Goal: Task Accomplishment & Management: Manage account settings

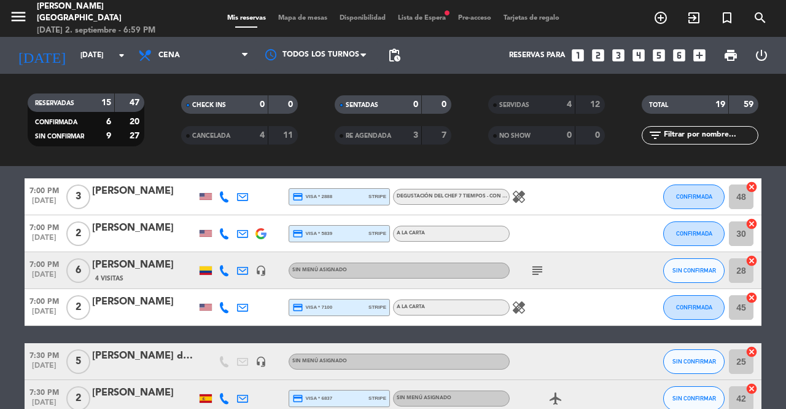
scroll to position [41, 0]
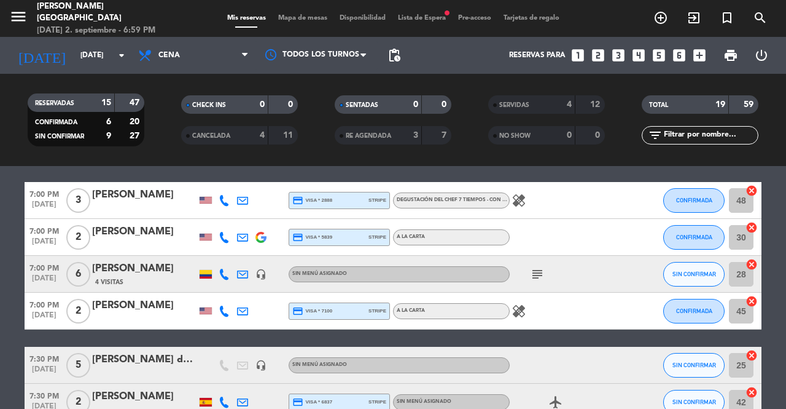
click at [539, 276] on icon "subject" at bounding box center [537, 274] width 15 height 15
click at [541, 276] on icon "subject" at bounding box center [537, 274] width 15 height 15
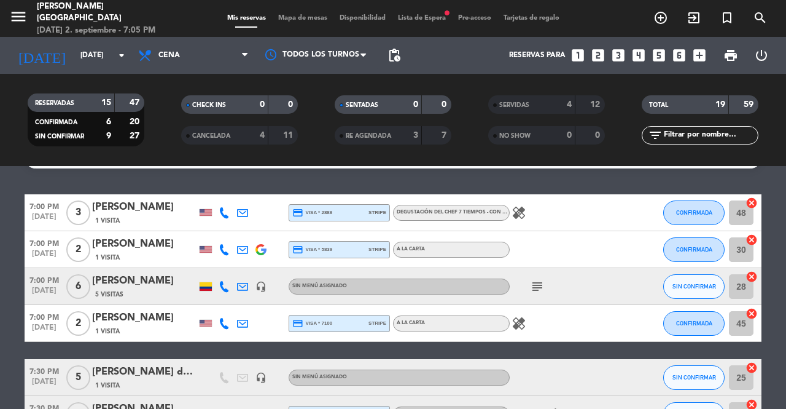
scroll to position [0, 0]
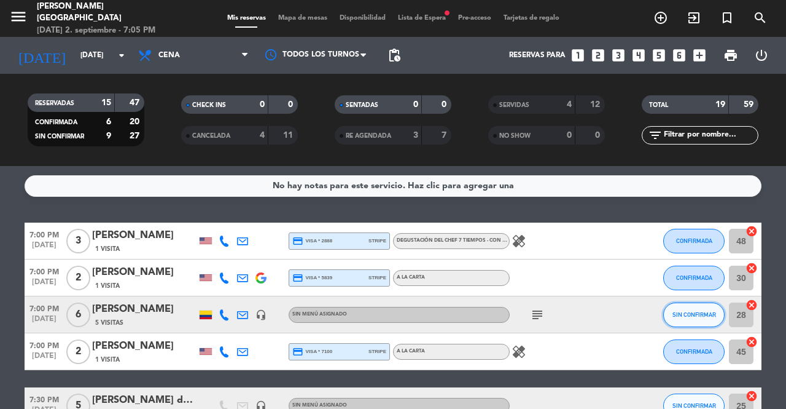
click at [696, 311] on span "SIN CONFIRMAR" at bounding box center [695, 314] width 44 height 7
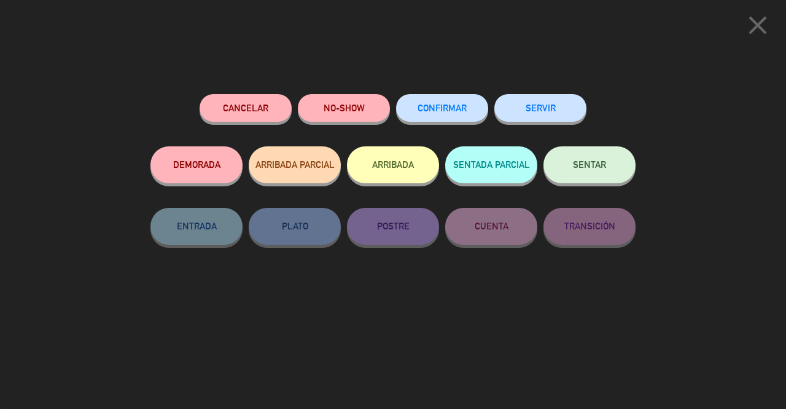
click at [592, 170] on span "SENTAR" at bounding box center [589, 164] width 33 height 10
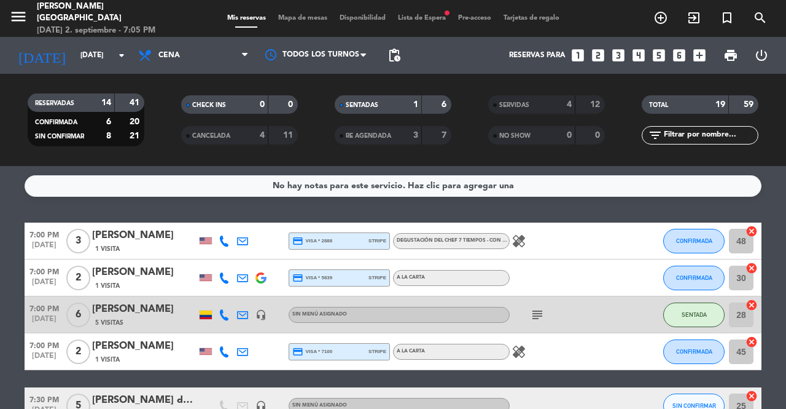
click at [668, 22] on icon "exit_to_app" at bounding box center [661, 17] width 15 height 15
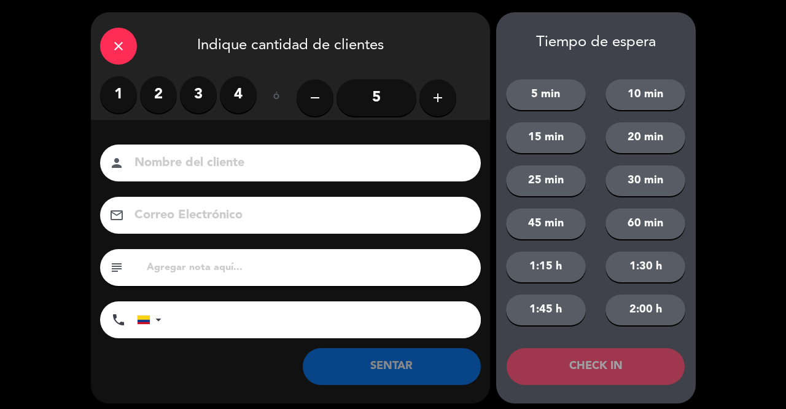
click at [114, 98] on label "1" at bounding box center [118, 94] width 37 height 37
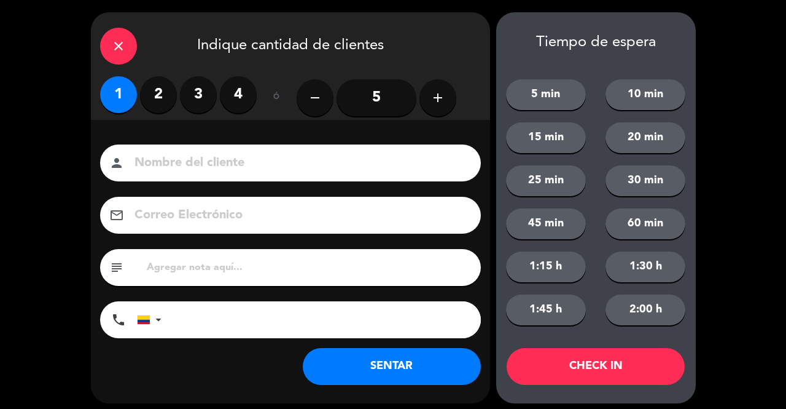
click at [168, 157] on input at bounding box center [299, 163] width 332 height 22
type input "SR EXT"
click at [331, 374] on button "SENTAR" at bounding box center [392, 366] width 178 height 37
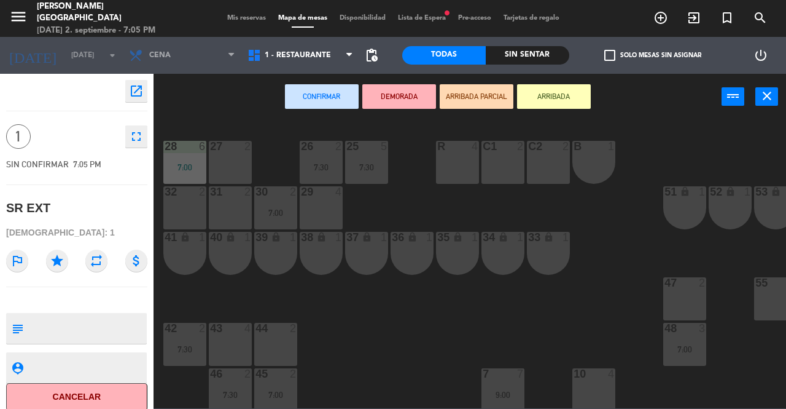
click at [682, 340] on div "48 3 7:00" at bounding box center [685, 344] width 43 height 43
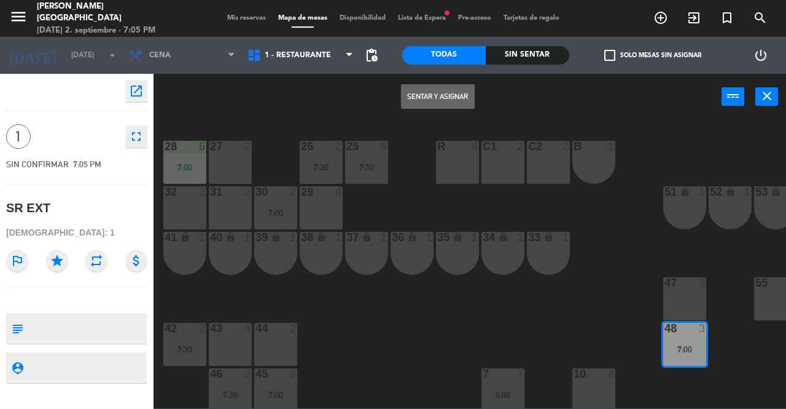
click at [685, 297] on div "47 2" at bounding box center [685, 298] width 43 height 43
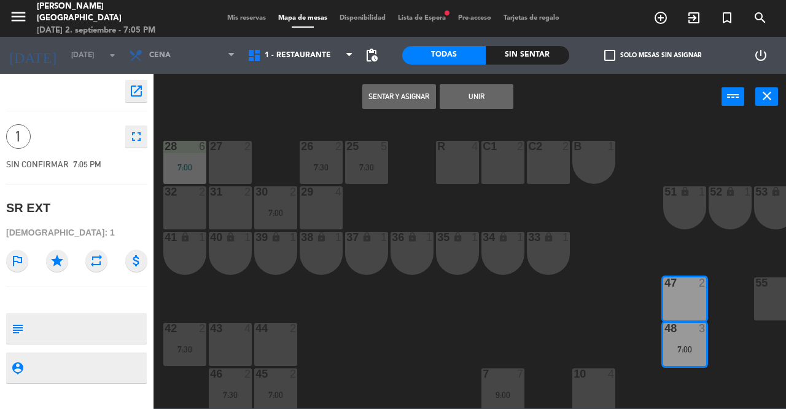
click at [683, 345] on div "7:00" at bounding box center [685, 349] width 43 height 9
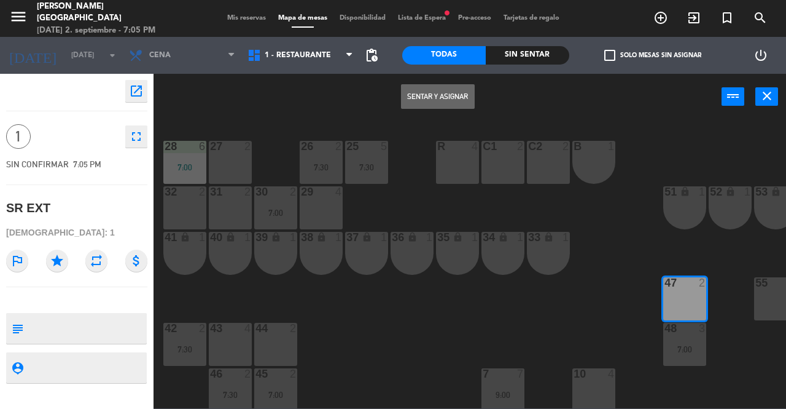
click at [686, 297] on div "47 2" at bounding box center [685, 298] width 43 height 43
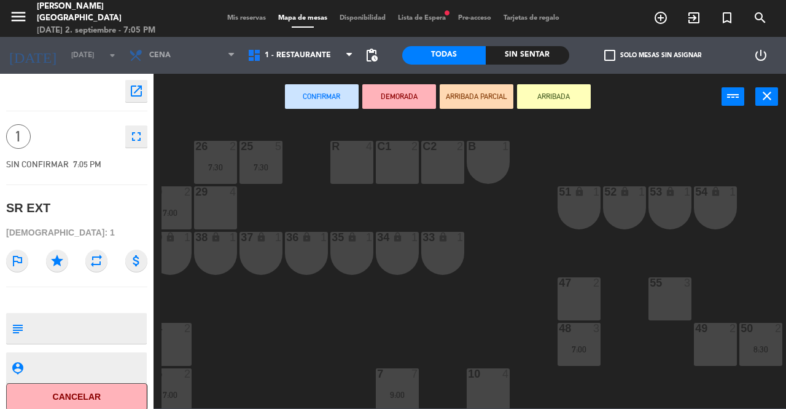
scroll to position [0, 111]
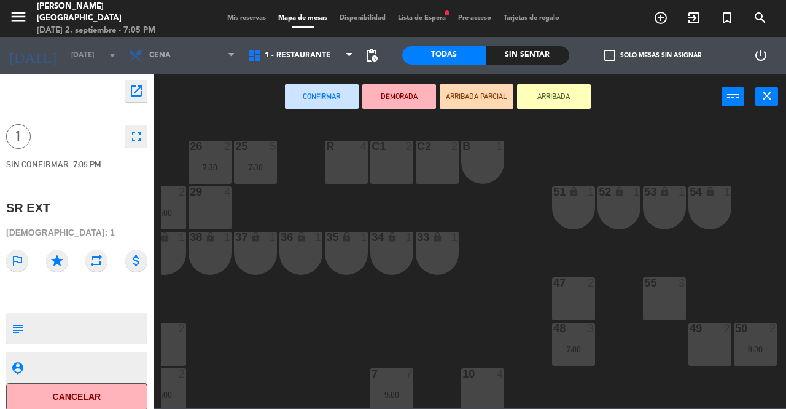
click at [707, 347] on div "49 2" at bounding box center [710, 344] width 43 height 43
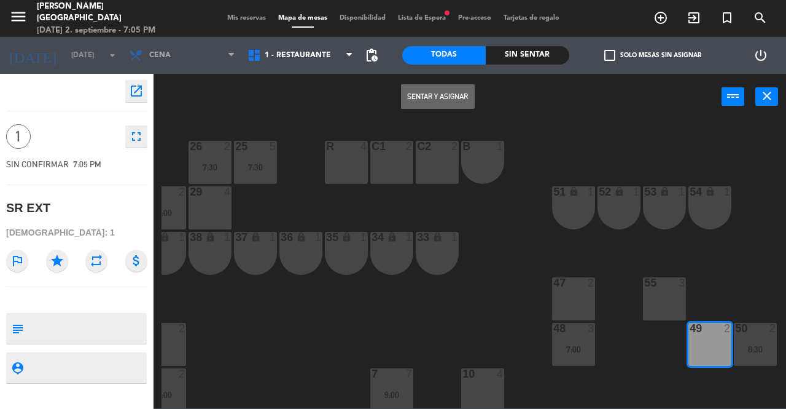
click at [442, 96] on button "Sentar y Asignar" at bounding box center [438, 96] width 74 height 25
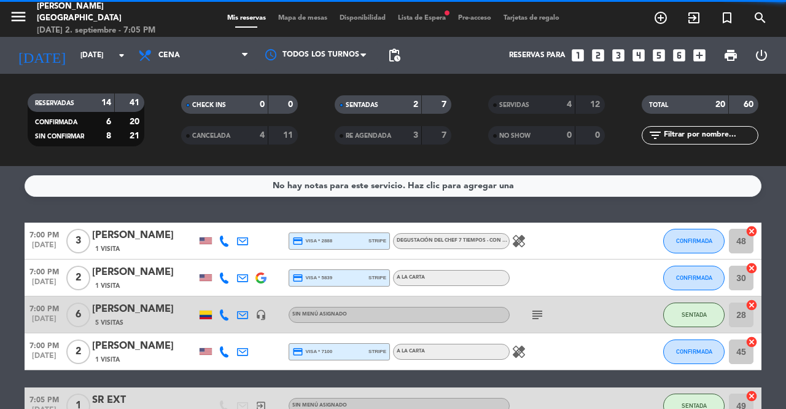
click at [668, 21] on icon "exit_to_app" at bounding box center [661, 17] width 15 height 15
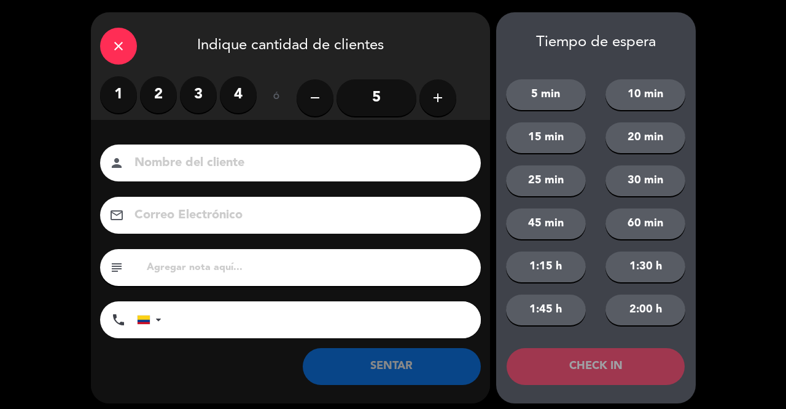
click at [119, 86] on label "1" at bounding box center [118, 94] width 37 height 37
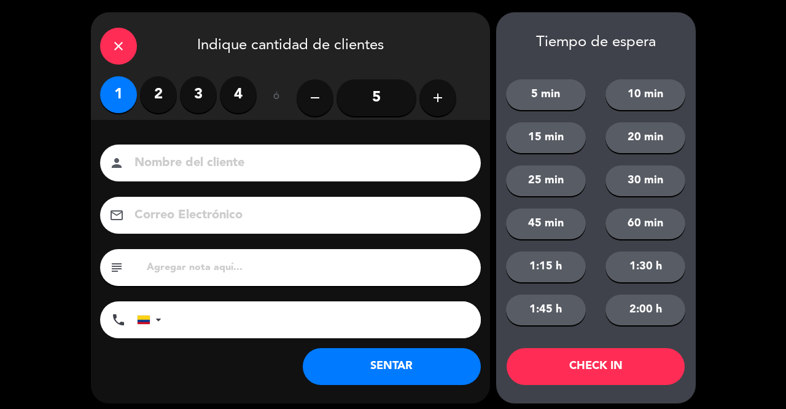
click at [143, 160] on input at bounding box center [299, 163] width 332 height 22
type input "SR EXT"
click at [366, 370] on button "SENTAR" at bounding box center [392, 366] width 178 height 37
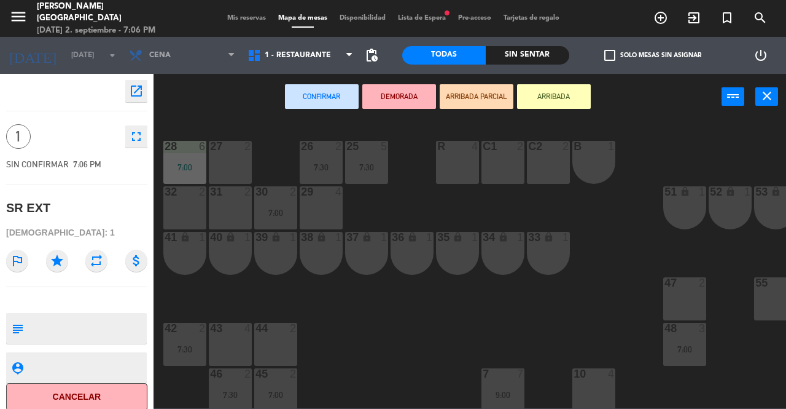
click at [692, 296] on div "47 2" at bounding box center [685, 298] width 43 height 43
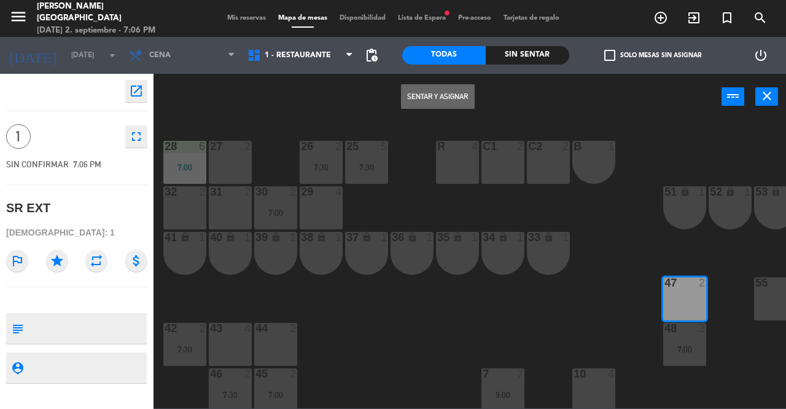
click at [449, 96] on button "Sentar y Asignar" at bounding box center [438, 96] width 74 height 25
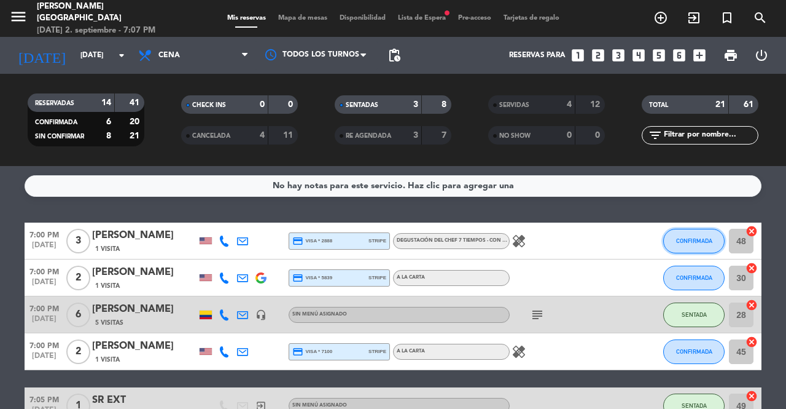
click at [687, 251] on button "CONFIRMADA" at bounding box center [694, 241] width 61 height 25
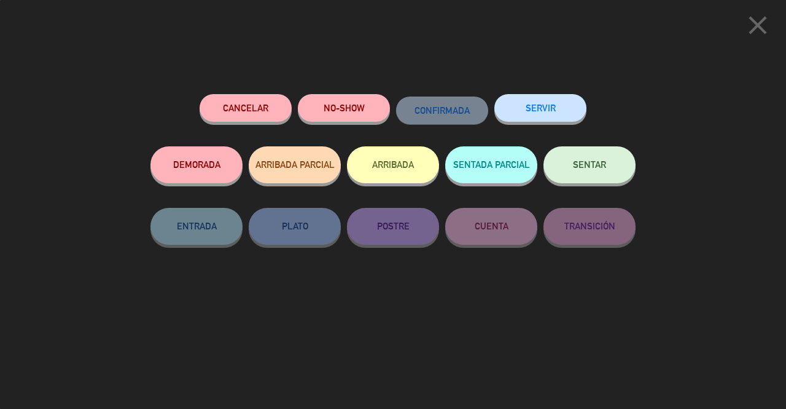
click at [579, 170] on span "SENTAR" at bounding box center [589, 164] width 33 height 10
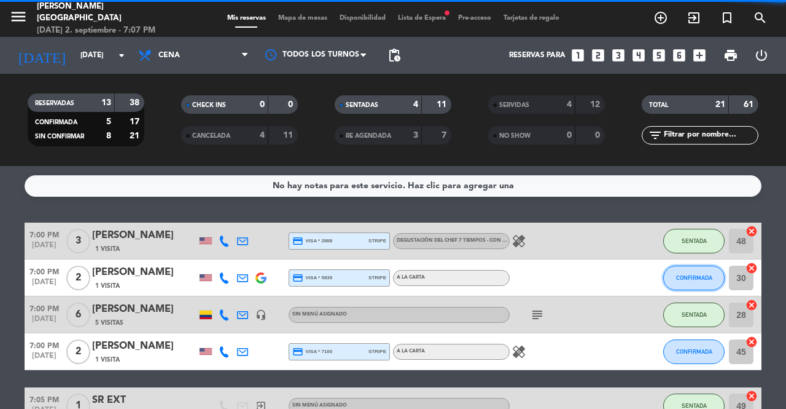
click at [697, 279] on span "CONFIRMADA" at bounding box center [694, 277] width 36 height 7
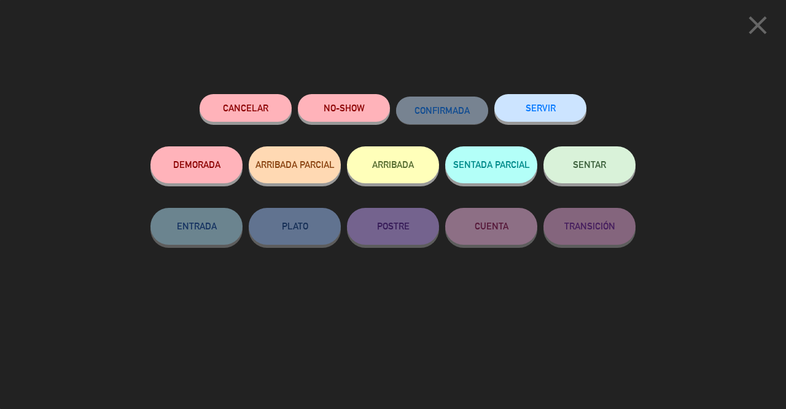
click at [592, 162] on span "SENTAR" at bounding box center [589, 164] width 33 height 10
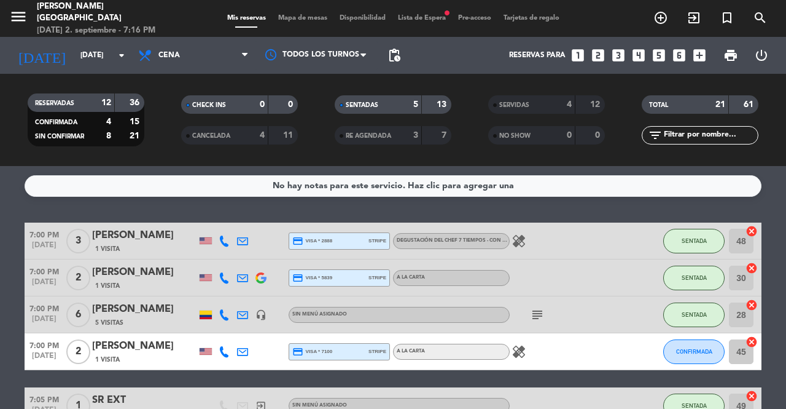
click at [668, 20] on icon "exit_to_app" at bounding box center [661, 17] width 15 height 15
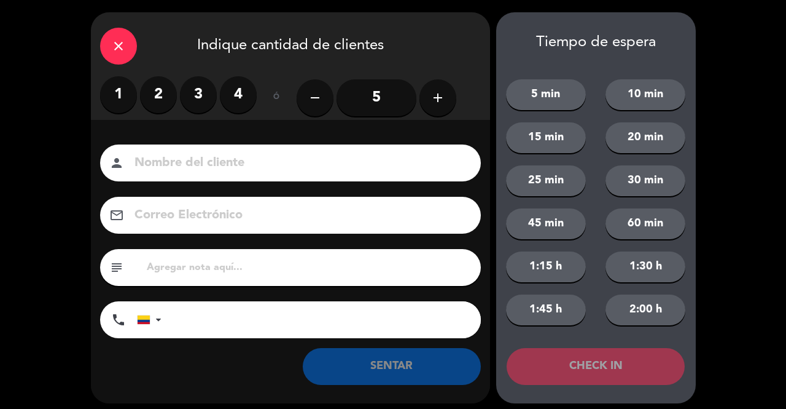
click at [241, 86] on label "4" at bounding box center [238, 94] width 37 height 37
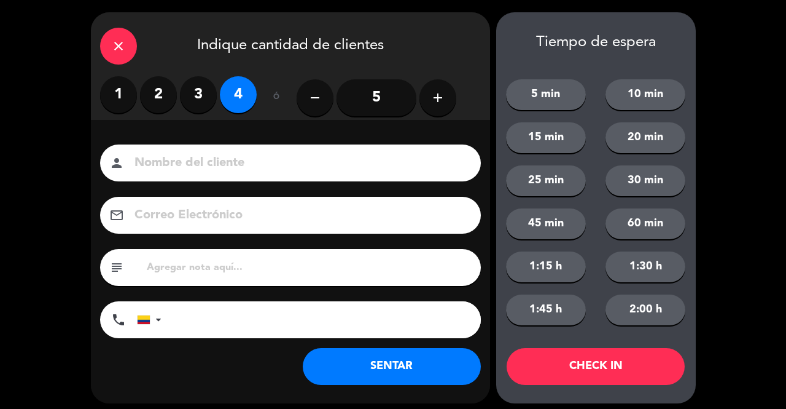
click at [227, 157] on input at bounding box center [299, 163] width 332 height 22
type input "SR EXT"
click at [211, 319] on input "tel" at bounding box center [327, 319] width 307 height 37
click at [152, 323] on div at bounding box center [152, 320] width 28 height 36
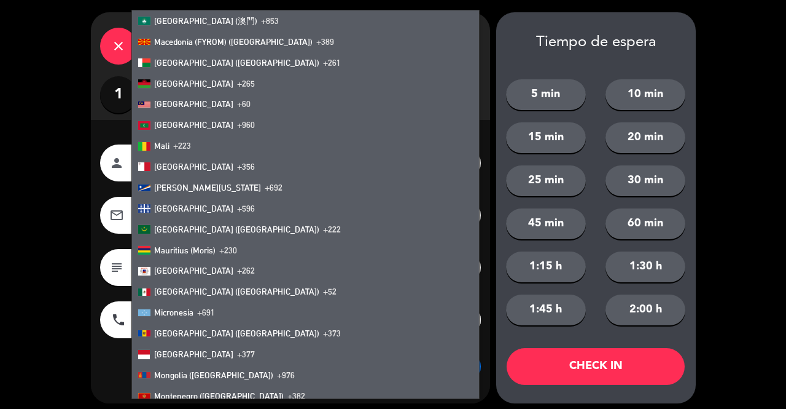
scroll to position [2693, 0]
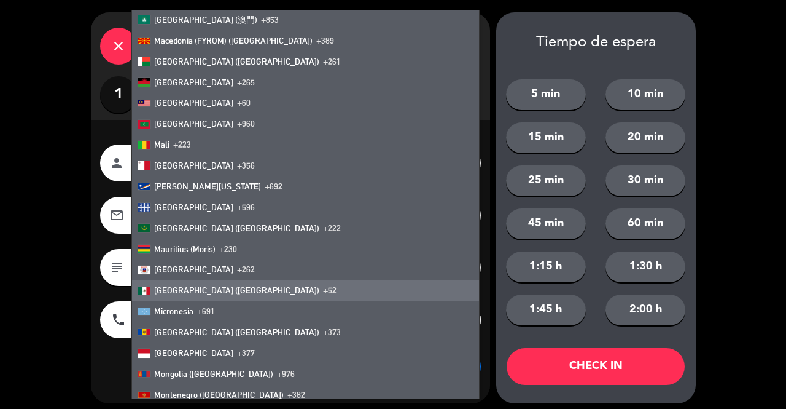
click at [171, 291] on span "[GEOGRAPHIC_DATA] ([GEOGRAPHIC_DATA])" at bounding box center [236, 290] width 165 height 10
type input "+52"
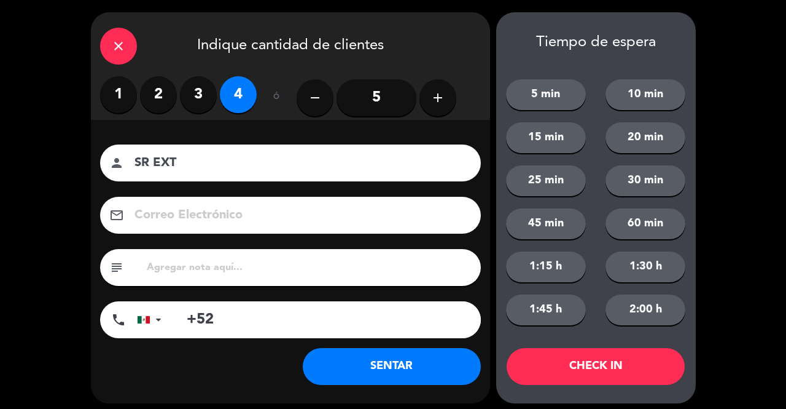
click at [245, 377] on div "Nombre del cliente person SR EXT Correo Electrónico email subject phone [GEOGRA…" at bounding box center [290, 261] width 399 height 283
click at [415, 367] on button "SENTAR" at bounding box center [392, 366] width 178 height 37
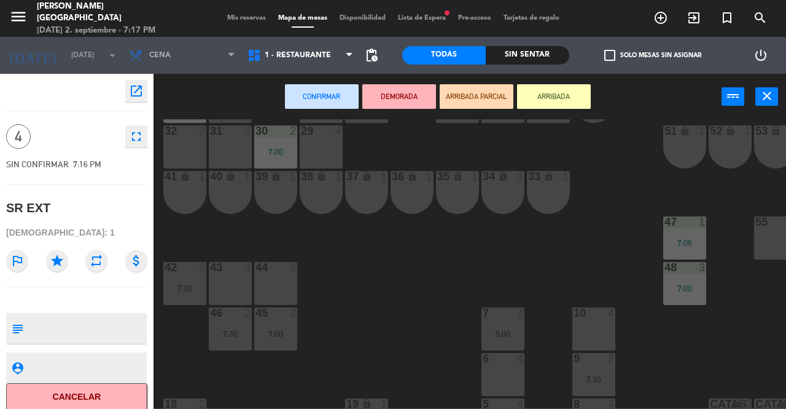
scroll to position [90, 0]
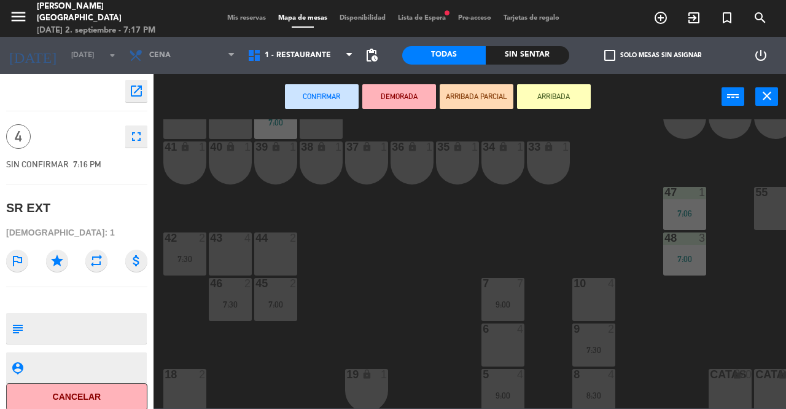
click at [503, 344] on div "6 4" at bounding box center [503, 344] width 43 height 43
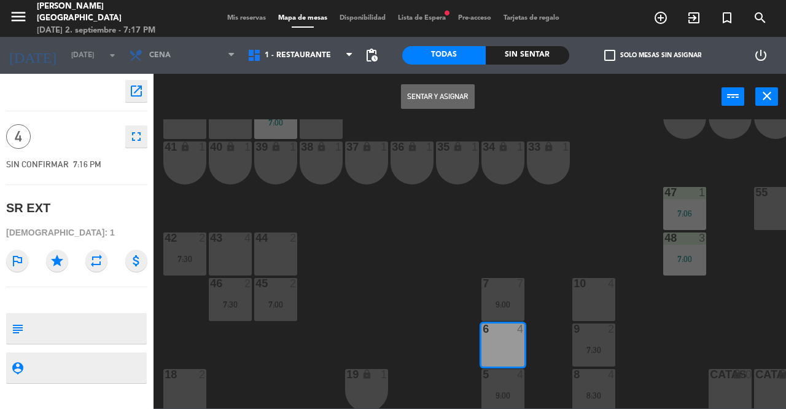
click at [506, 291] on div "7 7 9:00" at bounding box center [503, 299] width 43 height 43
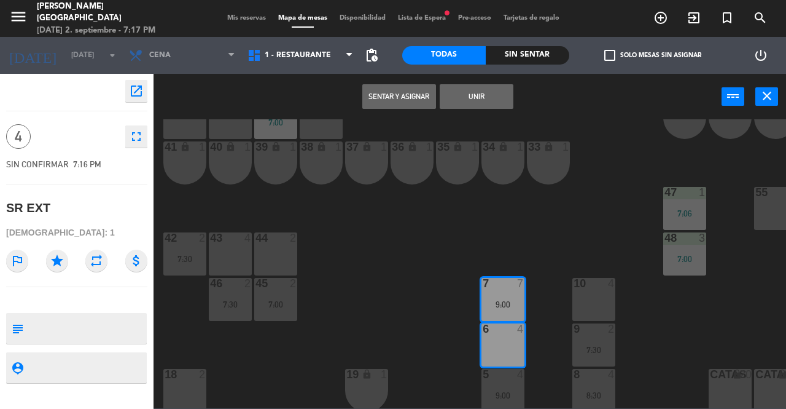
click at [390, 96] on button "Sentar y Asignar" at bounding box center [399, 96] width 74 height 25
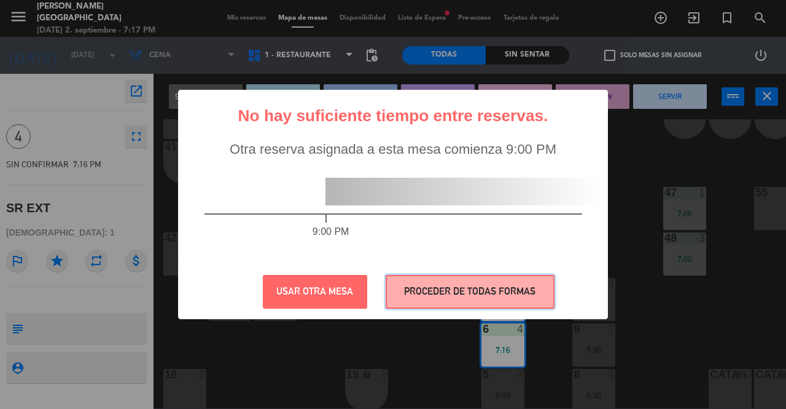
click at [469, 291] on button "PROCEDER DE TODAS FORMAS" at bounding box center [470, 292] width 169 height 34
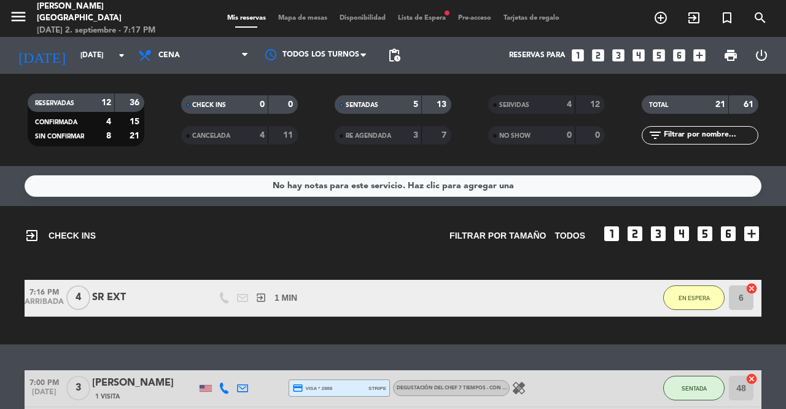
click at [705, 305] on button "EN ESPERA" at bounding box center [694, 297] width 61 height 25
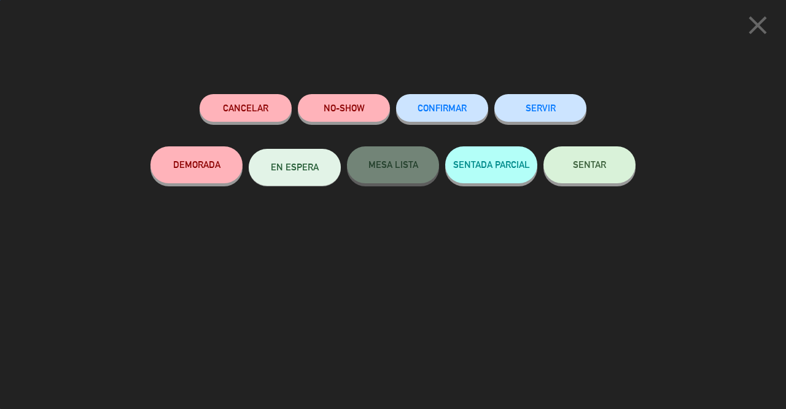
click at [591, 169] on span "SENTAR" at bounding box center [589, 164] width 33 height 10
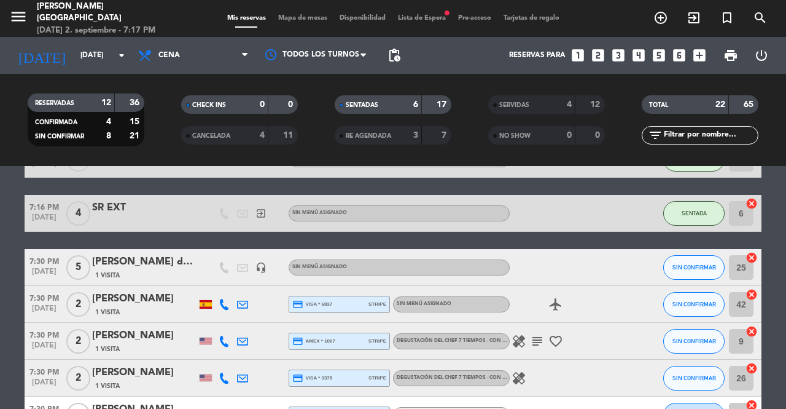
scroll to position [301, 0]
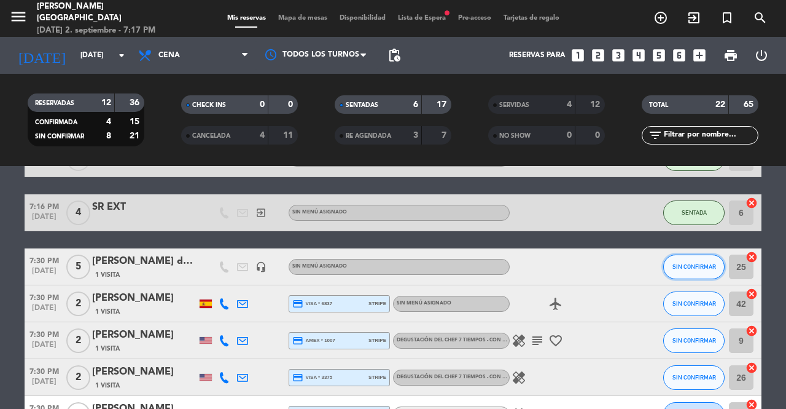
click at [700, 269] on span "SIN CONFIRMAR" at bounding box center [695, 266] width 44 height 7
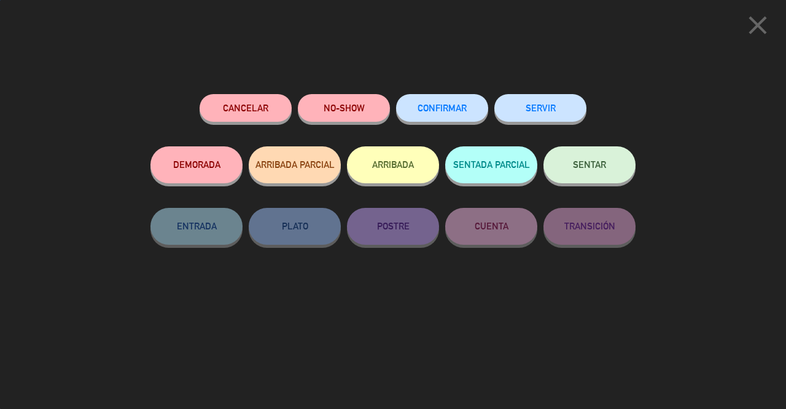
click at [581, 165] on span "SENTAR" at bounding box center [589, 164] width 33 height 10
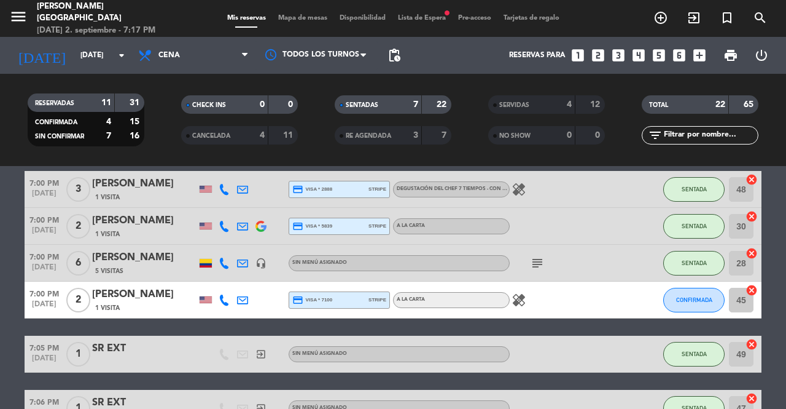
scroll to position [0, 0]
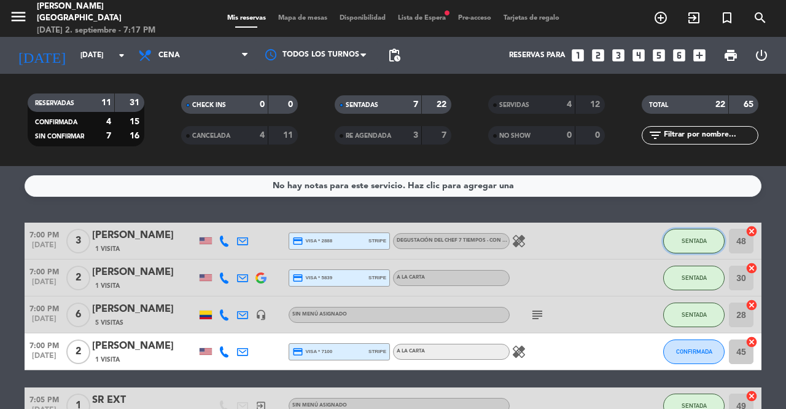
click at [698, 241] on span "SENTADA" at bounding box center [694, 240] width 25 height 7
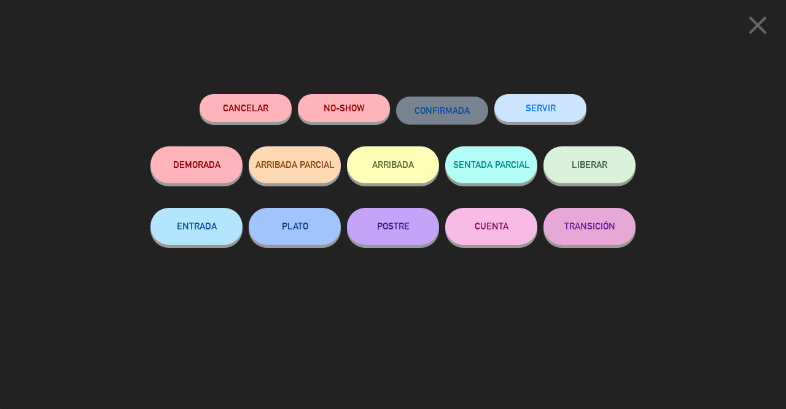
click at [552, 109] on button "SERVIR" at bounding box center [541, 108] width 92 height 28
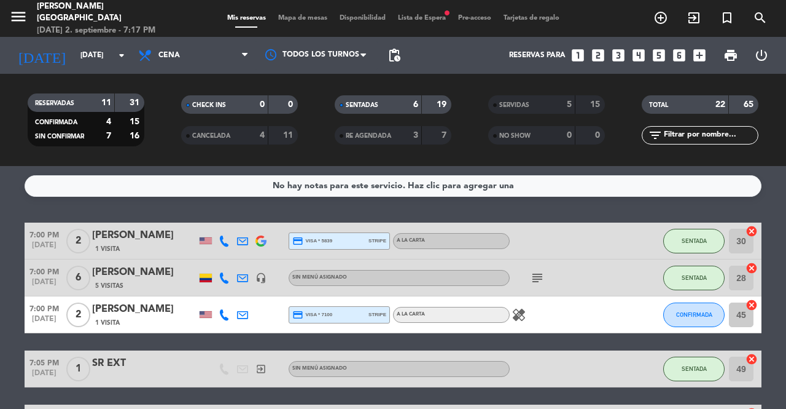
click at [690, 239] on span "SENTADA" at bounding box center [694, 240] width 25 height 7
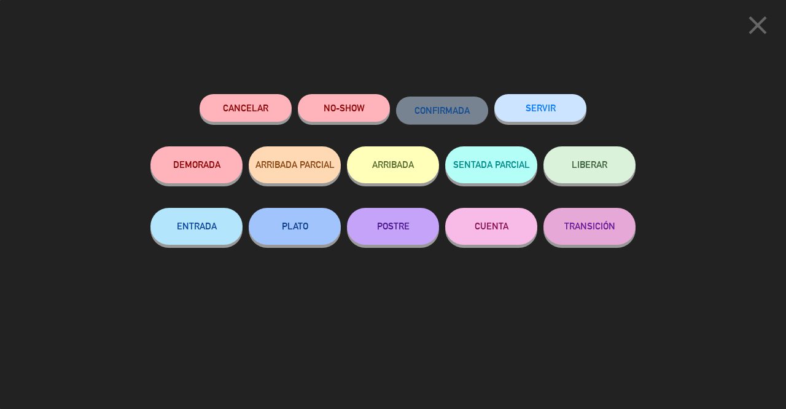
click at [550, 108] on button "SERVIR" at bounding box center [541, 108] width 92 height 28
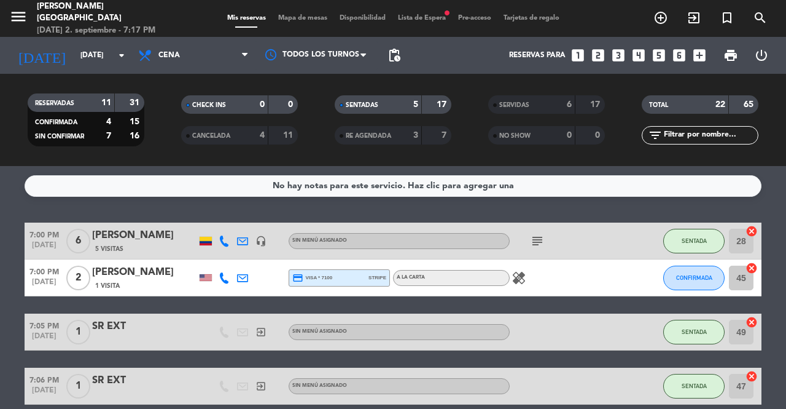
click at [699, 241] on span "SENTADA" at bounding box center [694, 240] width 25 height 7
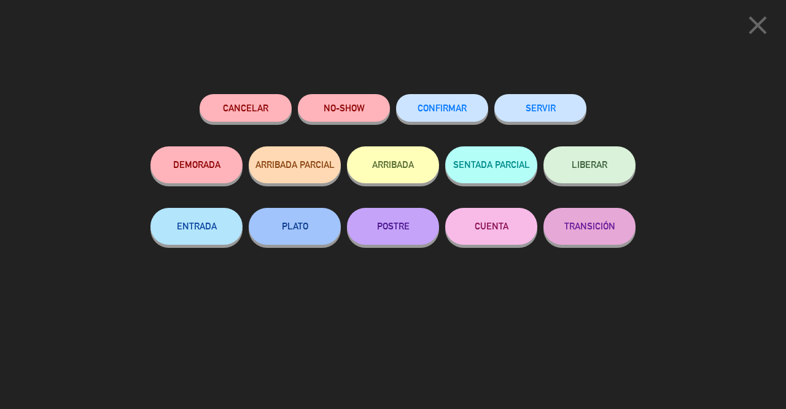
click at [550, 112] on button "SERVIR" at bounding box center [541, 108] width 92 height 28
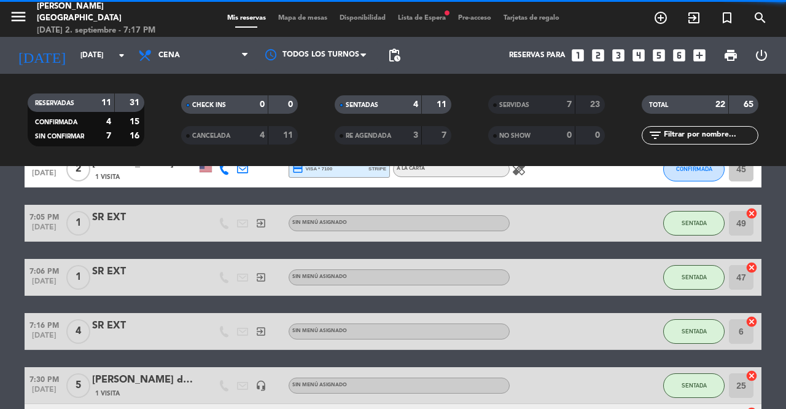
scroll to position [90, 0]
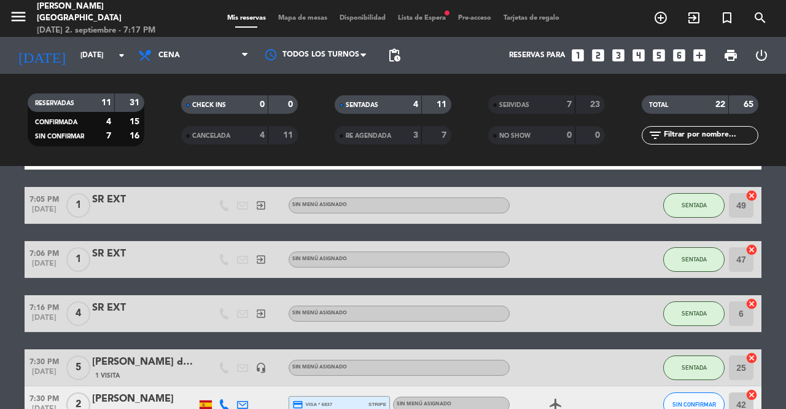
click at [686, 205] on span "SENTADA" at bounding box center [694, 205] width 25 height 7
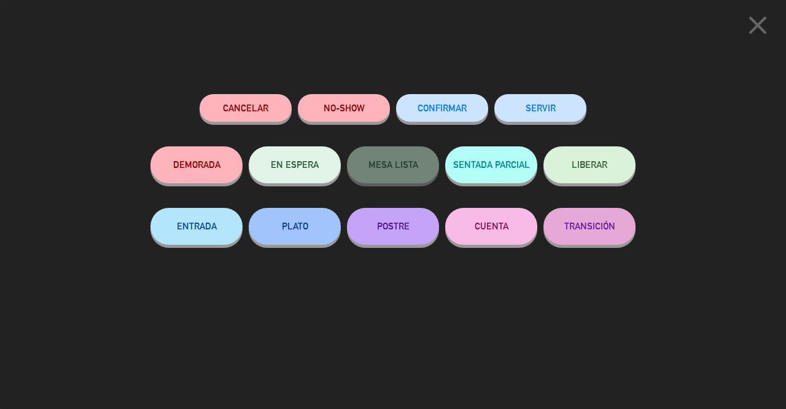
click at [558, 111] on button "SERVIR" at bounding box center [541, 108] width 92 height 28
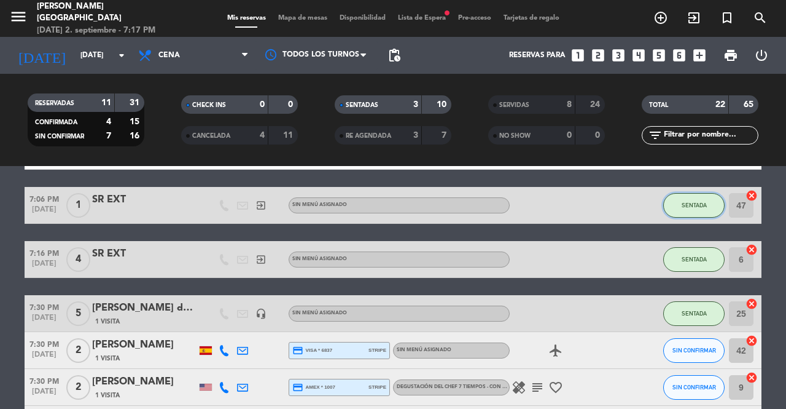
click at [696, 205] on span "SENTADA" at bounding box center [694, 205] width 25 height 7
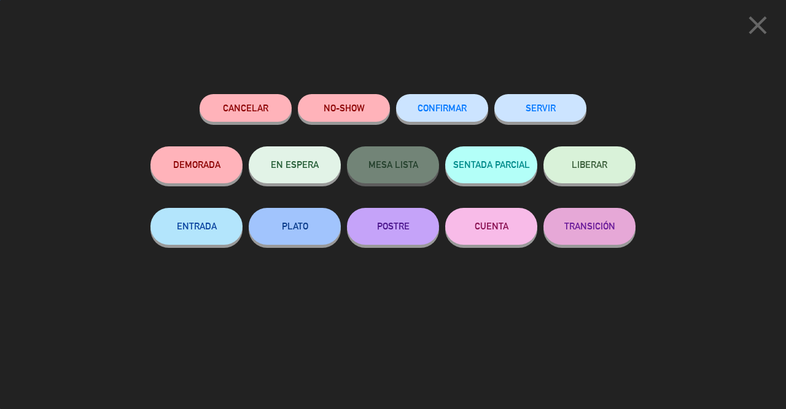
click at [546, 117] on button "SERVIR" at bounding box center [541, 108] width 92 height 28
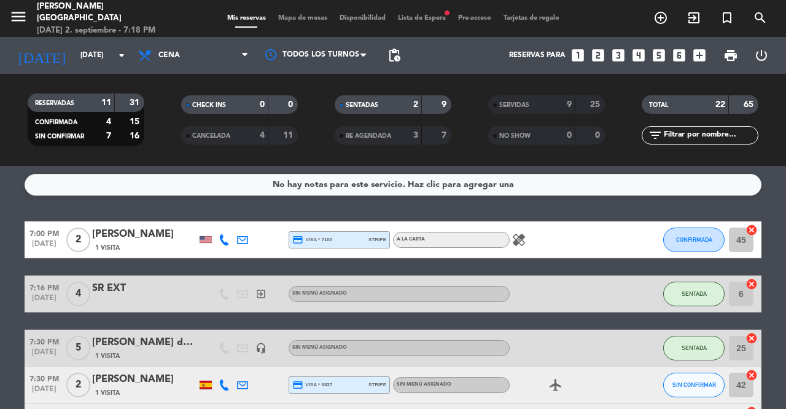
scroll to position [0, 0]
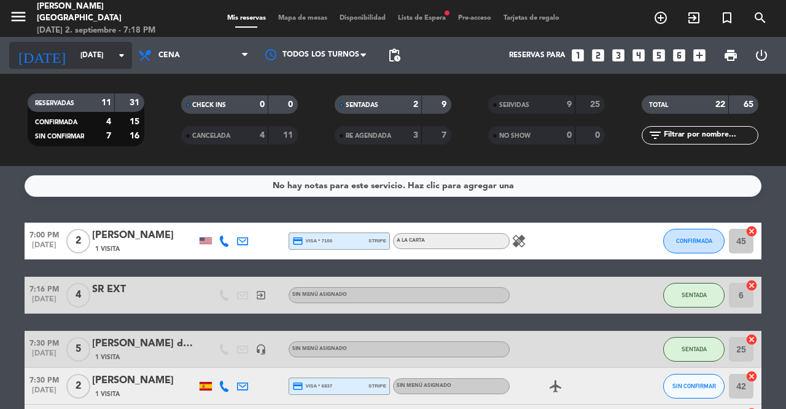
click at [114, 53] on icon "arrow_drop_down" at bounding box center [121, 55] width 15 height 15
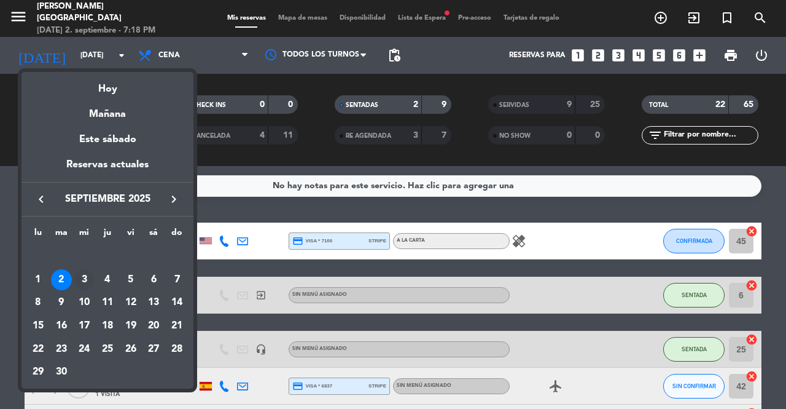
click at [86, 280] on div "3" at bounding box center [84, 279] width 21 height 21
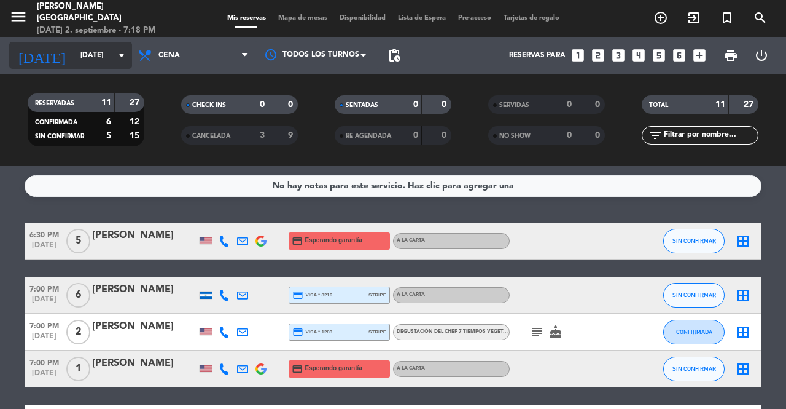
click at [114, 59] on input "[DATE]" at bounding box center [123, 55] width 98 height 21
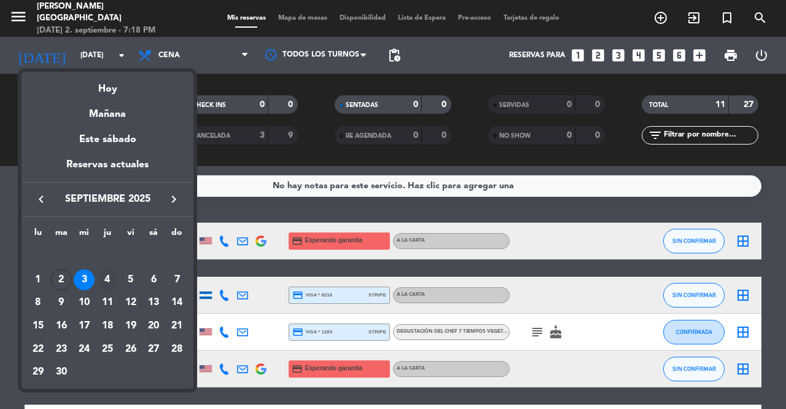
click at [106, 283] on div "4" at bounding box center [107, 279] width 21 height 21
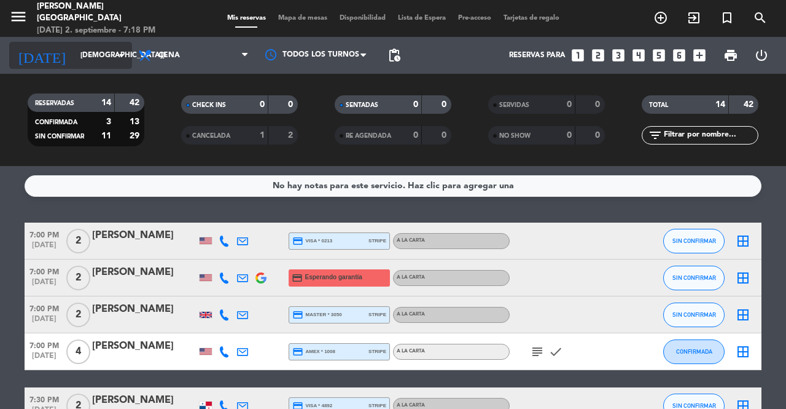
click at [120, 55] on icon "arrow_drop_down" at bounding box center [121, 55] width 15 height 15
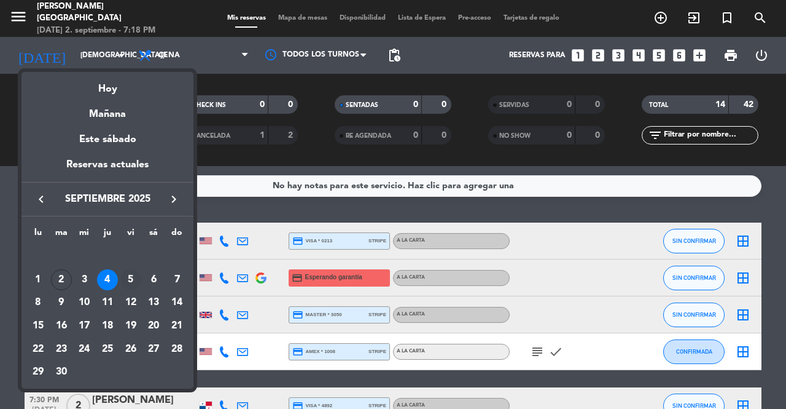
click at [131, 283] on div "5" at bounding box center [130, 279] width 21 height 21
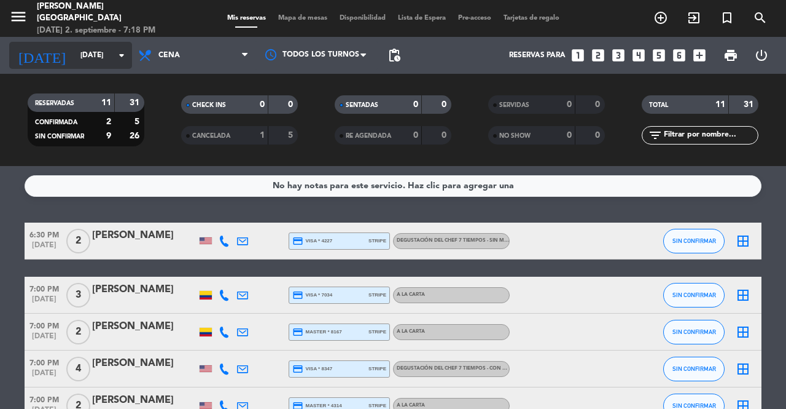
click at [125, 53] on icon "arrow_drop_down" at bounding box center [121, 55] width 15 height 15
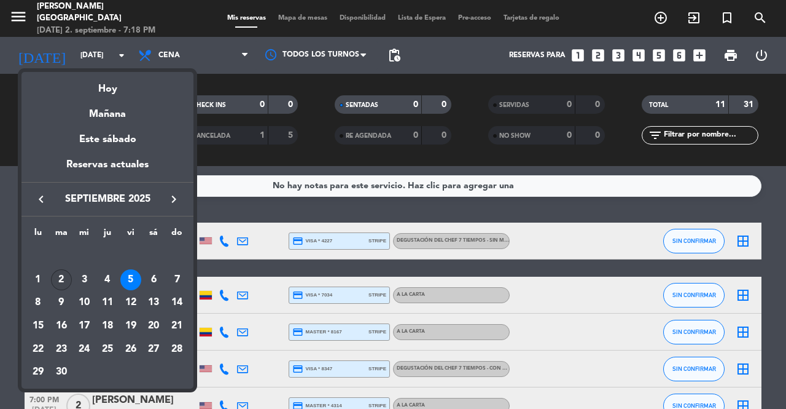
click at [61, 279] on div "2" at bounding box center [61, 279] width 21 height 21
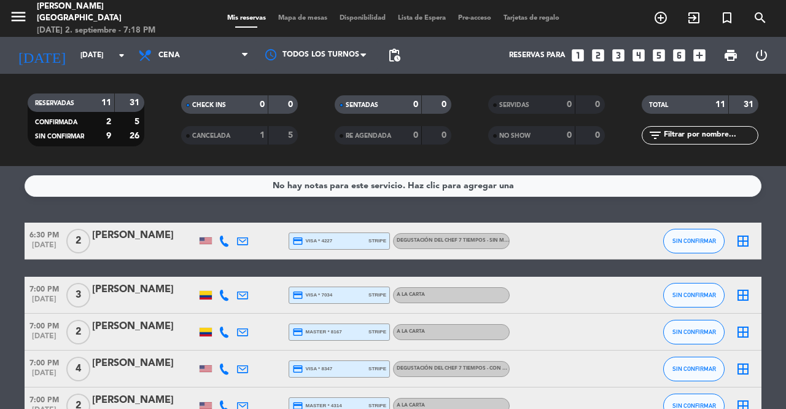
type input "[DATE]"
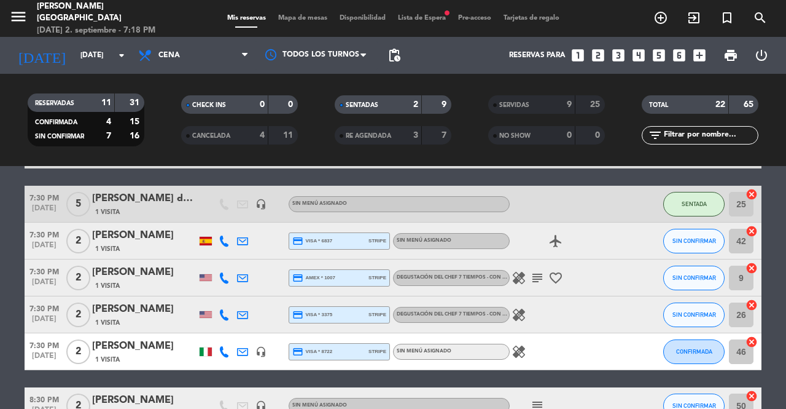
scroll to position [146, 0]
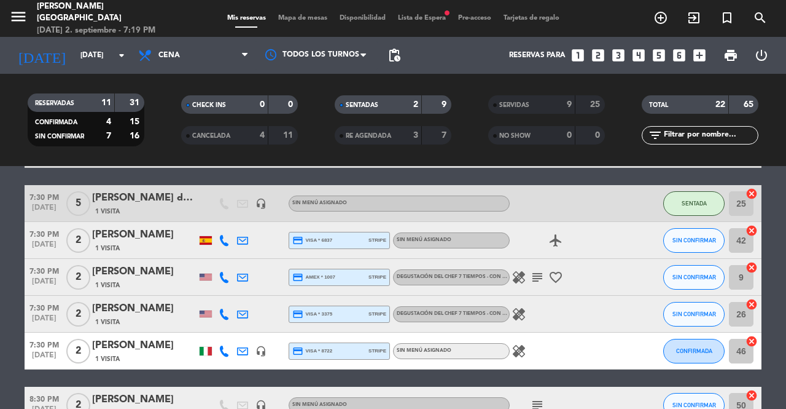
click at [520, 308] on icon "healing" at bounding box center [519, 314] width 15 height 15
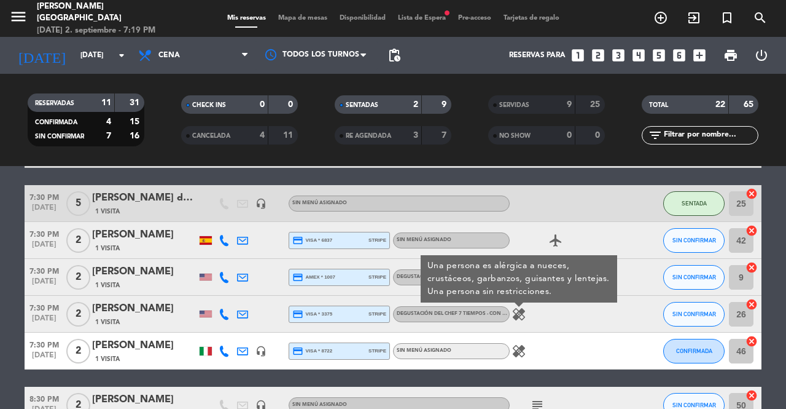
click at [606, 321] on div "healing Una persona es alérgica a nueces, crustáceos, garbanzos, guisantes y le…" at bounding box center [565, 314] width 111 height 36
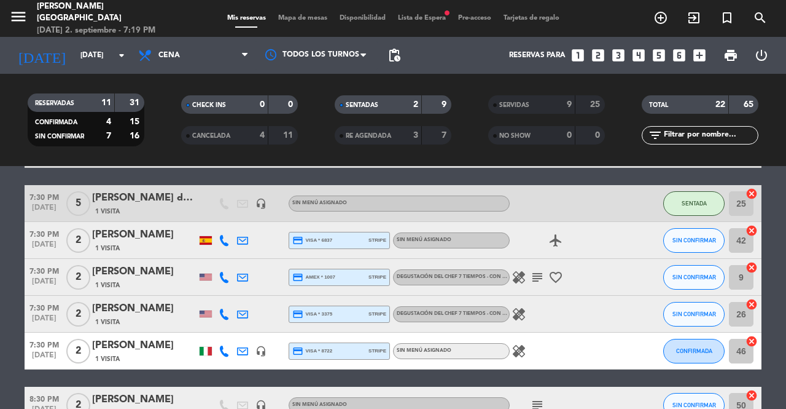
click at [691, 321] on button "SIN CONFIRMAR" at bounding box center [694, 314] width 61 height 25
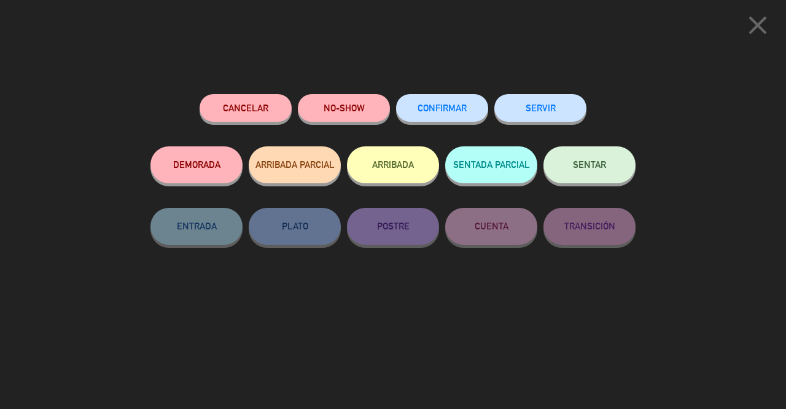
click at [604, 163] on span "SENTAR" at bounding box center [589, 164] width 33 height 10
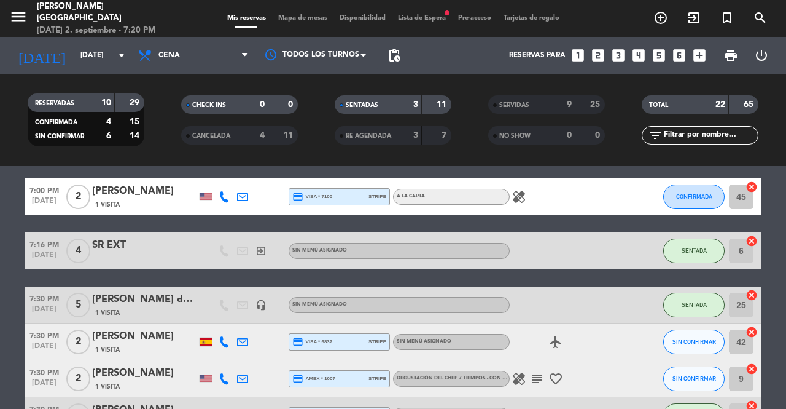
scroll to position [0, 0]
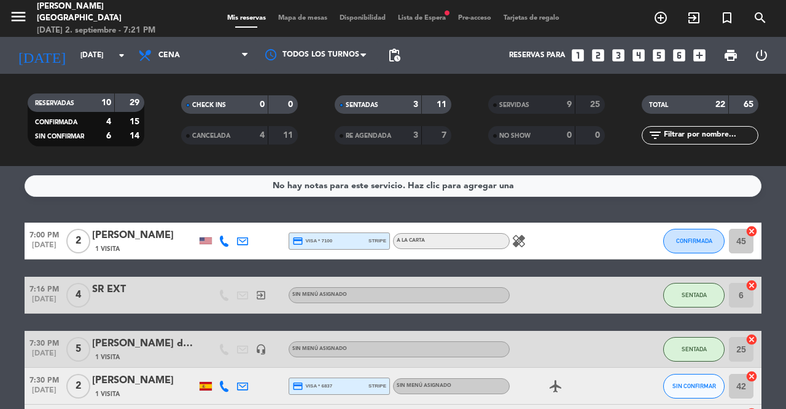
click at [516, 241] on icon "healing" at bounding box center [519, 240] width 15 height 15
click at [522, 240] on icon "healing" at bounding box center [519, 240] width 15 height 15
click at [697, 242] on span "CONFIRMADA" at bounding box center [694, 240] width 36 height 7
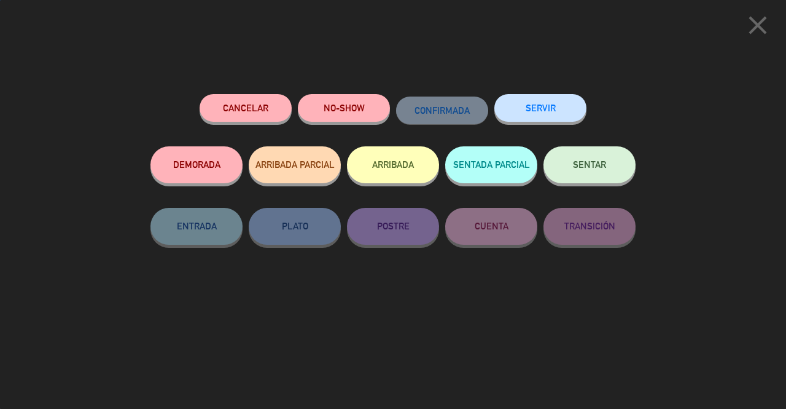
click at [594, 170] on span "SENTAR" at bounding box center [589, 164] width 33 height 10
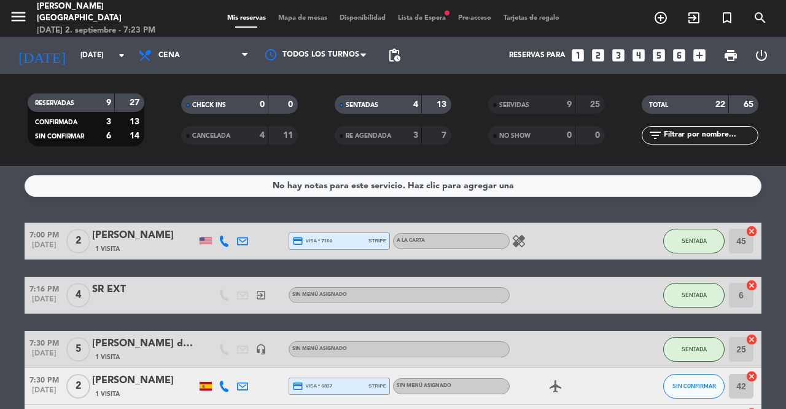
click at [174, 305] on div at bounding box center [144, 303] width 104 height 10
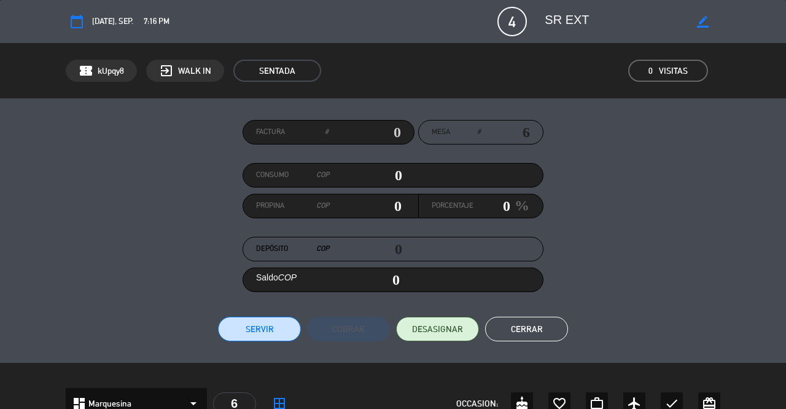
click at [535, 331] on button "Cerrar" at bounding box center [526, 328] width 83 height 25
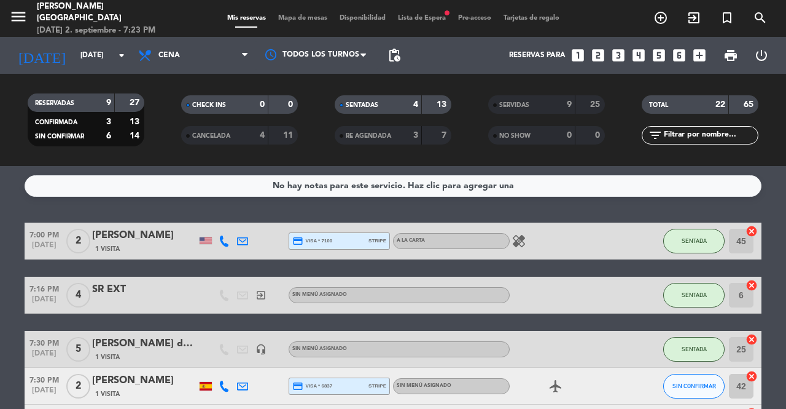
click at [668, 24] on icon "exit_to_app" at bounding box center [661, 17] width 15 height 15
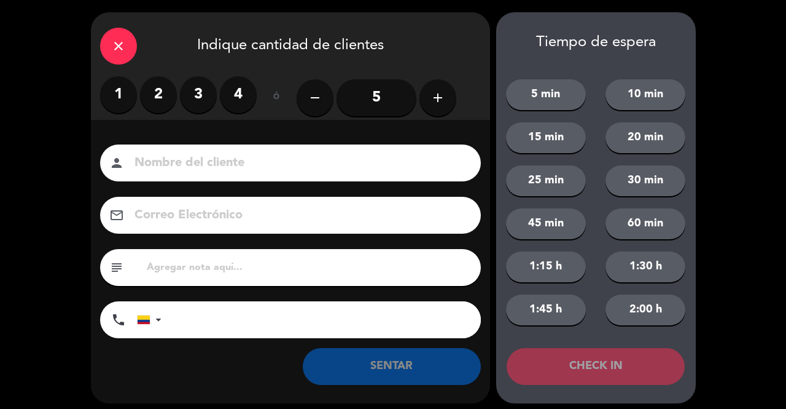
click at [159, 98] on label "2" at bounding box center [158, 94] width 37 height 37
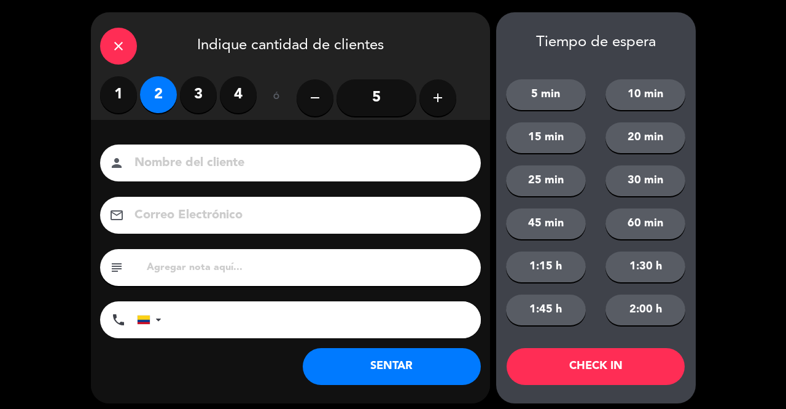
click at [151, 317] on div at bounding box center [152, 320] width 28 height 36
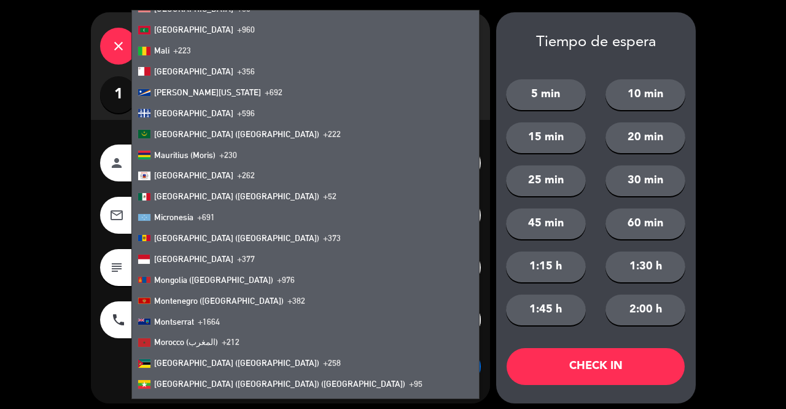
scroll to position [2788, 0]
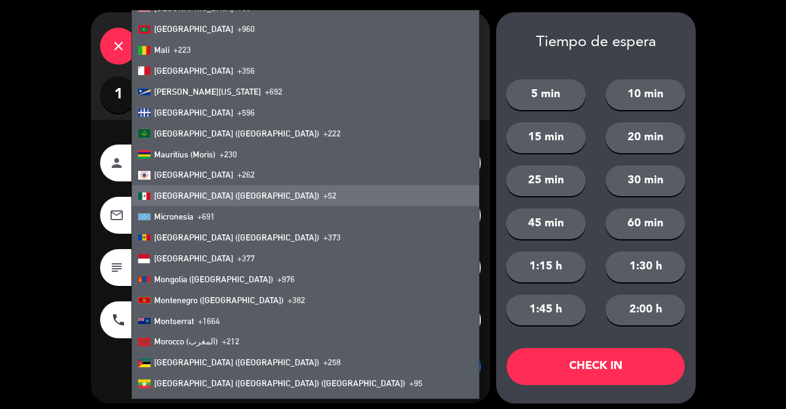
click at [155, 204] on li "[GEOGRAPHIC_DATA] ([GEOGRAPHIC_DATA]) +52" at bounding box center [305, 195] width 347 height 21
type input "+52"
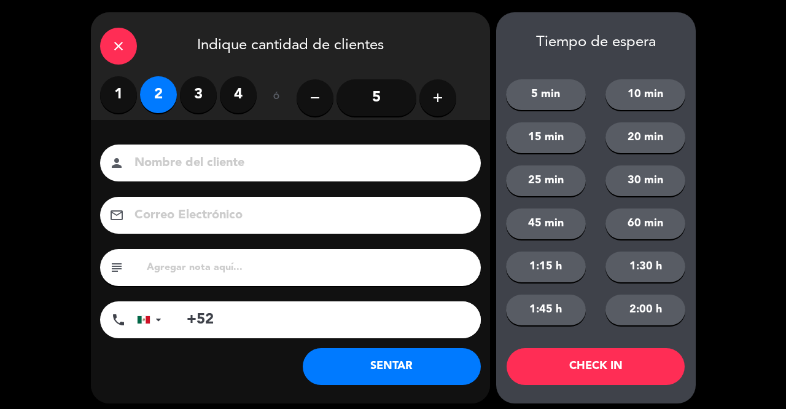
click at [119, 57] on div "close" at bounding box center [118, 46] width 37 height 37
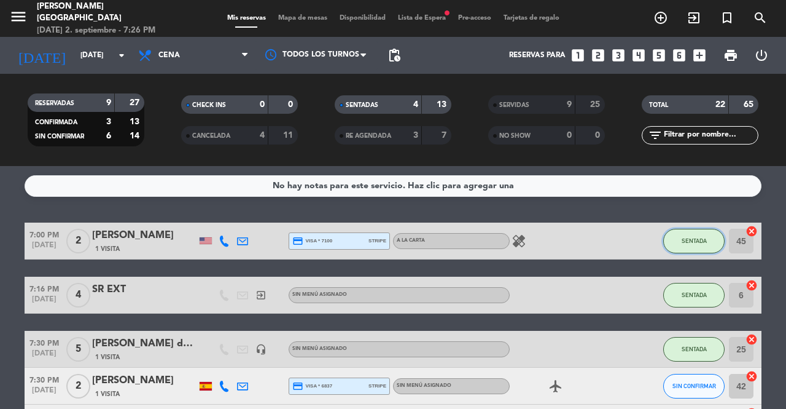
click at [692, 240] on span "SENTADA" at bounding box center [694, 240] width 25 height 7
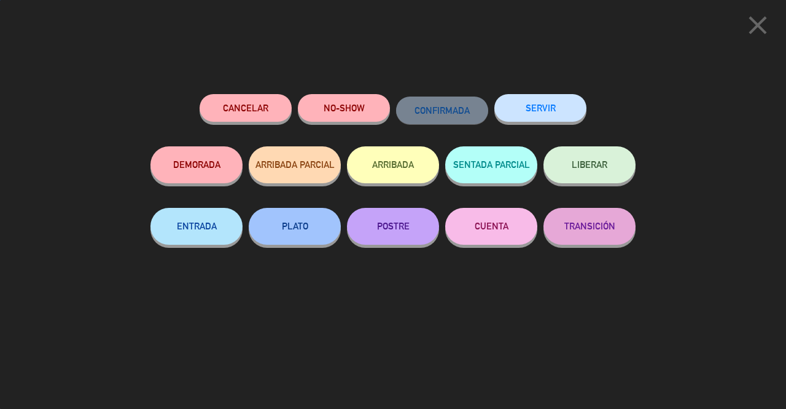
click at [539, 114] on button "SERVIR" at bounding box center [541, 108] width 92 height 28
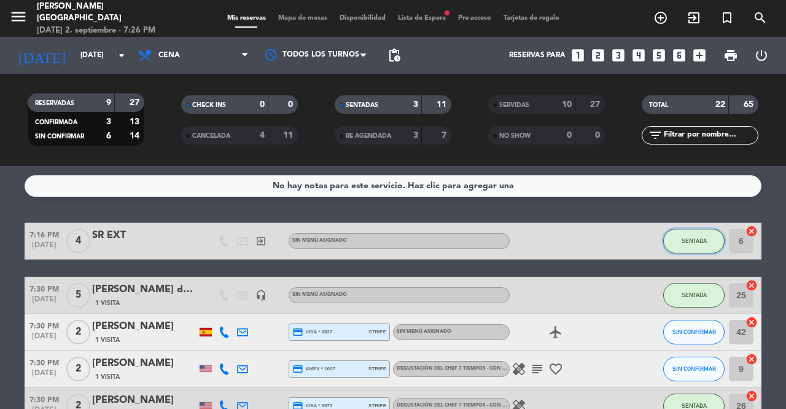
click at [698, 238] on span "SENTADA" at bounding box center [694, 240] width 25 height 7
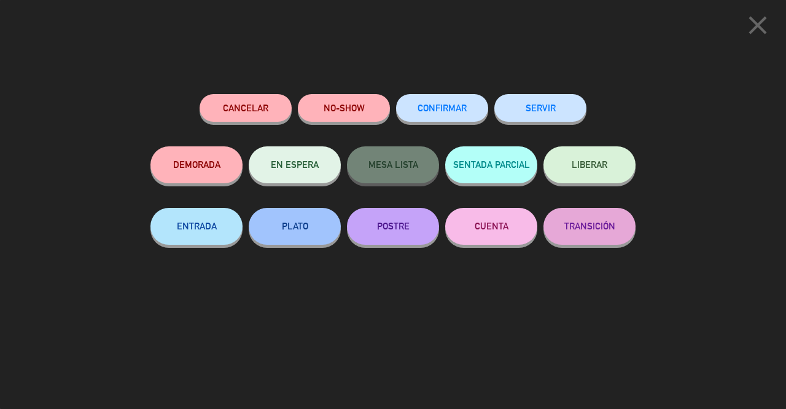
click at [561, 116] on button "SERVIR" at bounding box center [541, 108] width 92 height 28
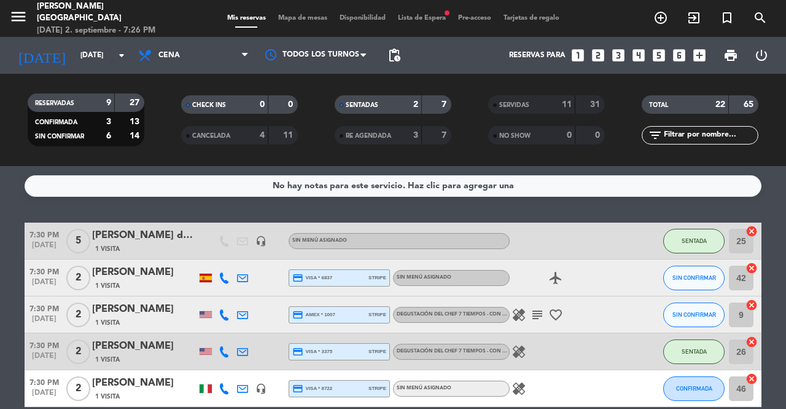
click at [694, 240] on span "SENTADA" at bounding box center [694, 240] width 25 height 7
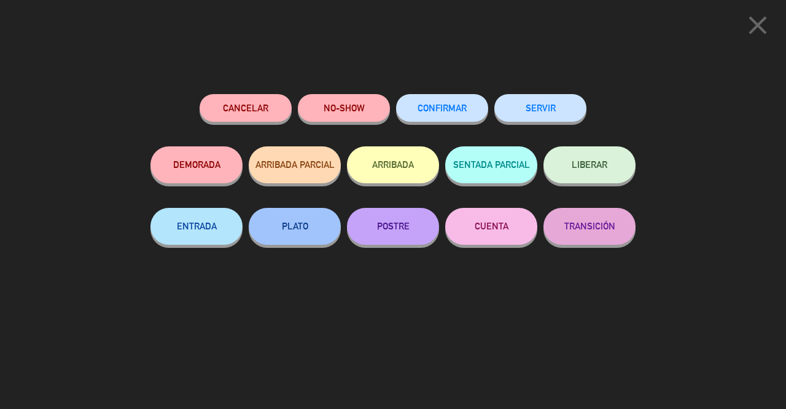
click at [555, 112] on button "SERVIR" at bounding box center [541, 108] width 92 height 28
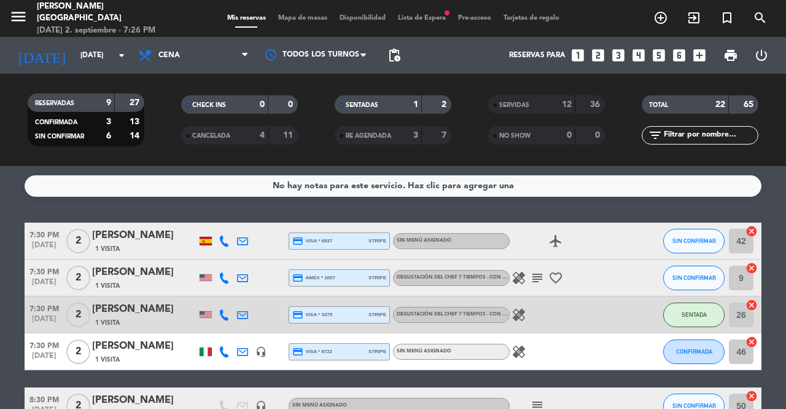
click at [12, 17] on icon "menu" at bounding box center [18, 16] width 18 height 18
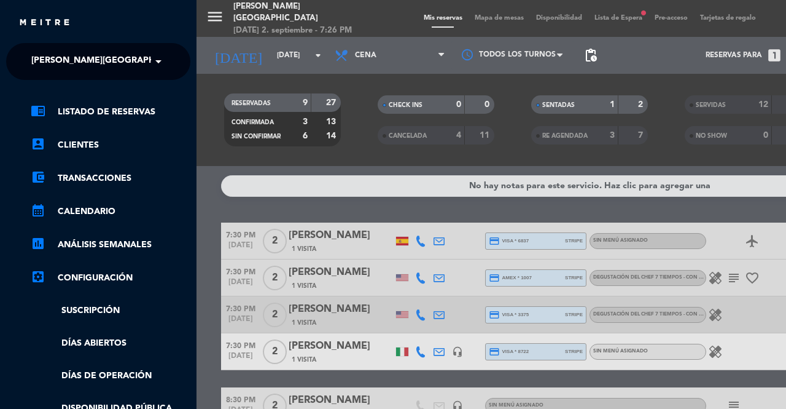
click at [125, 66] on div "× [PERSON_NAME][GEOGRAPHIC_DATA]" at bounding box center [88, 62] width 125 height 26
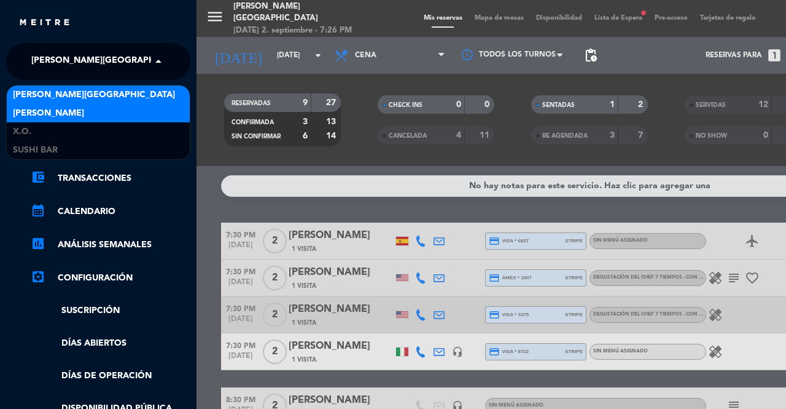
click at [25, 113] on span "[PERSON_NAME]" at bounding box center [48, 113] width 71 height 14
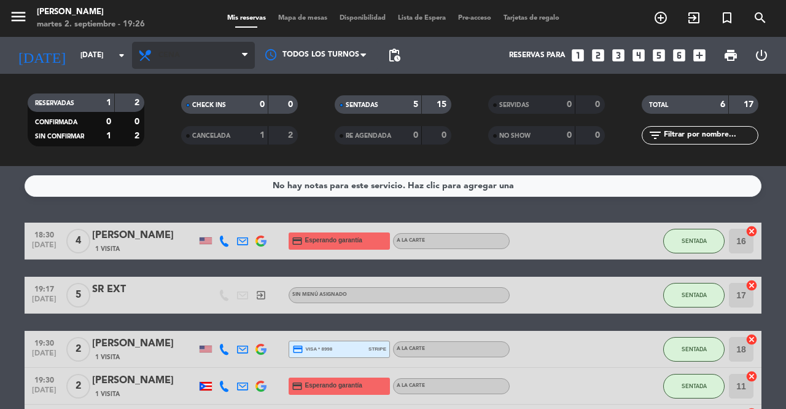
click at [177, 61] on span "Cena" at bounding box center [193, 55] width 123 height 27
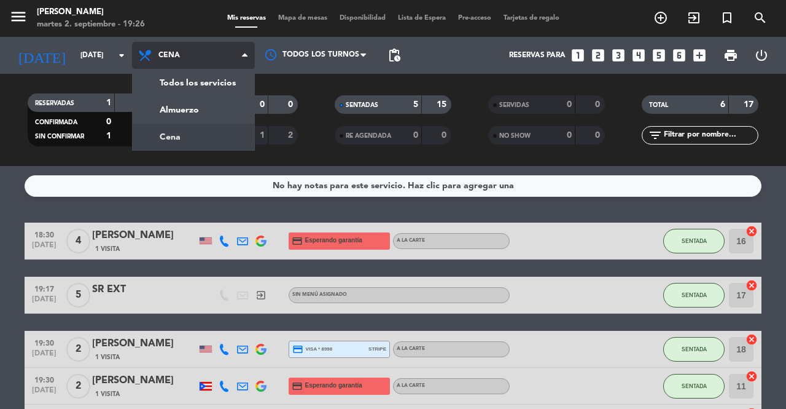
click at [162, 115] on div "menu Don Diablo [DATE] 2. septiembre - 19:26 Mis reservas Mapa de mesas Disponi…" at bounding box center [393, 83] width 786 height 166
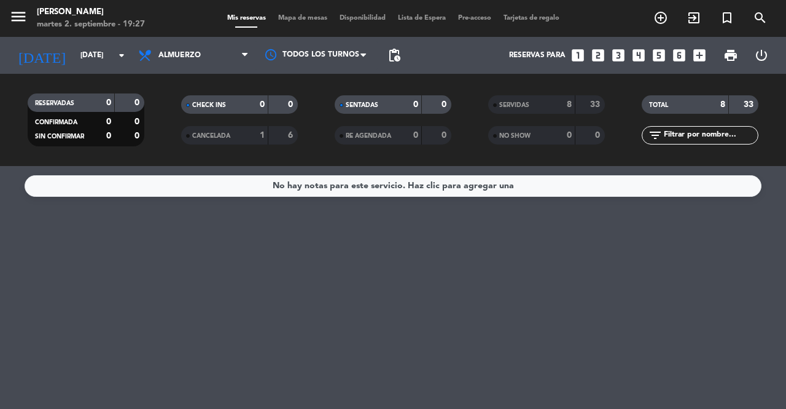
click at [21, 18] on icon "menu" at bounding box center [18, 16] width 18 height 18
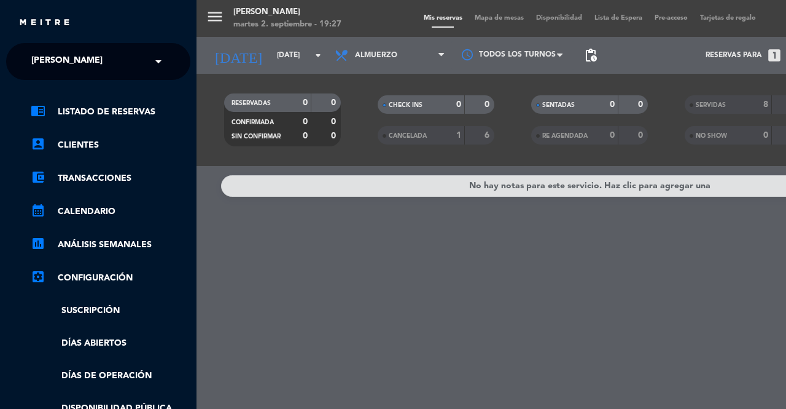
click at [38, 63] on span "[PERSON_NAME]" at bounding box center [66, 62] width 71 height 26
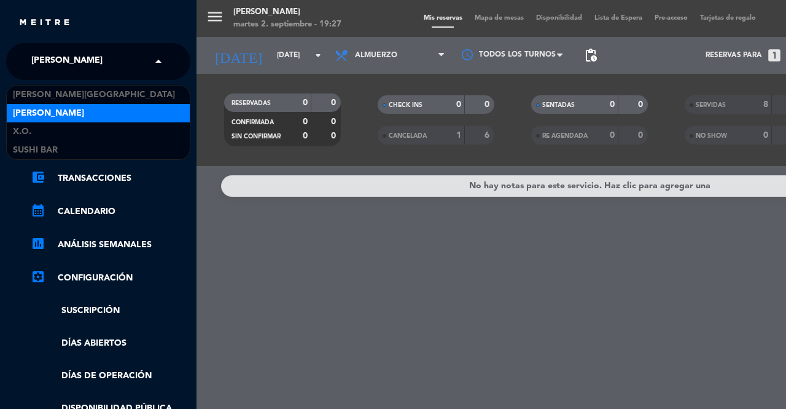
click at [31, 152] on span "SUSHI BAR" at bounding box center [35, 150] width 45 height 14
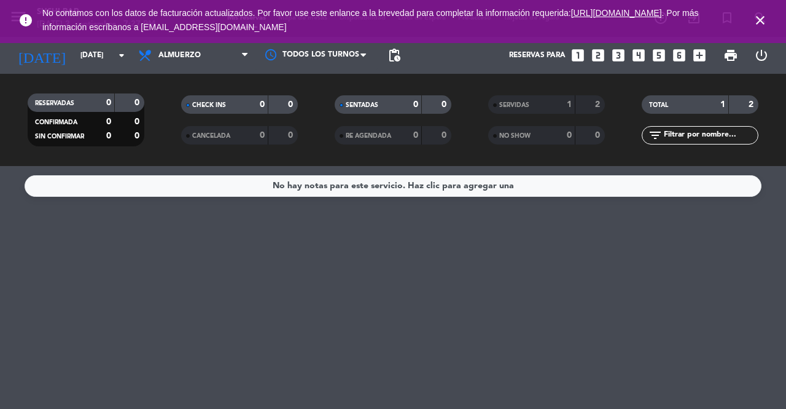
click at [758, 20] on icon "close" at bounding box center [760, 20] width 15 height 15
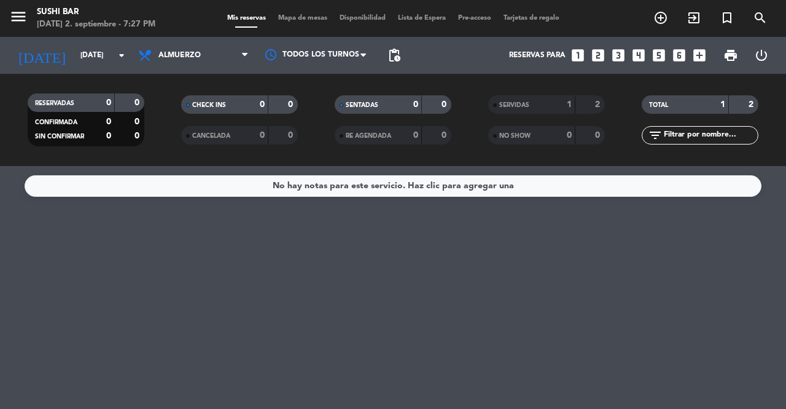
click at [14, 19] on icon "menu" at bounding box center [18, 16] width 18 height 18
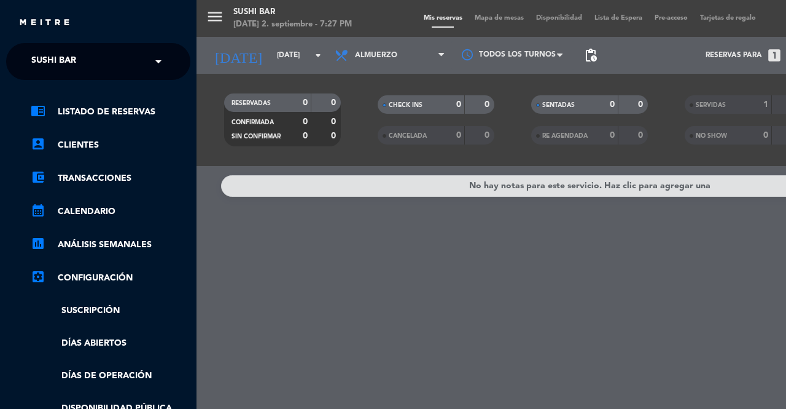
click at [32, 60] on span "SUSHI BAR" at bounding box center [53, 62] width 45 height 26
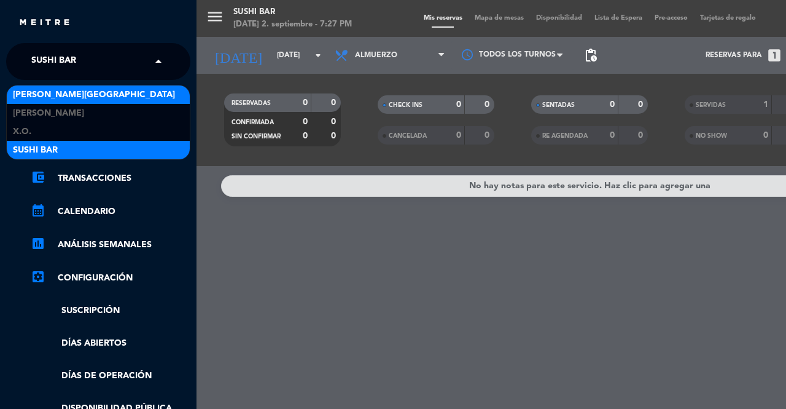
click at [36, 98] on span "[PERSON_NAME][GEOGRAPHIC_DATA]" at bounding box center [94, 95] width 162 height 14
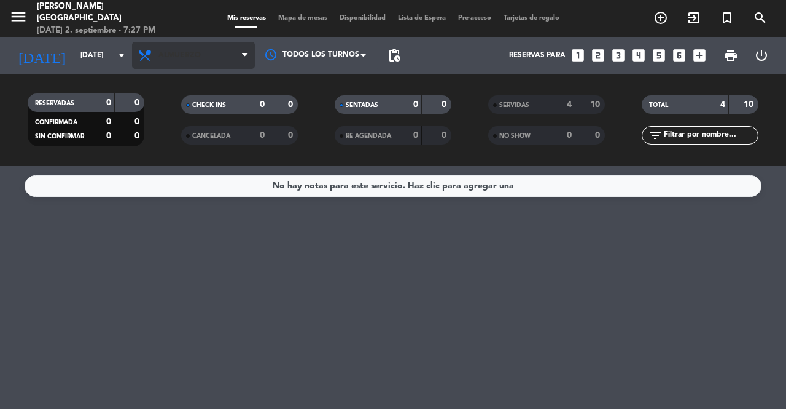
click at [171, 59] on span "Almuerzo" at bounding box center [180, 55] width 42 height 9
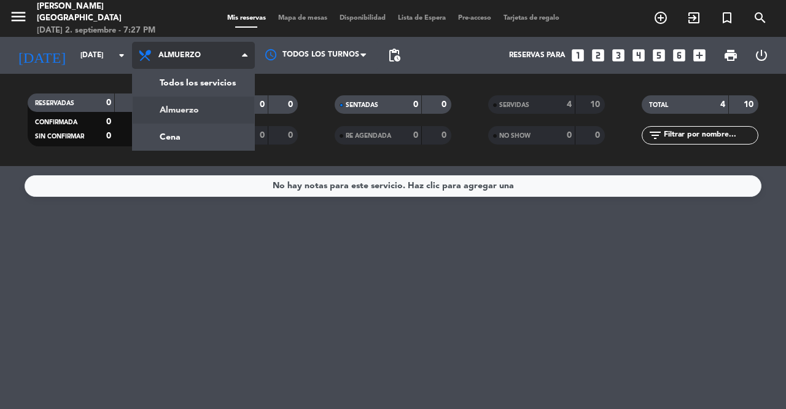
click at [163, 139] on div "menu [PERSON_NAME] Medellín [DATE] 2. septiembre - 7:27 PM Mis reservas Mapa de…" at bounding box center [393, 83] width 786 height 166
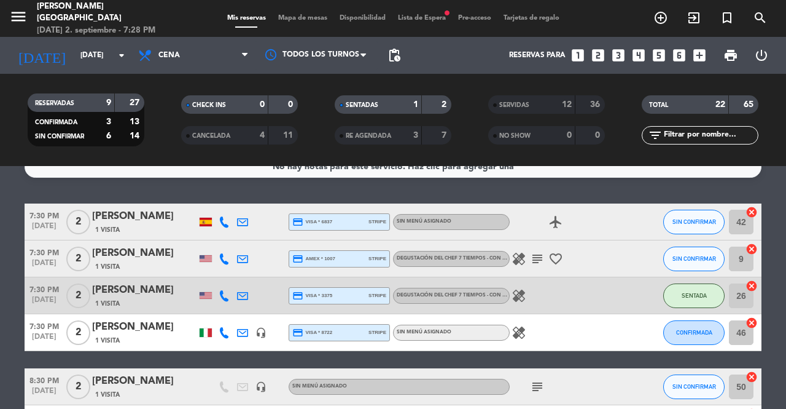
scroll to position [0, 0]
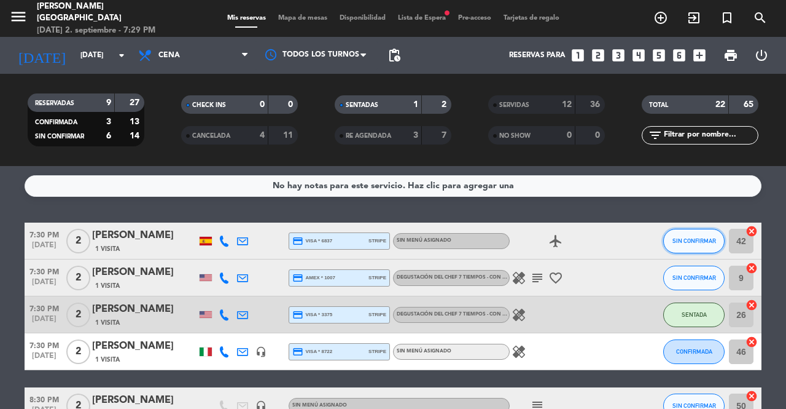
click at [702, 243] on span "SIN CONFIRMAR" at bounding box center [695, 240] width 44 height 7
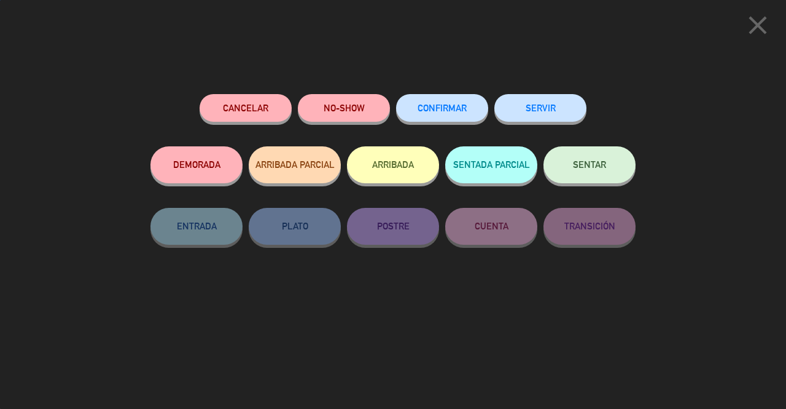
click at [587, 167] on span "SENTAR" at bounding box center [589, 164] width 33 height 10
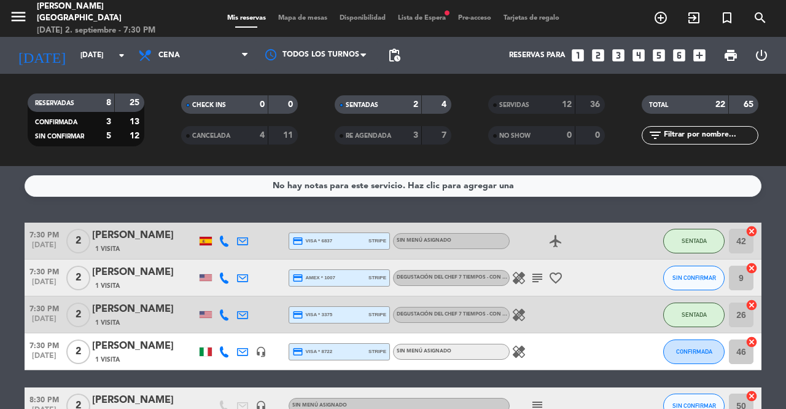
click at [519, 280] on icon "healing" at bounding box center [519, 277] width 15 height 15
click at [539, 283] on icon "subject" at bounding box center [537, 277] width 15 height 15
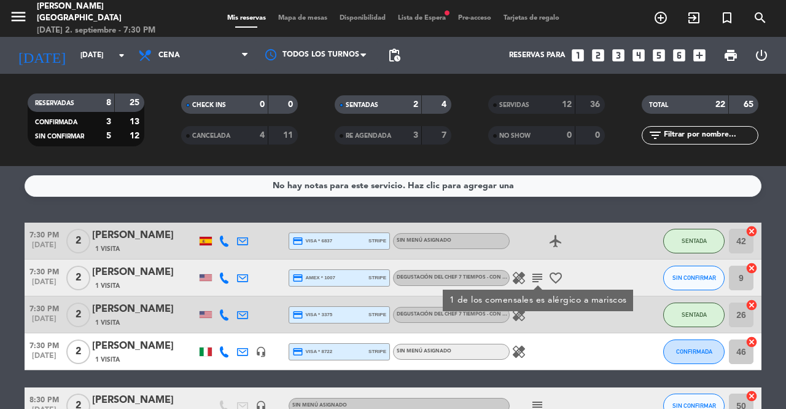
click at [549, 274] on icon "favorite_border" at bounding box center [556, 277] width 15 height 15
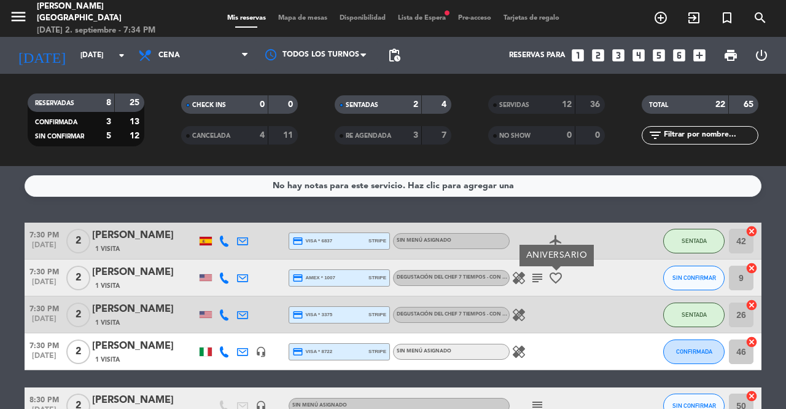
click at [627, 275] on div at bounding box center [637, 277] width 33 height 36
click at [739, 287] on input "9" at bounding box center [741, 277] width 25 height 25
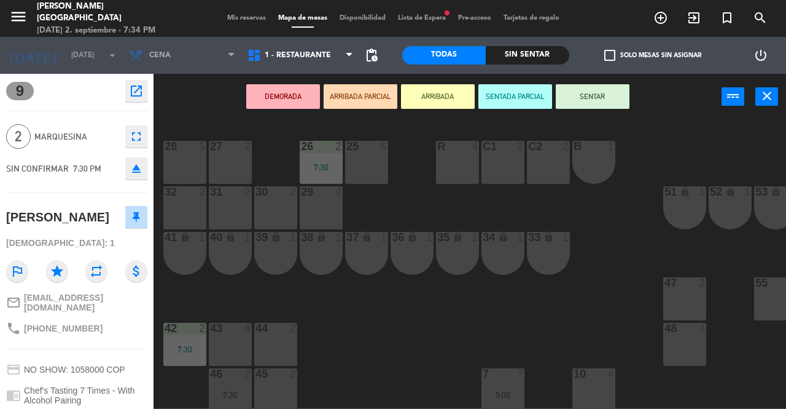
click at [598, 100] on button "SENTAR" at bounding box center [593, 96] width 74 height 25
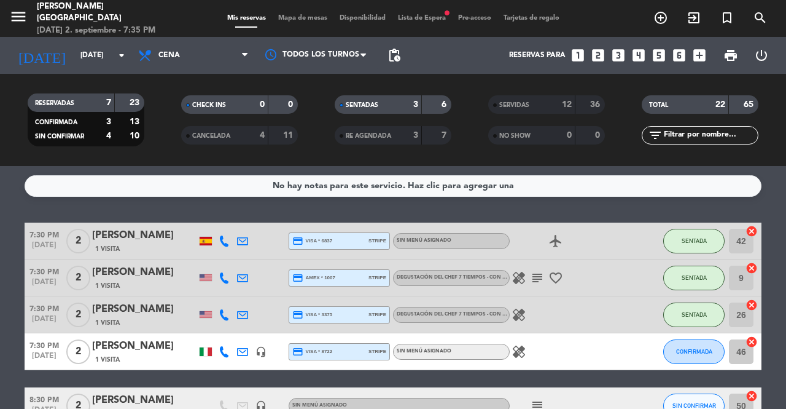
click at [668, 20] on icon "exit_to_app" at bounding box center [661, 17] width 15 height 15
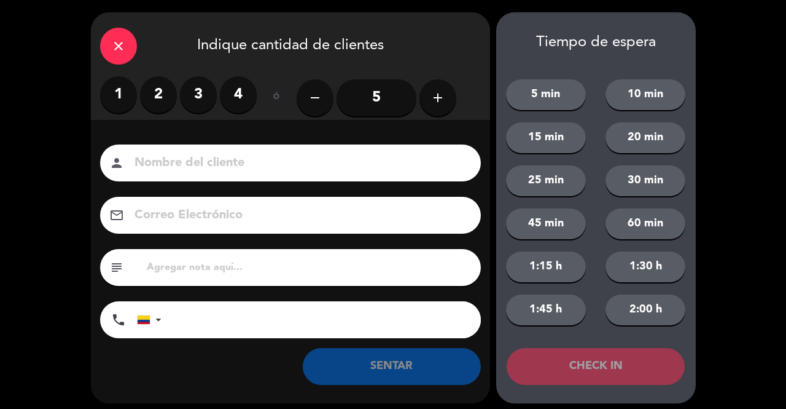
click at [160, 99] on label "2" at bounding box center [158, 94] width 37 height 37
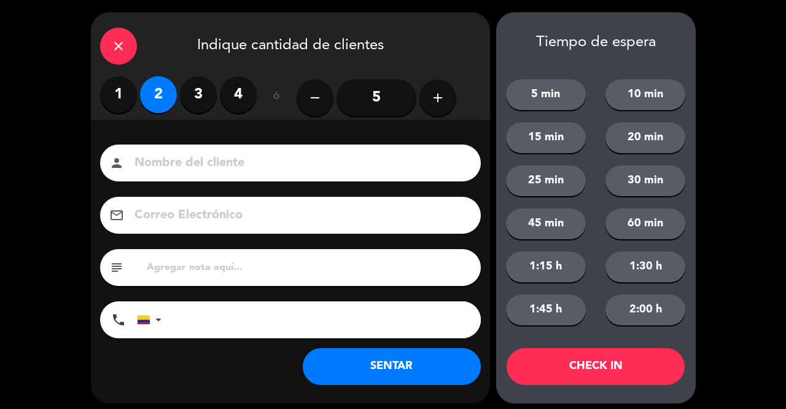
click at [183, 160] on input at bounding box center [299, 163] width 332 height 22
type input "SR EXT"
click at [338, 374] on button "SENTAR" at bounding box center [392, 366] width 178 height 37
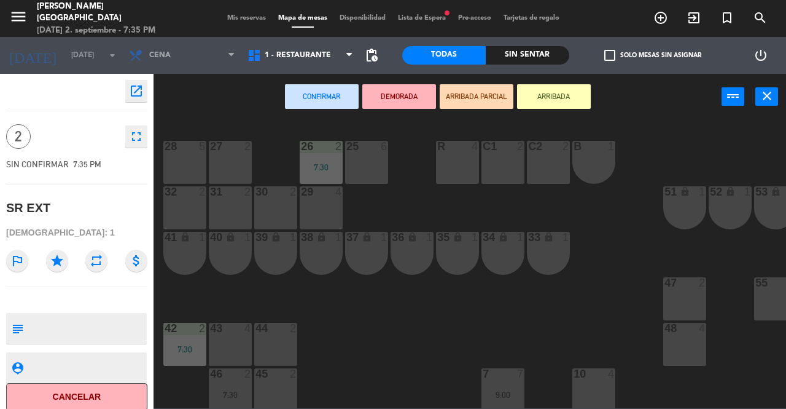
click at [188, 256] on div "41 lock 1" at bounding box center [184, 253] width 43 height 43
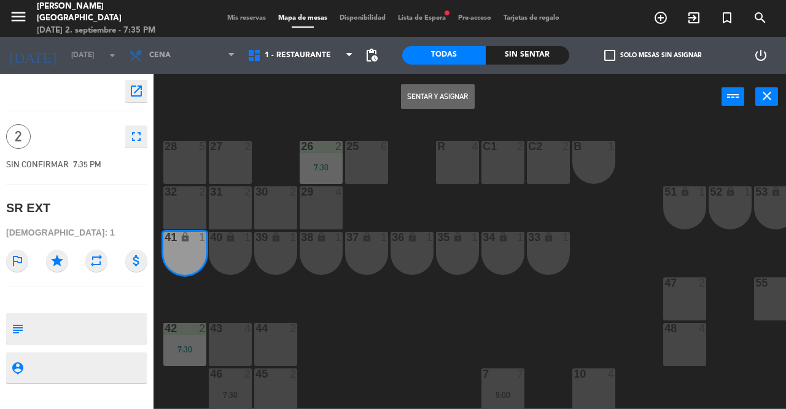
click at [224, 254] on div "40 lock 1" at bounding box center [230, 253] width 43 height 43
click at [227, 257] on div "40 lock 1" at bounding box center [230, 253] width 43 height 43
click at [430, 96] on button "Sentar y Asignar" at bounding box center [438, 96] width 74 height 25
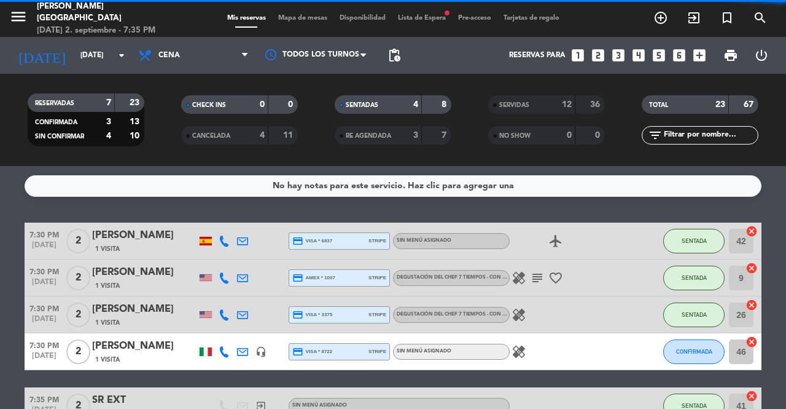
click at [668, 20] on icon "exit_to_app" at bounding box center [661, 17] width 15 height 15
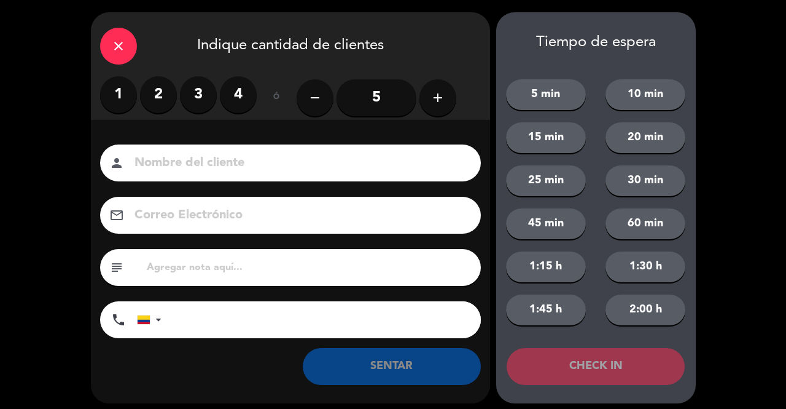
click at [153, 100] on label "2" at bounding box center [158, 94] width 37 height 37
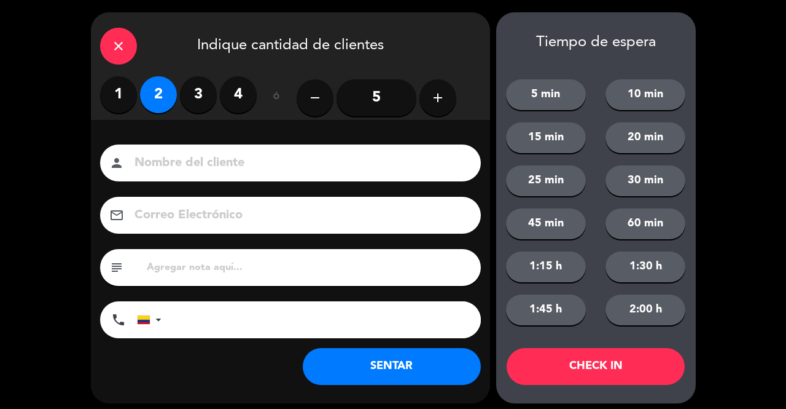
click at [195, 159] on input at bounding box center [299, 163] width 332 height 22
type input "SR EXT"
click at [348, 367] on button "SENTAR" at bounding box center [392, 366] width 178 height 37
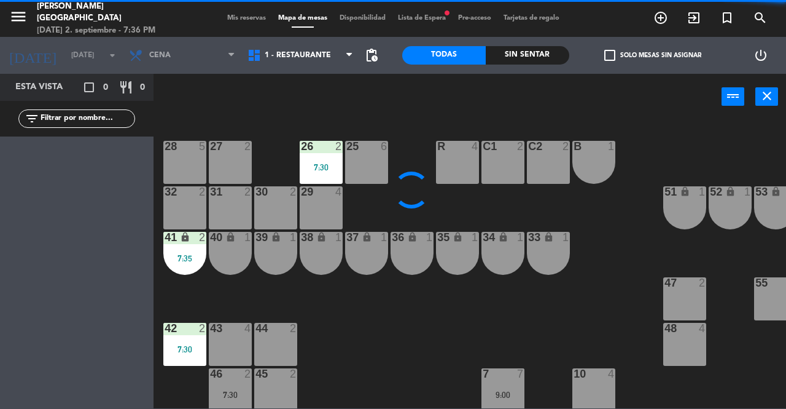
click at [225, 253] on div "40 lock 1" at bounding box center [230, 253] width 43 height 43
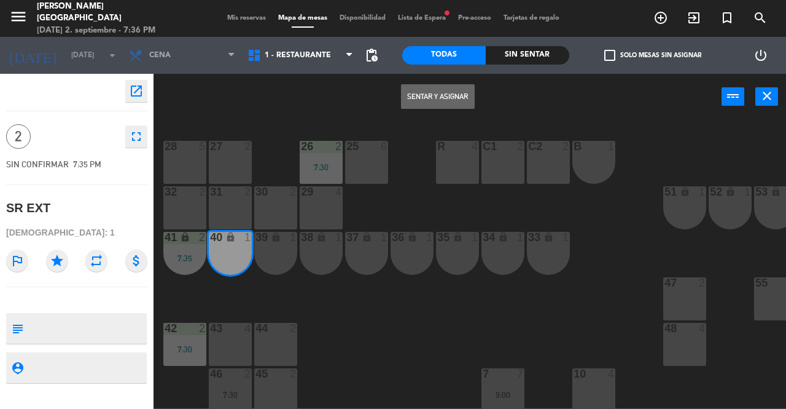
click at [436, 92] on button "Sentar y Asignar" at bounding box center [438, 96] width 74 height 25
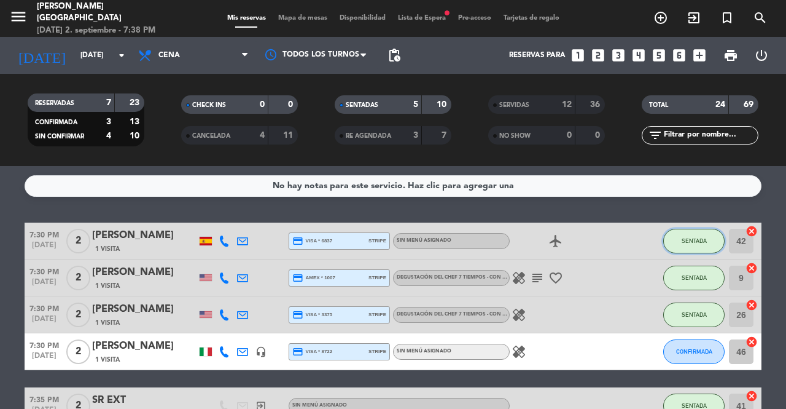
click at [690, 241] on span "SENTADA" at bounding box center [694, 240] width 25 height 7
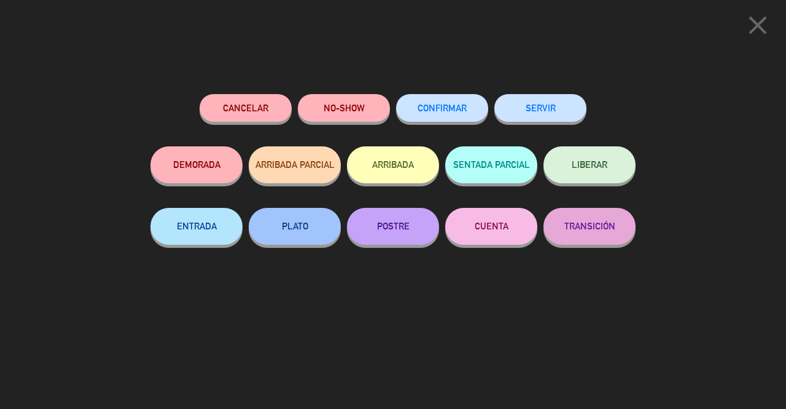
click at [547, 117] on button "SERVIR" at bounding box center [541, 108] width 92 height 28
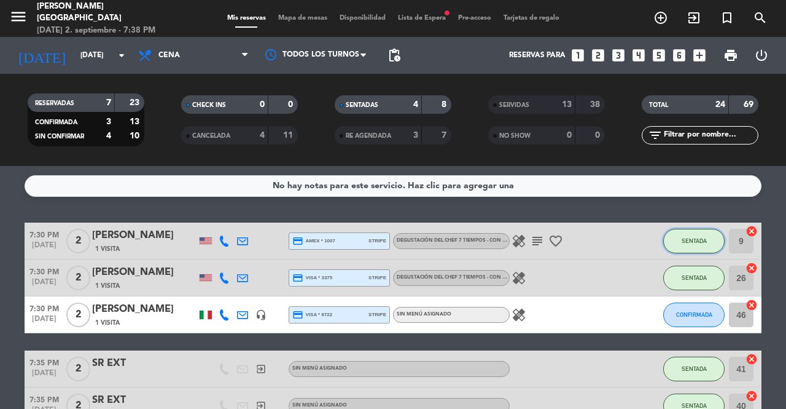
click at [695, 241] on span "SENTADA" at bounding box center [694, 240] width 25 height 7
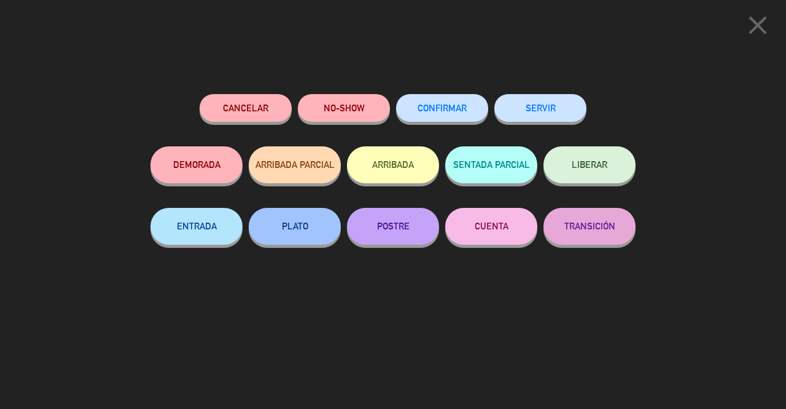
click at [539, 109] on button "SERVIR" at bounding box center [541, 108] width 92 height 28
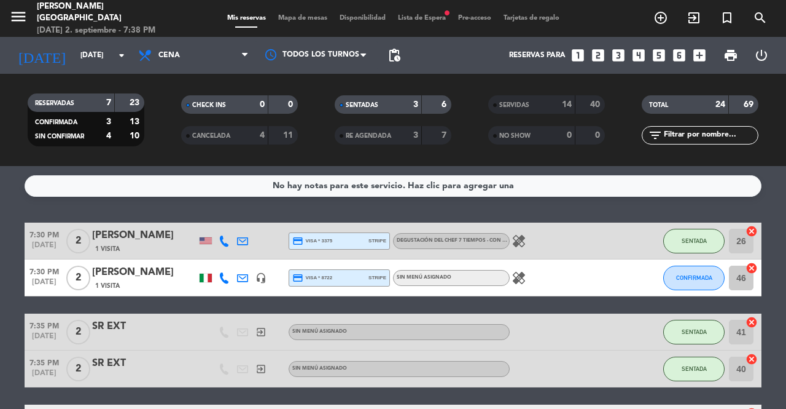
click at [688, 242] on span "SENTADA" at bounding box center [694, 240] width 25 height 7
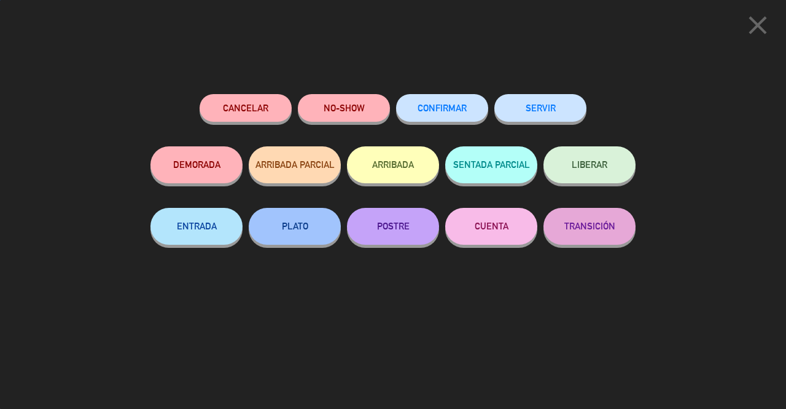
click at [558, 108] on button "SERVIR" at bounding box center [541, 108] width 92 height 28
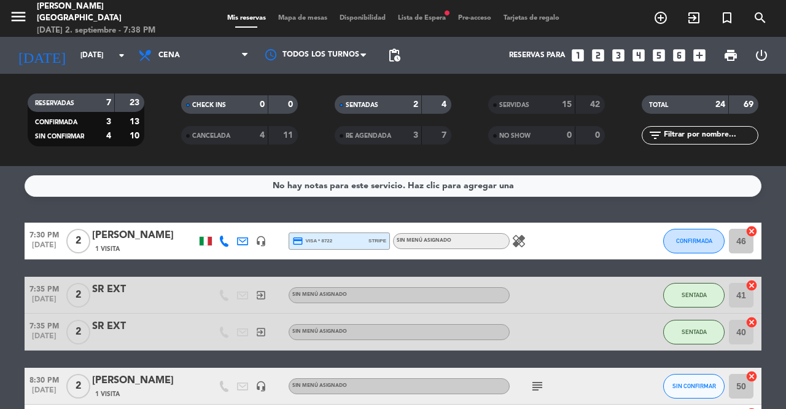
click at [686, 295] on span "SENTADA" at bounding box center [694, 294] width 25 height 7
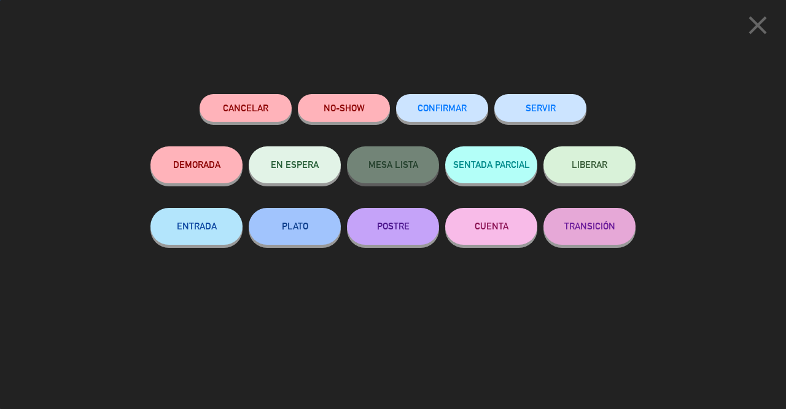
click at [536, 110] on button "SERVIR" at bounding box center [541, 108] width 92 height 28
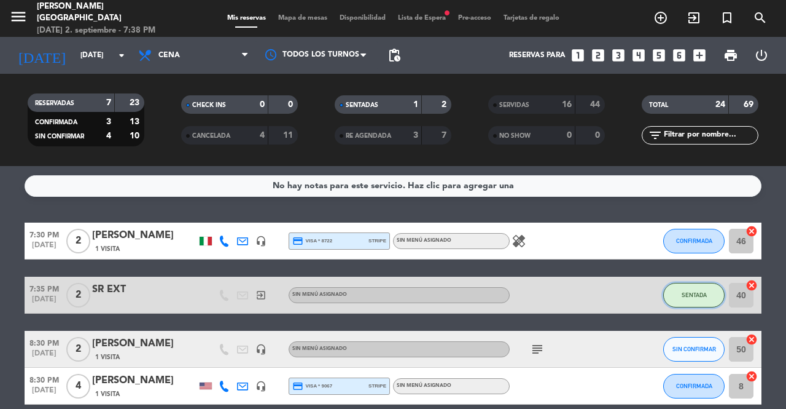
click at [698, 296] on span "SENTADA" at bounding box center [694, 294] width 25 height 7
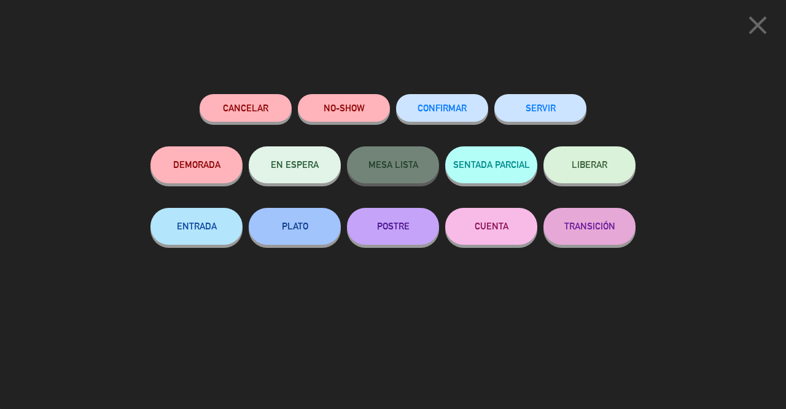
click at [552, 116] on button "SERVIR" at bounding box center [541, 108] width 92 height 28
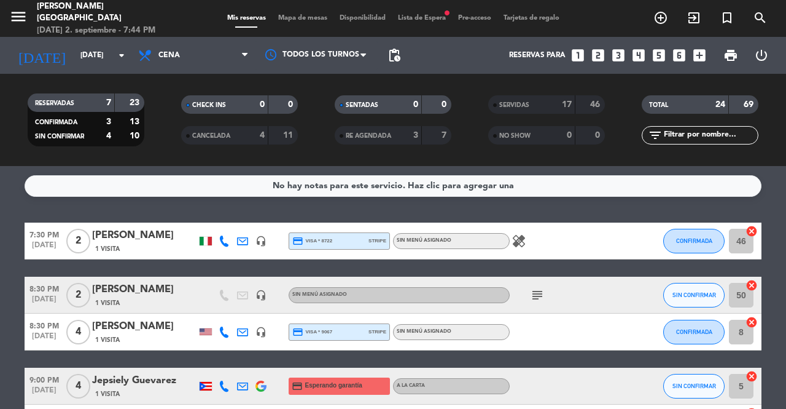
click at [222, 244] on icon at bounding box center [224, 240] width 11 height 11
click at [213, 220] on span "Copiar" at bounding box center [215, 220] width 26 height 13
click at [668, 22] on icon "exit_to_app" at bounding box center [661, 17] width 15 height 15
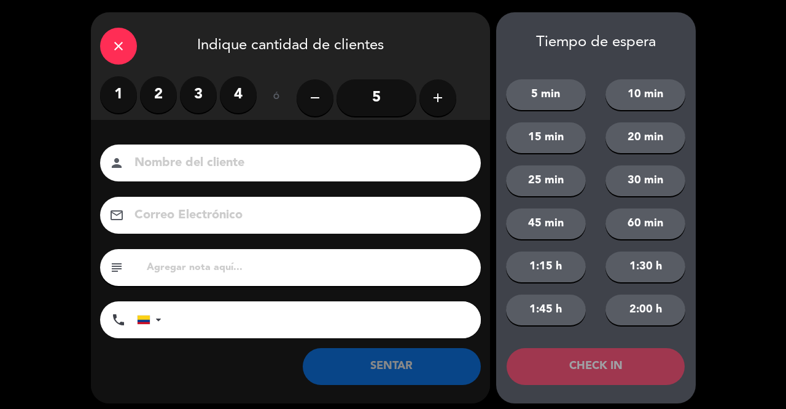
click at [154, 97] on label "2" at bounding box center [158, 94] width 37 height 37
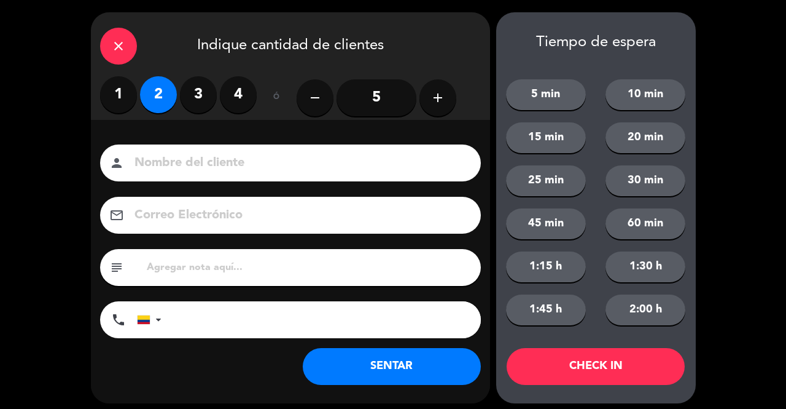
click at [192, 162] on input at bounding box center [299, 163] width 332 height 22
type input "SR EXT"
click at [342, 377] on button "SENTAR" at bounding box center [392, 366] width 178 height 37
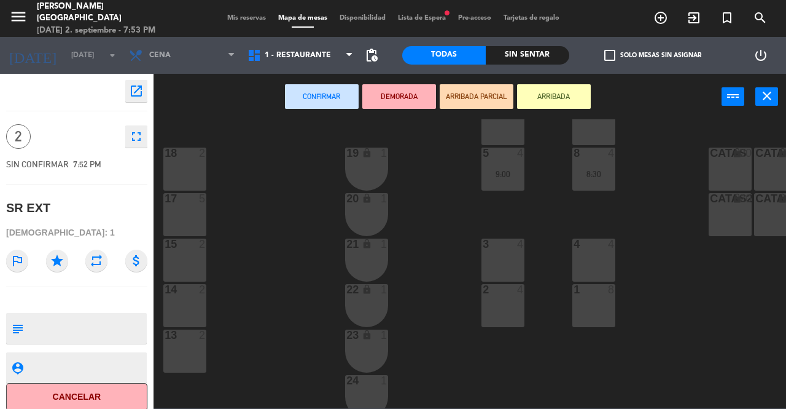
scroll to position [321, 0]
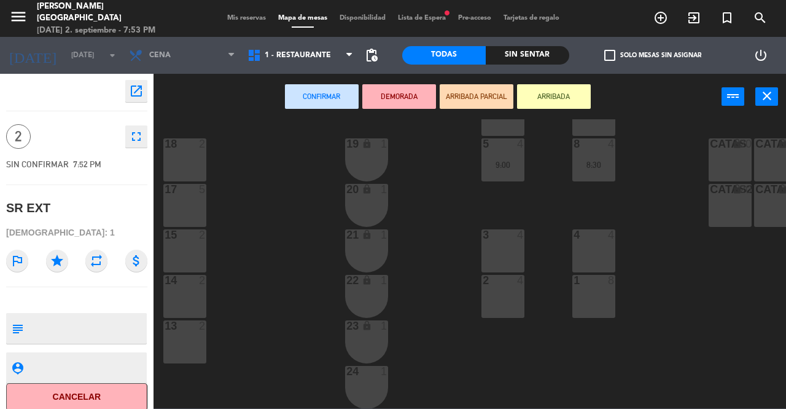
click at [186, 296] on div "14 2" at bounding box center [184, 296] width 43 height 43
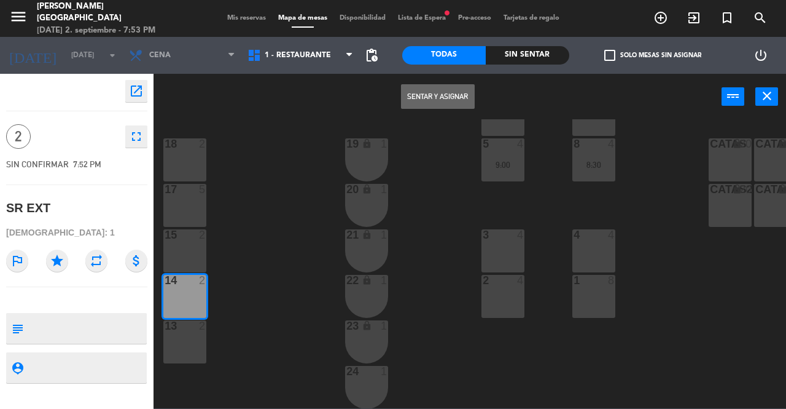
click at [424, 98] on button "Sentar y Asignar" at bounding box center [438, 96] width 74 height 25
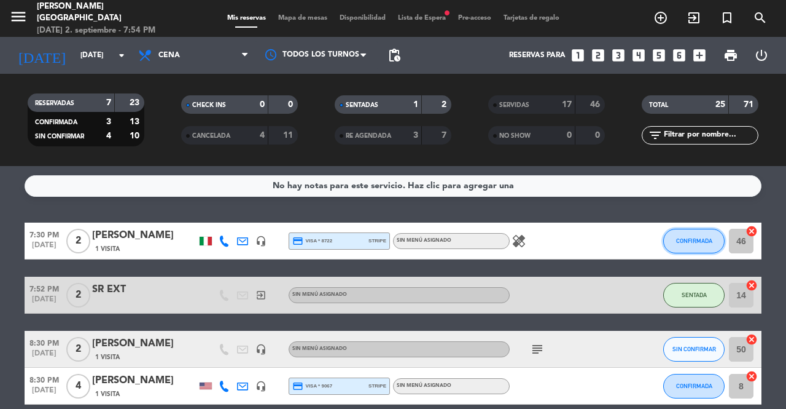
click at [696, 243] on span "CONFIRMADA" at bounding box center [694, 240] width 36 height 7
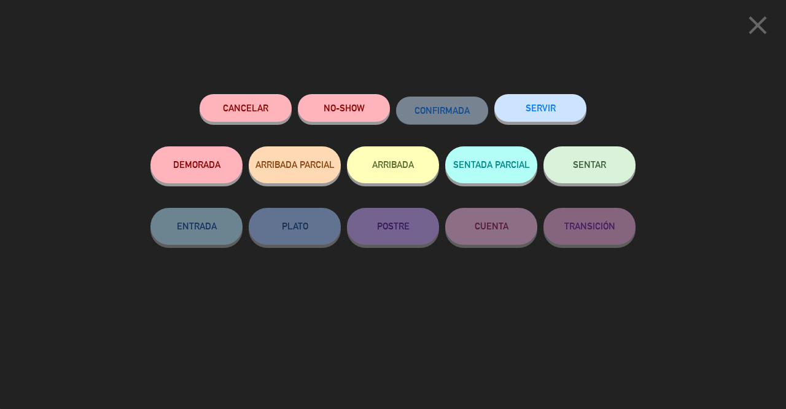
click at [605, 161] on span "SENTAR" at bounding box center [589, 164] width 33 height 10
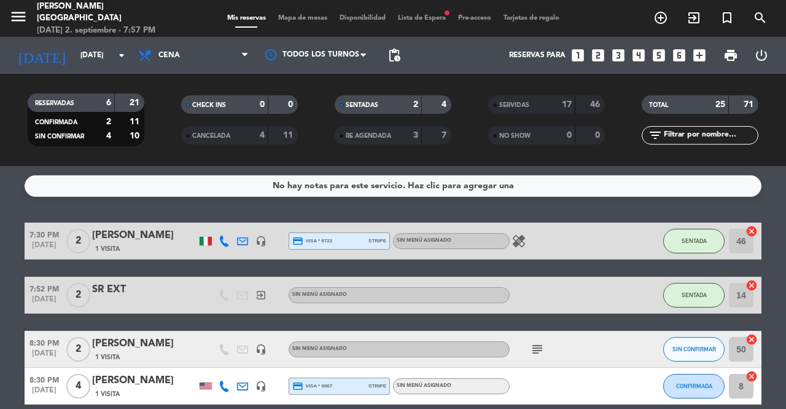
click at [668, 23] on icon "exit_to_app" at bounding box center [661, 17] width 15 height 15
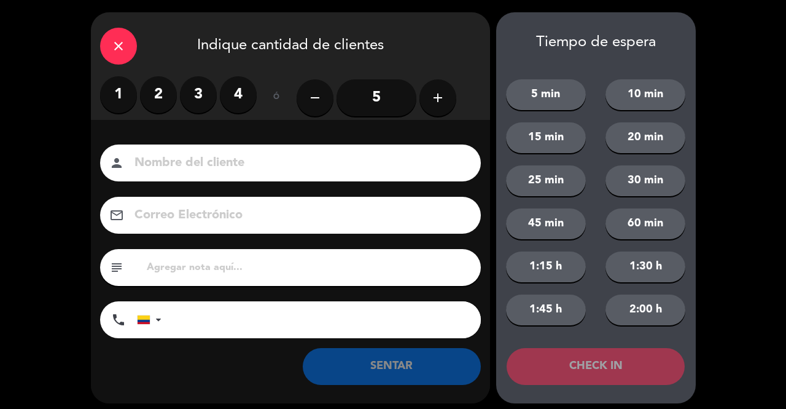
click at [157, 98] on label "2" at bounding box center [158, 94] width 37 height 37
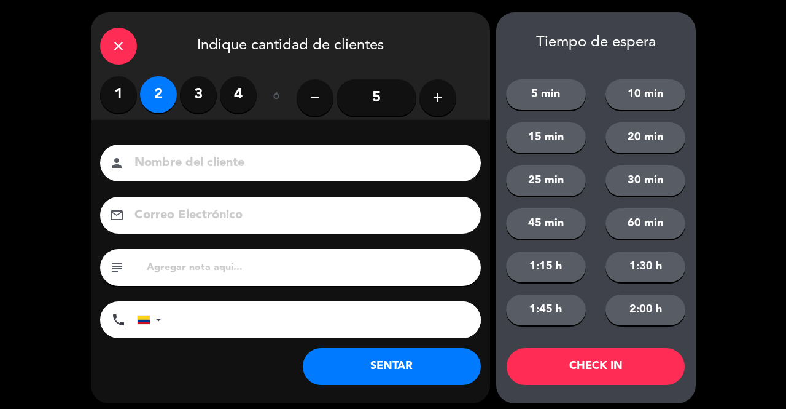
click at [205, 168] on input at bounding box center [299, 163] width 332 height 22
type input "SR EXT"
click at [339, 371] on button "SENTAR" at bounding box center [392, 366] width 178 height 37
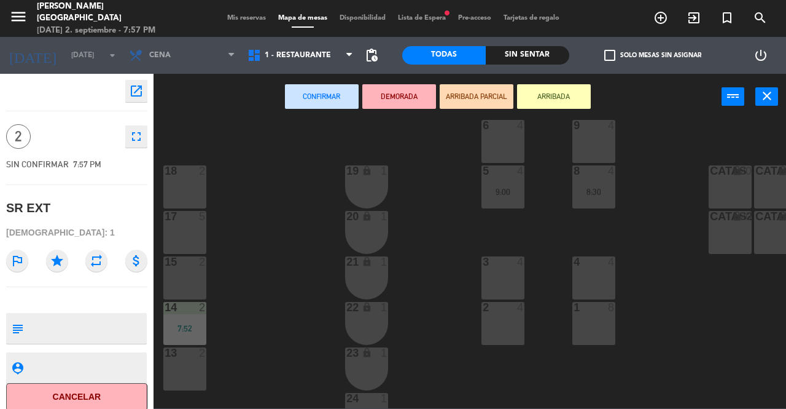
scroll to position [297, 0]
click at [189, 273] on div "15 2" at bounding box center [184, 274] width 43 height 43
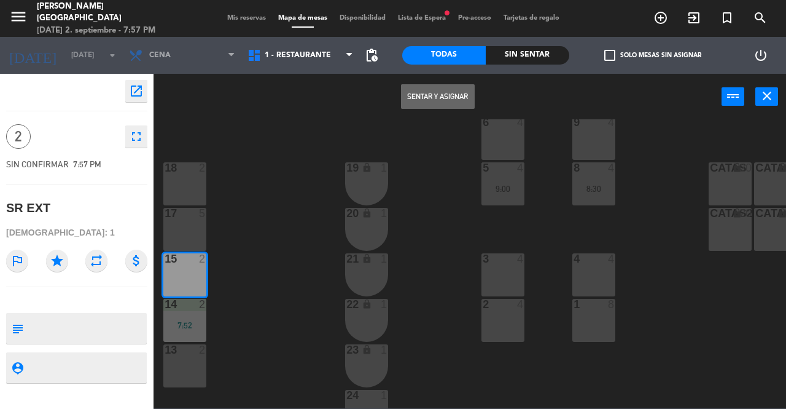
click at [446, 99] on button "Sentar y Asignar" at bounding box center [438, 96] width 74 height 25
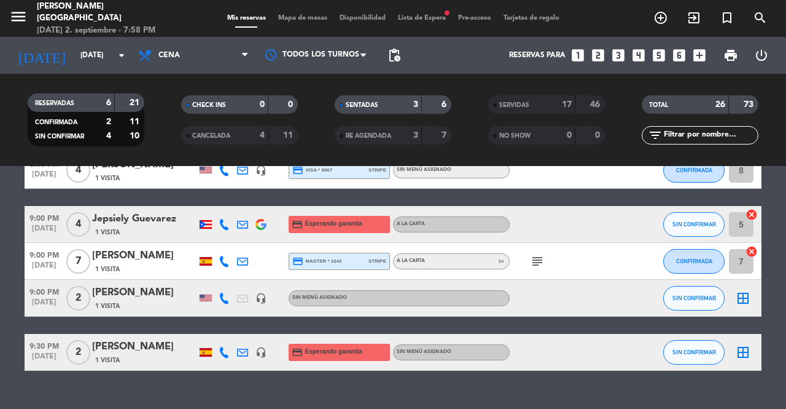
scroll to position [269, 0]
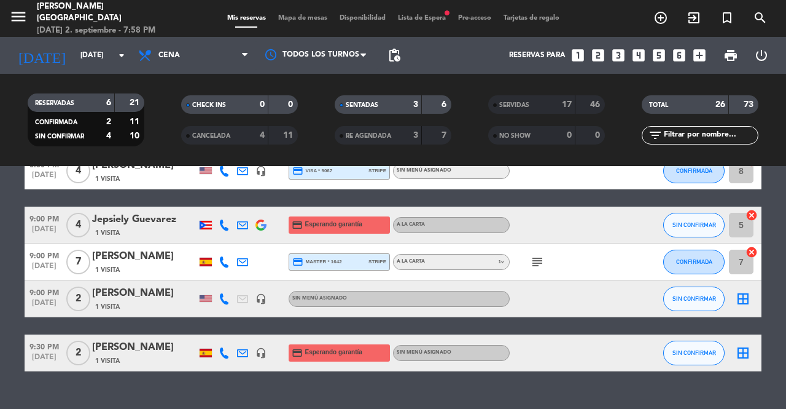
click at [25, 339] on span "9:30 PM" at bounding box center [44, 346] width 39 height 14
click at [27, 368] on div "9:30 PM [DATE]" at bounding box center [44, 352] width 39 height 36
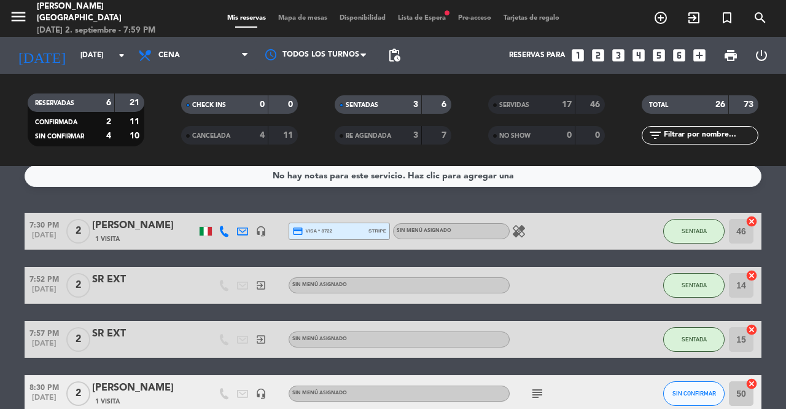
scroll to position [6, 0]
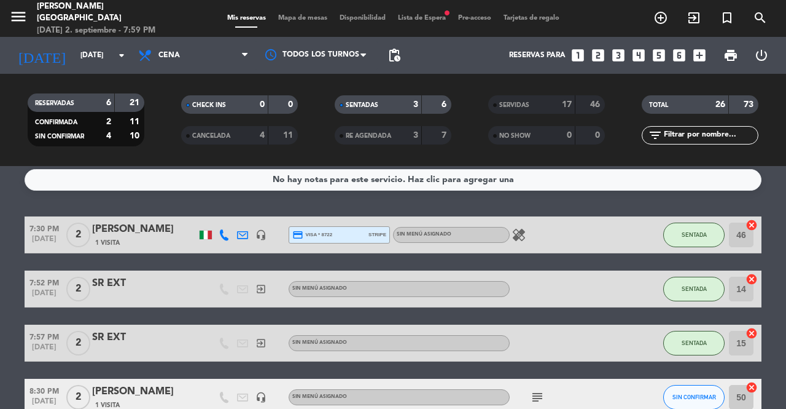
click at [697, 237] on span "SENTADA" at bounding box center [694, 234] width 25 height 7
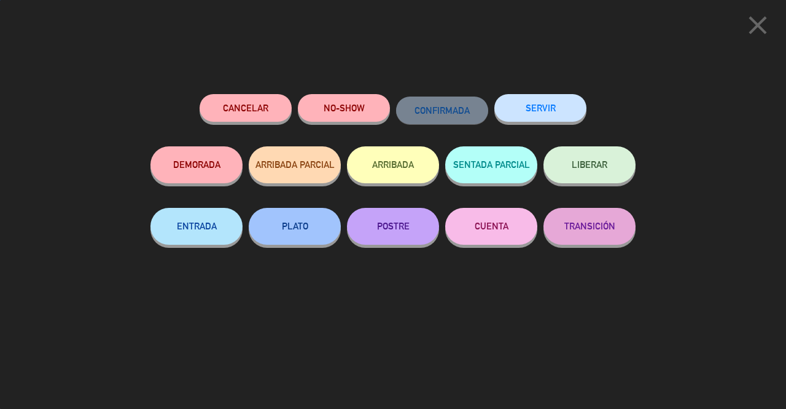
click at [538, 113] on button "SERVIR" at bounding box center [541, 108] width 92 height 28
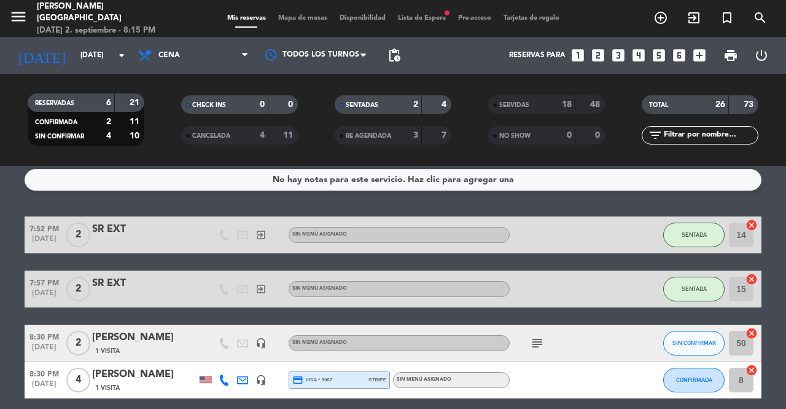
click at [668, 19] on icon "exit_to_app" at bounding box center [661, 17] width 15 height 15
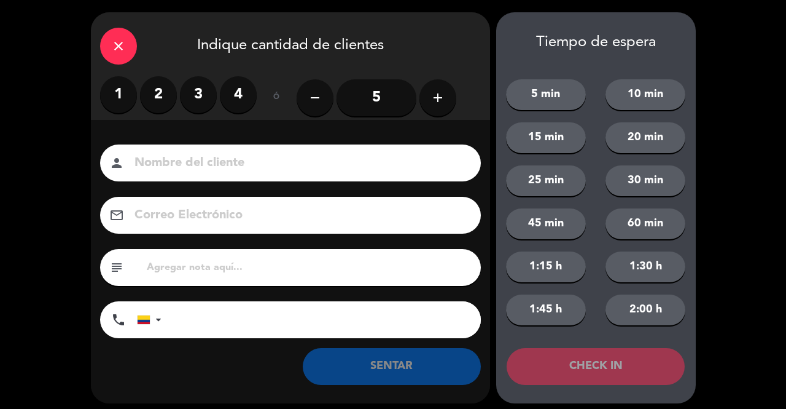
click at [147, 98] on label "2" at bounding box center [158, 94] width 37 height 37
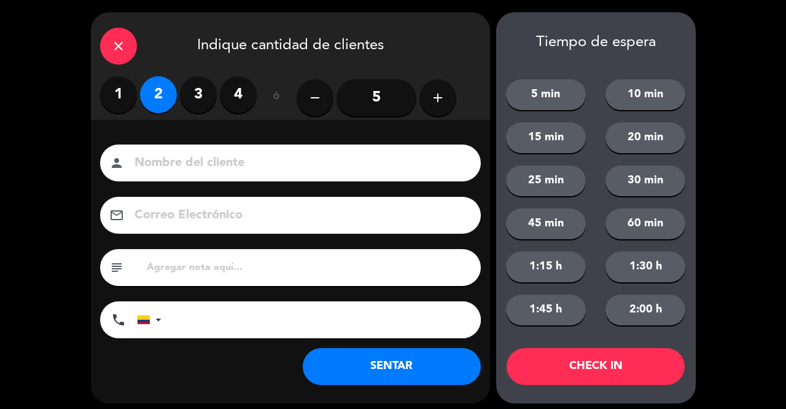
click at [155, 168] on input at bounding box center [299, 163] width 332 height 22
type input "SR EXT"
click at [348, 365] on button "SENTAR" at bounding box center [392, 366] width 178 height 37
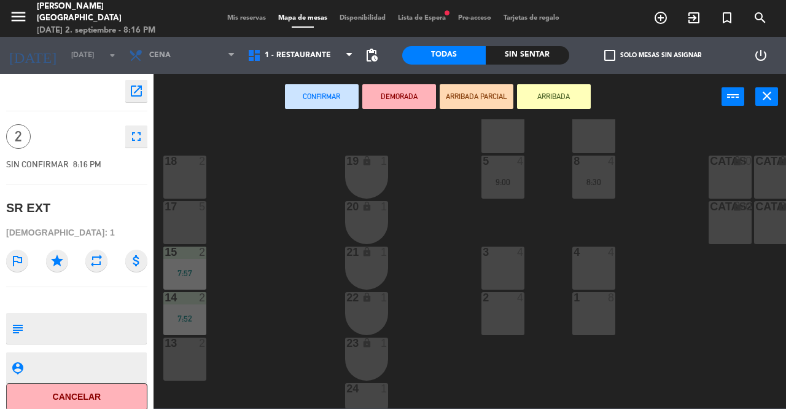
scroll to position [328, 0]
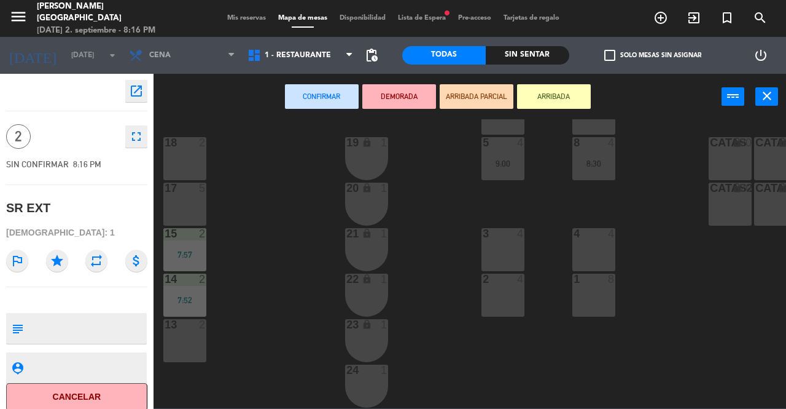
click at [186, 345] on div "13 2" at bounding box center [184, 340] width 43 height 43
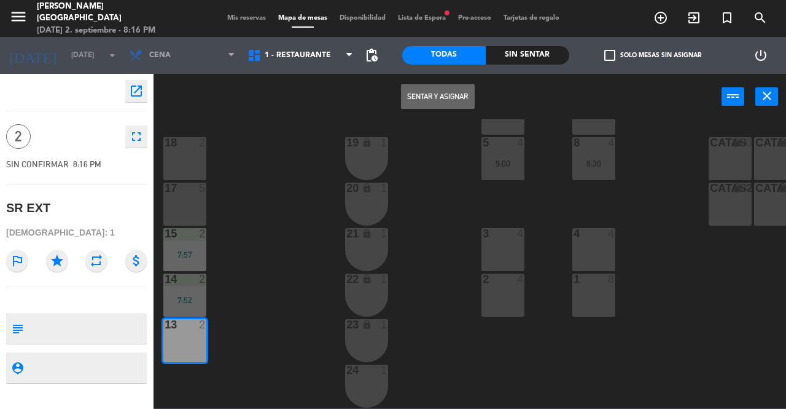
click at [446, 96] on button "Sentar y Asignar" at bounding box center [438, 96] width 74 height 25
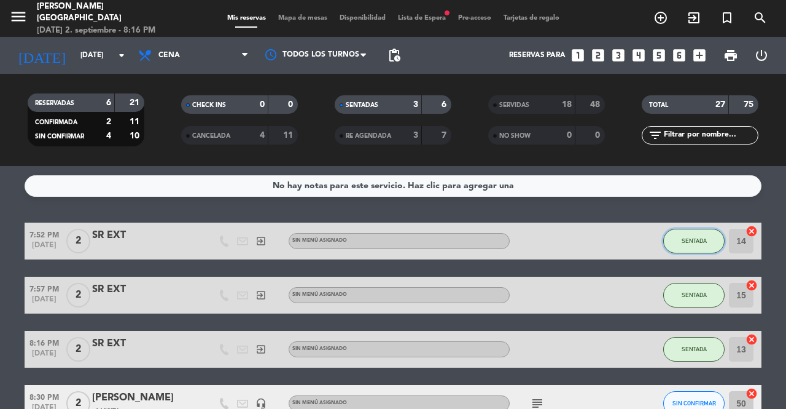
click at [686, 243] on span "SENTADA" at bounding box center [694, 240] width 25 height 7
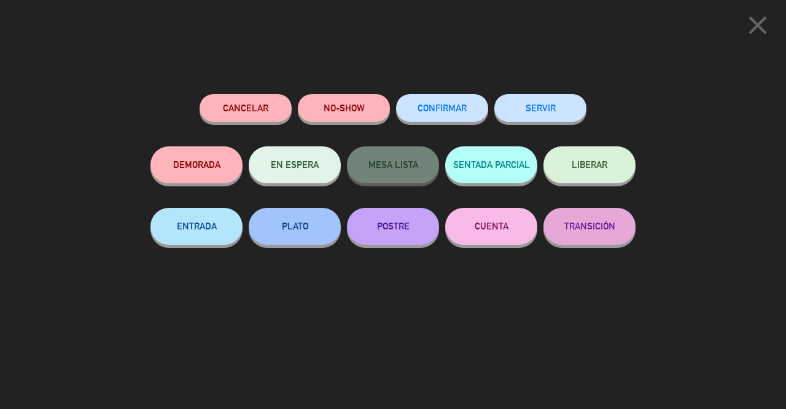
click at [542, 113] on button "SERVIR" at bounding box center [541, 108] width 92 height 28
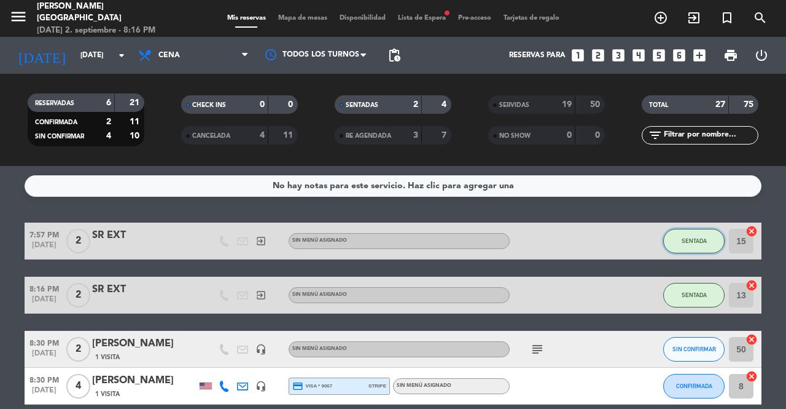
click at [691, 244] on button "SENTADA" at bounding box center [694, 241] width 61 height 25
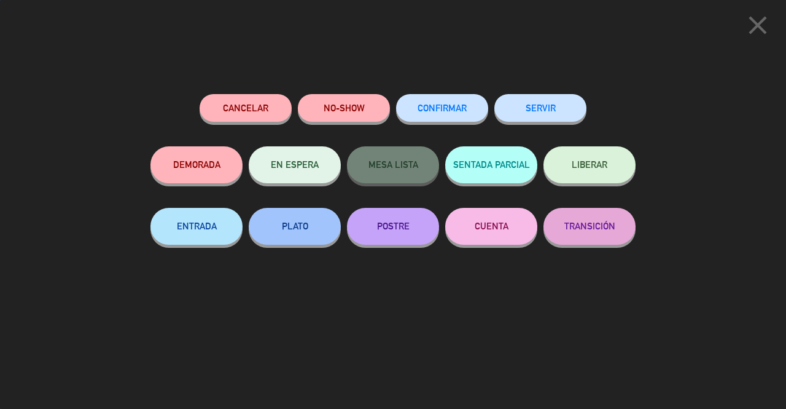
click at [546, 111] on button "SERVIR" at bounding box center [541, 108] width 92 height 28
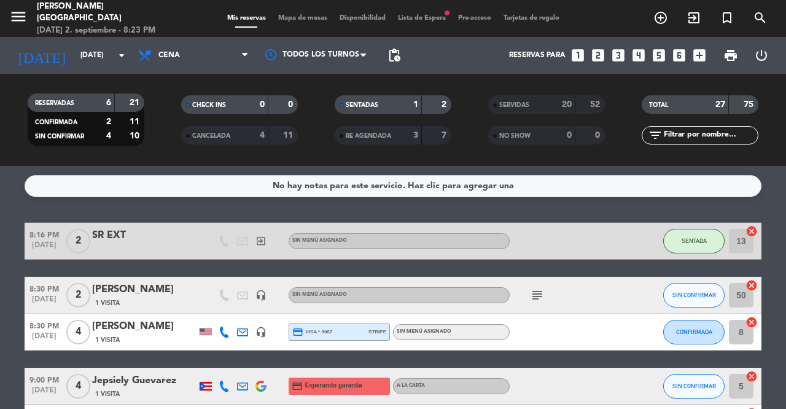
click at [691, 243] on span "SENTADA" at bounding box center [694, 240] width 25 height 7
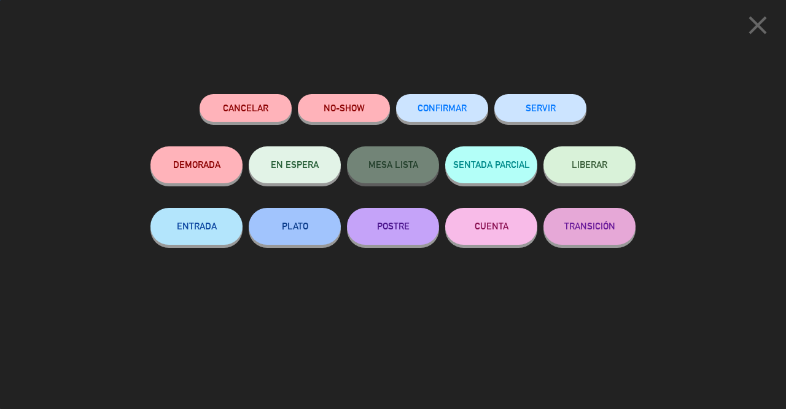
click at [549, 115] on button "SERVIR" at bounding box center [541, 108] width 92 height 28
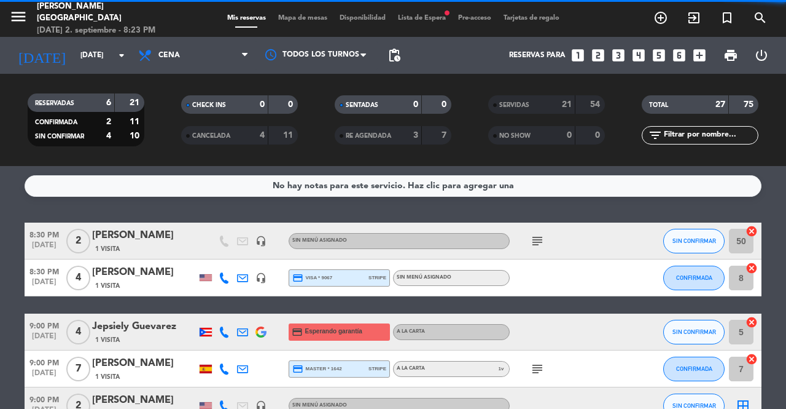
click at [668, 20] on icon "exit_to_app" at bounding box center [661, 17] width 15 height 15
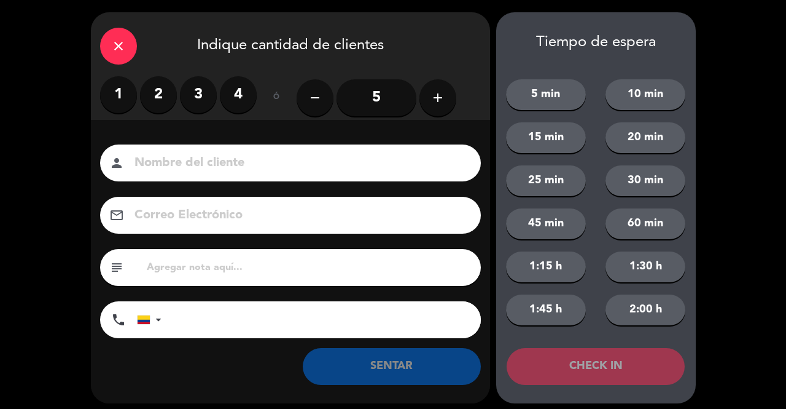
click at [159, 91] on label "2" at bounding box center [158, 94] width 37 height 37
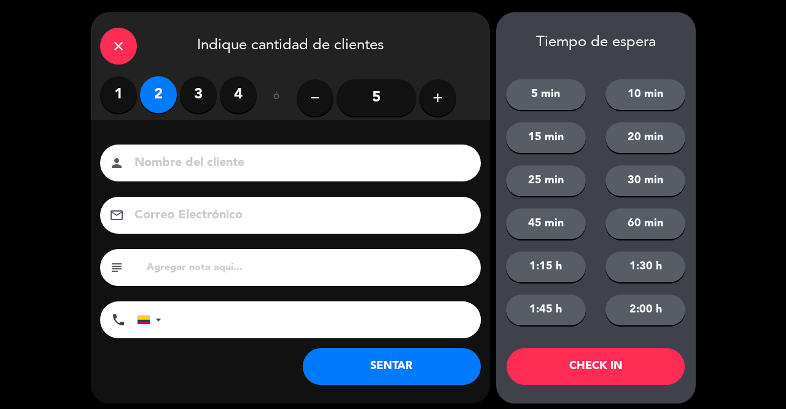
click at [189, 169] on input at bounding box center [299, 163] width 332 height 22
click at [230, 167] on input "SR EX" at bounding box center [299, 163] width 332 height 22
type input "SR EXT"
click at [374, 370] on button "SENTAR" at bounding box center [392, 366] width 178 height 37
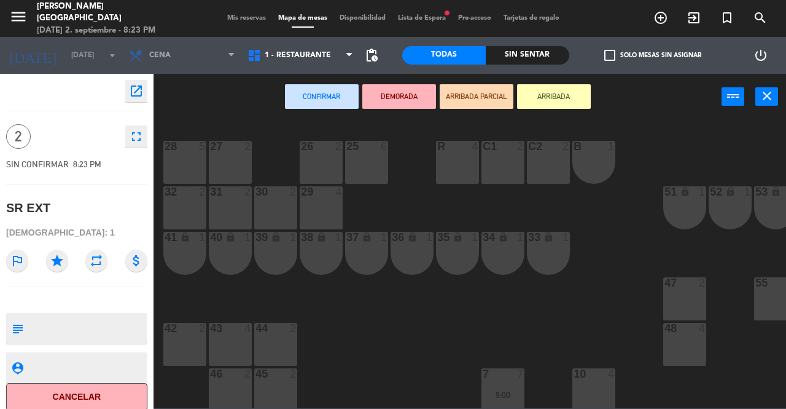
click at [183, 209] on div "32 2" at bounding box center [184, 207] width 43 height 43
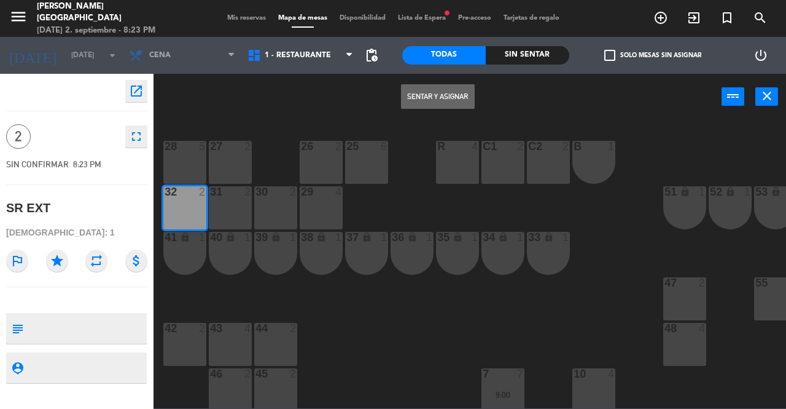
click at [456, 104] on button "Sentar y Asignar" at bounding box center [438, 96] width 74 height 25
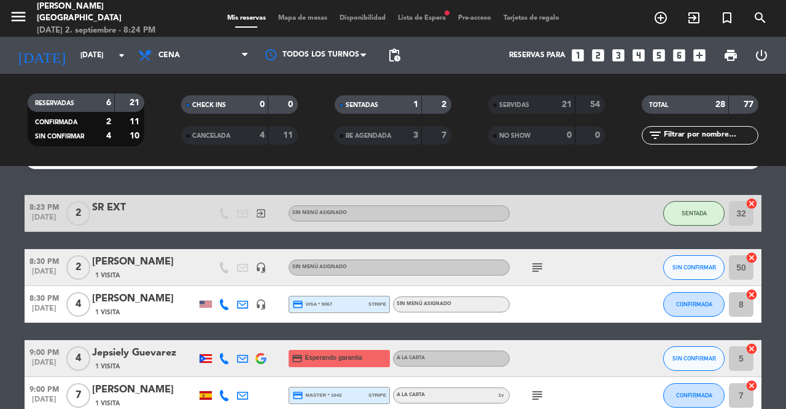
scroll to position [20, 0]
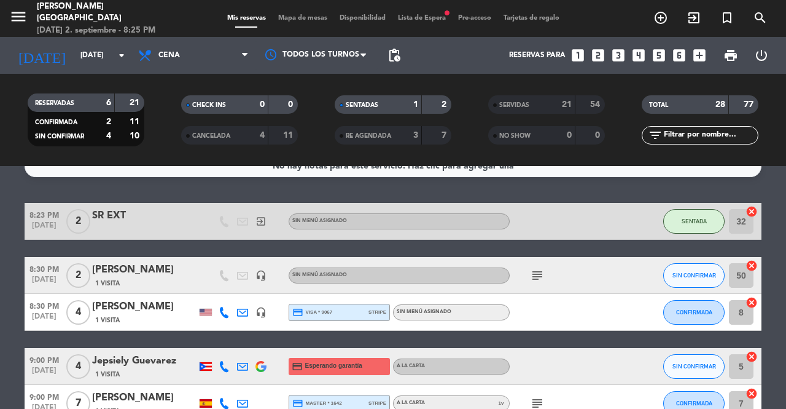
click at [392, 53] on span "pending_actions" at bounding box center [394, 55] width 15 height 15
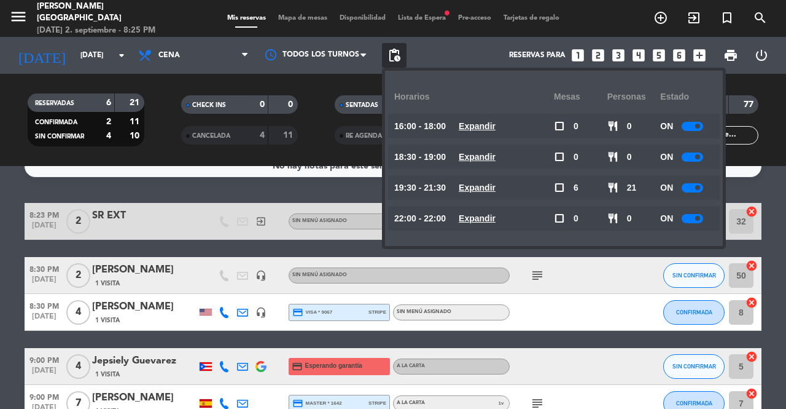
click at [389, 60] on span "pending_actions" at bounding box center [394, 55] width 15 height 15
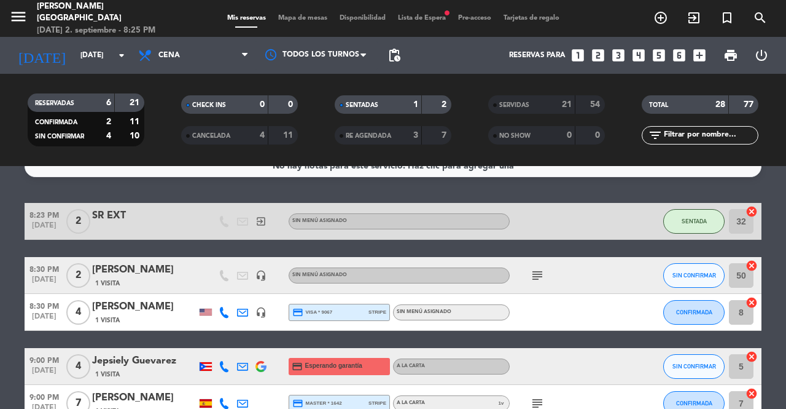
click at [418, 17] on span "Lista de Espera fiber_manual_record" at bounding box center [422, 18] width 60 height 7
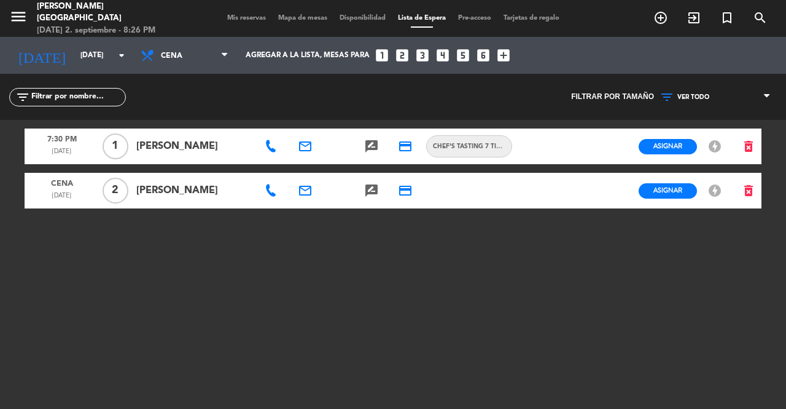
click at [669, 193] on span "Asignar" at bounding box center [668, 190] width 29 height 9
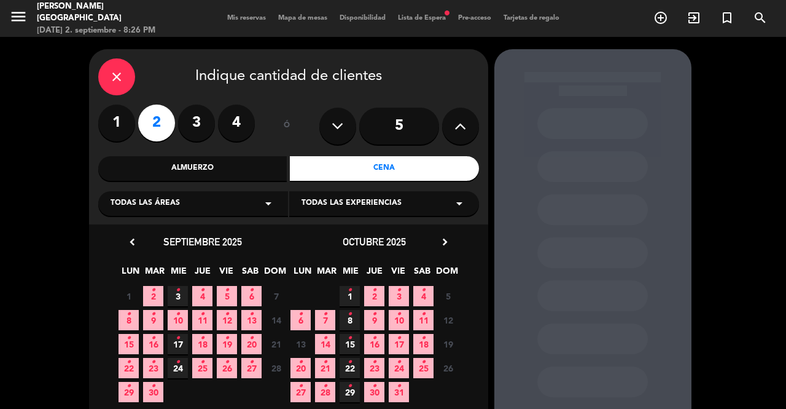
click at [153, 296] on icon "•" at bounding box center [153, 290] width 4 height 20
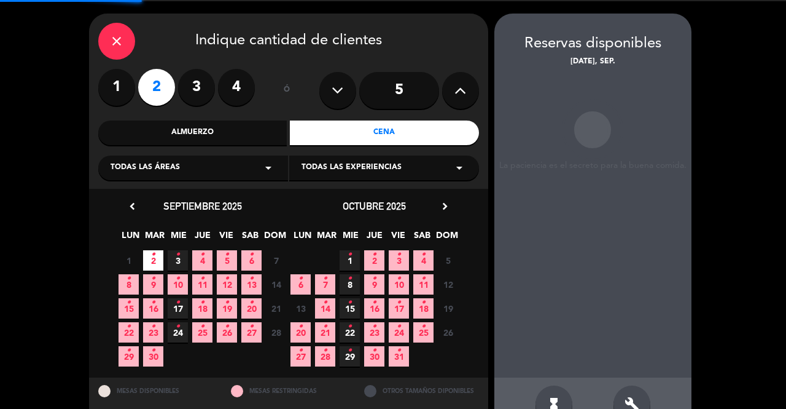
scroll to position [49, 0]
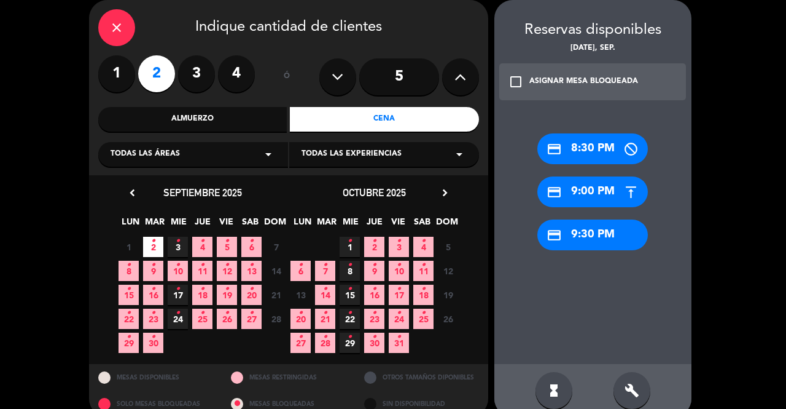
click at [590, 151] on div "credit_card 8:30 PM" at bounding box center [593, 148] width 111 height 31
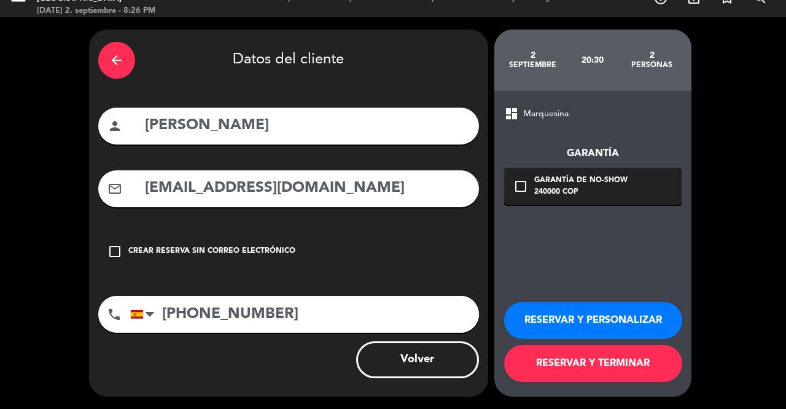
scroll to position [20, 0]
click at [590, 323] on button "RESERVAR Y PERSONALIZAR" at bounding box center [593, 320] width 178 height 37
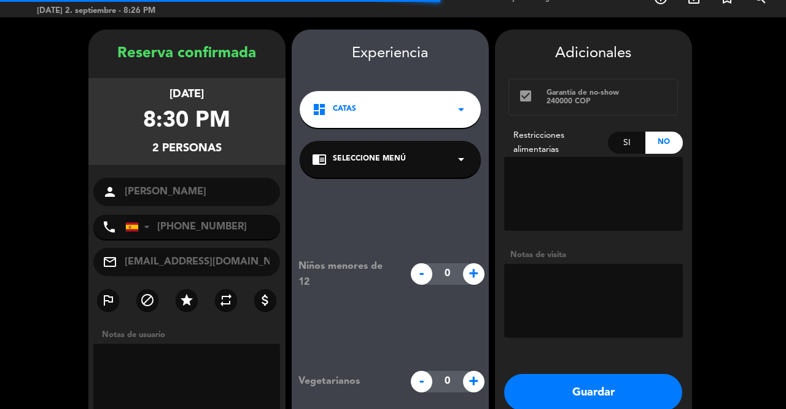
scroll to position [49, 0]
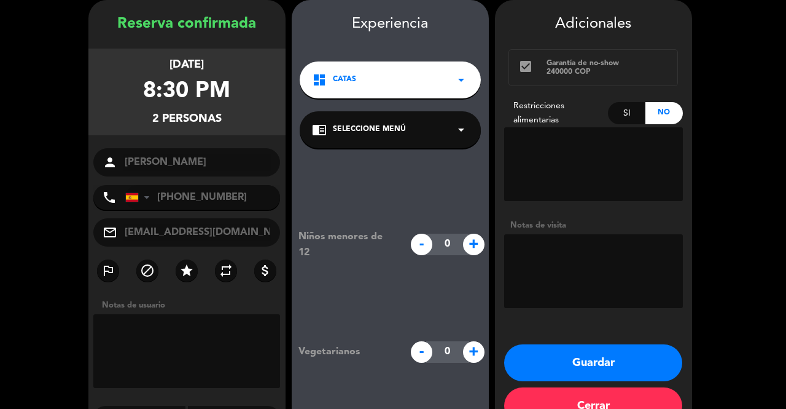
click at [528, 61] on icon "check_box" at bounding box center [526, 66] width 15 height 15
click at [624, 362] on button "Guardar" at bounding box center [593, 362] width 178 height 37
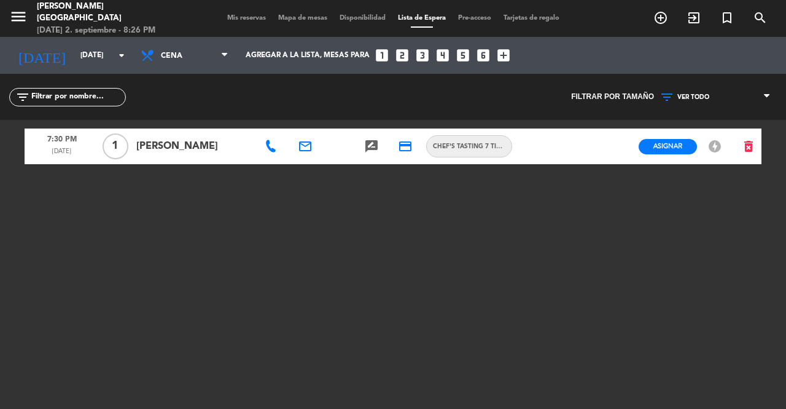
click at [237, 17] on span "Mis reservas" at bounding box center [246, 18] width 51 height 7
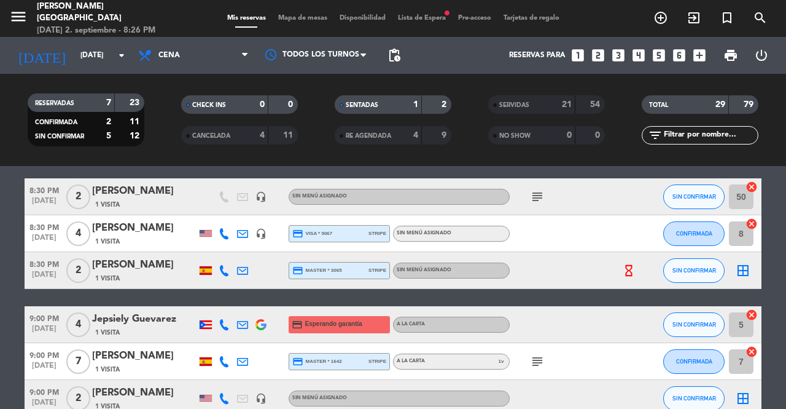
scroll to position [101, 0]
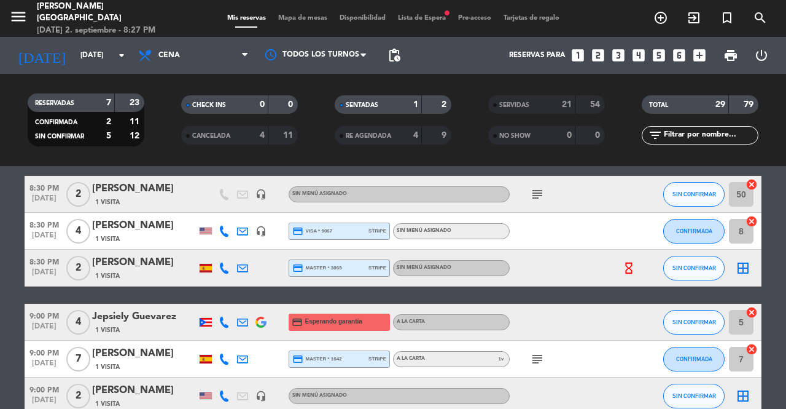
click at [746, 272] on icon "border_all" at bounding box center [743, 268] width 15 height 15
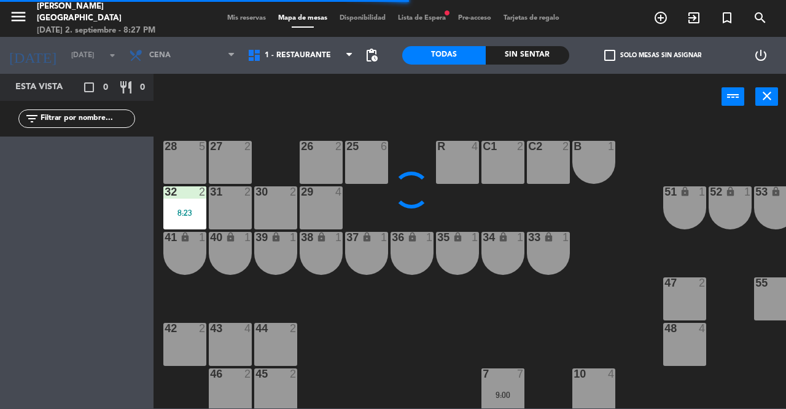
click at [193, 213] on div "8:23" at bounding box center [184, 212] width 43 height 9
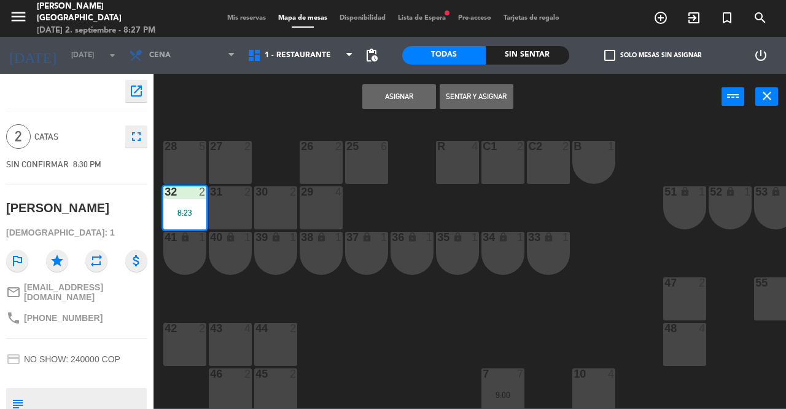
click at [484, 96] on button "Sentar y Asignar" at bounding box center [477, 96] width 74 height 25
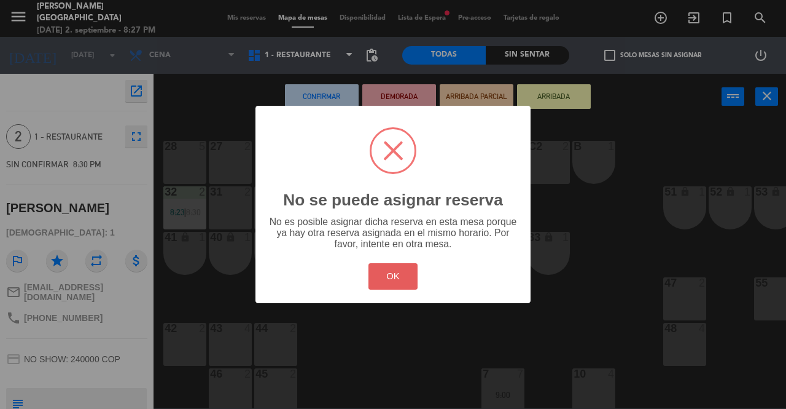
click at [392, 279] on button "OK" at bounding box center [394, 276] width 50 height 26
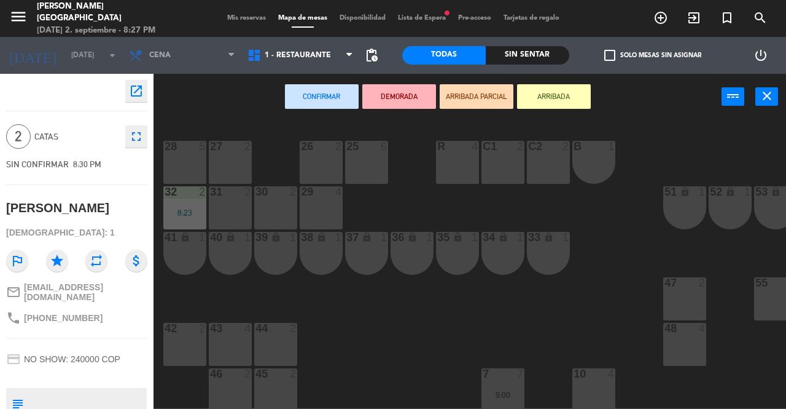
click at [769, 96] on icon "close" at bounding box center [767, 95] width 15 height 15
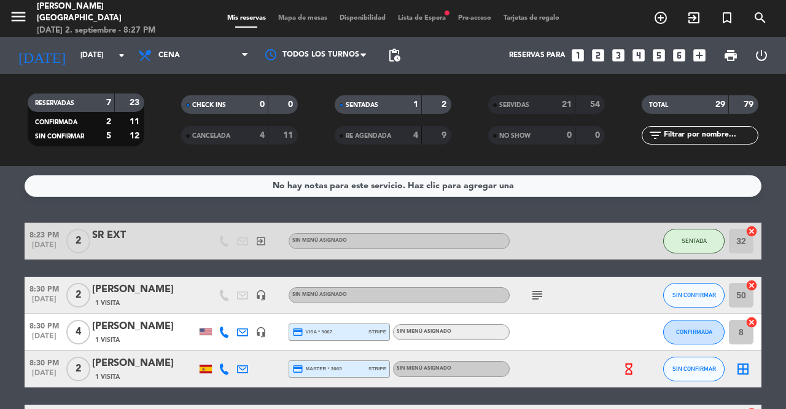
click at [751, 233] on icon "cancel" at bounding box center [752, 231] width 12 height 12
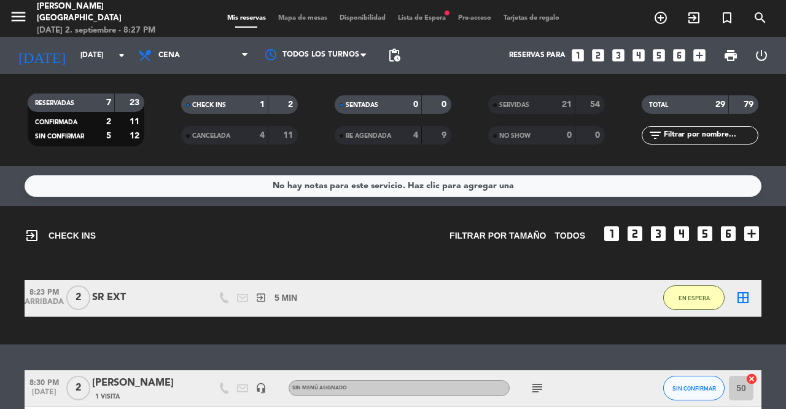
click at [120, 295] on div "SR EXT" at bounding box center [144, 297] width 104 height 16
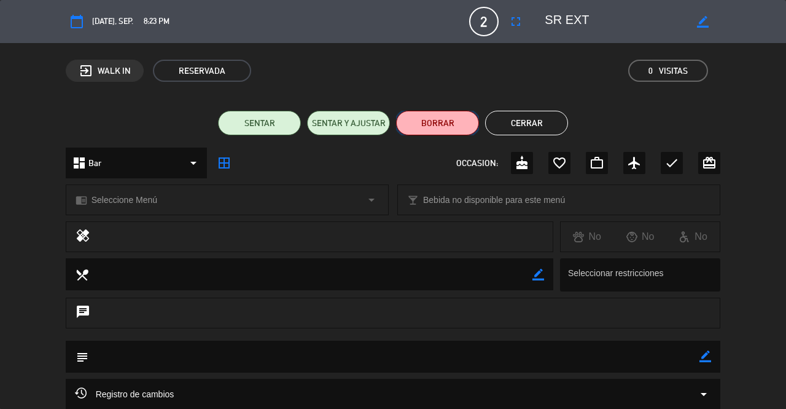
click at [439, 124] on button "BORRAR" at bounding box center [437, 123] width 83 height 25
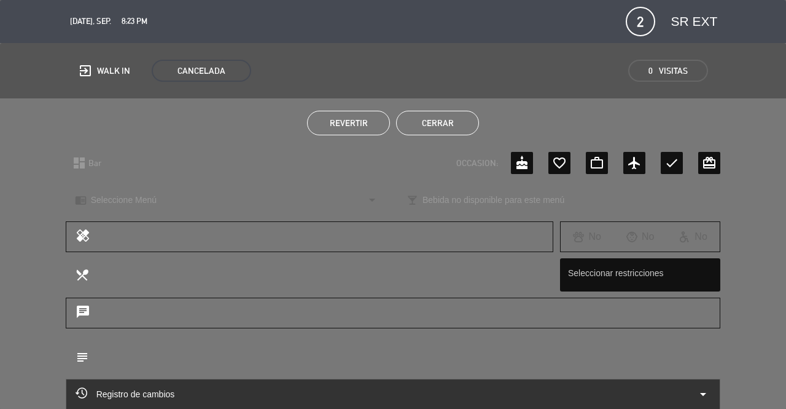
click at [441, 123] on button "Cerrar" at bounding box center [437, 123] width 83 height 25
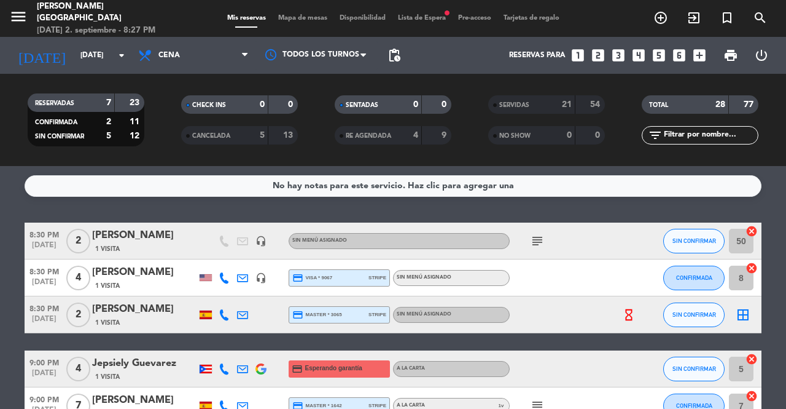
click at [747, 315] on icon "border_all" at bounding box center [743, 314] width 15 height 15
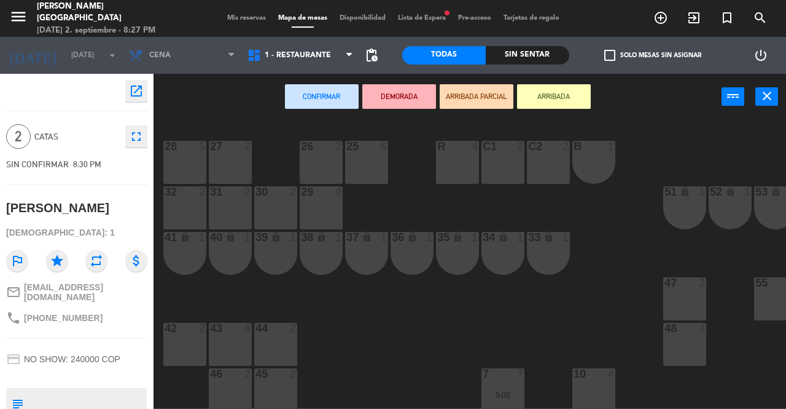
click at [179, 215] on div "32 2" at bounding box center [184, 207] width 43 height 43
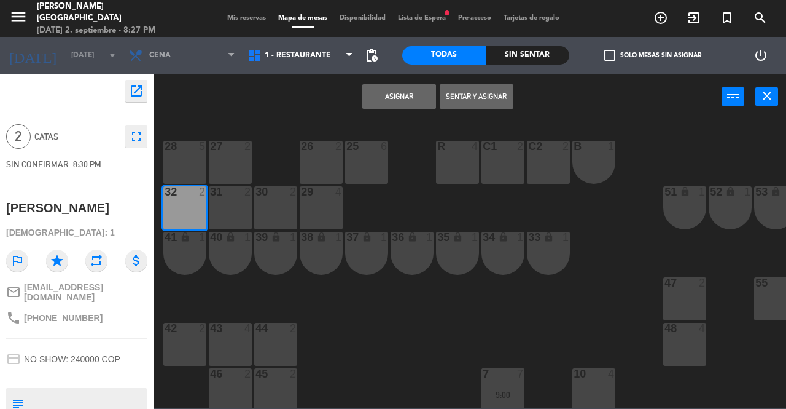
click at [404, 100] on button "Asignar" at bounding box center [399, 96] width 74 height 25
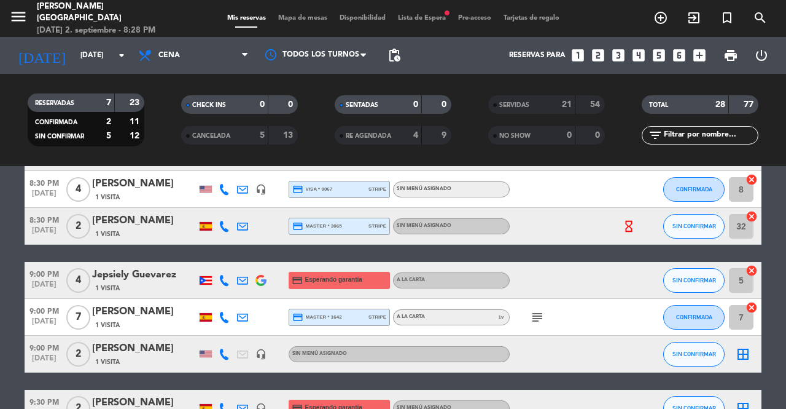
scroll to position [90, 0]
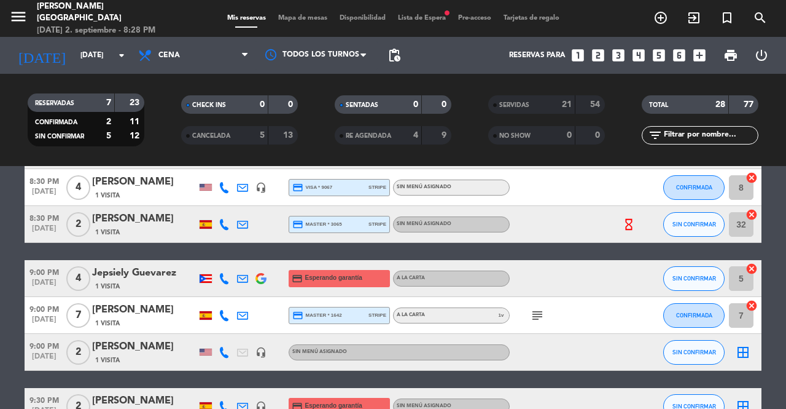
click at [26, 368] on div "9:00 PM [DATE]" at bounding box center [44, 352] width 39 height 36
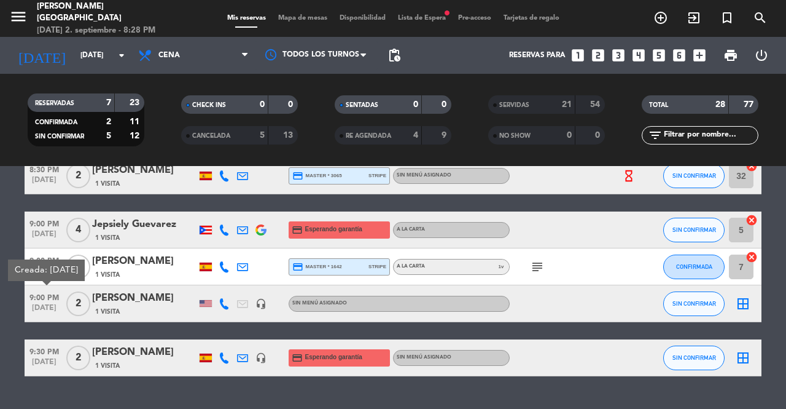
scroll to position [139, 0]
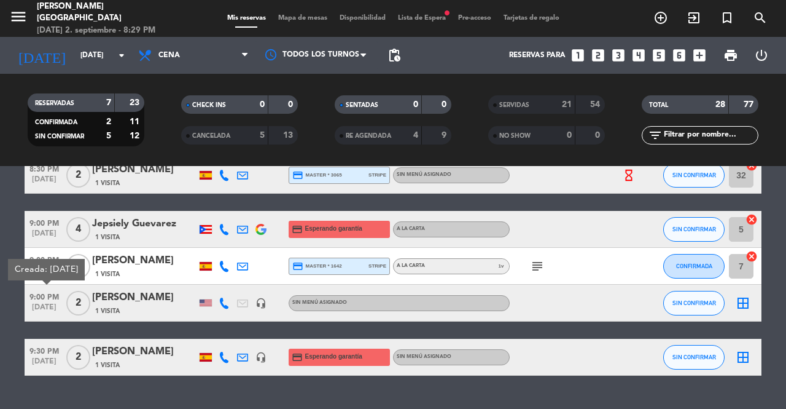
click at [2, 225] on bookings-row "8:30 PM [DATE] 2 [PERSON_NAME] 1 Visita headset_mic Sin menú asignado subject S…" at bounding box center [393, 229] width 786 height 292
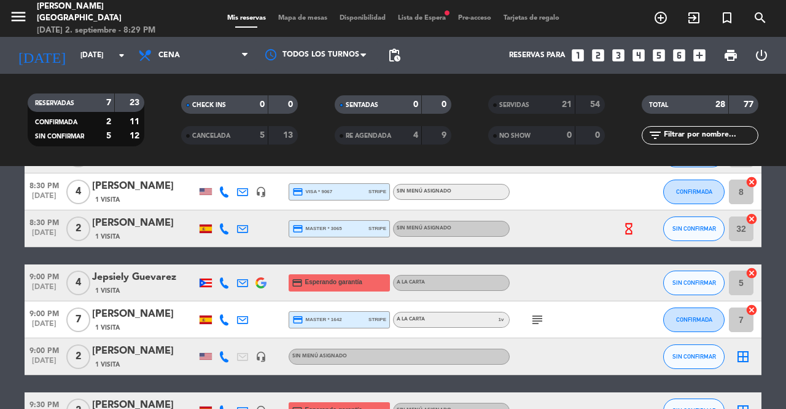
scroll to position [81, 0]
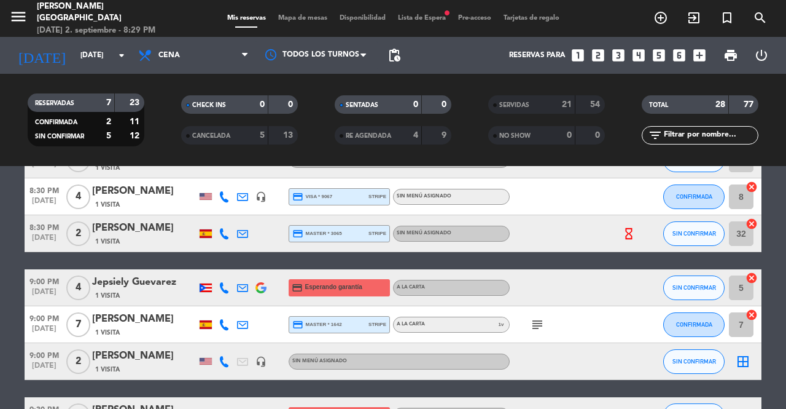
click at [776, 212] on bookings-row "8:30 PM [DATE] 2 [PERSON_NAME] 1 Visita headset_mic Sin menú asignado subject S…" at bounding box center [393, 287] width 786 height 292
click at [619, 151] on div "SERVIDAS 21 54 NO SHOW 0 0" at bounding box center [547, 120] width 154 height 68
click at [612, 17] on div "add_circle_outline exit_to_app turned_in_not search" at bounding box center [688, 18] width 197 height 22
click at [782, 361] on bookings-row "8:30 PM [DATE] 2 [PERSON_NAME] 1 Visita headset_mic Sin menú asignado subject S…" at bounding box center [393, 287] width 786 height 292
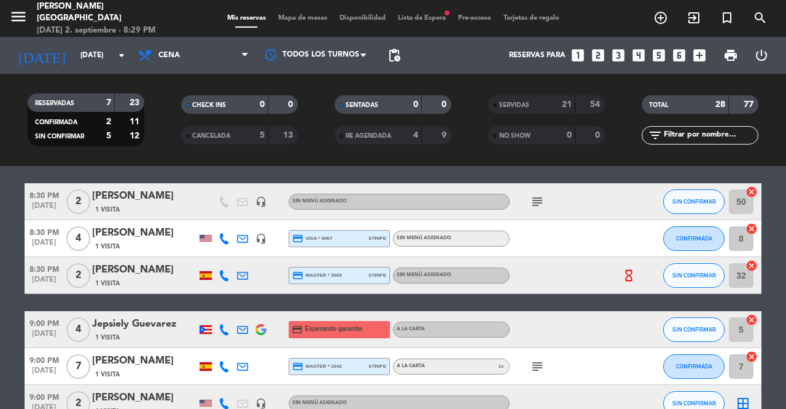
scroll to position [42, 0]
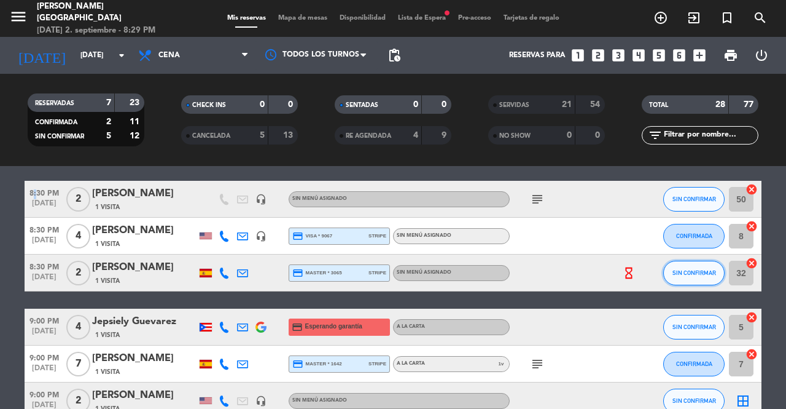
click at [697, 282] on button "SIN CONFIRMAR" at bounding box center [694, 273] width 61 height 25
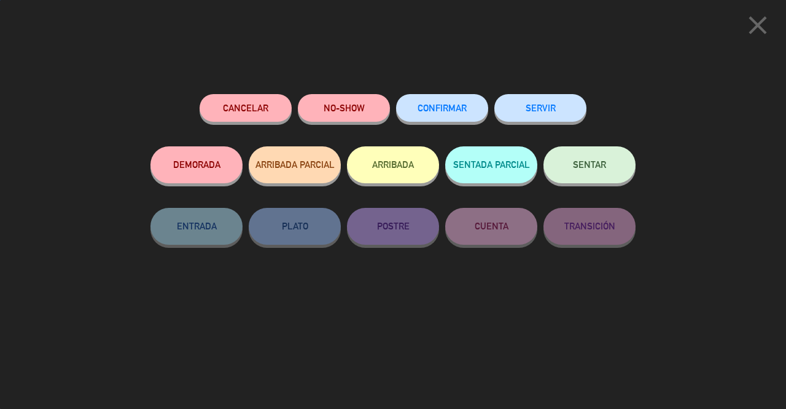
click at [598, 167] on span "SENTAR" at bounding box center [589, 164] width 33 height 10
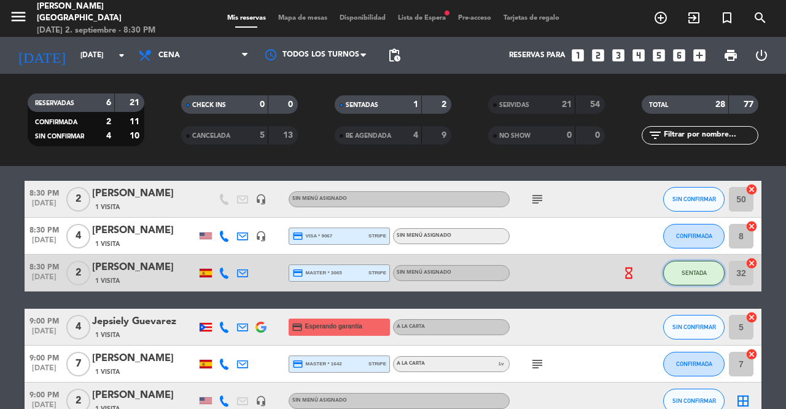
click at [694, 274] on span "SENTADA" at bounding box center [694, 272] width 25 height 7
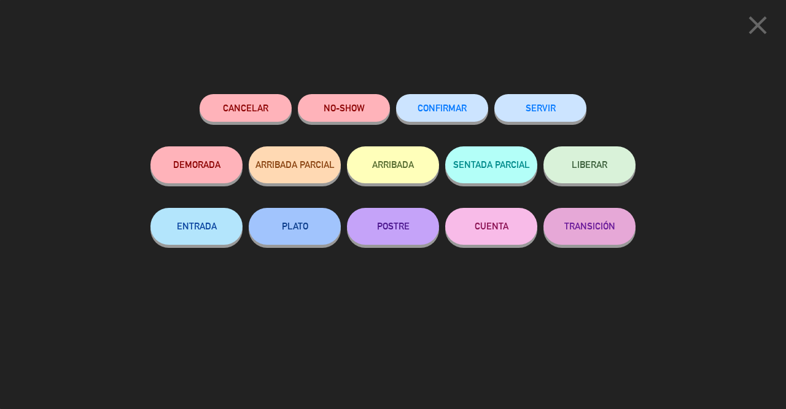
click at [554, 112] on button "SERVIR" at bounding box center [541, 108] width 92 height 28
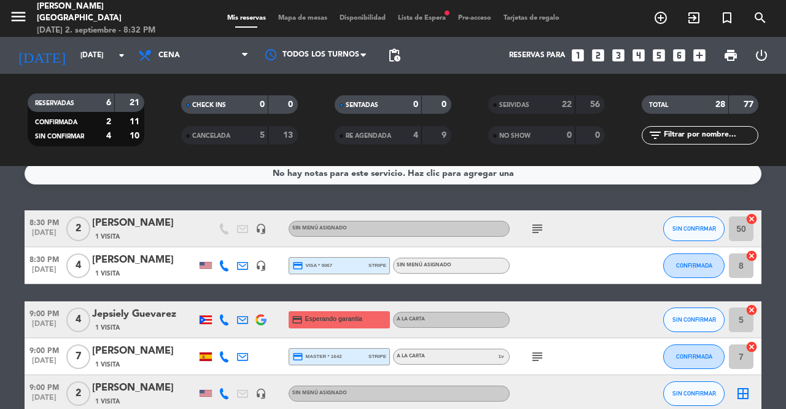
scroll to position [12, 0]
click at [705, 272] on button "CONFIRMADA" at bounding box center [694, 265] width 61 height 25
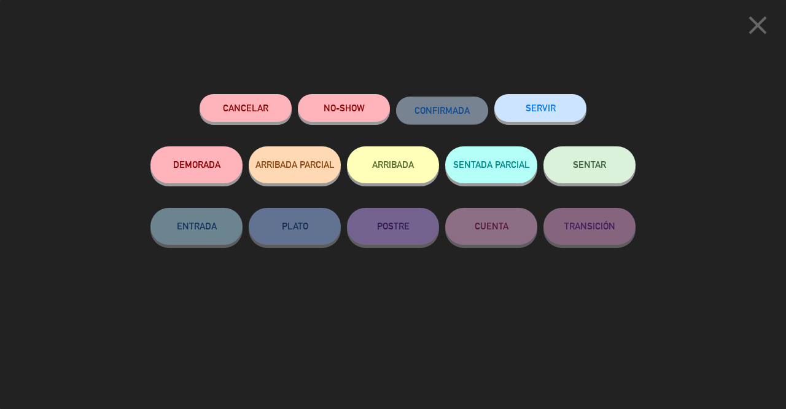
click at [590, 152] on button "SENTAR" at bounding box center [590, 164] width 92 height 37
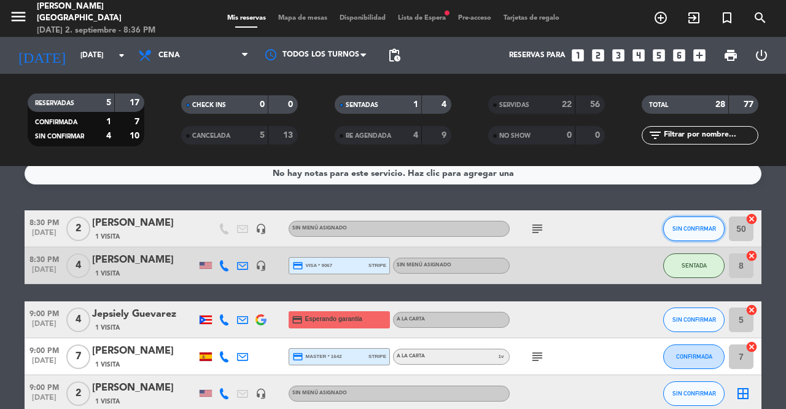
click at [698, 228] on span "SIN CONFIRMAR" at bounding box center [695, 228] width 44 height 7
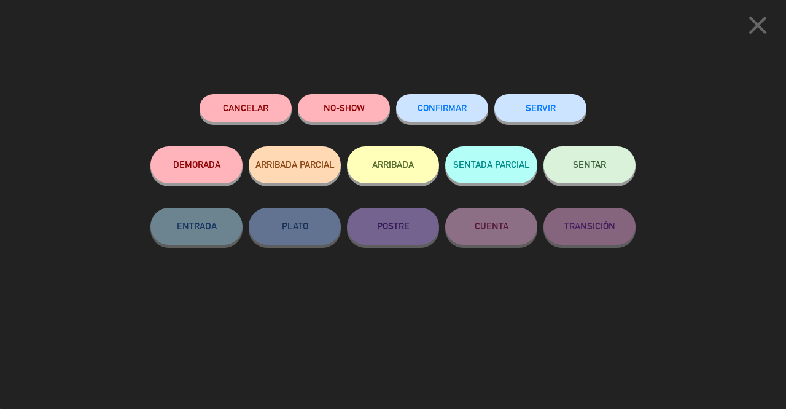
click at [589, 170] on span "SENTAR" at bounding box center [589, 164] width 33 height 10
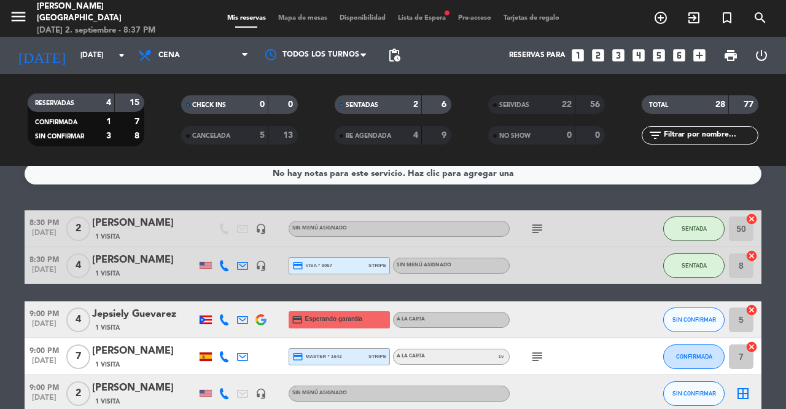
click at [668, 22] on icon "exit_to_app" at bounding box center [661, 17] width 15 height 15
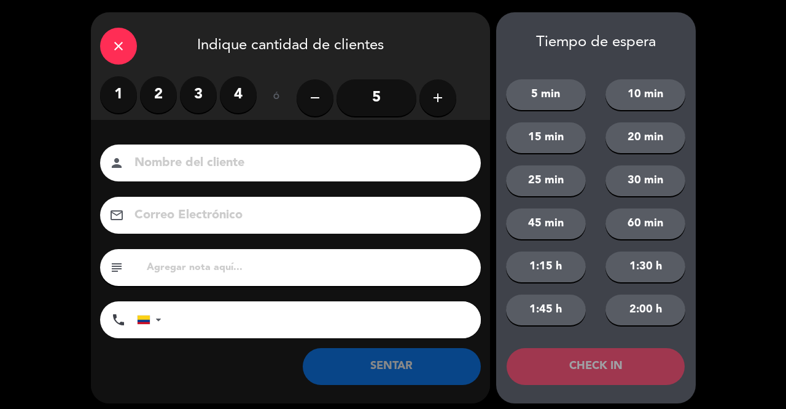
click at [165, 85] on label "2" at bounding box center [158, 94] width 37 height 37
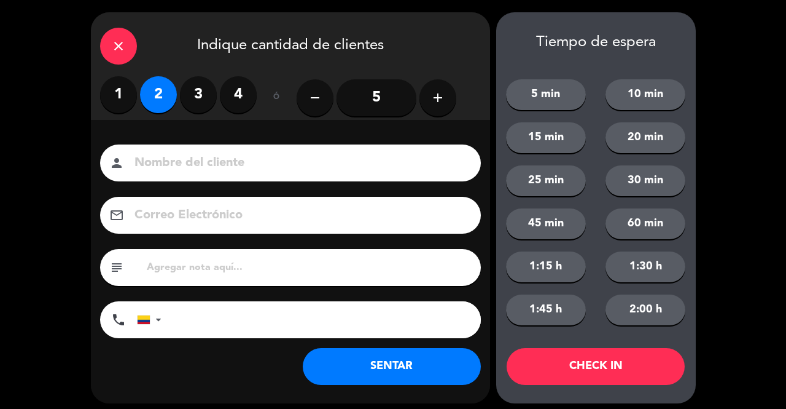
click at [160, 167] on input at bounding box center [299, 163] width 332 height 22
type input "SR EXT"
click at [382, 369] on button "SENTAR" at bounding box center [392, 366] width 178 height 37
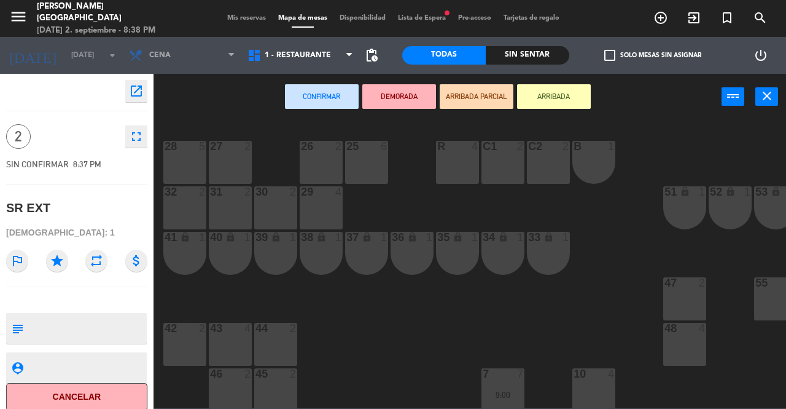
click at [275, 248] on div "39 lock 1" at bounding box center [275, 253] width 43 height 43
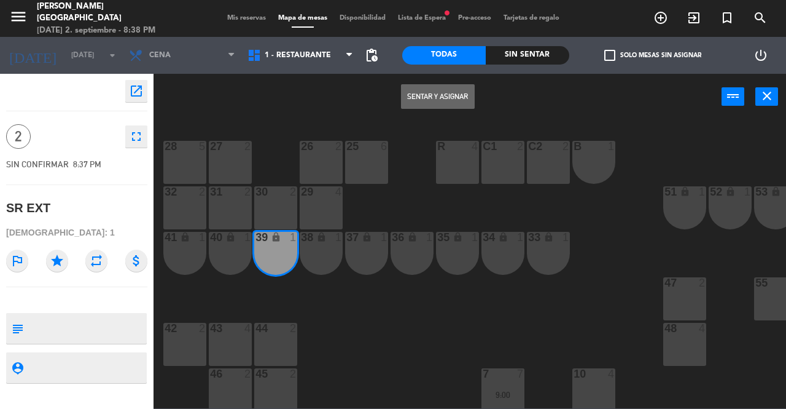
click at [423, 94] on button "Sentar y Asignar" at bounding box center [438, 96] width 74 height 25
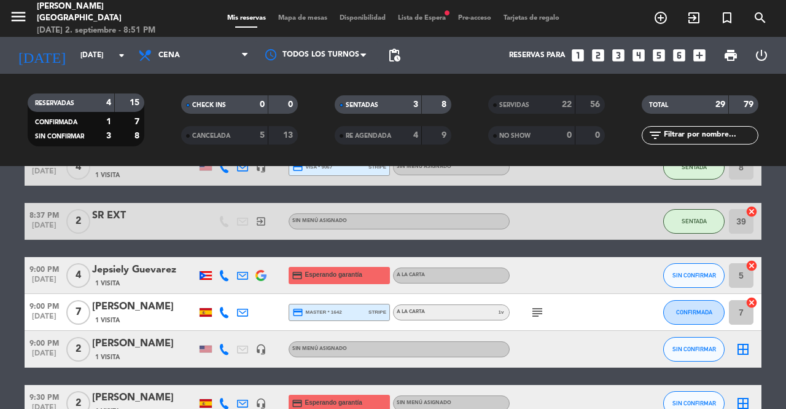
scroll to position [111, 0]
click at [668, 20] on icon "search" at bounding box center [661, 17] width 15 height 15
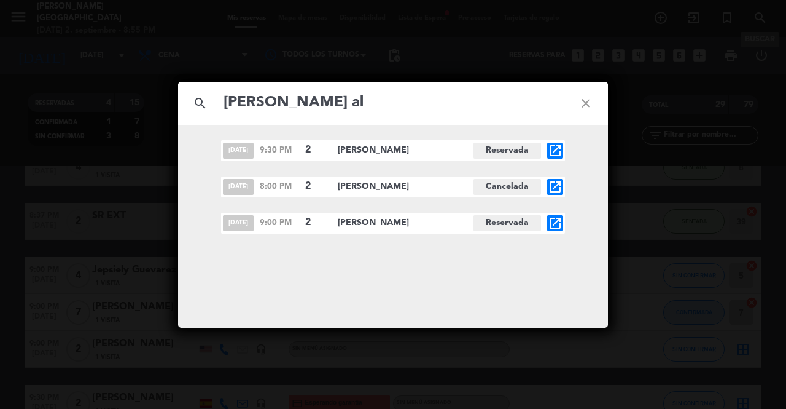
type input "[PERSON_NAME] al"
click at [489, 224] on span "Reservada" at bounding box center [508, 223] width 68 height 16
click at [555, 225] on icon "open_in_new" at bounding box center [555, 223] width 15 height 15
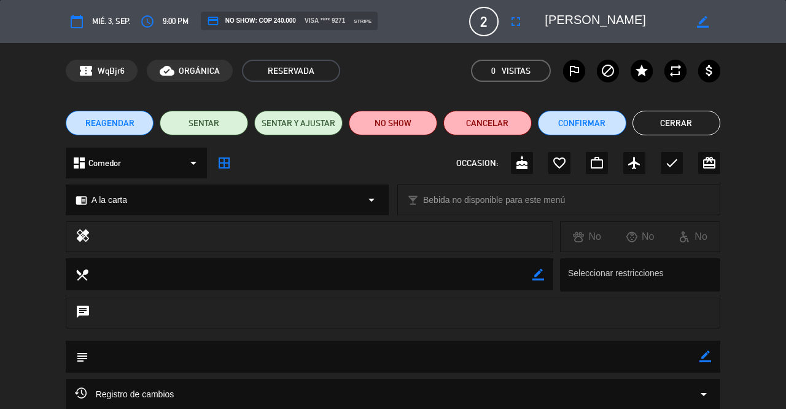
click at [157, 23] on button "access_time" at bounding box center [147, 21] width 22 height 22
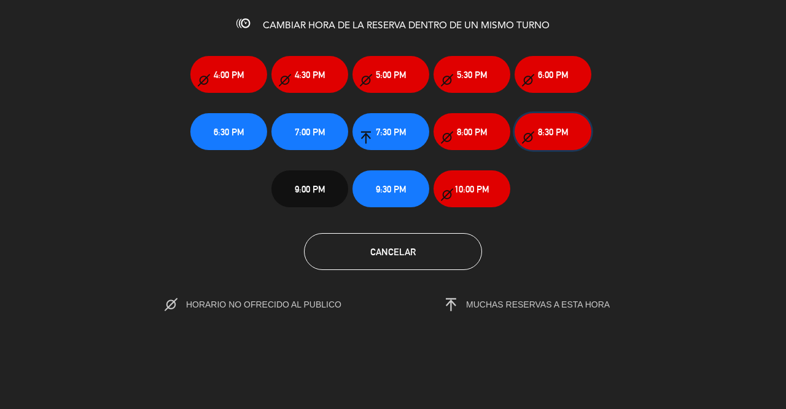
click at [548, 131] on span "8:30 PM" at bounding box center [553, 132] width 31 height 14
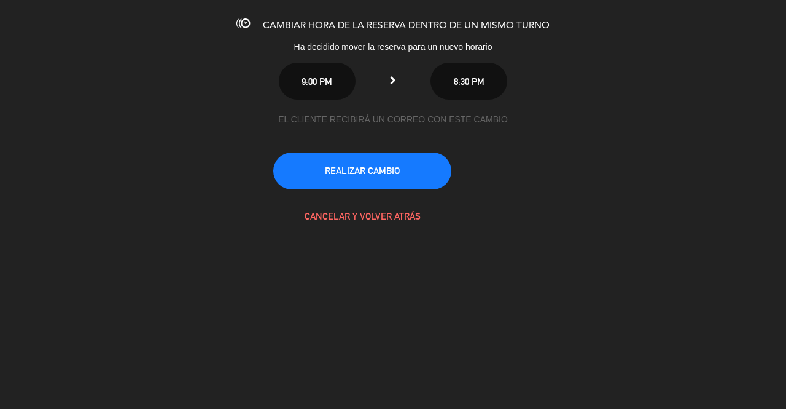
click at [329, 173] on button "REALIZAR CAMBIO" at bounding box center [362, 170] width 178 height 37
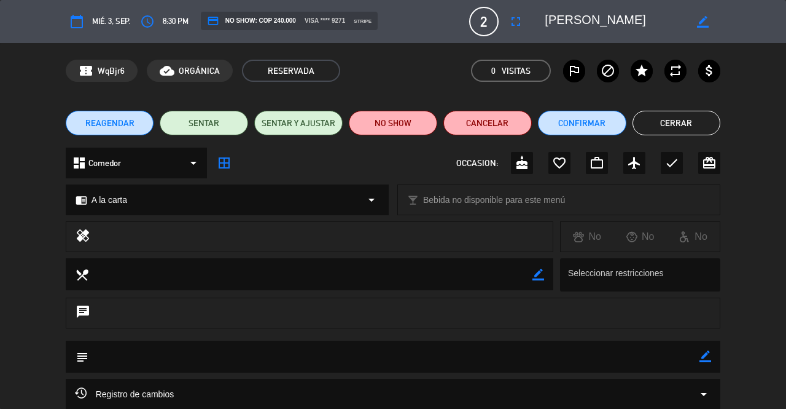
click at [687, 126] on button "Cerrar" at bounding box center [677, 123] width 88 height 25
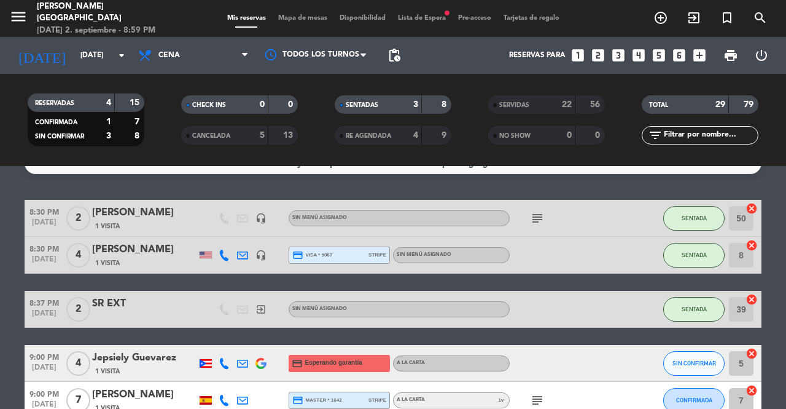
scroll to position [18, 0]
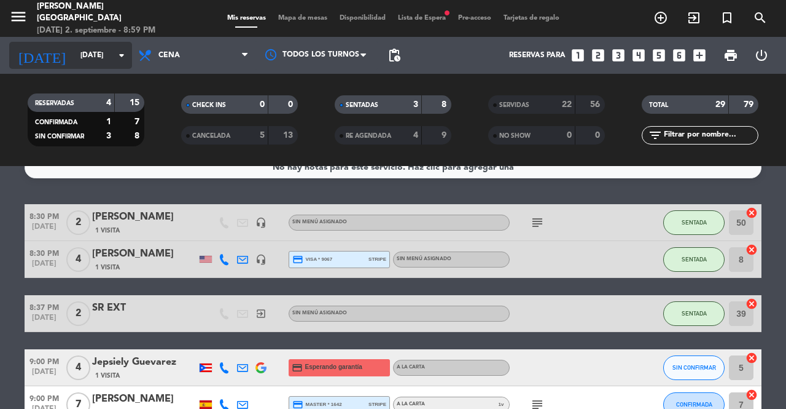
click at [97, 55] on input "[DATE]" at bounding box center [123, 55] width 98 height 21
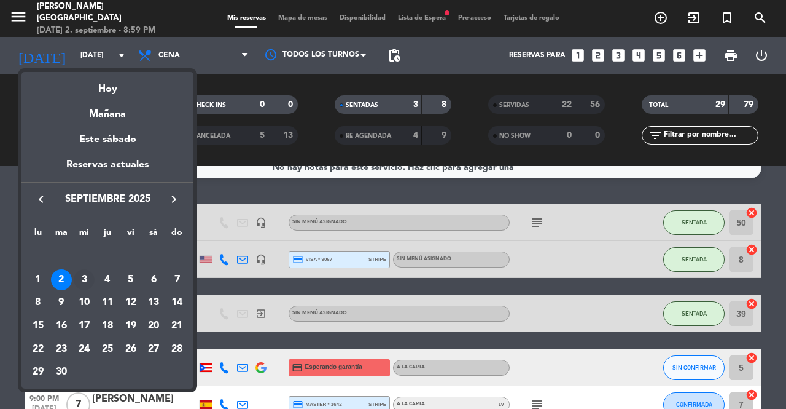
click at [84, 279] on div "3" at bounding box center [84, 279] width 21 height 21
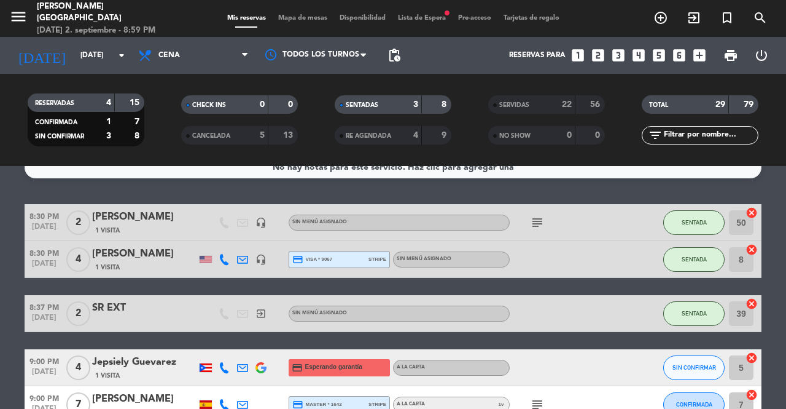
type input "[DATE]"
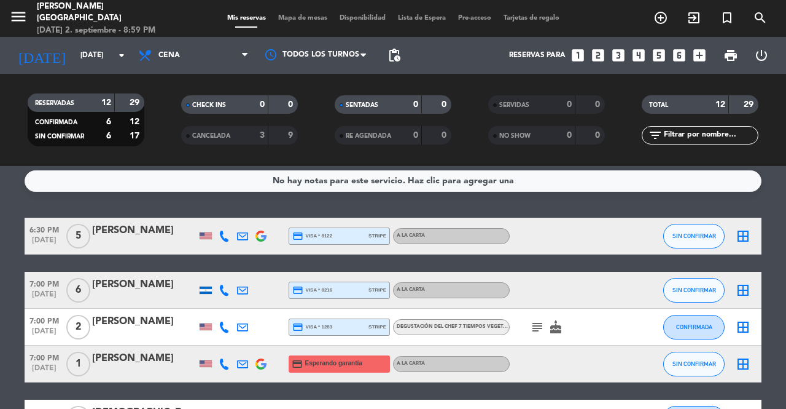
scroll to position [4, 0]
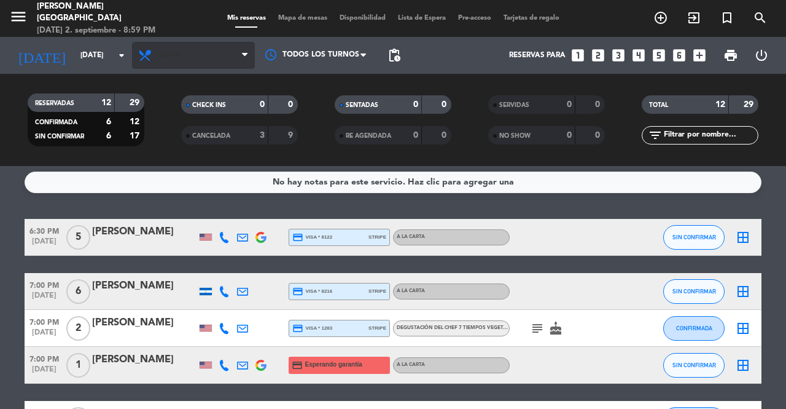
click at [172, 60] on span "Cena" at bounding box center [193, 55] width 123 height 27
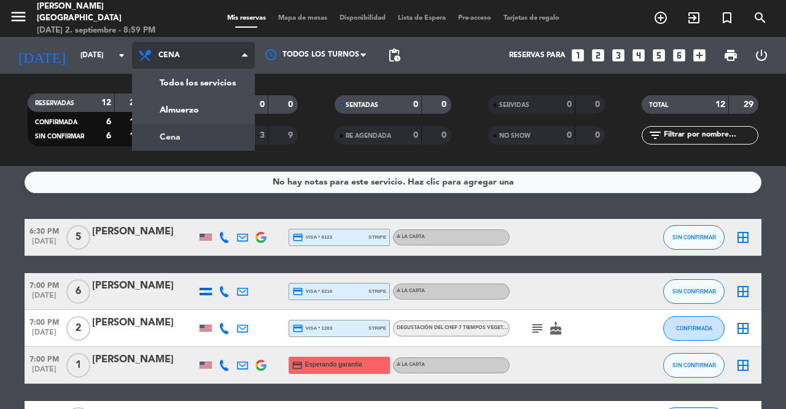
click at [149, 109] on div "menu [PERSON_NAME] Medellín [DATE] 2. septiembre - 8:59 PM Mis reservas Mapa de…" at bounding box center [393, 83] width 786 height 166
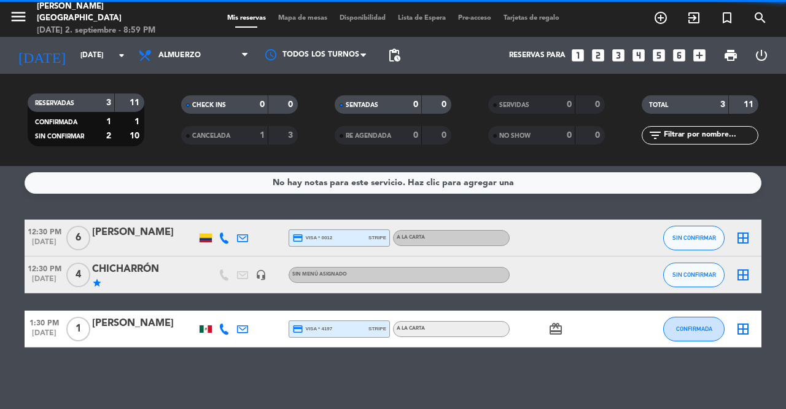
scroll to position [2, 0]
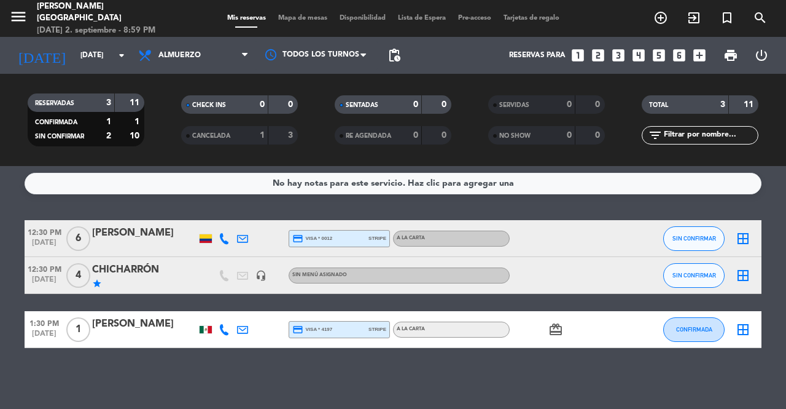
click at [668, 22] on icon "search" at bounding box center [661, 17] width 15 height 15
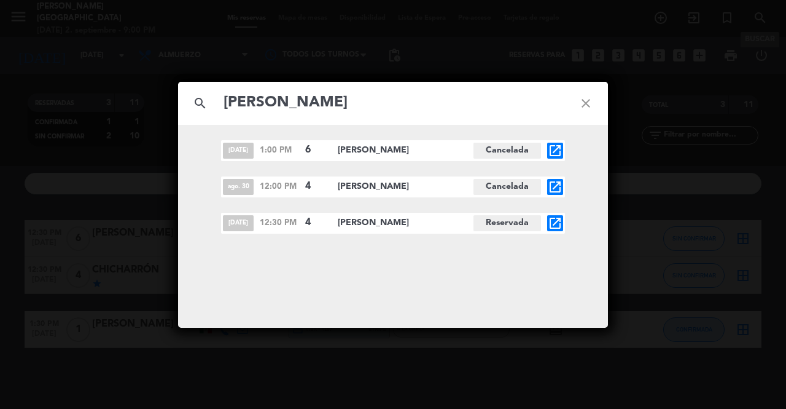
type input "[PERSON_NAME]"
click at [697, 330] on div "search [PERSON_NAME][DATE] 1:00 PM 6 [PERSON_NAME] open_in_new [DATE] 12:00 PM …" at bounding box center [393, 204] width 786 height 409
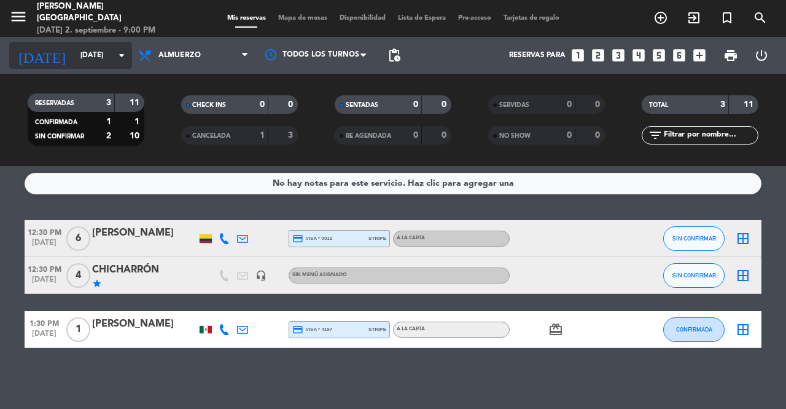
click at [116, 55] on icon "arrow_drop_down" at bounding box center [121, 55] width 15 height 15
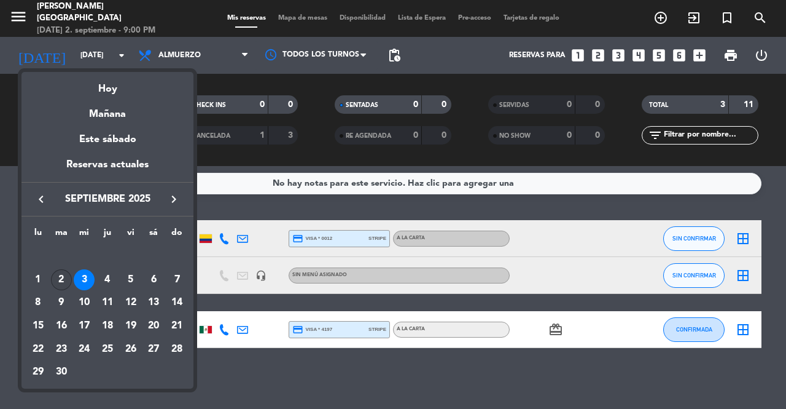
click at [61, 276] on div "2" at bounding box center [61, 279] width 21 height 21
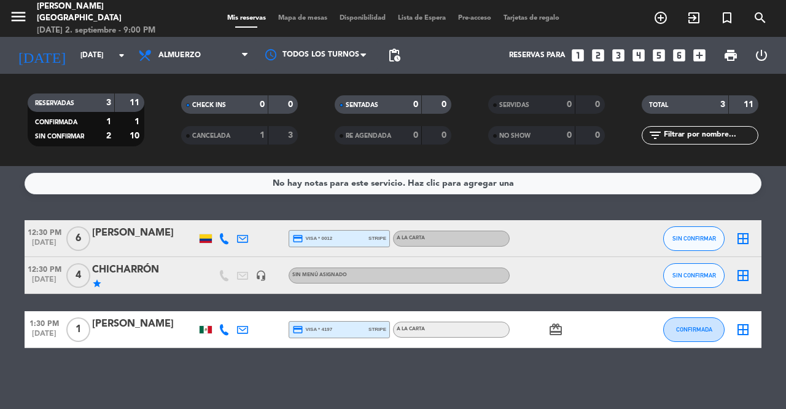
type input "[DATE]"
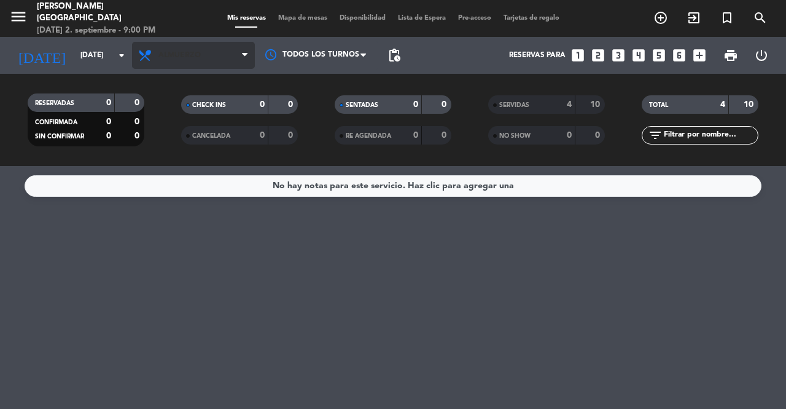
click at [185, 54] on span "Almuerzo" at bounding box center [180, 55] width 42 height 9
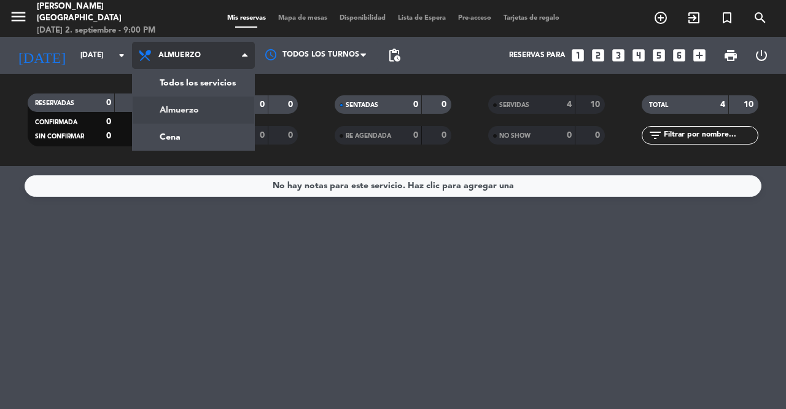
click at [164, 133] on div "menu [PERSON_NAME] Medellín [DATE] 2. septiembre - 9:00 PM Mis reservas Mapa de…" at bounding box center [393, 83] width 786 height 166
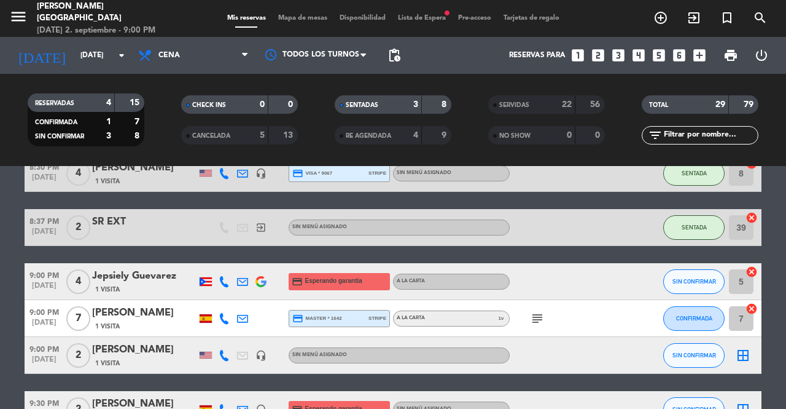
scroll to position [110, 0]
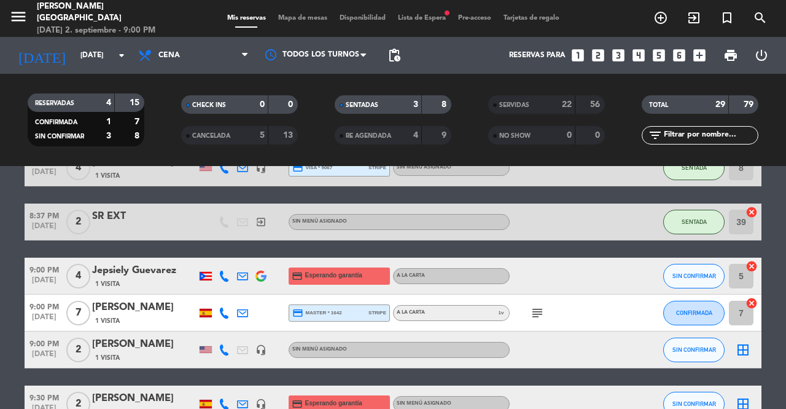
click at [537, 307] on icon "subject" at bounding box center [537, 312] width 15 height 15
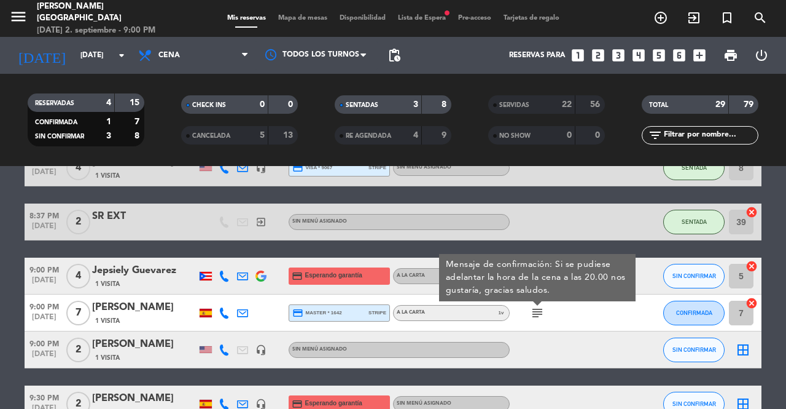
click at [611, 327] on div "subject Mensaje de confirmación: Si se pudiese adelantar la hora de la cena a l…" at bounding box center [565, 312] width 111 height 36
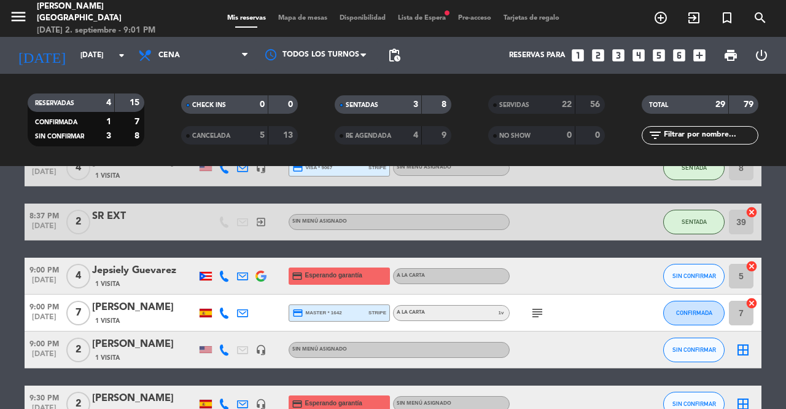
click at [691, 311] on span "CONFIRMADA" at bounding box center [694, 312] width 36 height 7
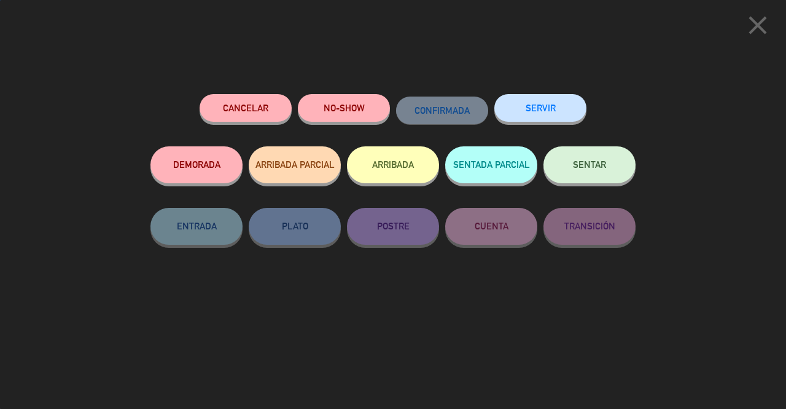
click at [582, 159] on button "SENTAR" at bounding box center [590, 164] width 92 height 37
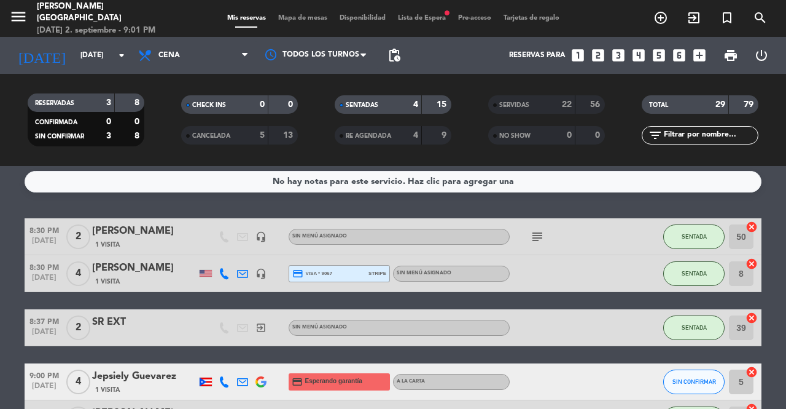
scroll to position [0, 0]
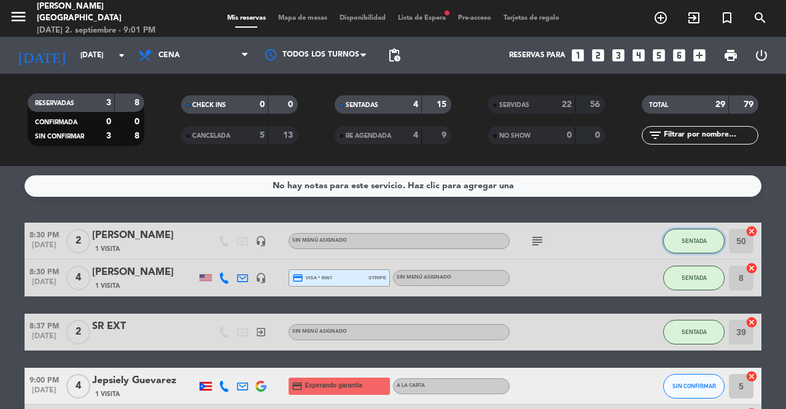
click at [684, 243] on span "SENTADA" at bounding box center [694, 240] width 25 height 7
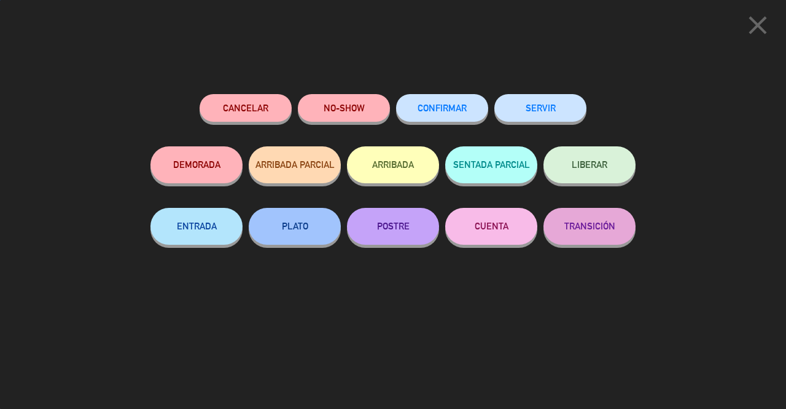
click at [549, 109] on button "SERVIR" at bounding box center [541, 108] width 92 height 28
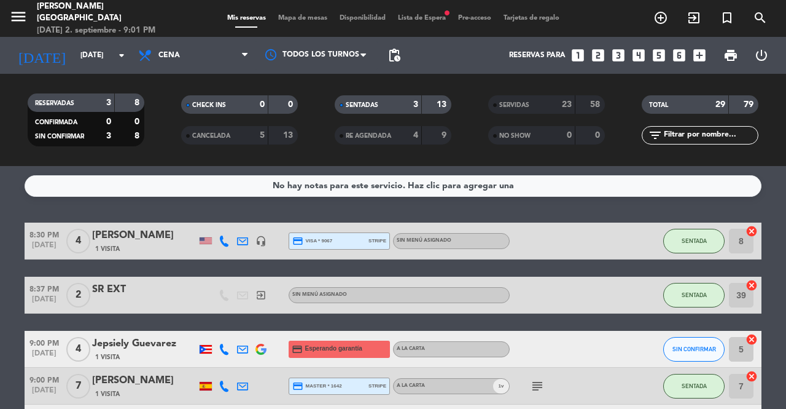
click at [692, 240] on span "SENTADA" at bounding box center [694, 240] width 25 height 7
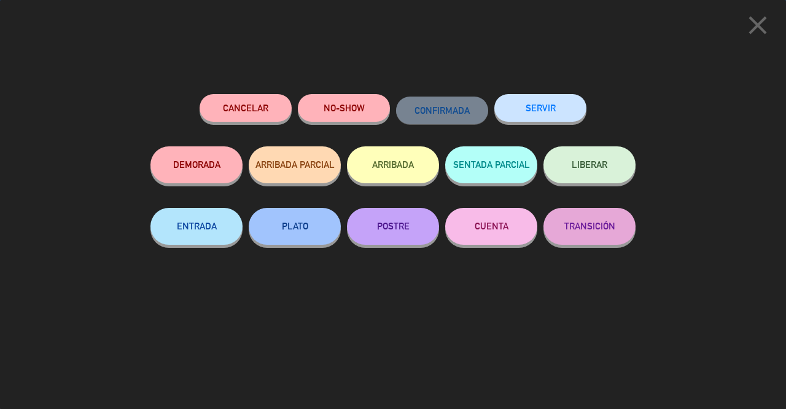
click at [562, 108] on button "SERVIR" at bounding box center [541, 108] width 92 height 28
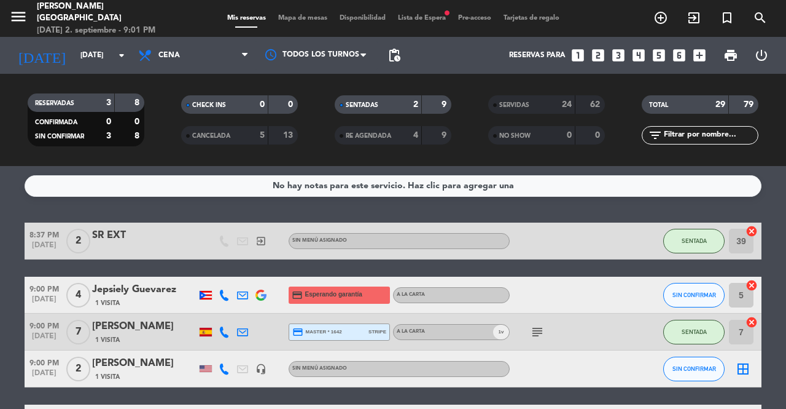
click at [699, 243] on span "SENTADA" at bounding box center [694, 240] width 25 height 7
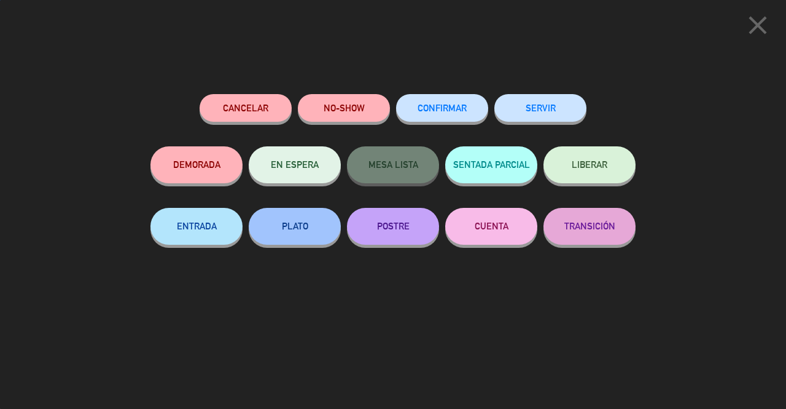
click at [563, 108] on button "SERVIR" at bounding box center [541, 108] width 92 height 28
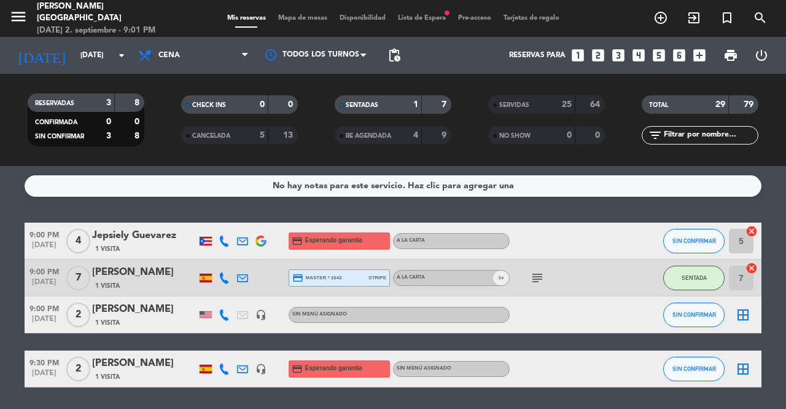
click at [701, 280] on span "SENTADA" at bounding box center [694, 277] width 25 height 7
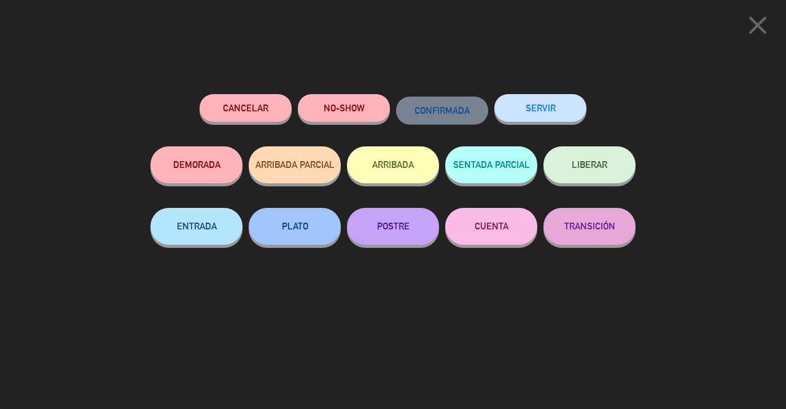
click at [560, 114] on button "SERVIR" at bounding box center [541, 108] width 92 height 28
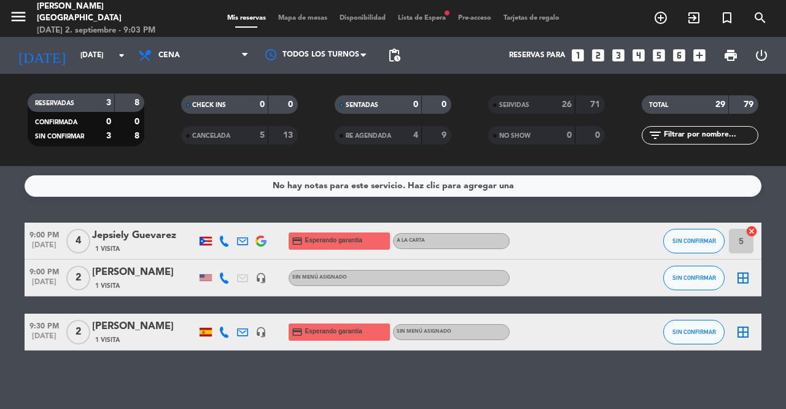
scroll to position [2, 0]
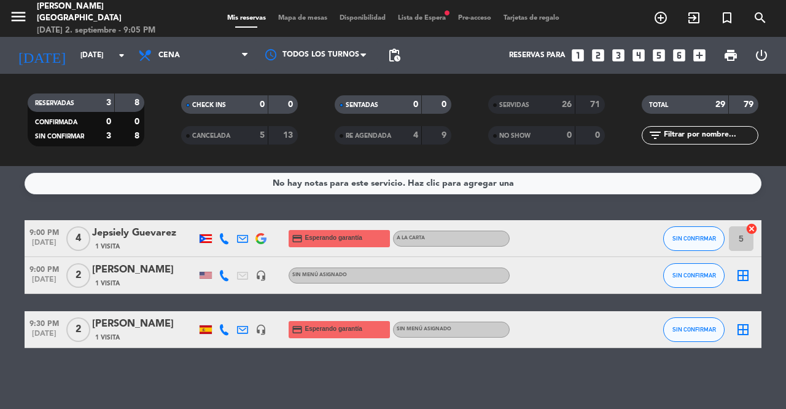
click at [743, 278] on icon "border_all" at bounding box center [743, 275] width 15 height 15
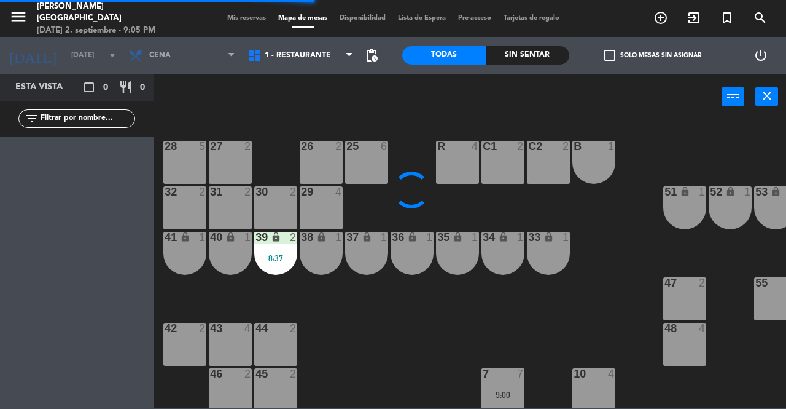
click at [324, 211] on div "29 4" at bounding box center [321, 207] width 43 height 43
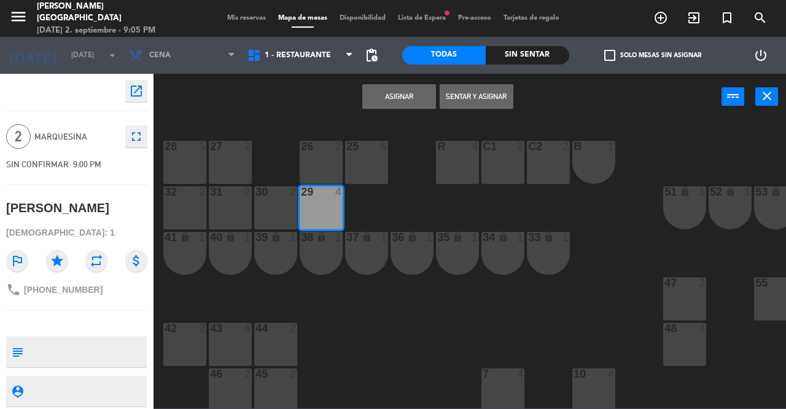
click at [483, 96] on button "Sentar y Asignar" at bounding box center [477, 96] width 74 height 25
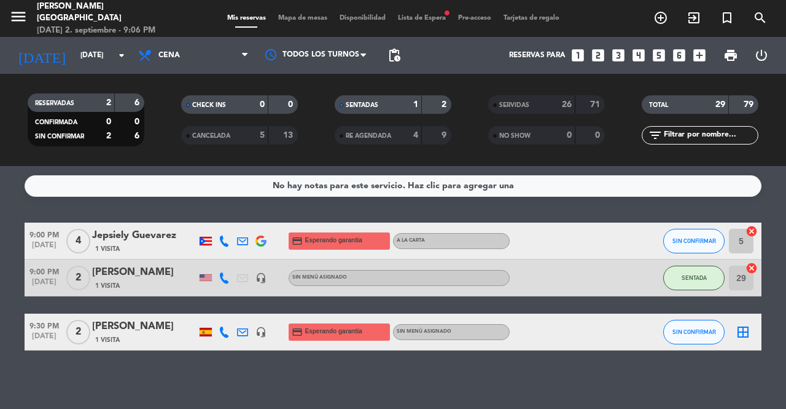
click at [668, 21] on icon "exit_to_app" at bounding box center [661, 17] width 15 height 15
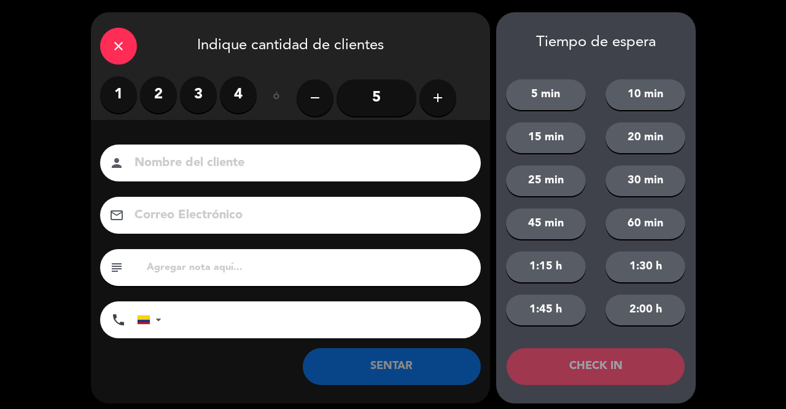
click at [447, 110] on button "add" at bounding box center [438, 97] width 37 height 37
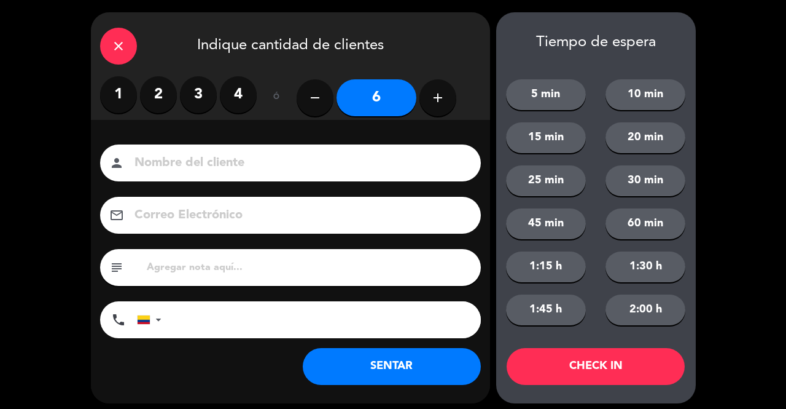
click at [225, 160] on input at bounding box center [299, 163] width 332 height 22
type input "SR EXT"
click at [348, 370] on button "SENTAR" at bounding box center [392, 366] width 178 height 37
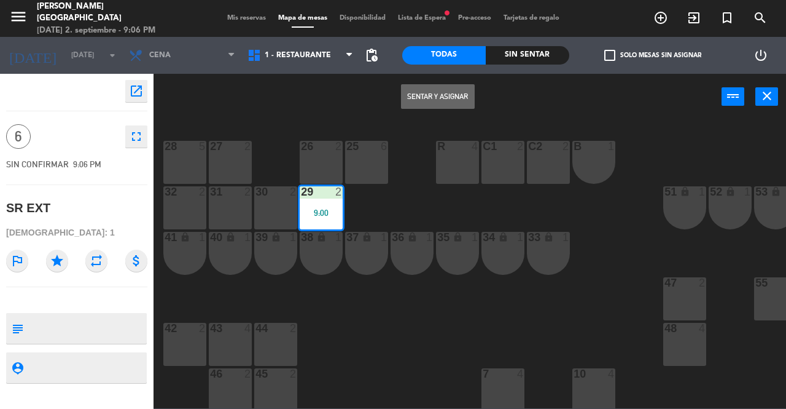
click at [399, 255] on div "36 lock 1" at bounding box center [412, 253] width 43 height 43
click at [321, 200] on div "29 2 9:00" at bounding box center [321, 207] width 43 height 43
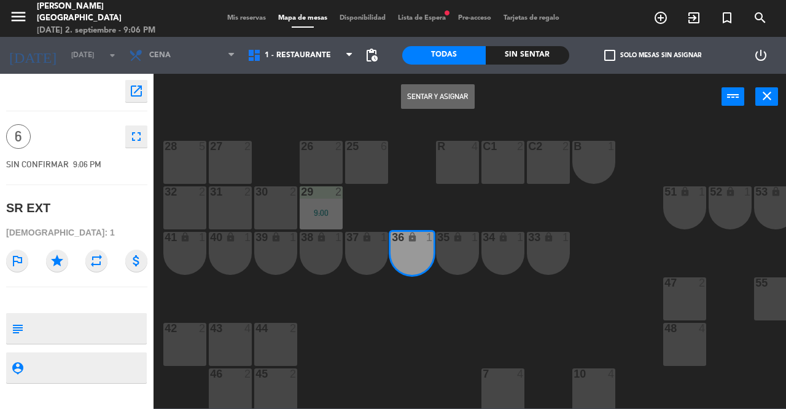
click at [458, 241] on icon "lock" at bounding box center [458, 237] width 10 height 10
click at [420, 99] on button "Sentar y Asignar" at bounding box center [438, 96] width 74 height 25
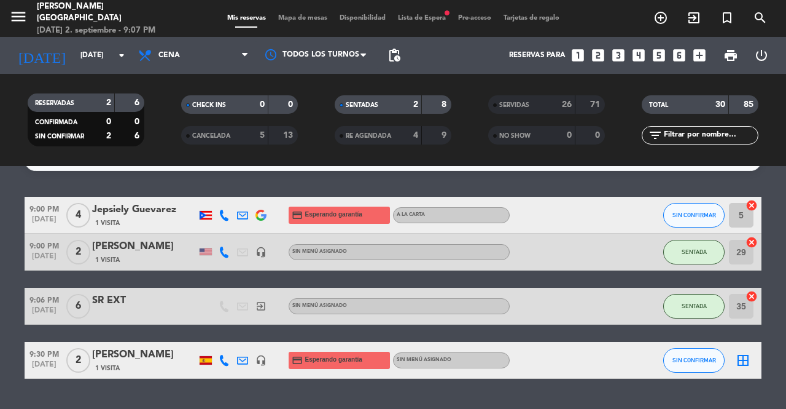
scroll to position [23, 0]
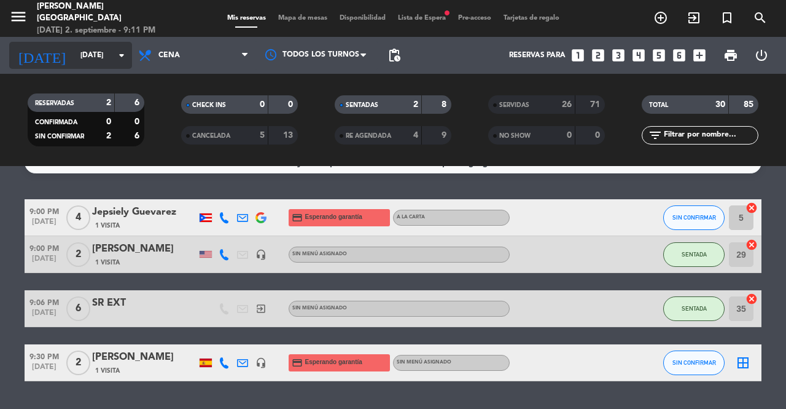
click at [119, 58] on icon "arrow_drop_down" at bounding box center [121, 55] width 15 height 15
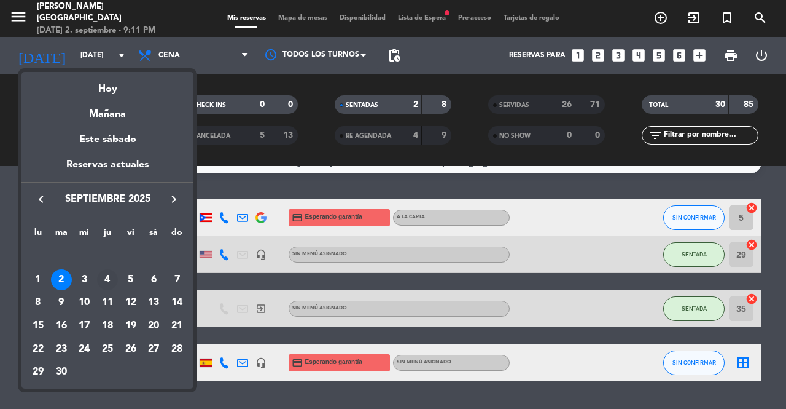
click at [106, 280] on div "4" at bounding box center [107, 279] width 21 height 21
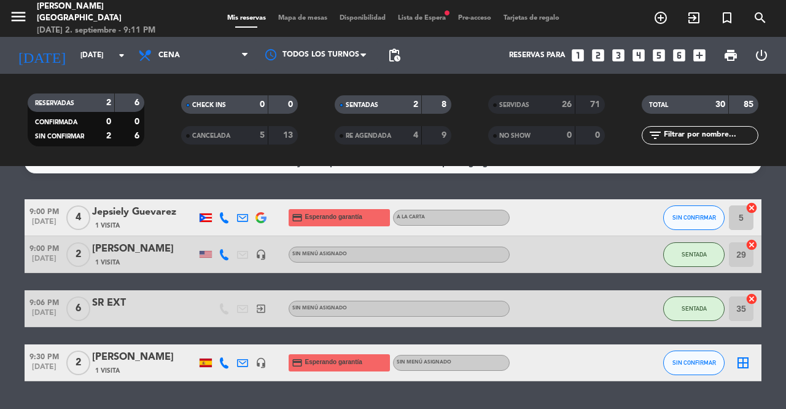
type input "[DEMOGRAPHIC_DATA][DATE]"
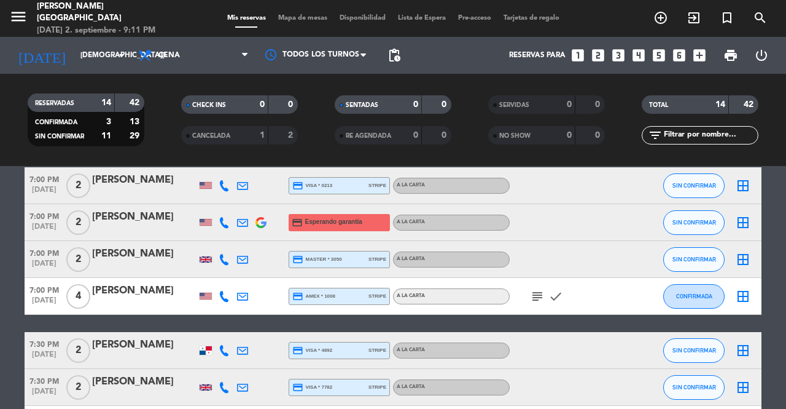
scroll to position [0, 0]
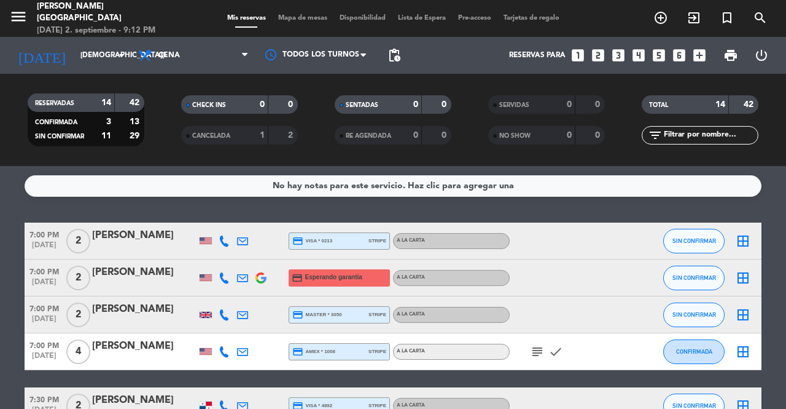
click at [600, 61] on icon "looks_two" at bounding box center [598, 55] width 16 height 16
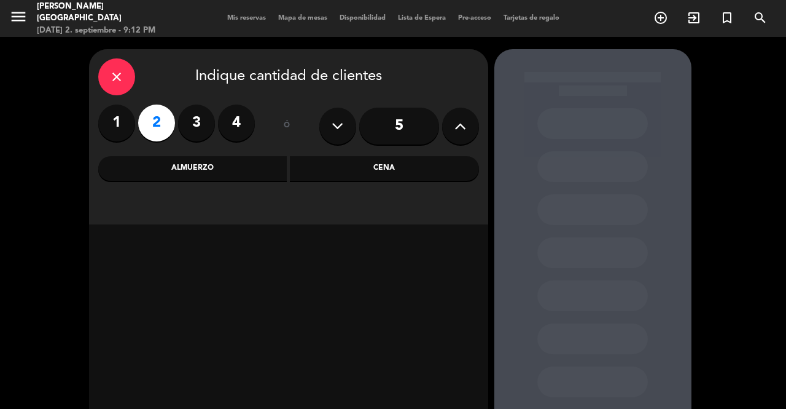
click at [386, 170] on div "Cena" at bounding box center [384, 168] width 189 height 25
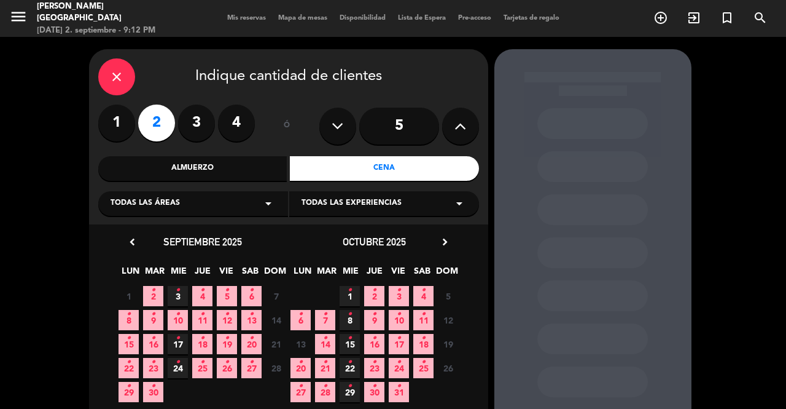
click at [202, 296] on icon "•" at bounding box center [202, 290] width 4 height 20
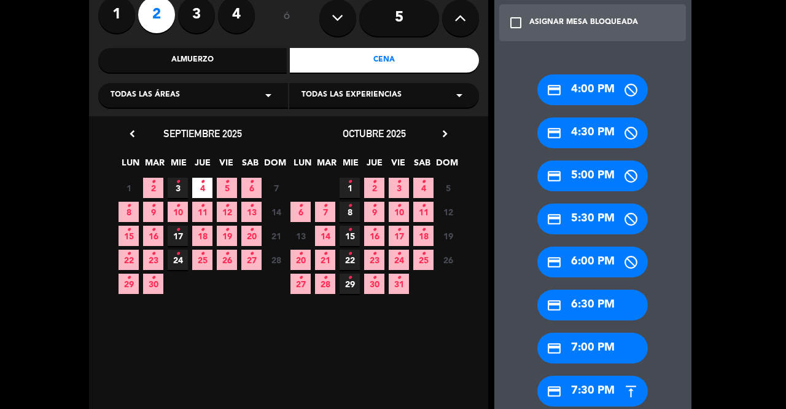
scroll to position [134, 0]
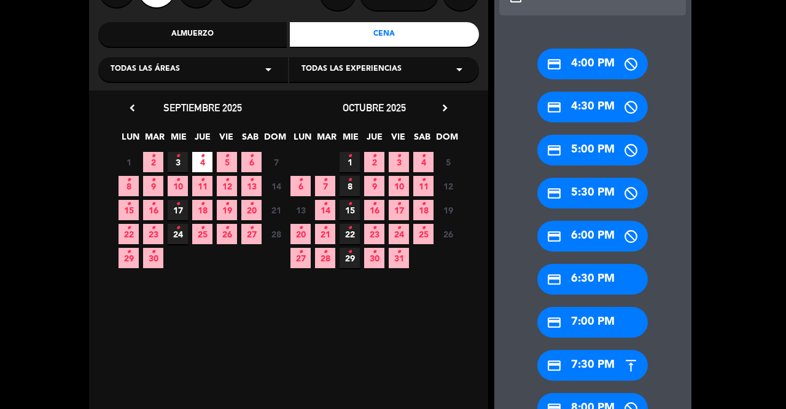
click at [592, 366] on div "credit_card 7:30 PM" at bounding box center [593, 365] width 111 height 31
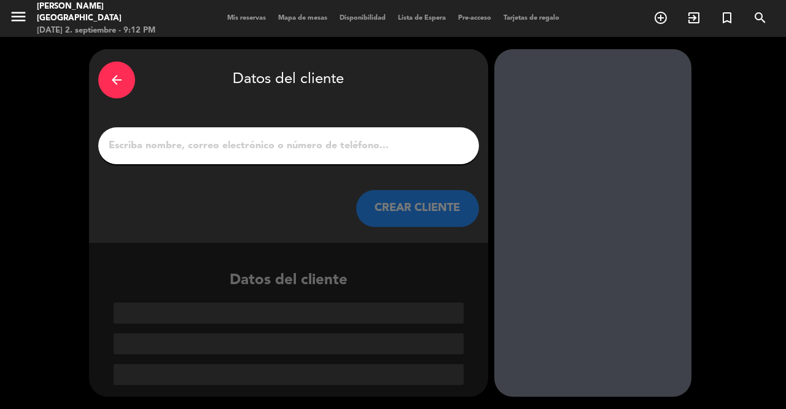
scroll to position [0, 0]
click at [114, 77] on icon "arrow_back" at bounding box center [116, 79] width 15 height 15
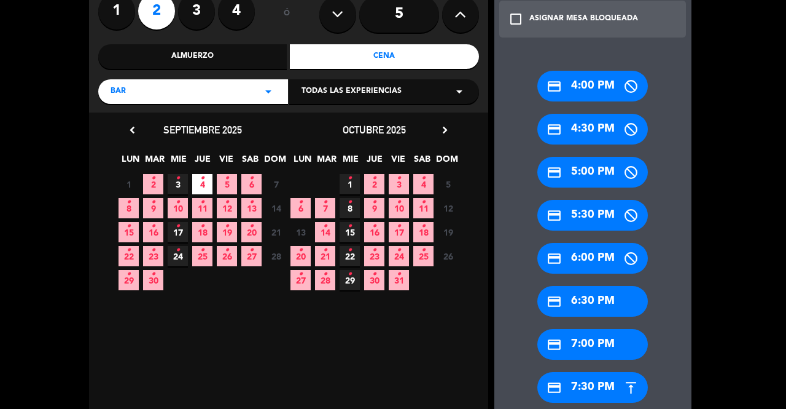
scroll to position [113, 0]
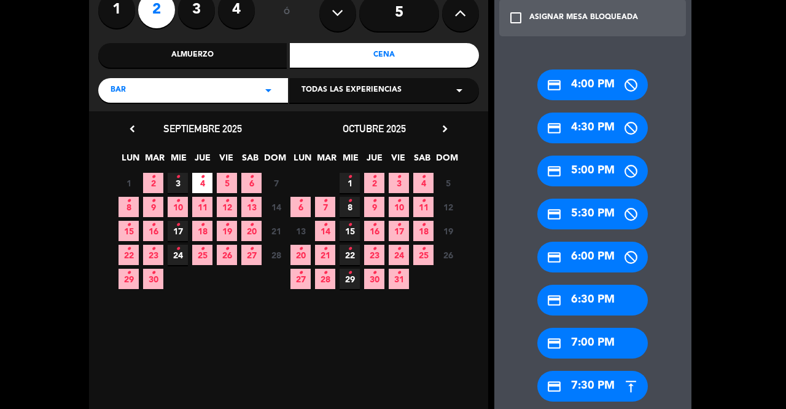
click at [601, 340] on div "credit_card 7:00 PM" at bounding box center [593, 342] width 111 height 31
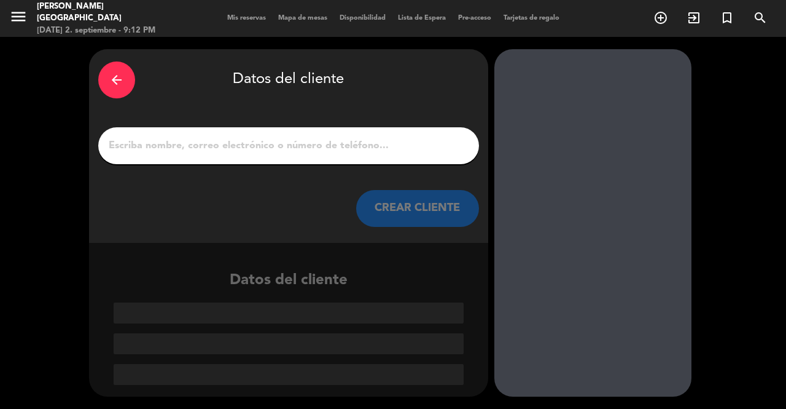
scroll to position [0, 0]
click at [321, 149] on input "1" at bounding box center [289, 145] width 362 height 17
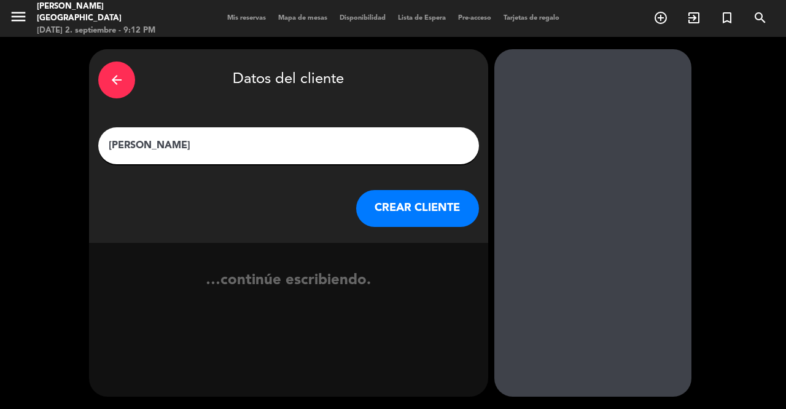
type input "[PERSON_NAME]"
click at [410, 215] on button "CREAR CLIENTE" at bounding box center [417, 208] width 123 height 37
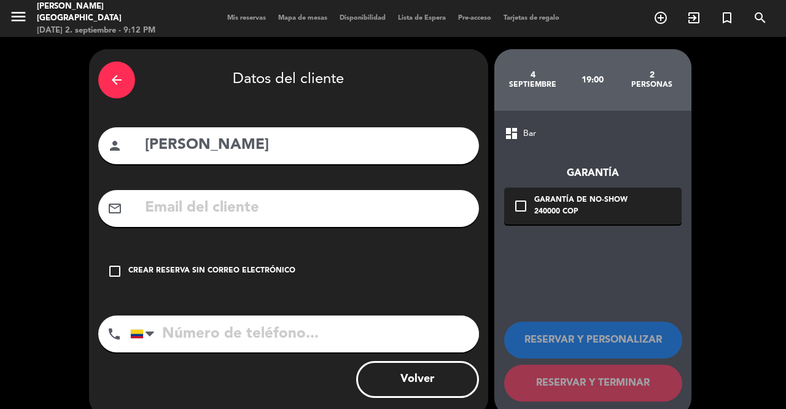
click at [118, 275] on icon "check_box_outline_blank" at bounding box center [115, 271] width 15 height 15
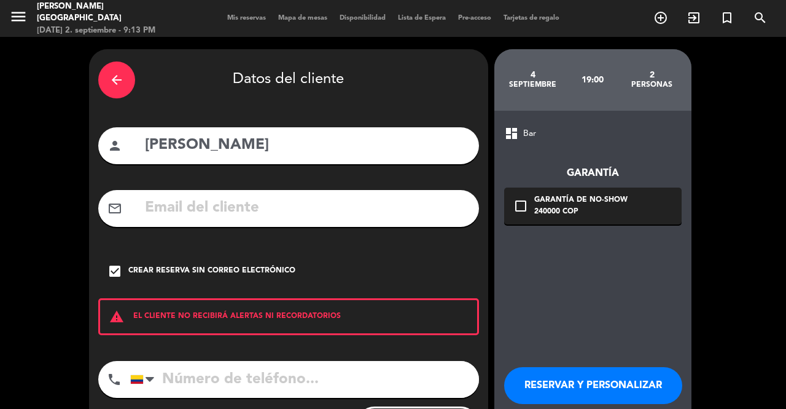
scroll to position [65, 0]
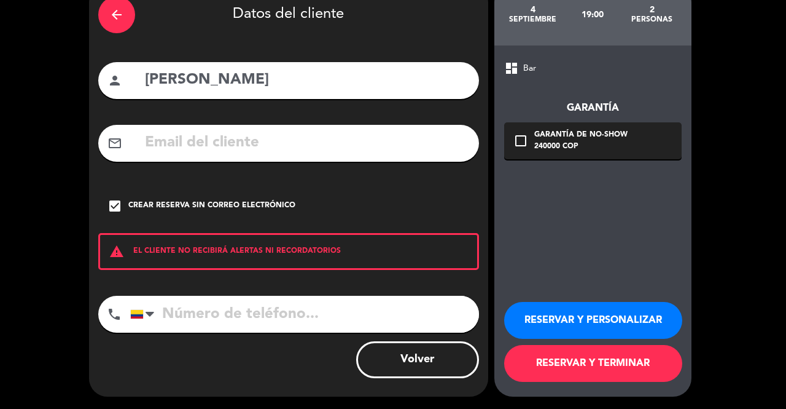
click at [598, 316] on button "RESERVAR Y PERSONALIZAR" at bounding box center [593, 320] width 178 height 37
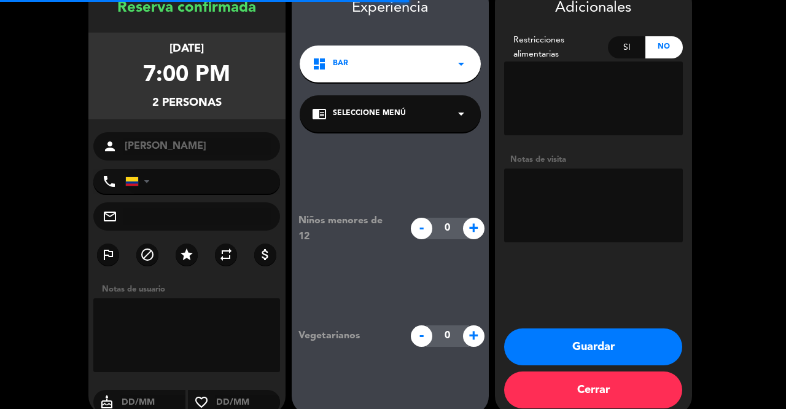
scroll to position [49, 0]
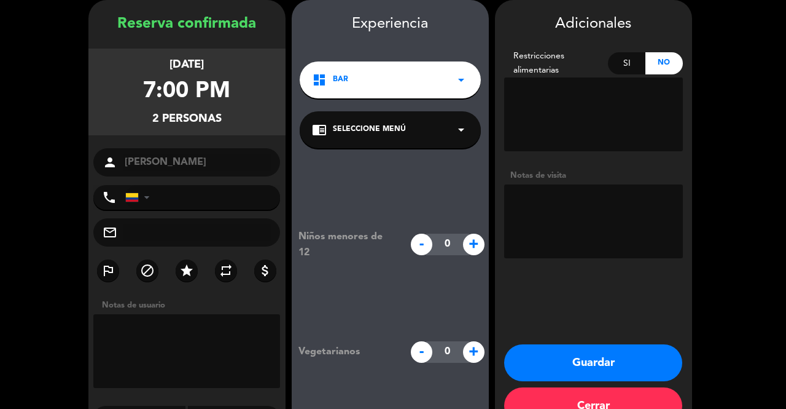
click at [547, 205] on textarea at bounding box center [593, 221] width 179 height 74
type textarea "Charlee"
click at [589, 360] on button "Guardar" at bounding box center [593, 362] width 178 height 37
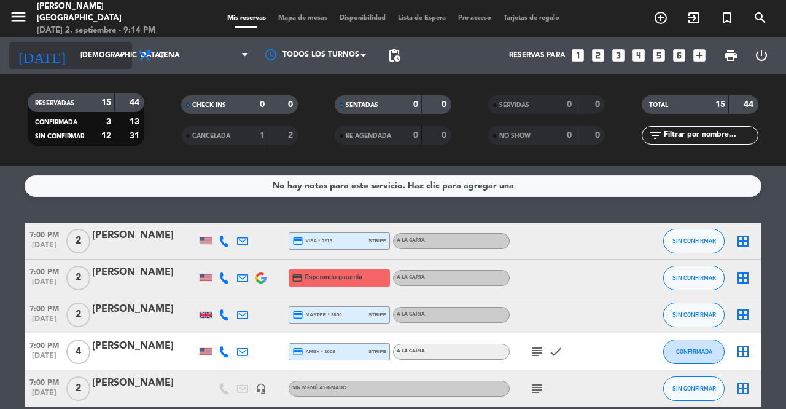
click at [114, 55] on input "[DEMOGRAPHIC_DATA][DATE]" at bounding box center [123, 55] width 98 height 21
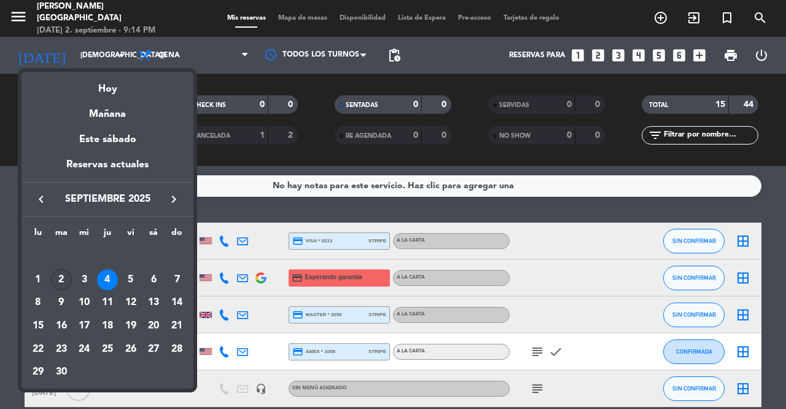
click at [61, 277] on div "2" at bounding box center [61, 279] width 21 height 21
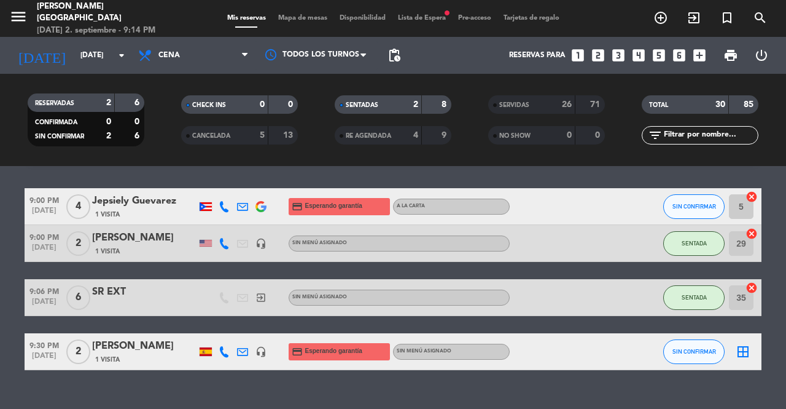
scroll to position [36, 0]
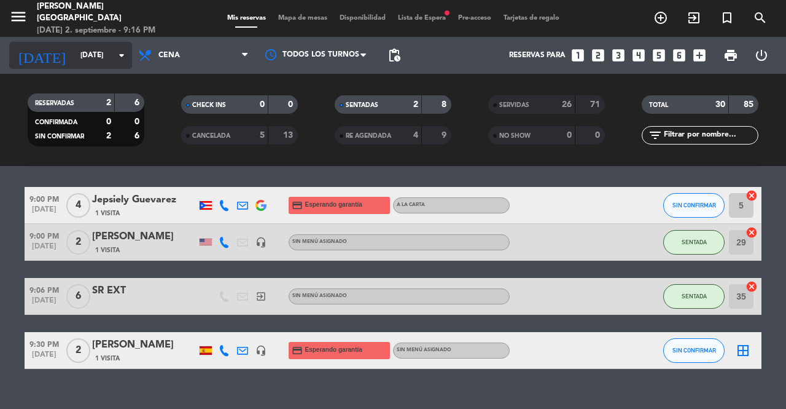
click at [122, 52] on icon "arrow_drop_down" at bounding box center [121, 55] width 15 height 15
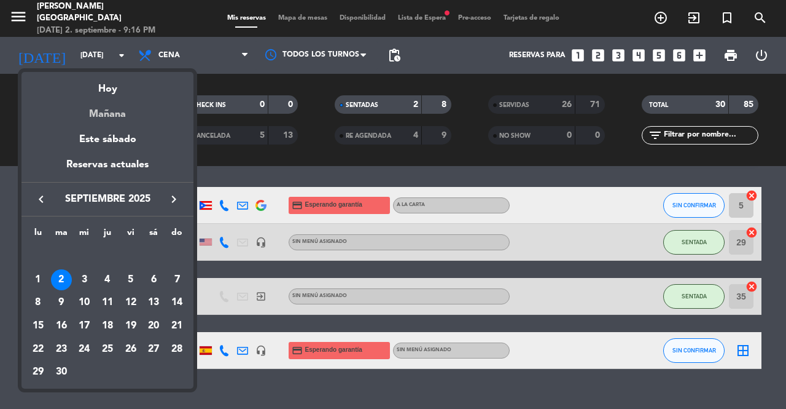
click at [120, 100] on div "Mañana" at bounding box center [108, 109] width 172 height 25
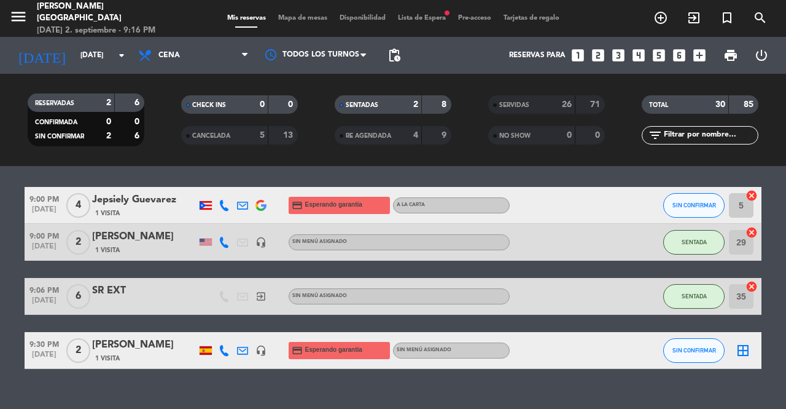
type input "[DATE]"
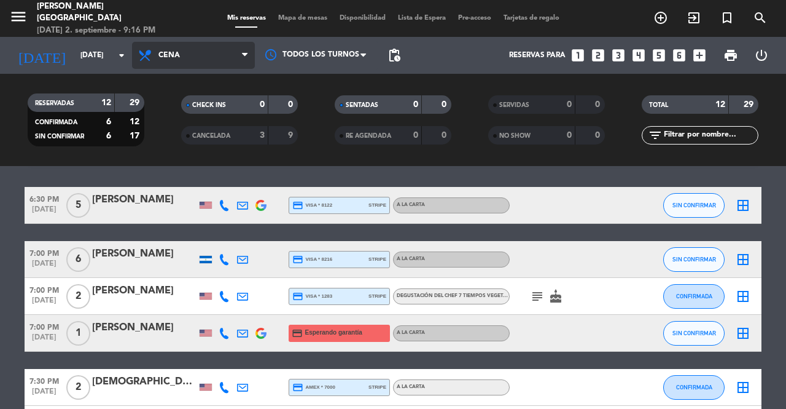
click at [244, 54] on icon at bounding box center [245, 55] width 6 height 10
click at [189, 107] on div "menu [PERSON_NAME] Medellín [DATE] 2. septiembre - 9:16 PM Mis reservas Mapa de…" at bounding box center [393, 83] width 786 height 166
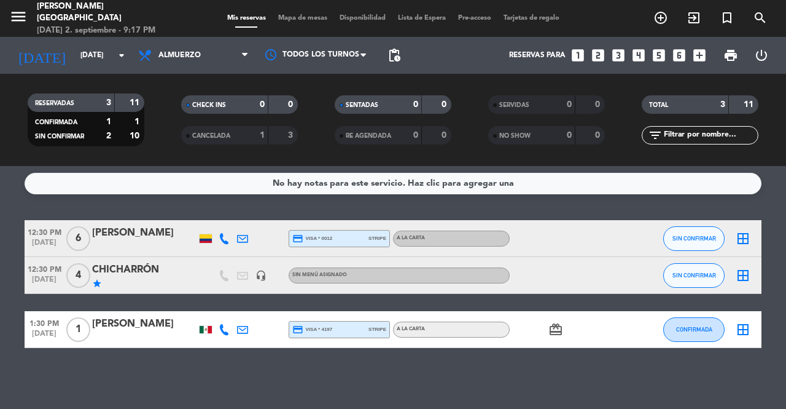
click at [77, 274] on span "4" at bounding box center [78, 275] width 24 height 25
click at [93, 281] on icon "star" at bounding box center [97, 283] width 10 height 10
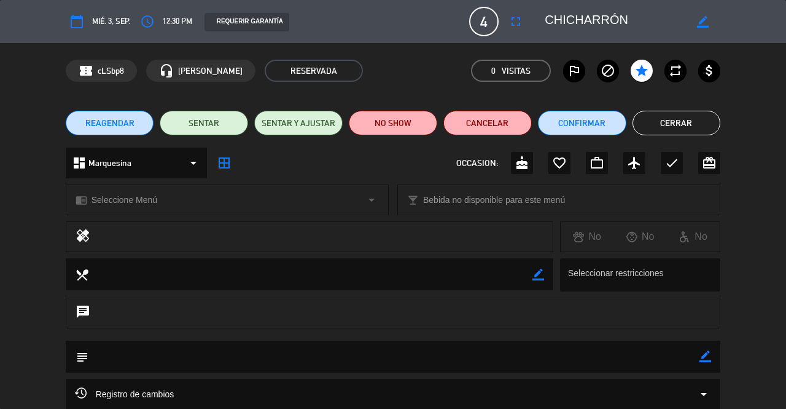
click at [225, 160] on icon "border_all" at bounding box center [224, 162] width 15 height 15
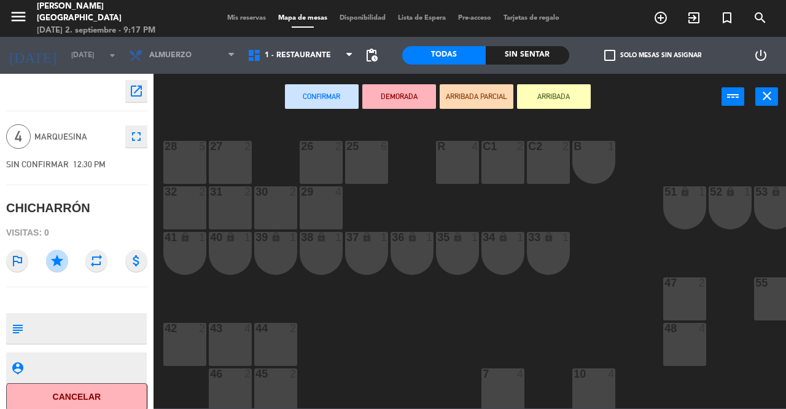
click at [362, 159] on div "25 6" at bounding box center [366, 162] width 43 height 43
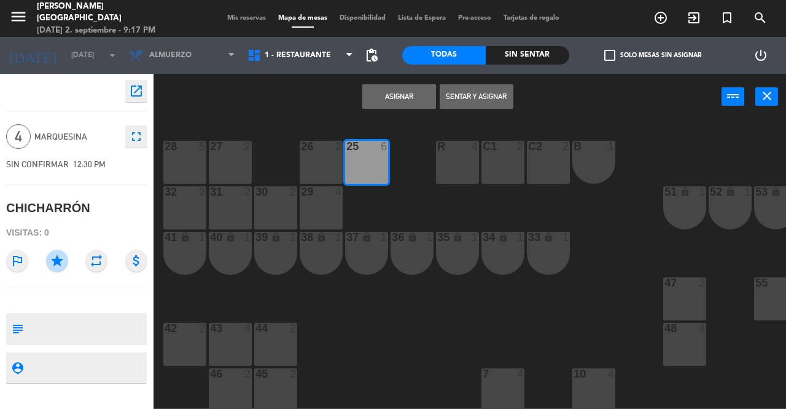
click at [401, 98] on button "Asignar" at bounding box center [399, 96] width 74 height 25
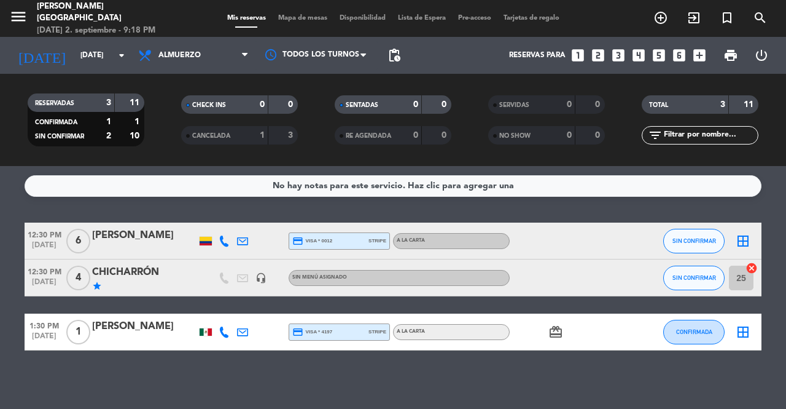
click at [742, 235] on icon "border_all" at bounding box center [743, 240] width 15 height 15
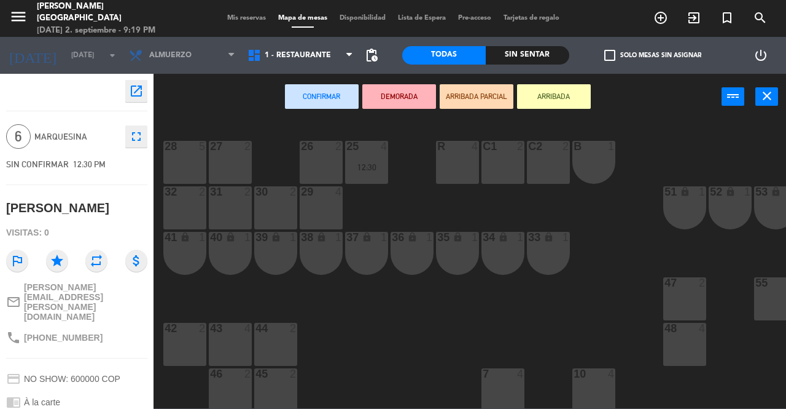
click at [176, 155] on div "28 5" at bounding box center [184, 162] width 43 height 43
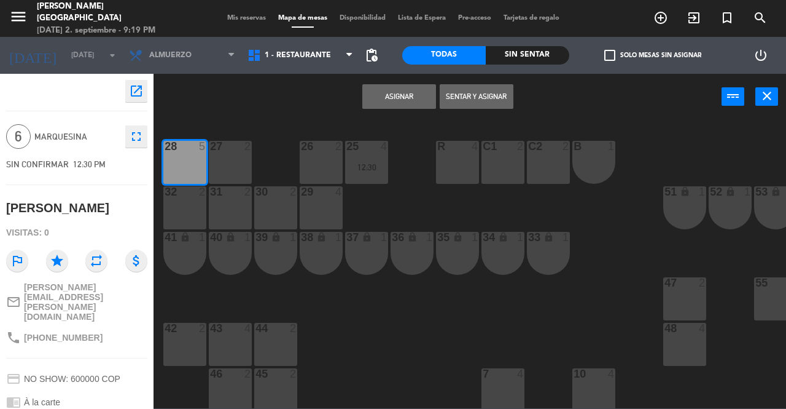
click at [392, 87] on button "Asignar" at bounding box center [399, 96] width 74 height 25
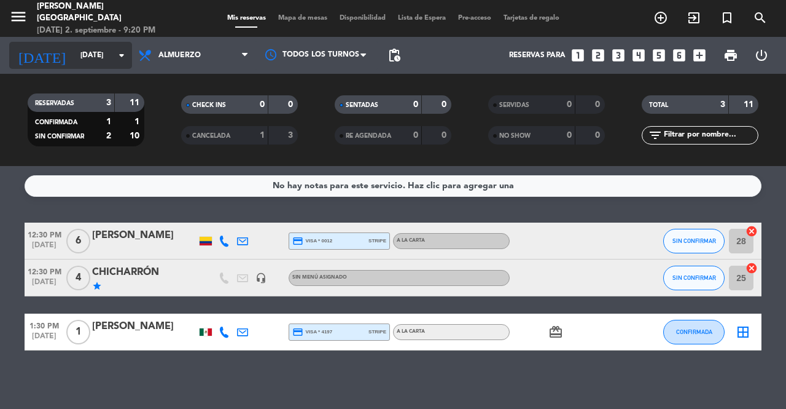
click at [122, 55] on icon "arrow_drop_down" at bounding box center [121, 55] width 15 height 15
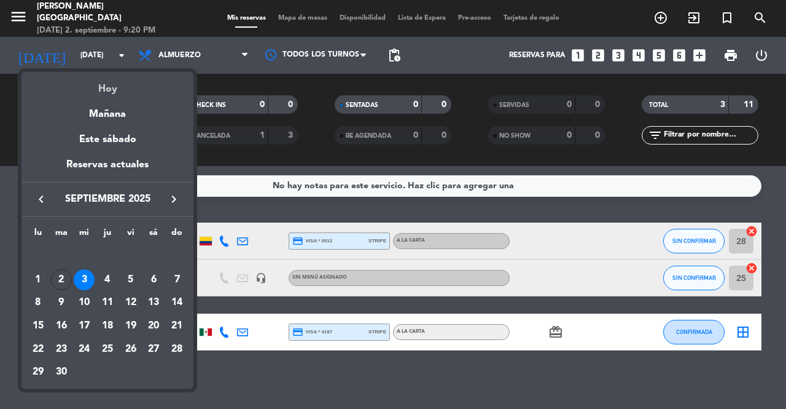
click at [109, 85] on div "Hoy" at bounding box center [108, 84] width 172 height 25
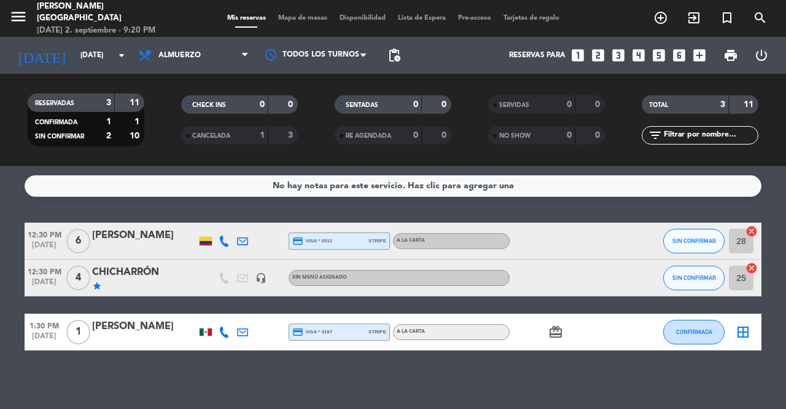
type input "[DATE]"
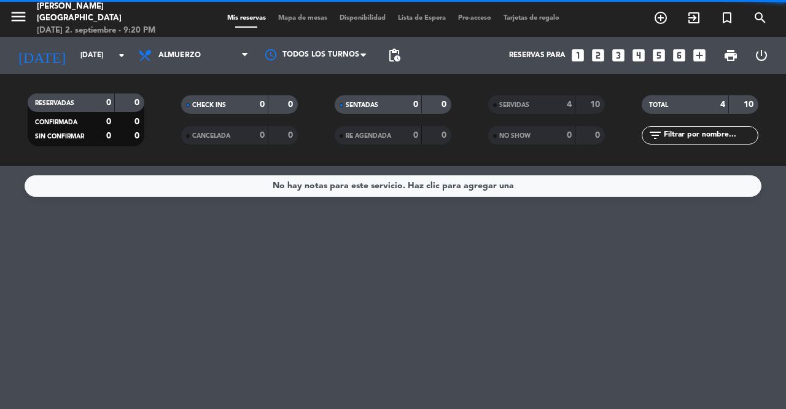
click at [248, 52] on span at bounding box center [248, 56] width 12 height 12
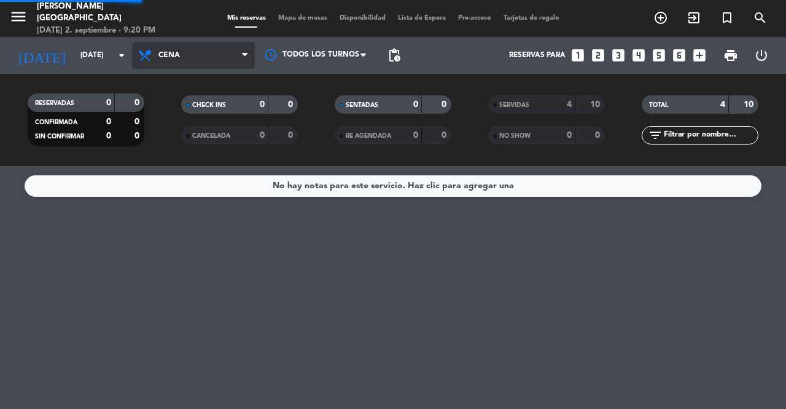
click at [178, 139] on div "menu [PERSON_NAME] Medellín [DATE] 2. septiembre - 9:20 PM Mis reservas Mapa de…" at bounding box center [393, 83] width 786 height 166
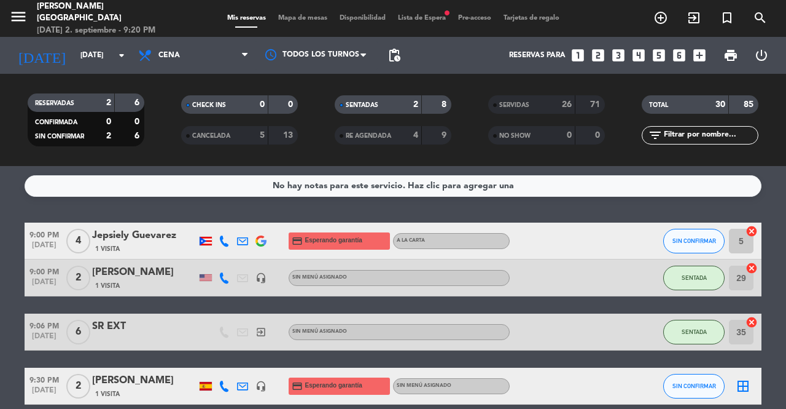
click at [552, 101] on div "26" at bounding box center [560, 105] width 25 height 14
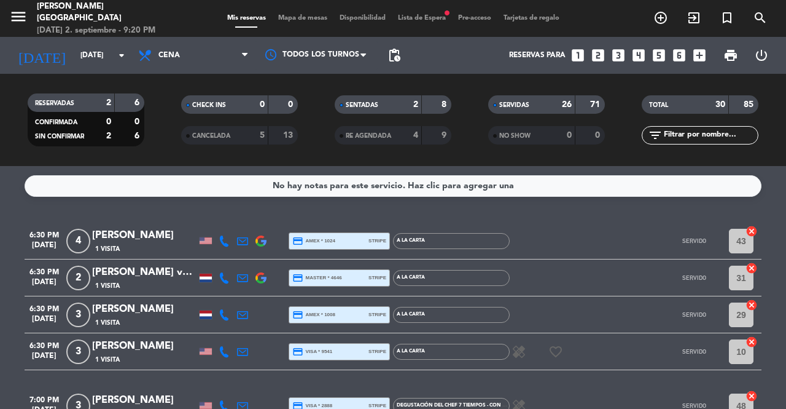
click at [517, 102] on span "SERVIDAS" at bounding box center [515, 105] width 30 height 6
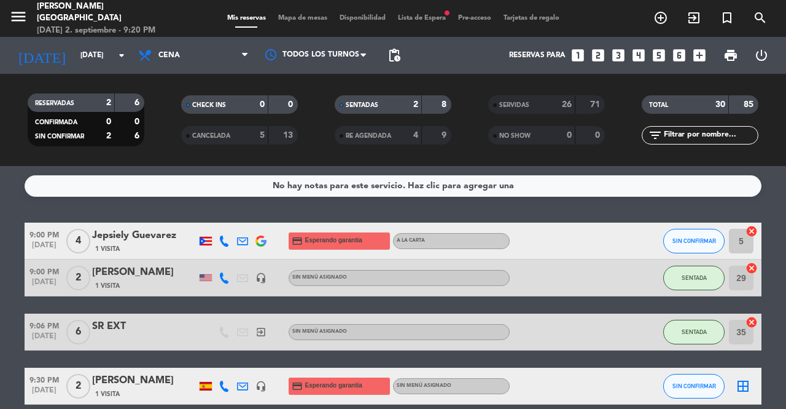
click at [517, 102] on span "SERVIDAS" at bounding box center [515, 105] width 30 height 6
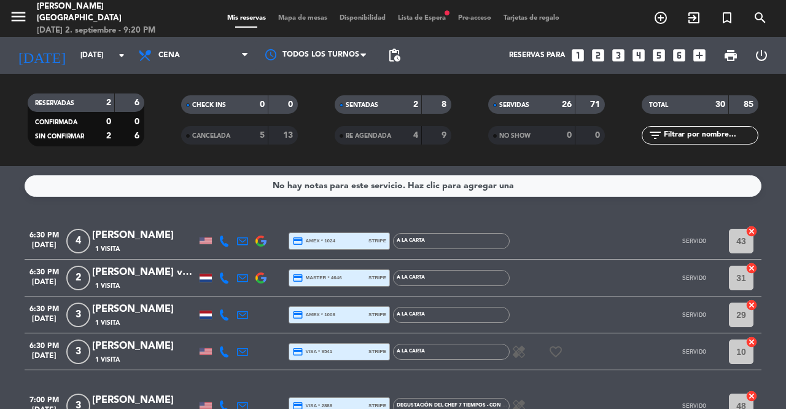
click at [517, 102] on span "SERVIDAS" at bounding box center [515, 105] width 30 height 6
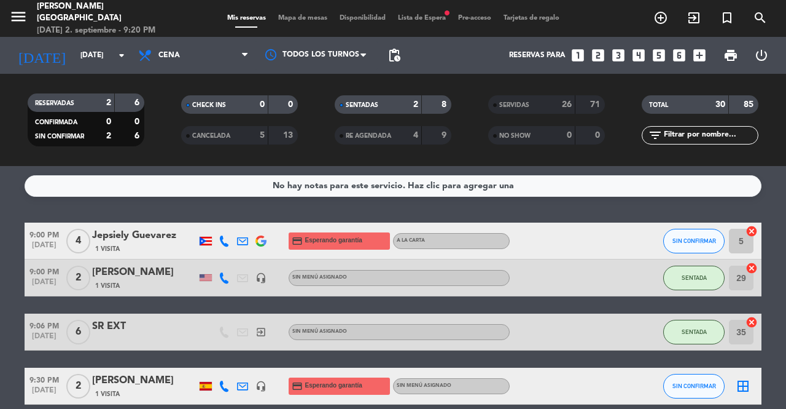
click at [517, 102] on span "SERVIDAS" at bounding box center [515, 105] width 30 height 6
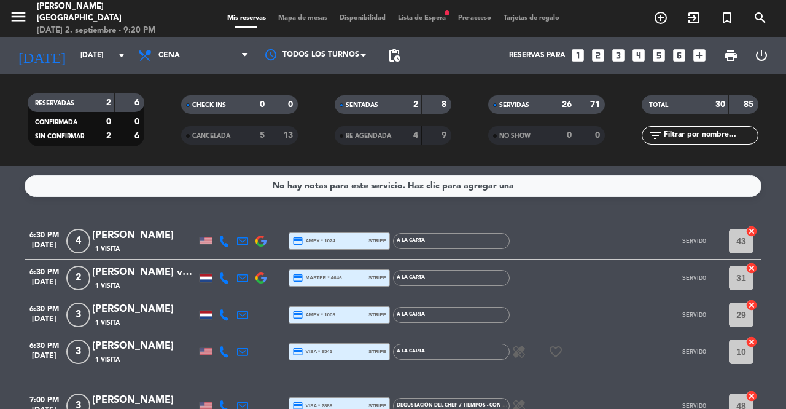
click at [517, 102] on span "SERVIDAS" at bounding box center [515, 105] width 30 height 6
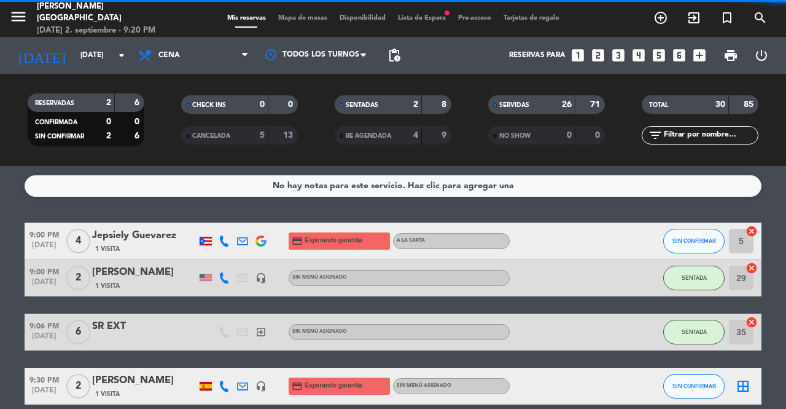
click at [517, 102] on span "SERVIDAS" at bounding box center [515, 105] width 30 height 6
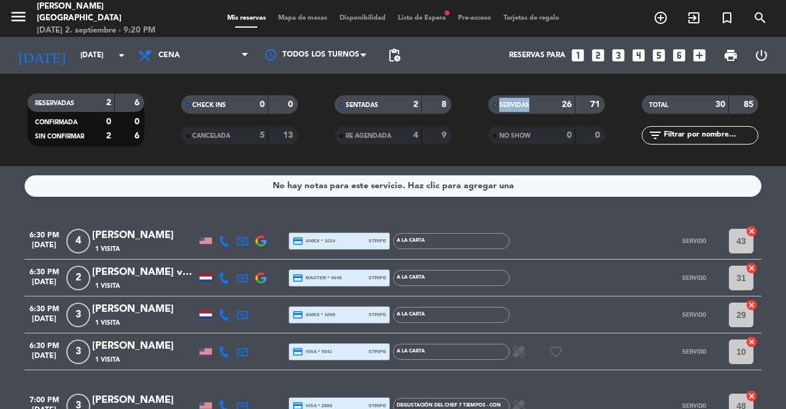
click at [517, 102] on span "SERVIDAS" at bounding box center [515, 105] width 30 height 6
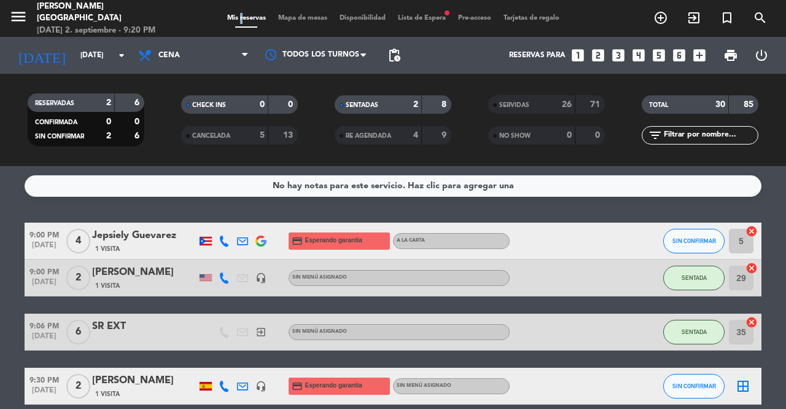
click at [232, 15] on span "Mis reservas" at bounding box center [246, 18] width 51 height 7
click at [1, 278] on bookings-row "9:00 PM [DATE] 4 Jepsiely Guevarez 1 Visita credit_card Esperando garantía A la…" at bounding box center [393, 313] width 786 height 182
click at [743, 385] on icon "border_all" at bounding box center [743, 385] width 15 height 15
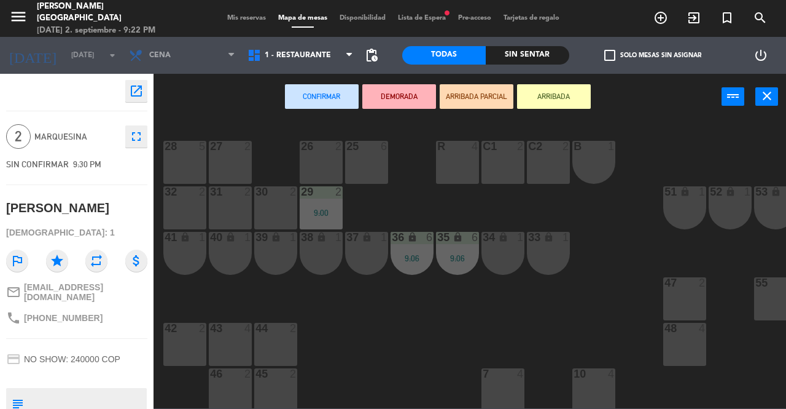
scroll to position [0, 111]
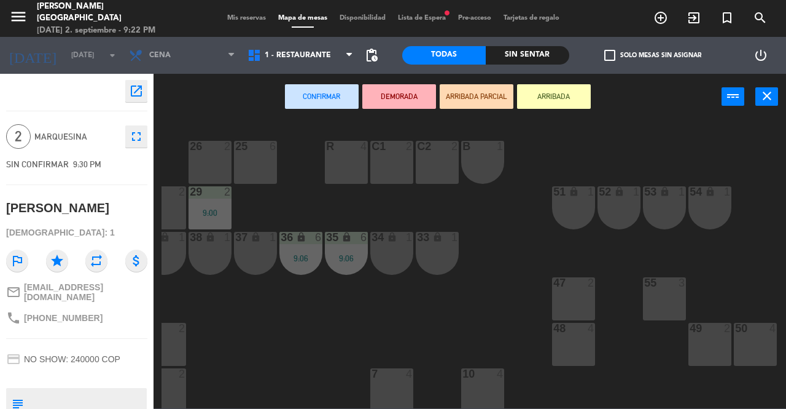
click at [736, 331] on div "50" at bounding box center [735, 328] width 1 height 11
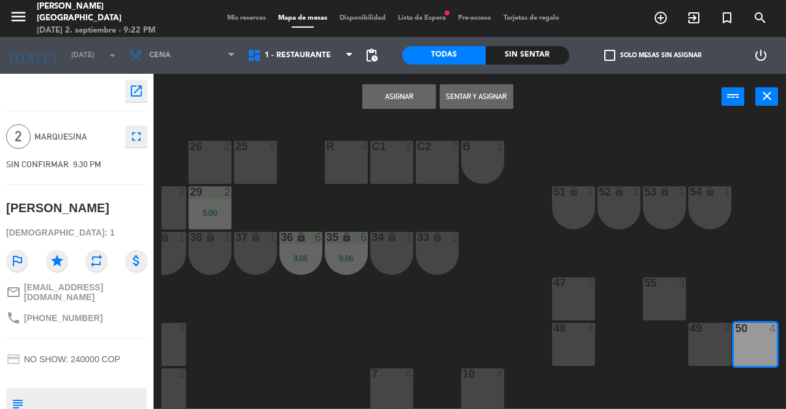
click at [480, 95] on button "Sentar y Asignar" at bounding box center [477, 96] width 74 height 25
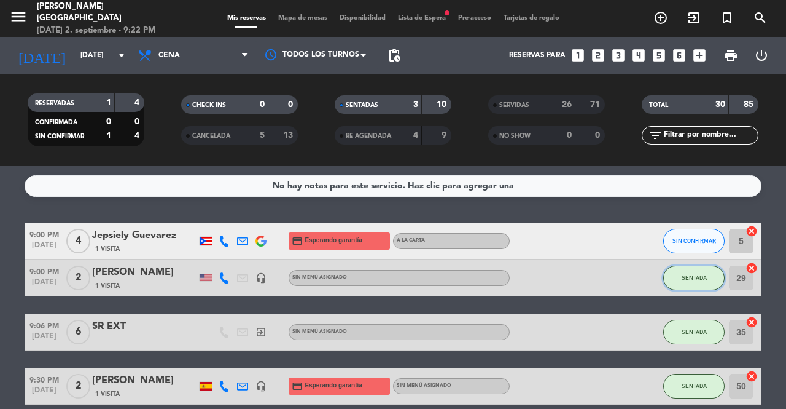
click at [692, 282] on button "SENTADA" at bounding box center [694, 277] width 61 height 25
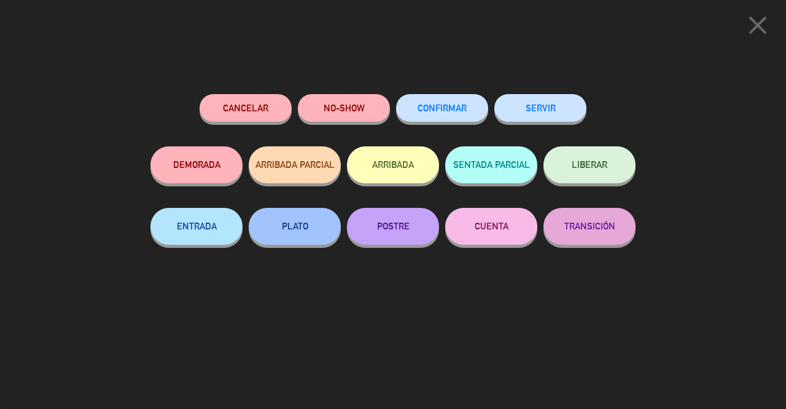
click at [550, 103] on button "SERVIR" at bounding box center [541, 108] width 92 height 28
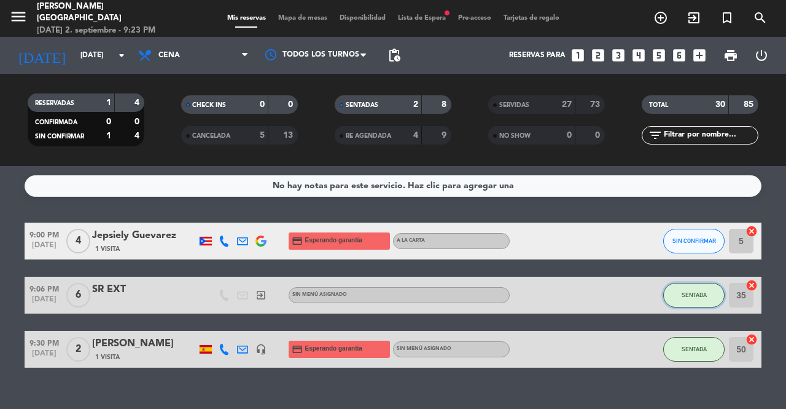
click at [697, 292] on span "SENTADA" at bounding box center [694, 294] width 25 height 7
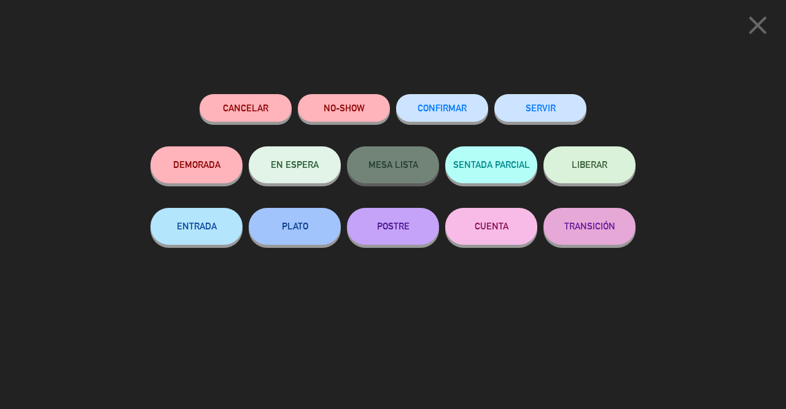
click at [554, 113] on button "SERVIR" at bounding box center [541, 108] width 92 height 28
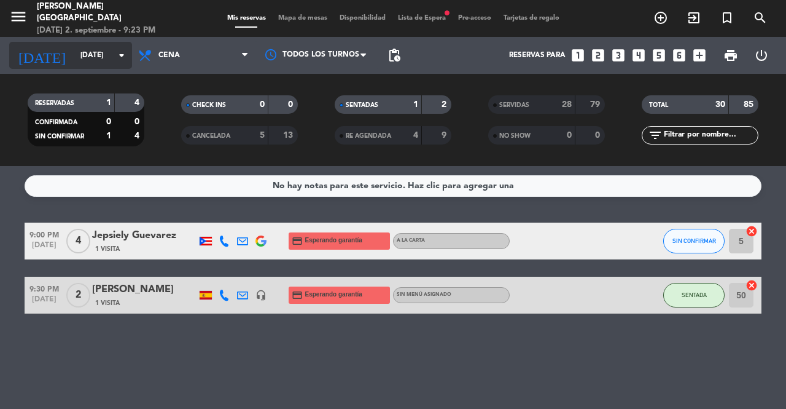
click at [122, 56] on icon "arrow_drop_down" at bounding box center [121, 55] width 15 height 15
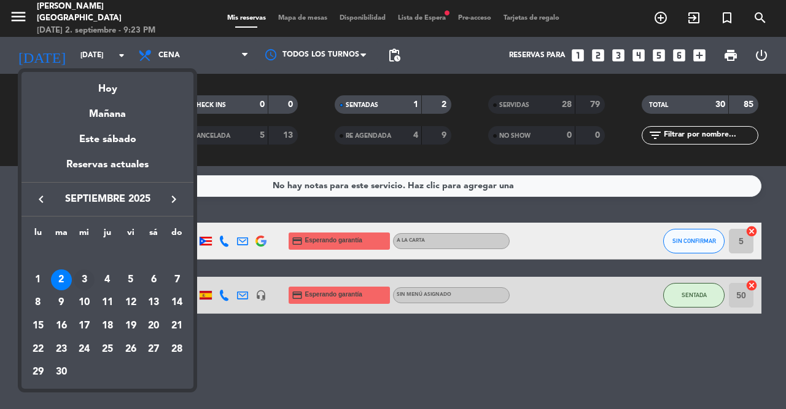
click at [82, 289] on div "3" at bounding box center [84, 279] width 21 height 21
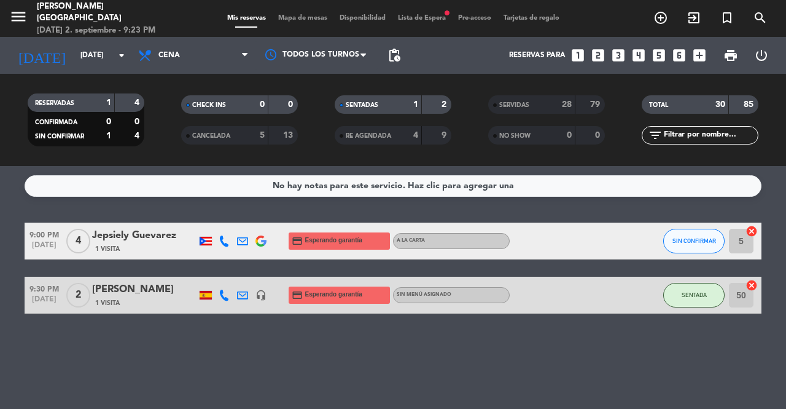
type input "[DATE]"
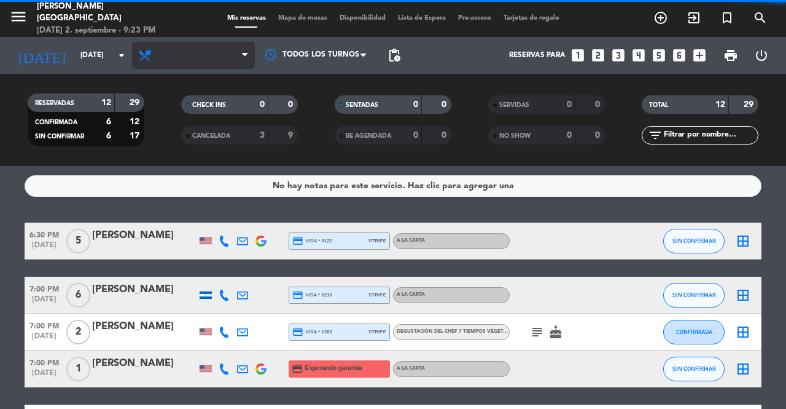
click at [238, 64] on span "Cena" at bounding box center [193, 55] width 123 height 27
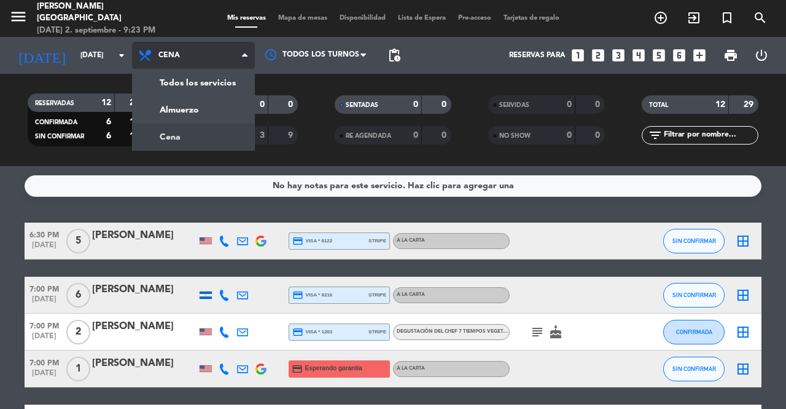
click at [203, 114] on div "menu [PERSON_NAME] Medellín [DATE] 2. septiembre - 9:23 PM Mis reservas Mapa de…" at bounding box center [393, 83] width 786 height 166
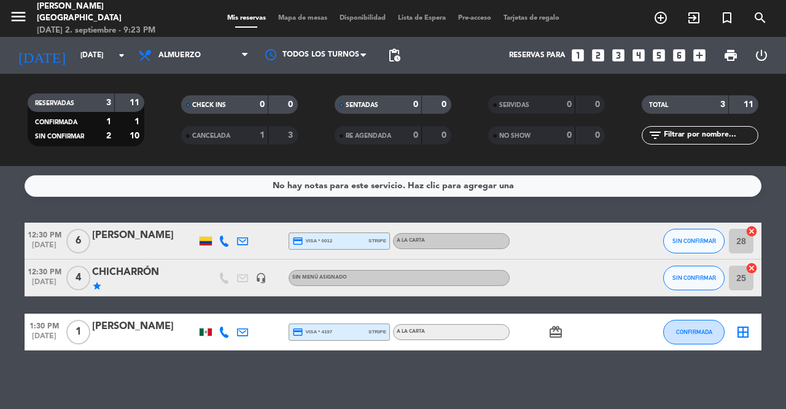
click at [750, 331] on icon "border_all" at bounding box center [743, 331] width 15 height 15
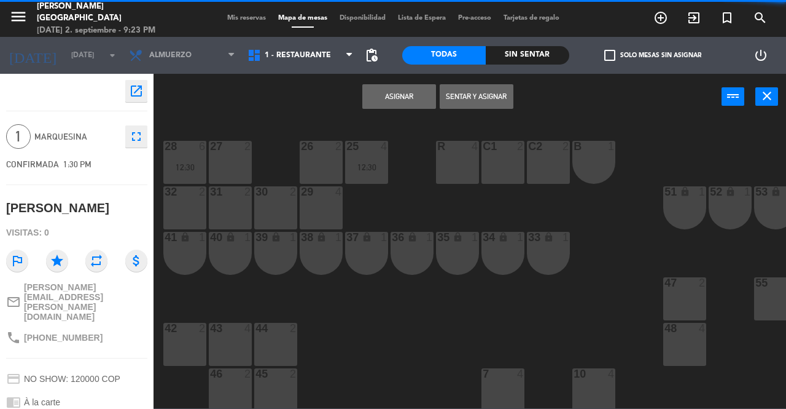
click at [176, 210] on div "32 2" at bounding box center [184, 207] width 43 height 43
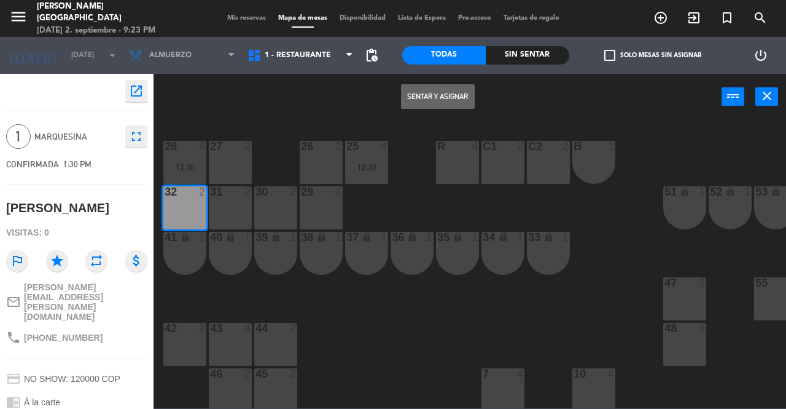
click at [428, 97] on button "Sentar y Asignar" at bounding box center [438, 96] width 74 height 25
click at [466, 100] on button "Sentar y Asignar" at bounding box center [438, 96] width 74 height 25
click at [766, 101] on icon "close" at bounding box center [767, 95] width 15 height 15
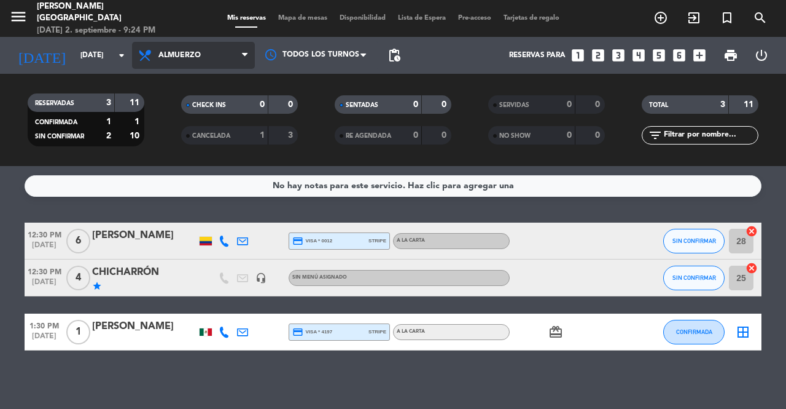
click at [243, 56] on icon at bounding box center [245, 55] width 6 height 10
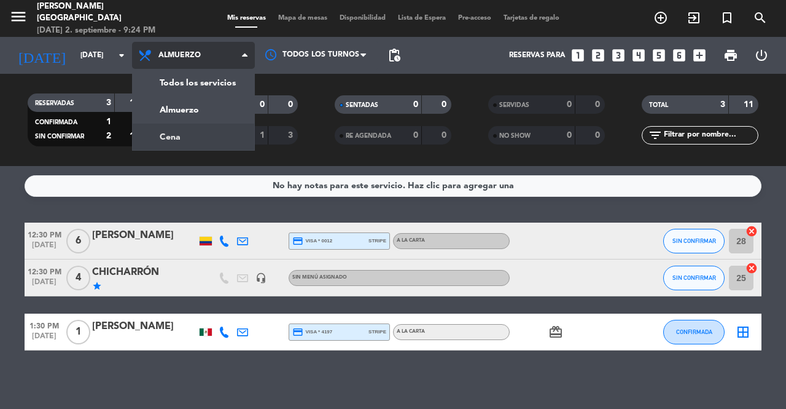
click at [202, 138] on div "menu [PERSON_NAME] Medellín [DATE] 2. septiembre - 9:24 PM Mis reservas Mapa de…" at bounding box center [393, 83] width 786 height 166
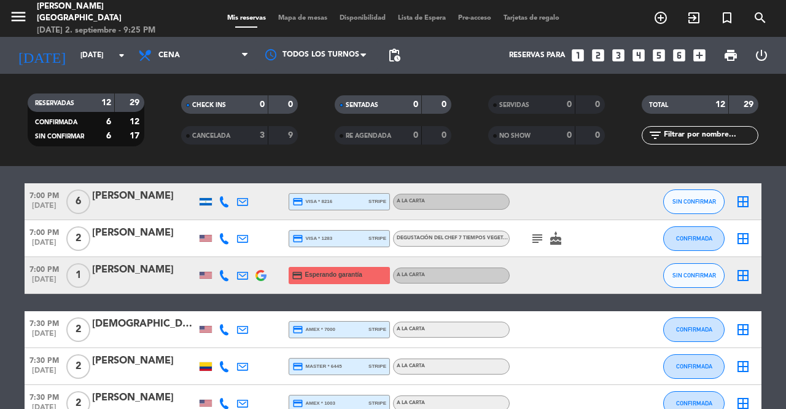
scroll to position [94, 0]
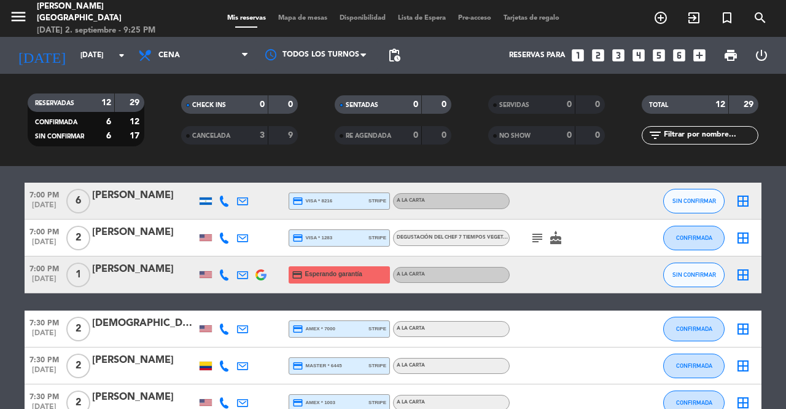
click at [224, 275] on icon at bounding box center [224, 274] width 11 height 11
click at [205, 257] on span "Copiar" at bounding box center [213, 254] width 26 height 13
click at [11, 262] on bookings-row "6:30 PM [DATE] 5 [PERSON_NAME] credit_card visa * 8122 stripe A la carta SIN CO…" at bounding box center [393, 383] width 786 height 511
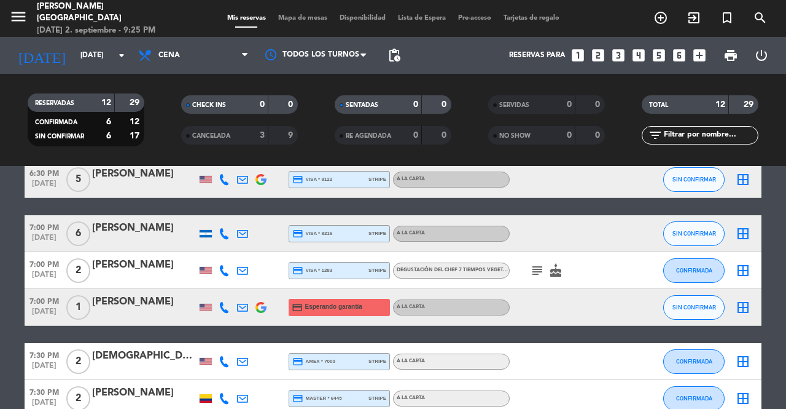
scroll to position [61, 0]
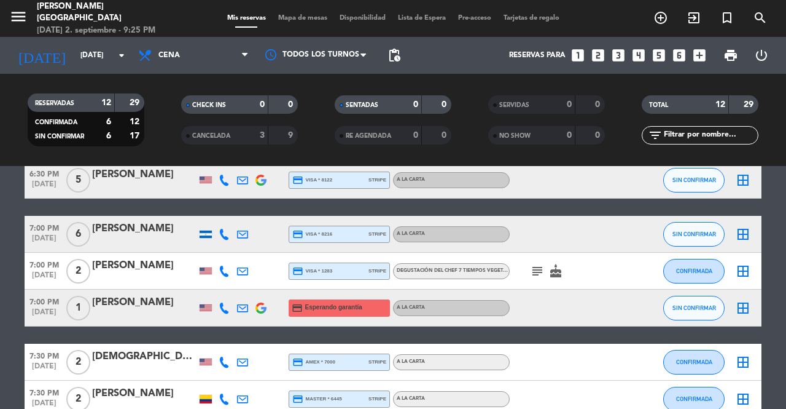
click at [219, 310] on icon at bounding box center [224, 307] width 11 height 11
click at [222, 286] on button "Copiar content_paste" at bounding box center [218, 287] width 37 height 13
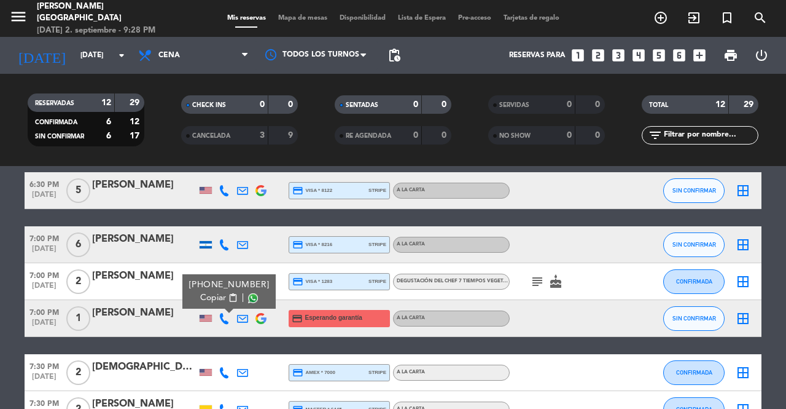
scroll to position [49, 0]
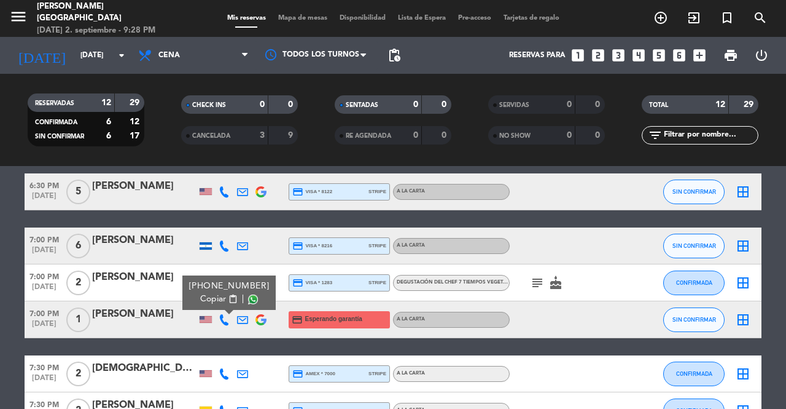
click at [459, 275] on div "Degustación del Chef 7 Tiempos Vegetariano - Con Maridaje con alcohol , COP 529…" at bounding box center [451, 283] width 117 height 16
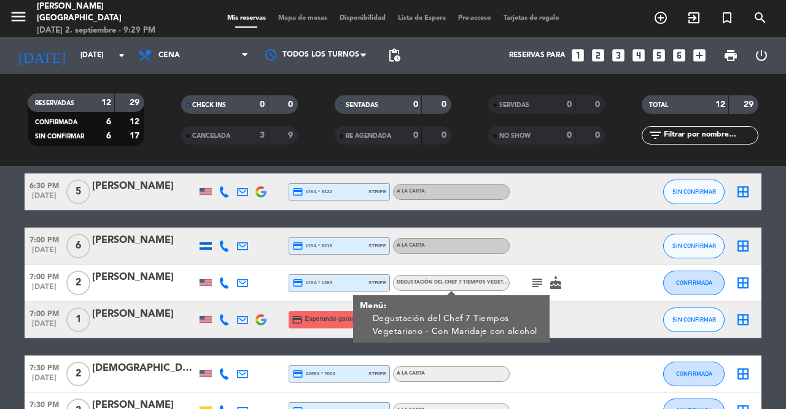
click at [537, 281] on icon "subject" at bounding box center [537, 282] width 15 height 15
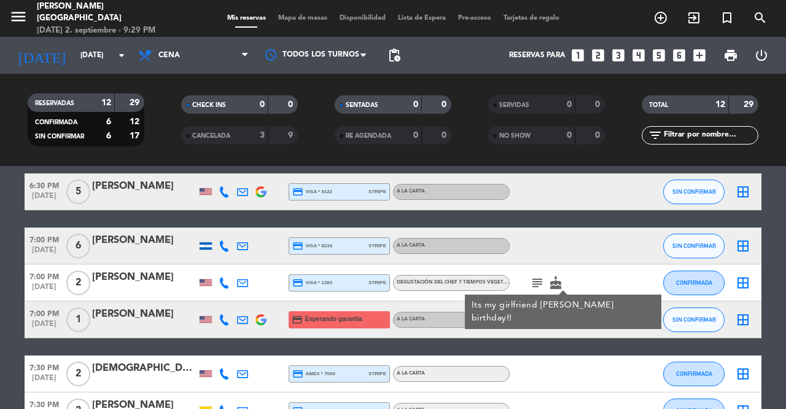
click at [469, 281] on span "Degustación del Chef 7 Tiempos Vegetariano - Con Maridaje con alcohol , COP 529…" at bounding box center [517, 282] width 241 height 5
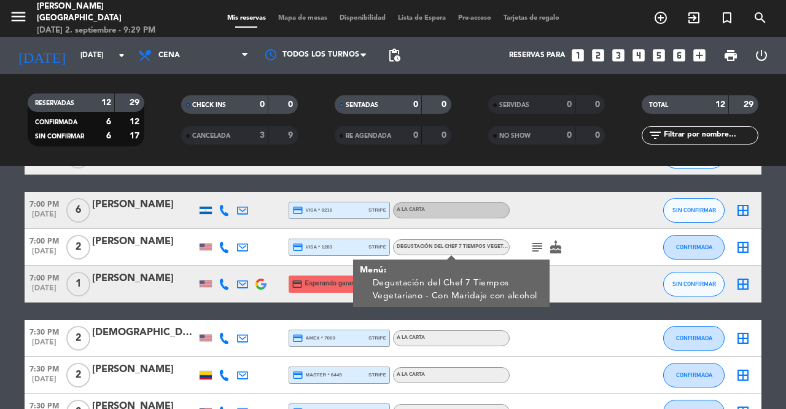
scroll to position [86, 0]
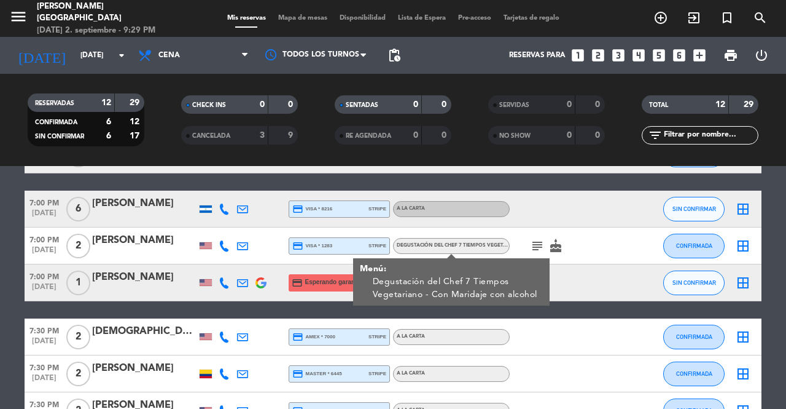
click at [23, 286] on bookings-row "6:30 PM [DATE] 5 [PERSON_NAME] credit_card visa * 8122 stripe A la carta SIN CO…" at bounding box center [393, 391] width 786 height 511
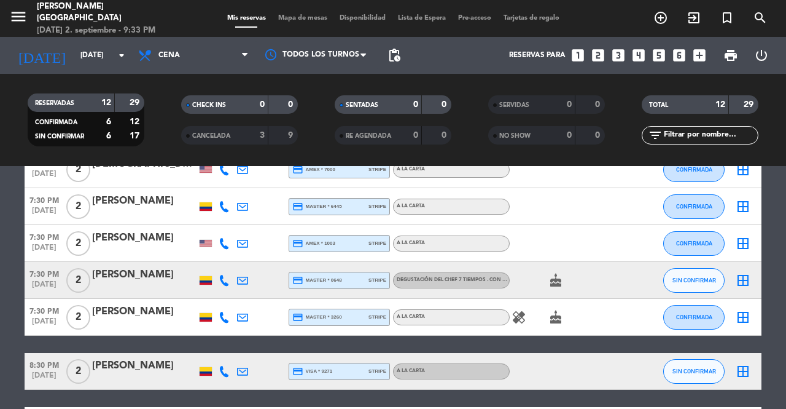
scroll to position [252, 0]
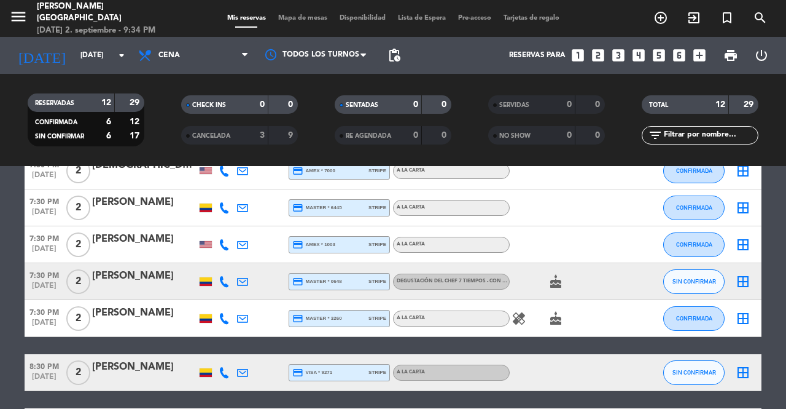
click at [506, 323] on div "A la carta" at bounding box center [451, 318] width 117 height 16
click at [517, 320] on icon "healing" at bounding box center [519, 318] width 15 height 15
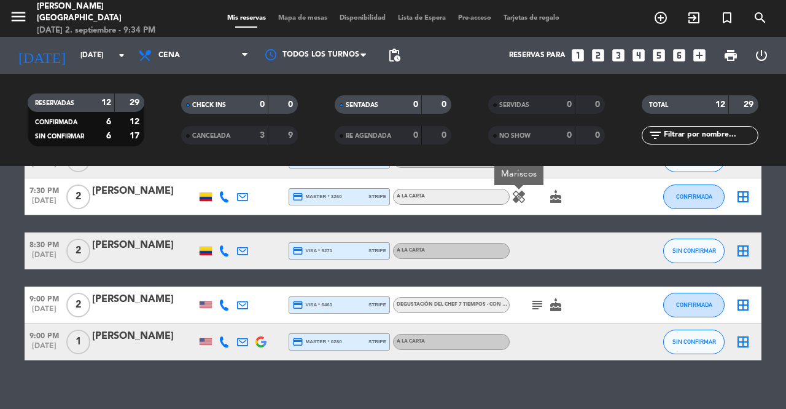
scroll to position [375, 0]
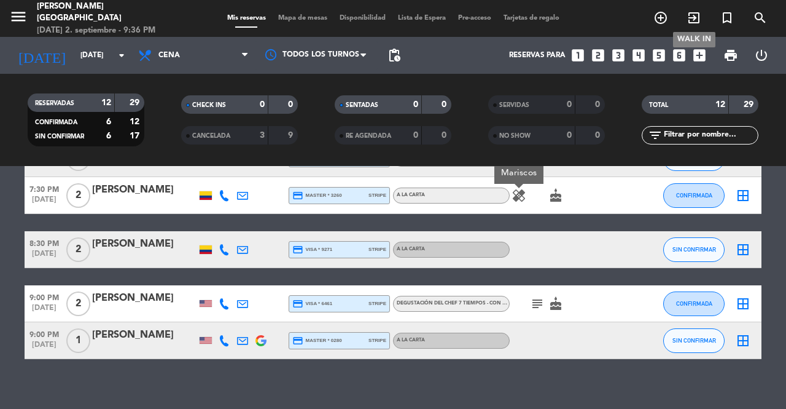
click at [688, 15] on icon "exit_to_app" at bounding box center [694, 17] width 15 height 15
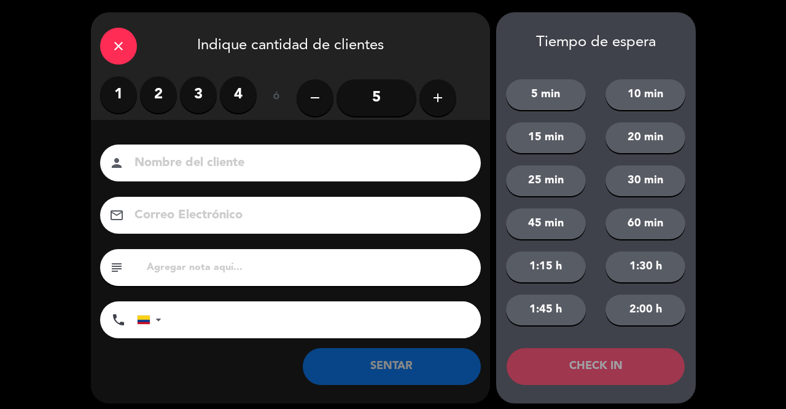
click at [120, 92] on label "1" at bounding box center [118, 94] width 37 height 37
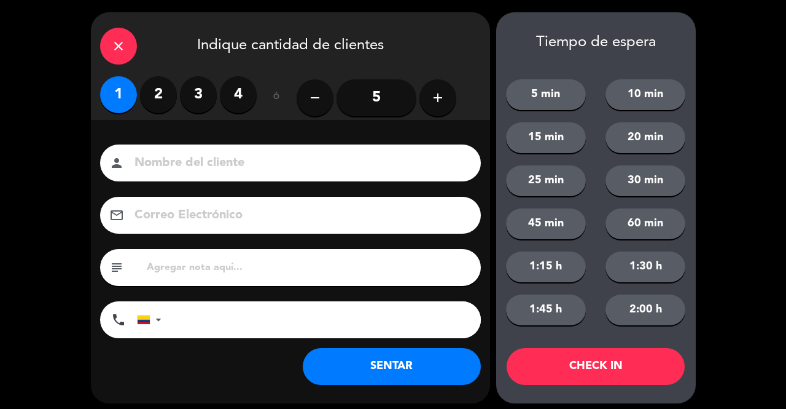
click at [173, 170] on input at bounding box center [299, 163] width 332 height 22
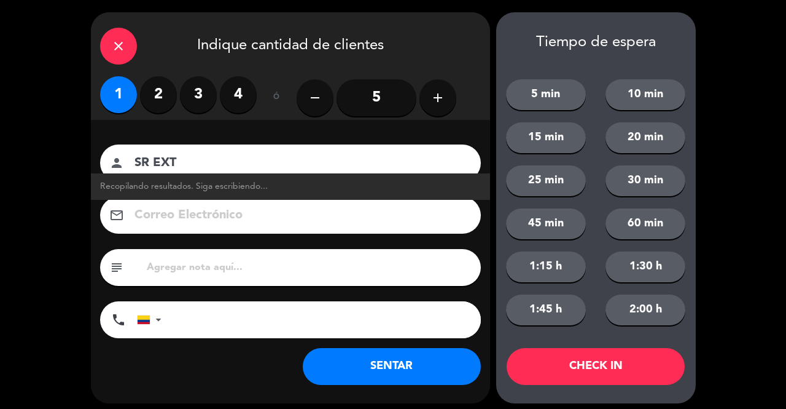
type input "SR EXT"
click at [372, 367] on button "SENTAR" at bounding box center [392, 366] width 178 height 37
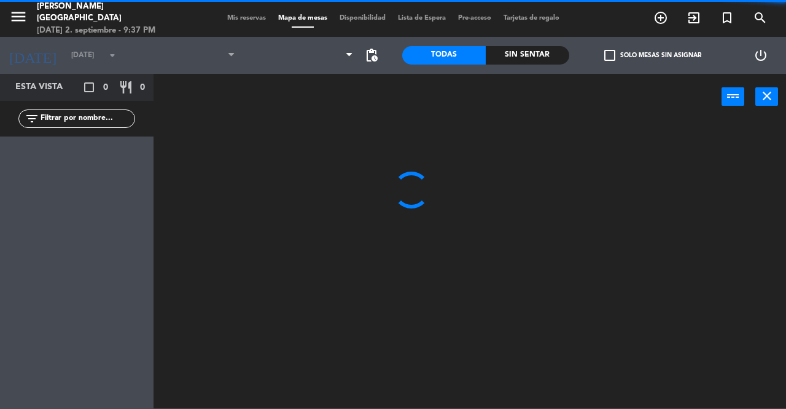
type input "[DATE]"
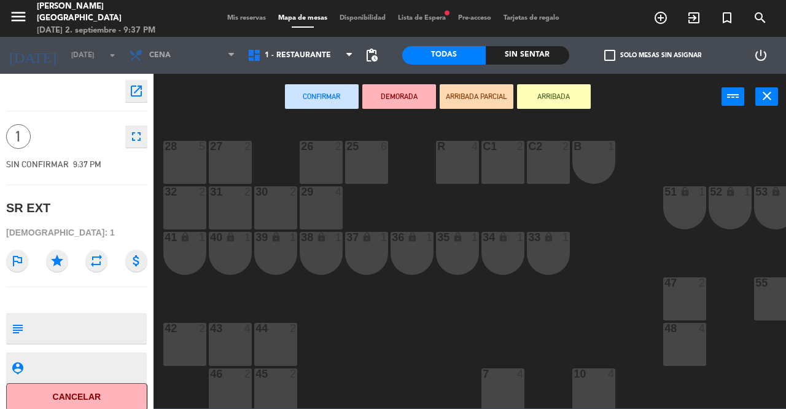
click at [321, 160] on div "26 2" at bounding box center [321, 162] width 43 height 43
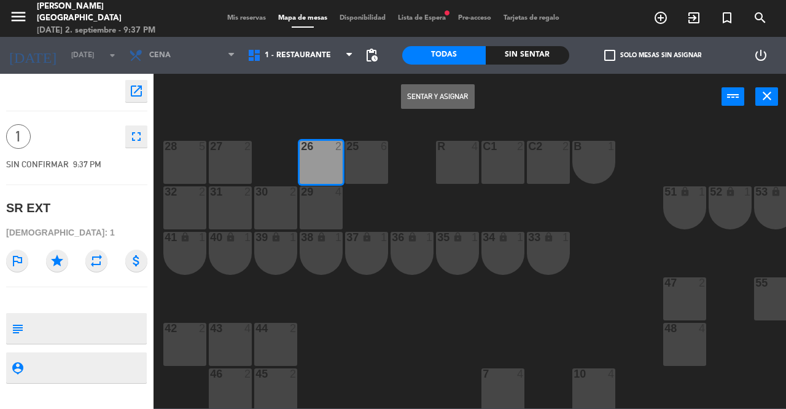
click at [433, 95] on button "Sentar y Asignar" at bounding box center [438, 96] width 74 height 25
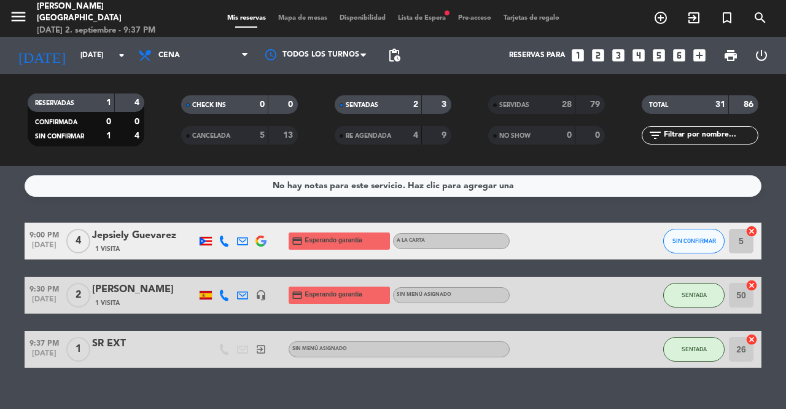
click at [689, 243] on span "SIN CONFIRMAR" at bounding box center [695, 240] width 44 height 7
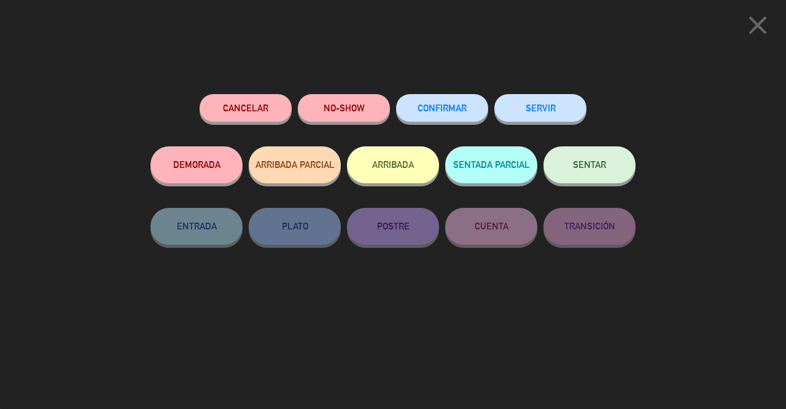
click at [348, 111] on button "NO-SHOW" at bounding box center [344, 108] width 92 height 28
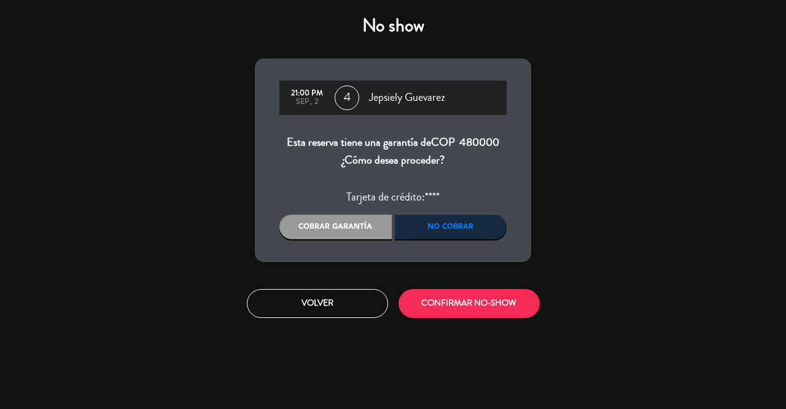
click at [450, 305] on button "CONFIRMAR NO-SHOW" at bounding box center [469, 303] width 141 height 29
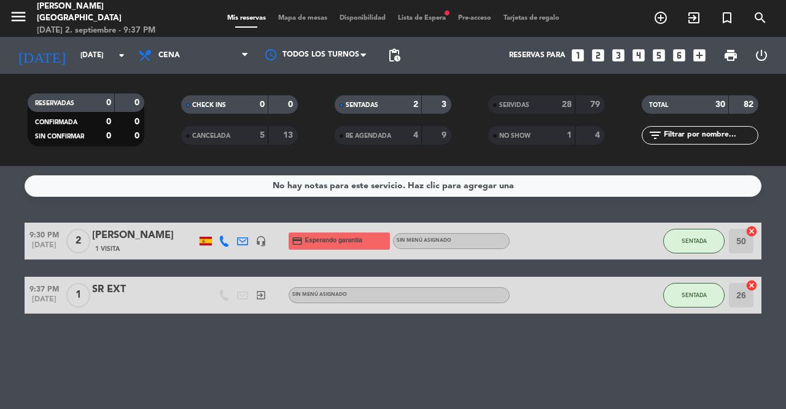
click at [699, 243] on span "SENTADA" at bounding box center [694, 240] width 25 height 7
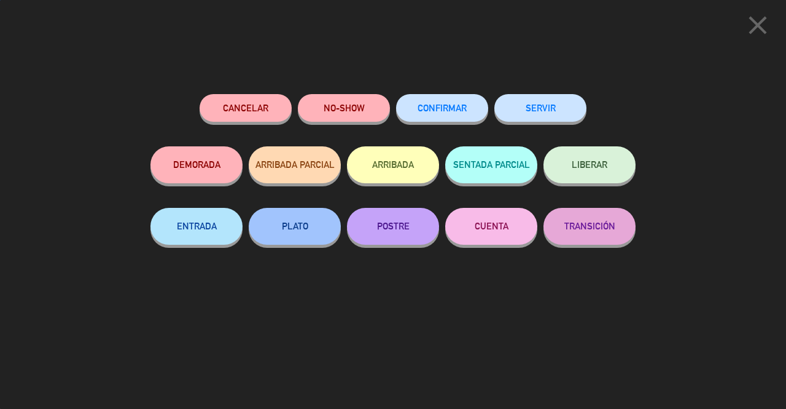
click at [550, 100] on button "SERVIR" at bounding box center [541, 108] width 92 height 28
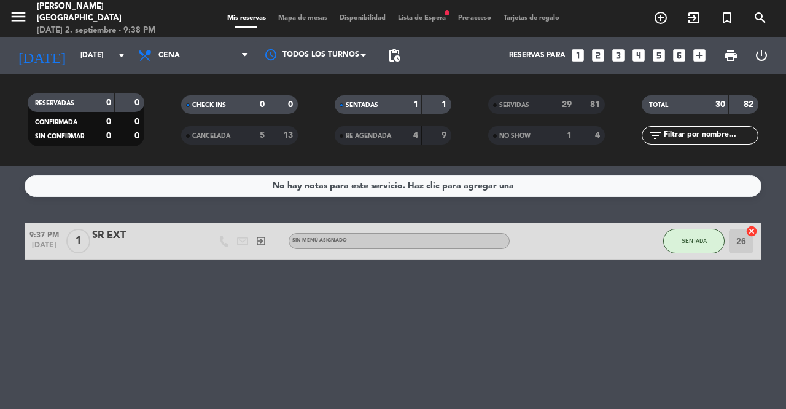
click at [699, 245] on button "SENTADA" at bounding box center [694, 241] width 61 height 25
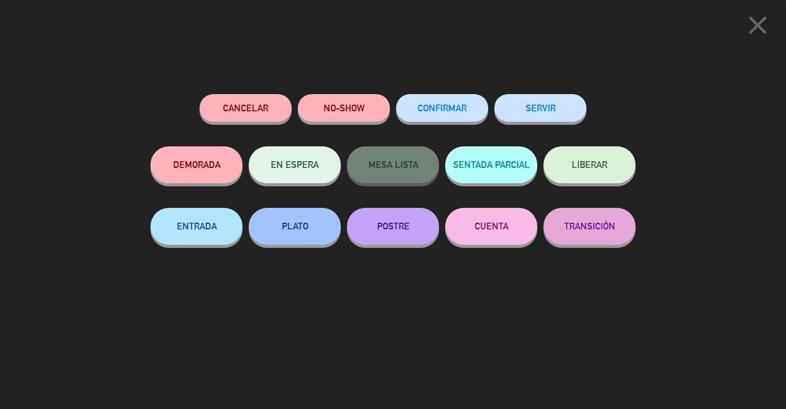
click at [546, 115] on button "SERVIR" at bounding box center [541, 108] width 92 height 28
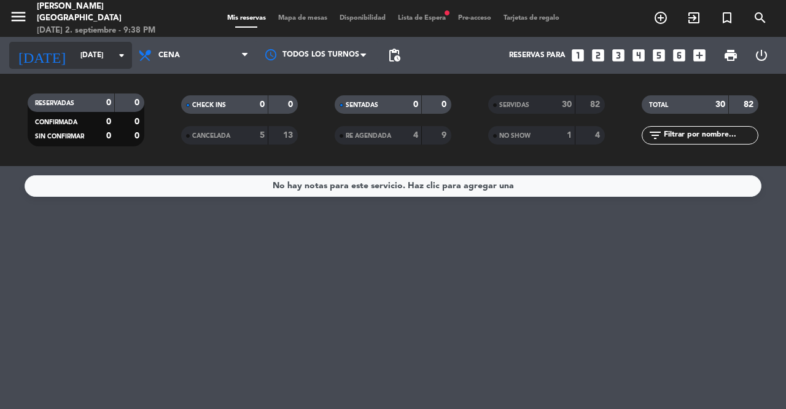
click at [114, 55] on input "[DATE]" at bounding box center [123, 55] width 98 height 21
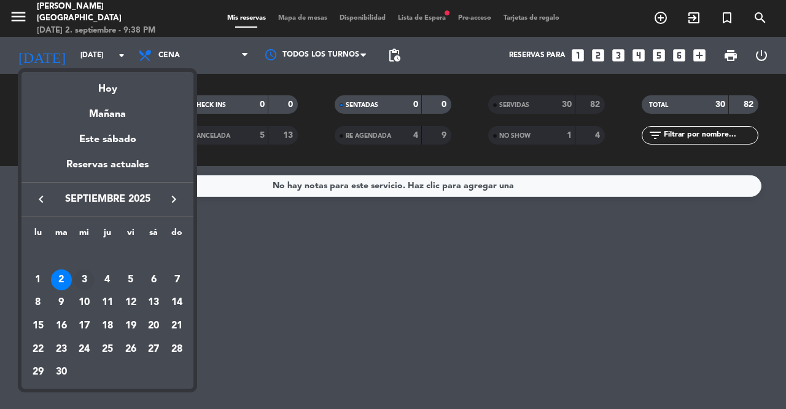
click at [85, 281] on div "3" at bounding box center [84, 279] width 21 height 21
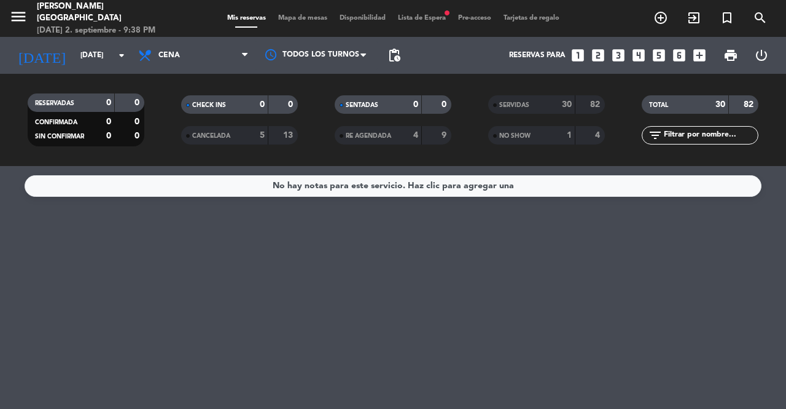
type input "[DATE]"
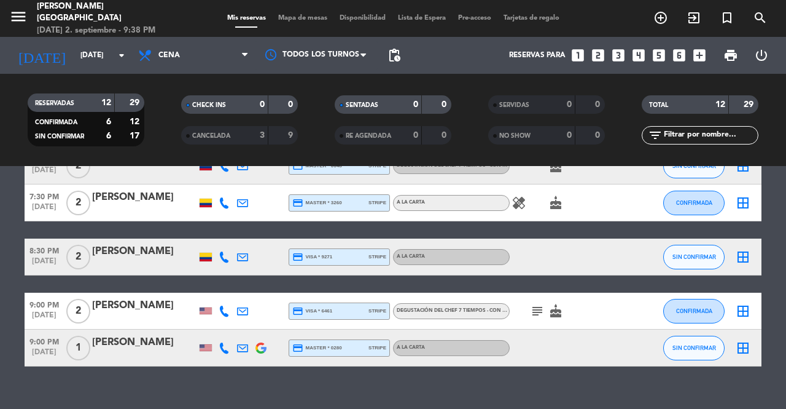
scroll to position [386, 0]
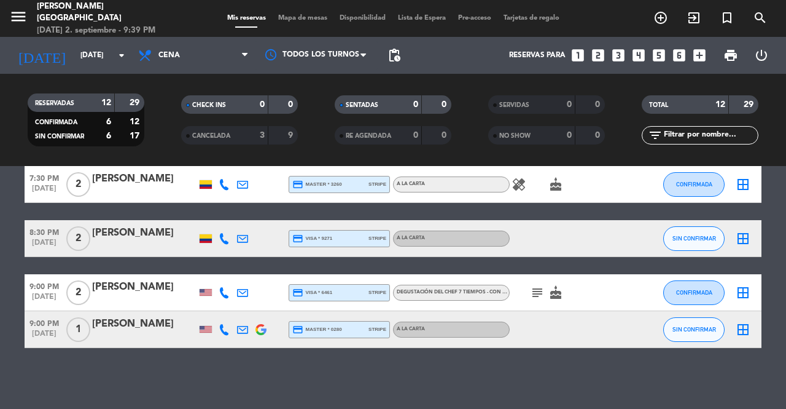
click at [541, 296] on icon "subject" at bounding box center [537, 292] width 15 height 15
click at [511, 376] on div "No hay notas para este servicio. Haz clic para agregar una 6:30 PM [DATE] 5 [PE…" at bounding box center [393, 287] width 786 height 243
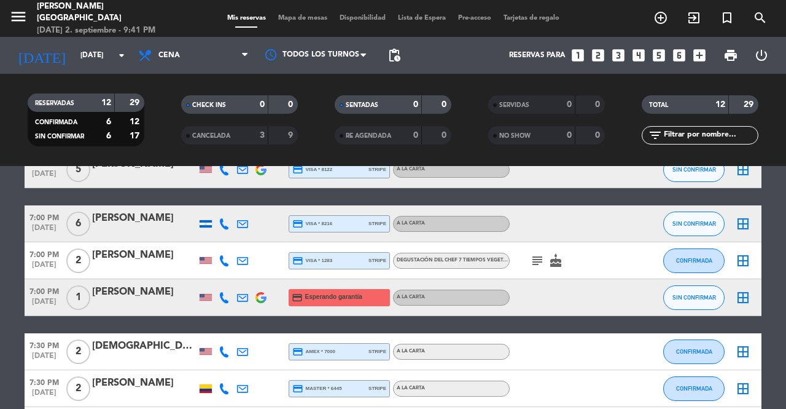
scroll to position [0, 0]
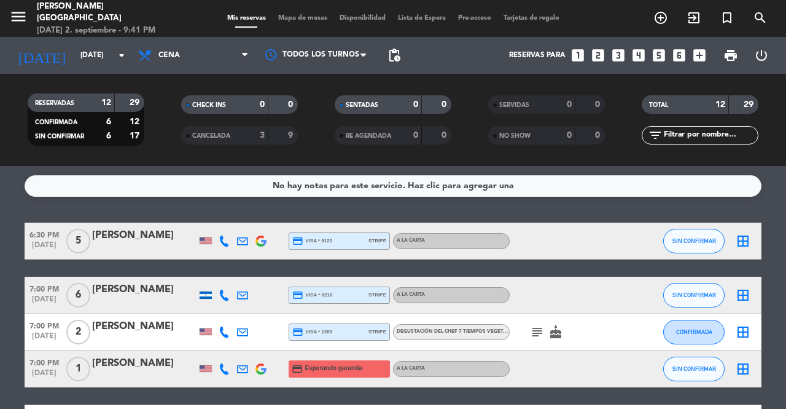
click at [307, 18] on span "Mapa de mesas" at bounding box center [302, 18] width 61 height 7
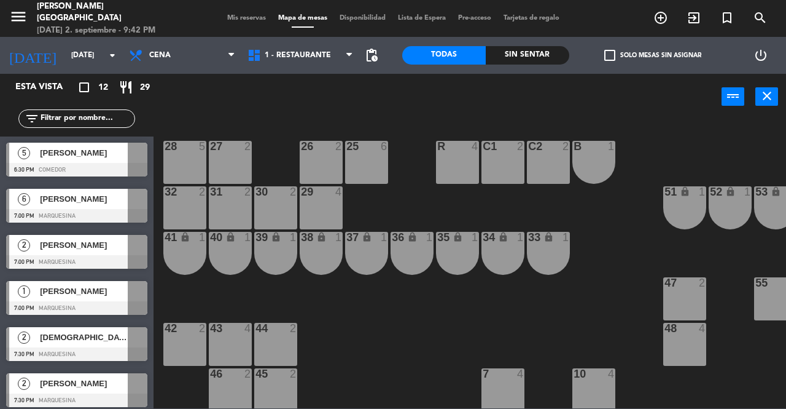
click at [120, 149] on span "[PERSON_NAME]" at bounding box center [84, 152] width 88 height 13
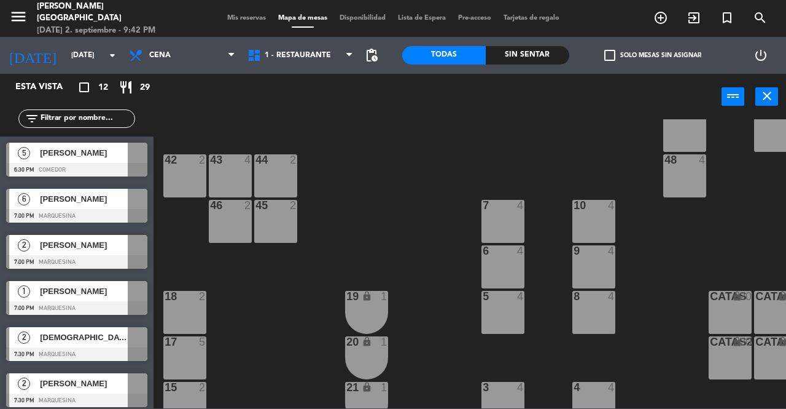
scroll to position [171, 0]
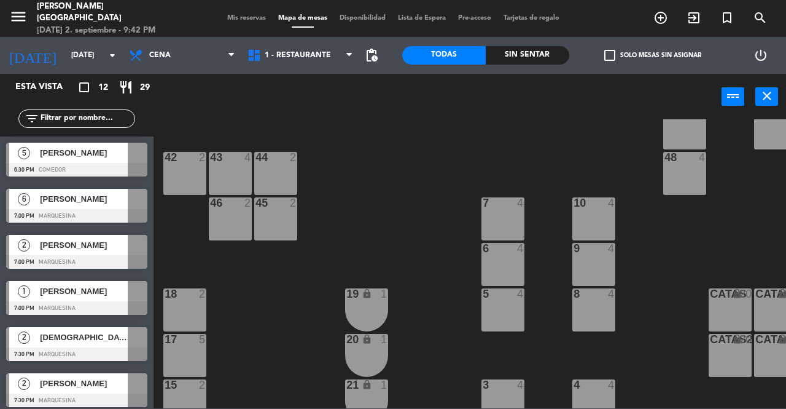
click at [507, 316] on div "5 4" at bounding box center [503, 309] width 43 height 43
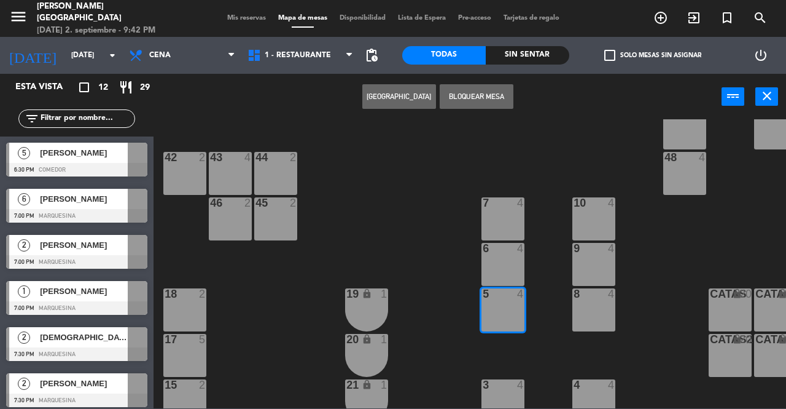
click at [125, 163] on div at bounding box center [76, 170] width 141 height 14
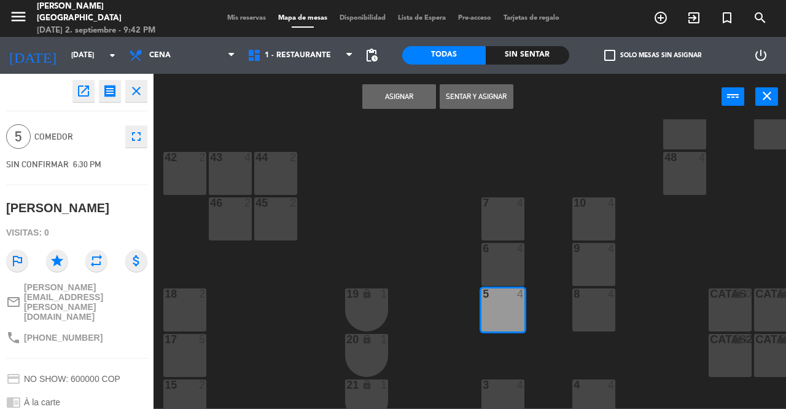
click at [399, 98] on button "Asignar" at bounding box center [399, 96] width 74 height 25
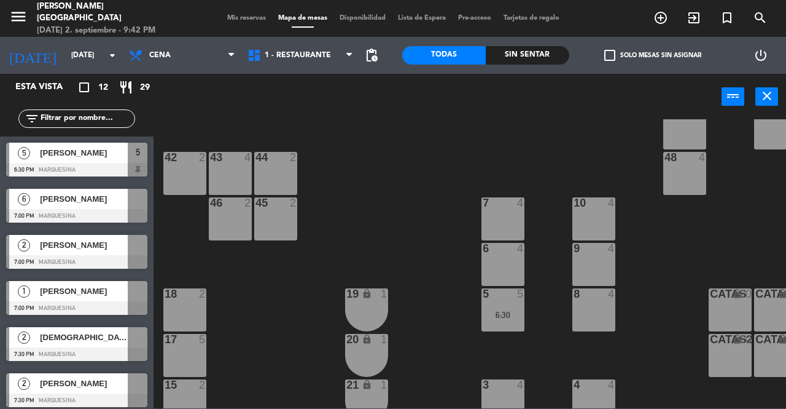
click at [126, 205] on span "[PERSON_NAME]" at bounding box center [84, 198] width 88 height 13
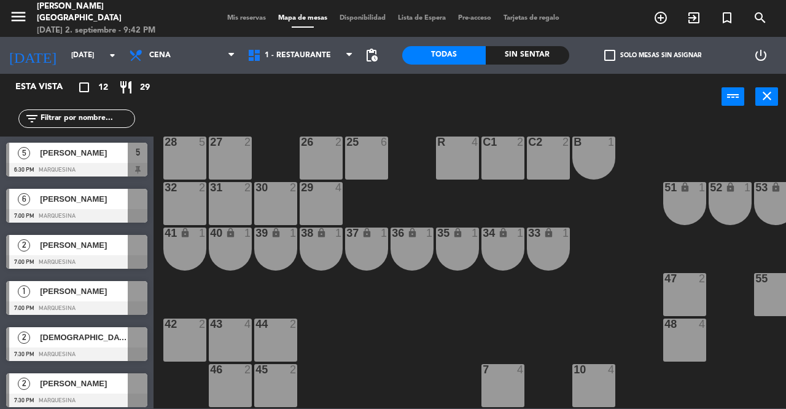
scroll to position [0, 0]
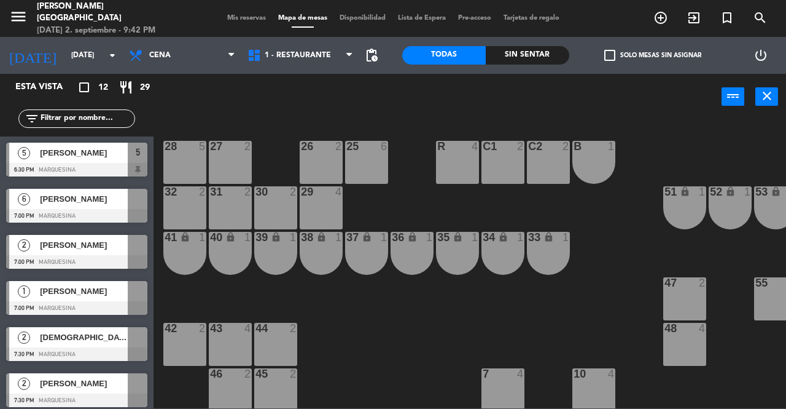
click at [136, 207] on div at bounding box center [138, 199] width 20 height 20
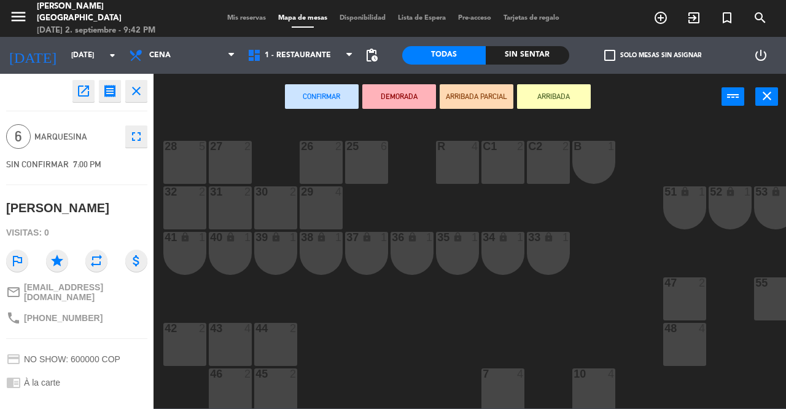
click at [187, 161] on div "28 5" at bounding box center [184, 162] width 43 height 43
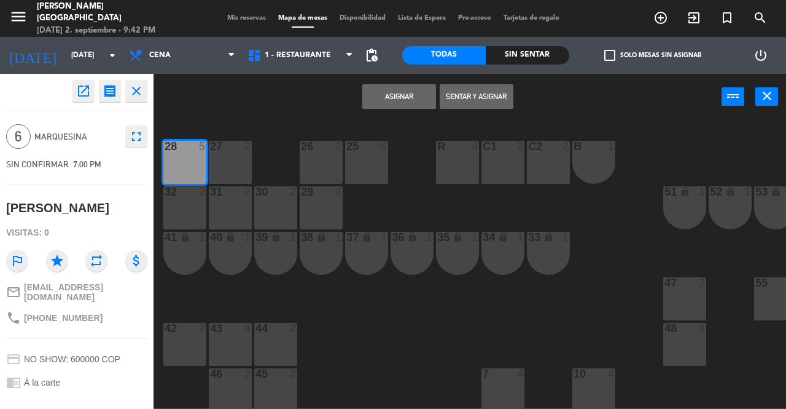
click at [227, 167] on div "27 2" at bounding box center [230, 162] width 43 height 43
click at [384, 92] on button "Asignar" at bounding box center [399, 96] width 74 height 25
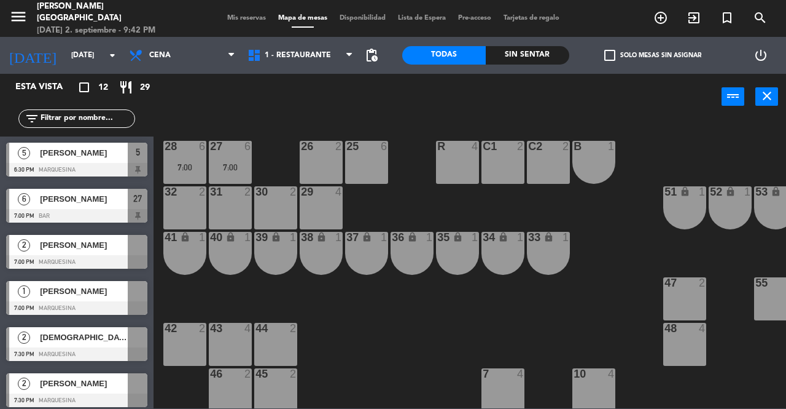
click at [133, 254] on div at bounding box center [138, 245] width 20 height 20
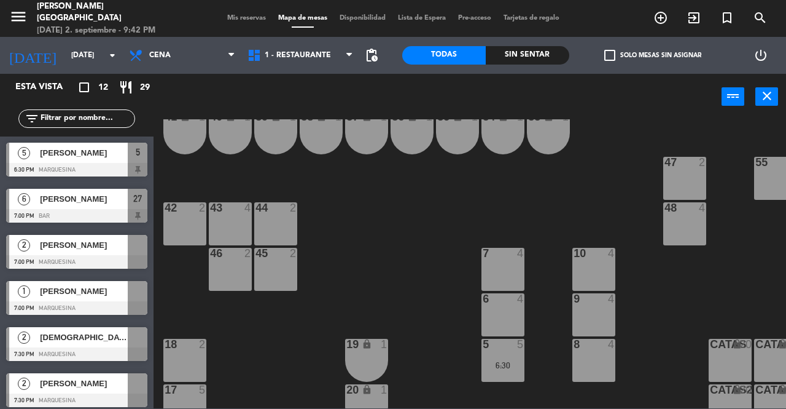
scroll to position [136, 0]
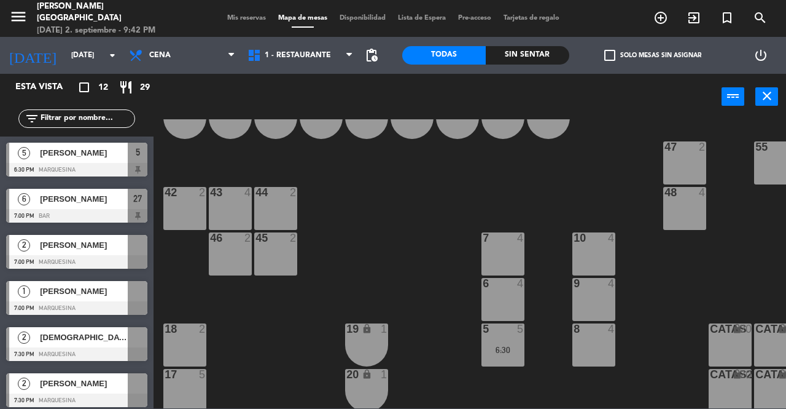
click at [596, 305] on div "9 4" at bounding box center [594, 299] width 43 height 43
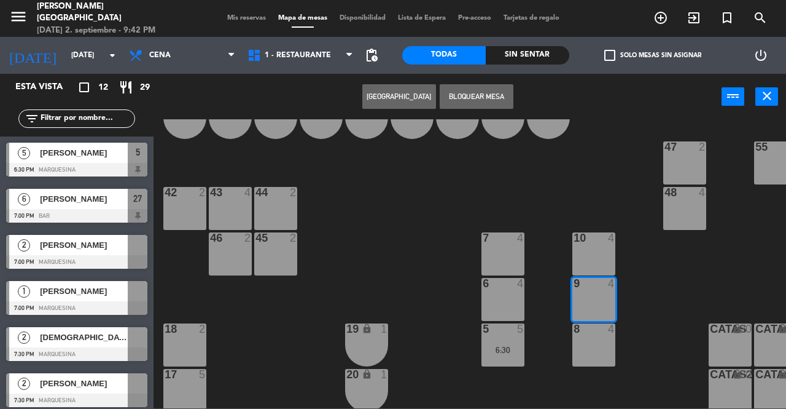
click at [135, 254] on div at bounding box center [138, 245] width 20 height 20
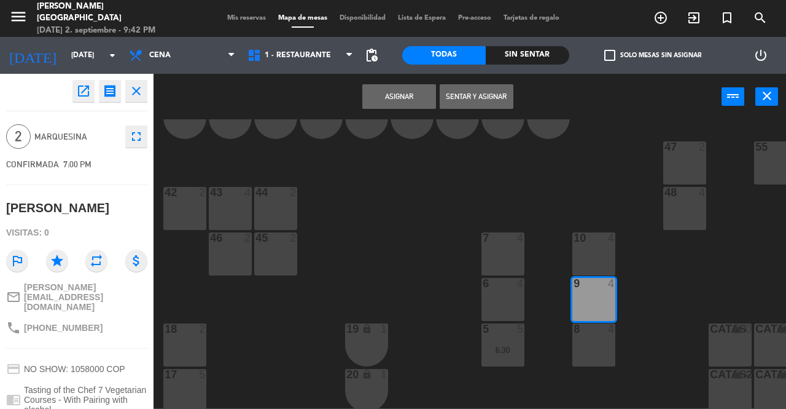
click at [398, 96] on button "Asignar" at bounding box center [399, 96] width 74 height 25
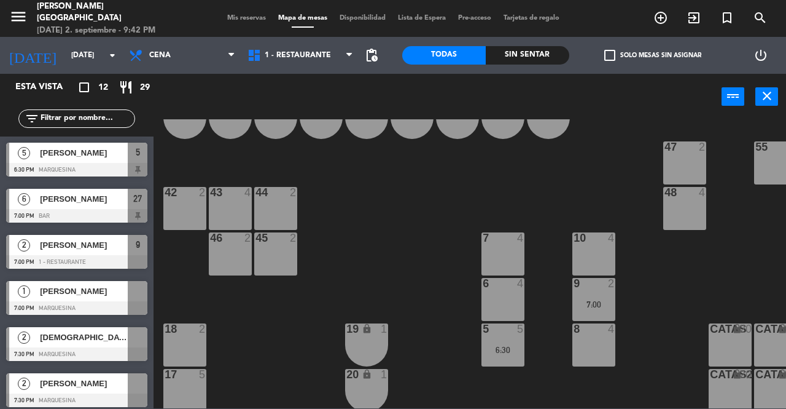
click at [132, 294] on div at bounding box center [138, 291] width 20 height 20
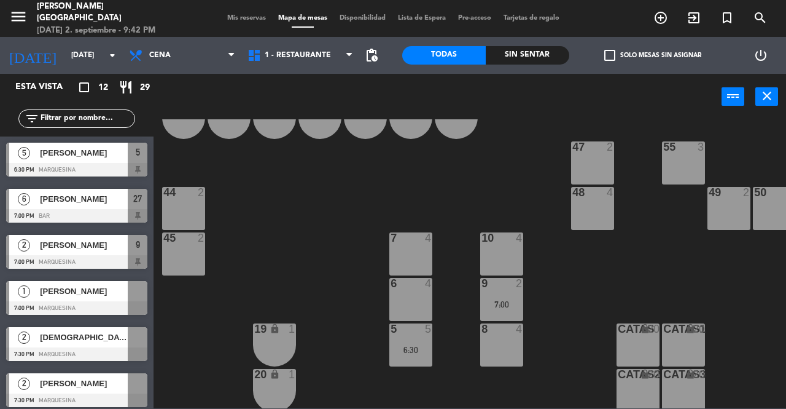
scroll to position [136, 97]
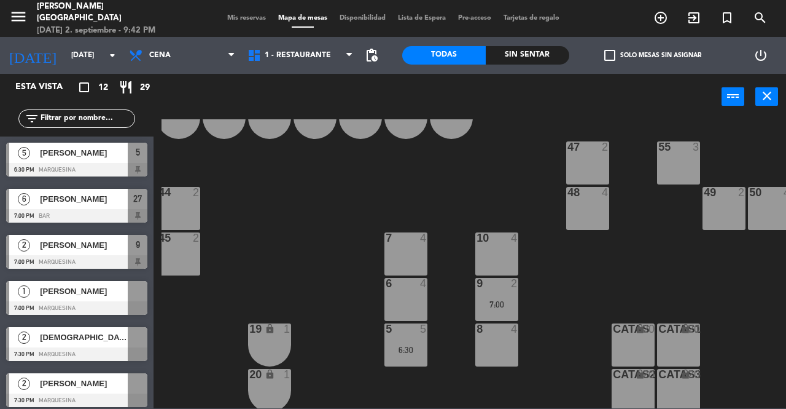
click at [729, 201] on div "49 2" at bounding box center [724, 208] width 43 height 43
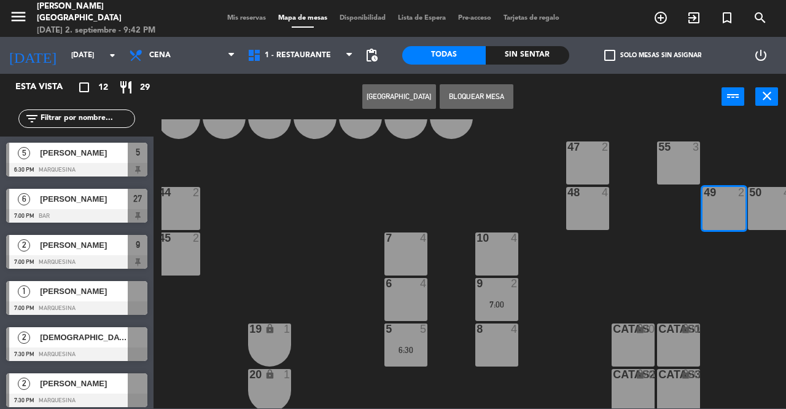
click at [131, 291] on div at bounding box center [138, 291] width 20 height 20
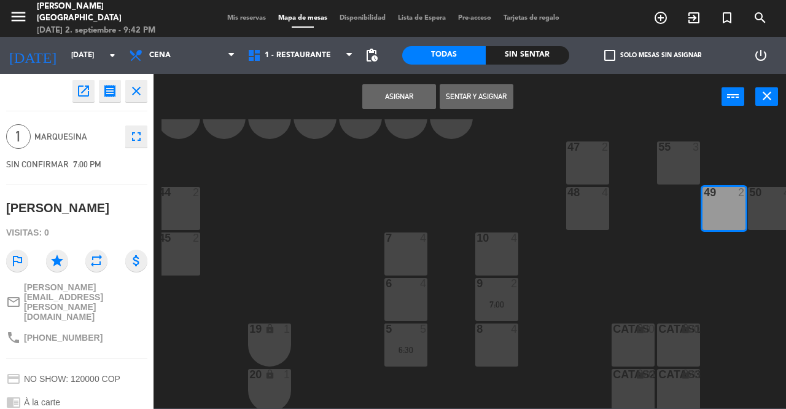
click at [377, 105] on button "Asignar" at bounding box center [399, 96] width 74 height 25
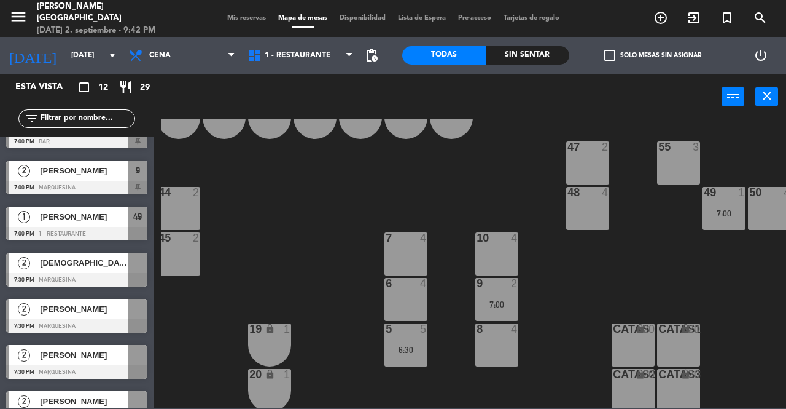
scroll to position [76, 0]
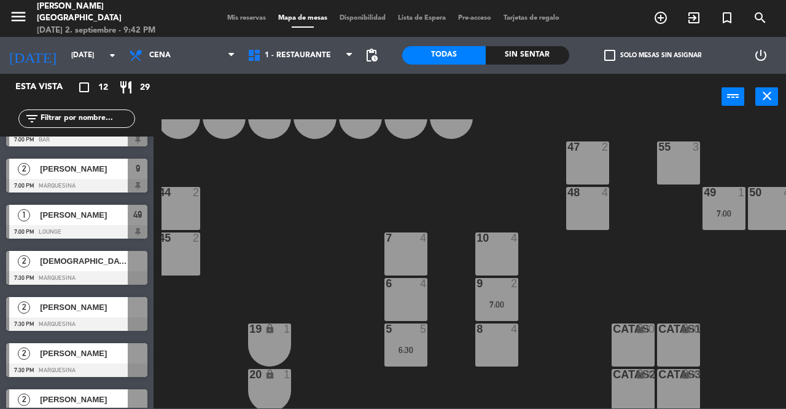
click at [128, 272] on div at bounding box center [76, 278] width 141 height 14
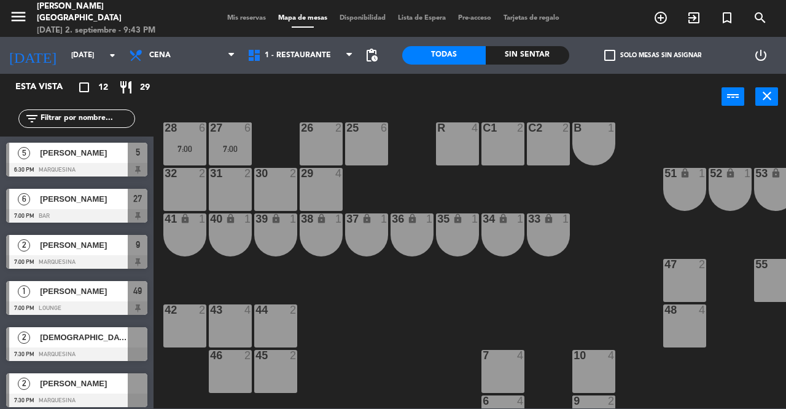
scroll to position [11, 0]
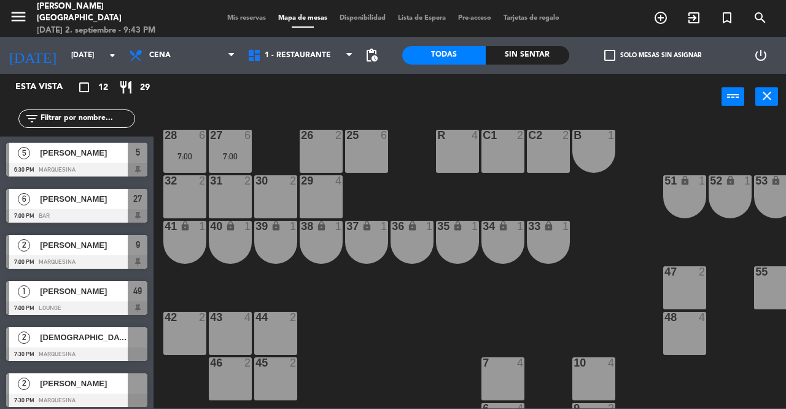
click at [138, 348] on div at bounding box center [76, 354] width 141 height 14
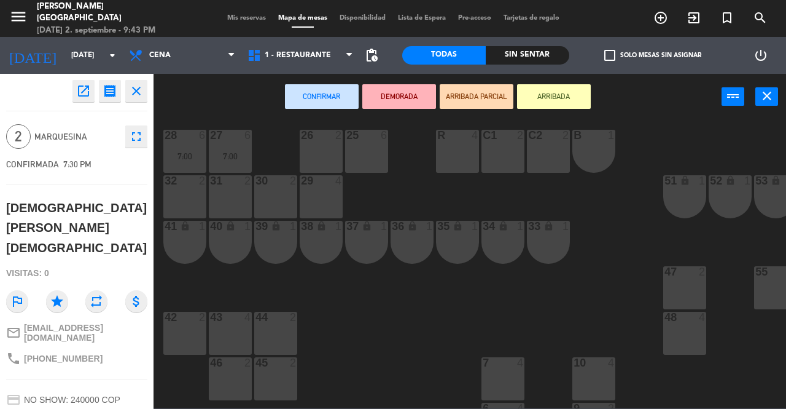
click at [231, 195] on div "31 2" at bounding box center [230, 196] width 43 height 43
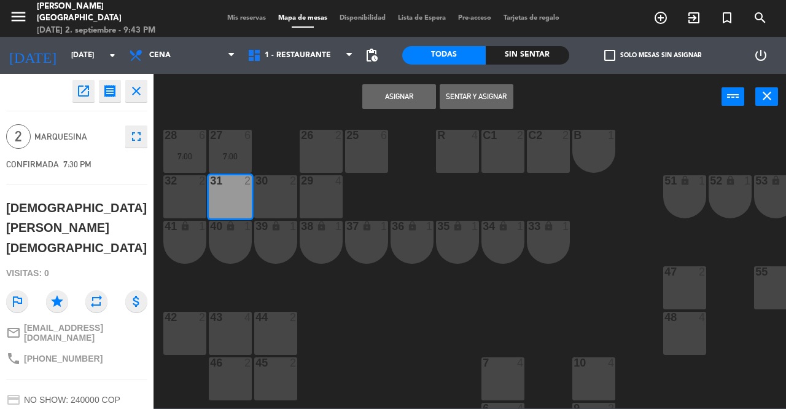
click at [390, 102] on button "Asignar" at bounding box center [399, 96] width 74 height 25
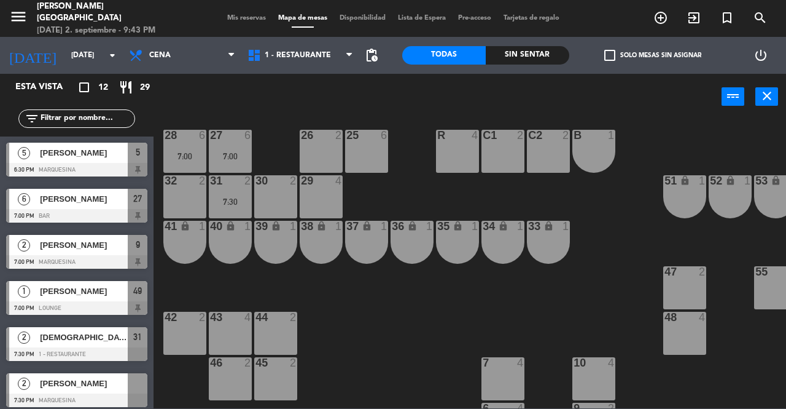
click at [129, 386] on div at bounding box center [138, 383] width 20 height 20
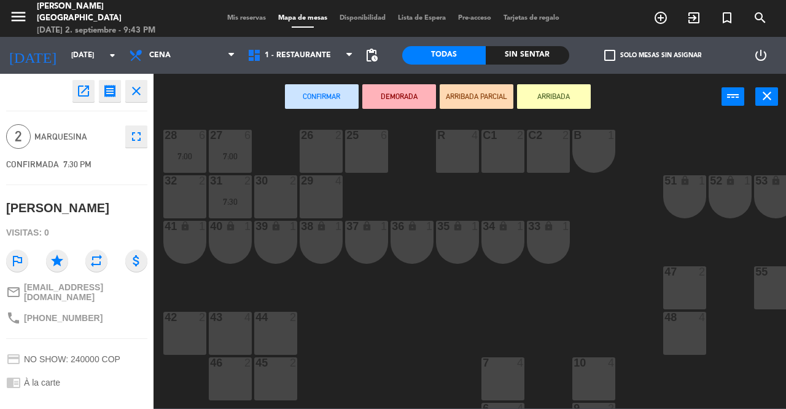
click at [278, 193] on div "30 2" at bounding box center [275, 196] width 43 height 43
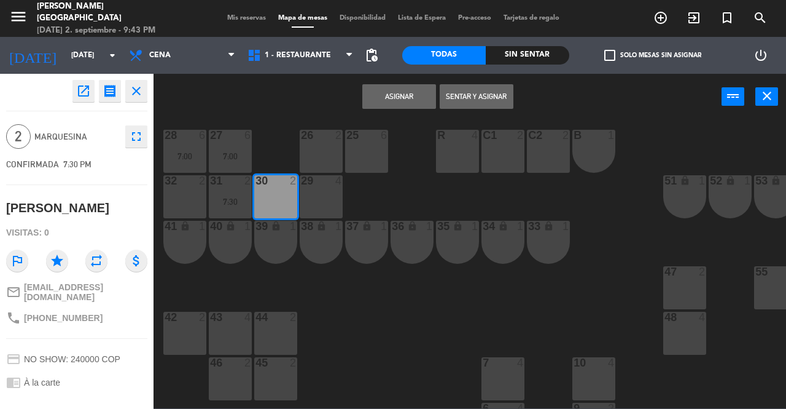
click at [408, 99] on button "Asignar" at bounding box center [399, 96] width 74 height 25
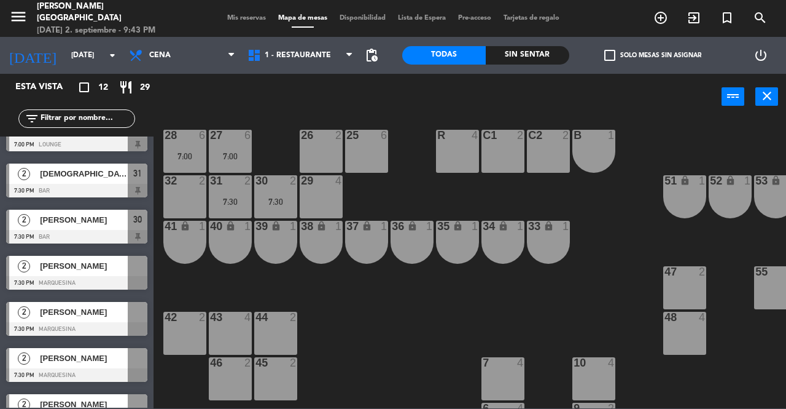
scroll to position [168, 0]
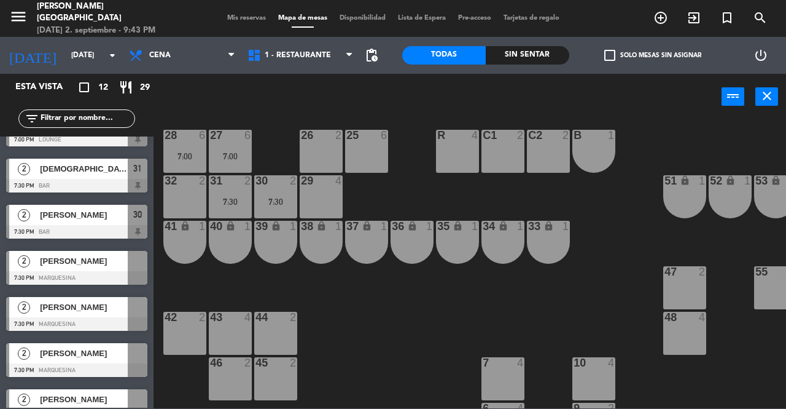
click at [138, 268] on div at bounding box center [138, 261] width 20 height 20
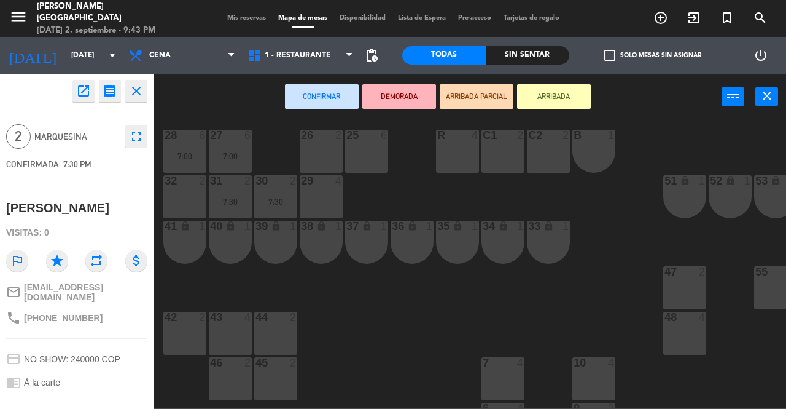
click at [313, 145] on div "26 2" at bounding box center [321, 151] width 43 height 43
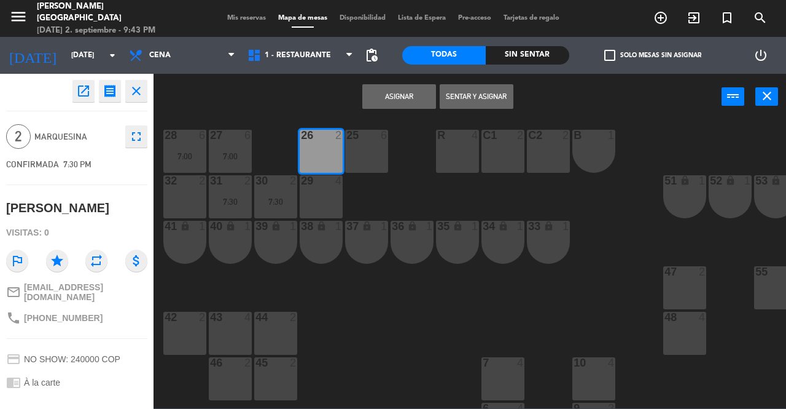
click at [388, 99] on button "Asignar" at bounding box center [399, 96] width 74 height 25
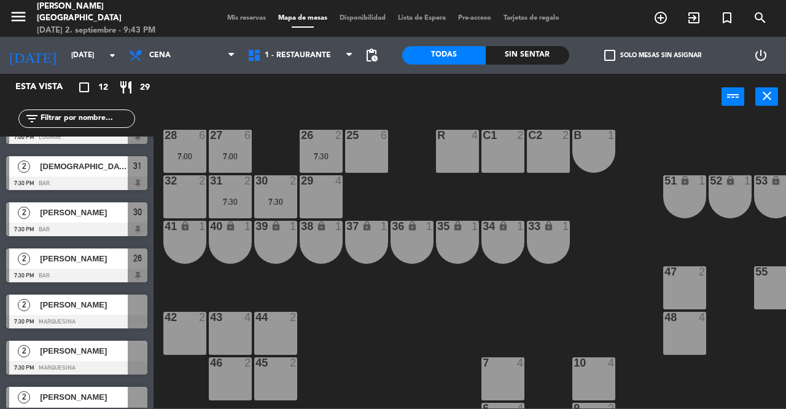
scroll to position [174, 0]
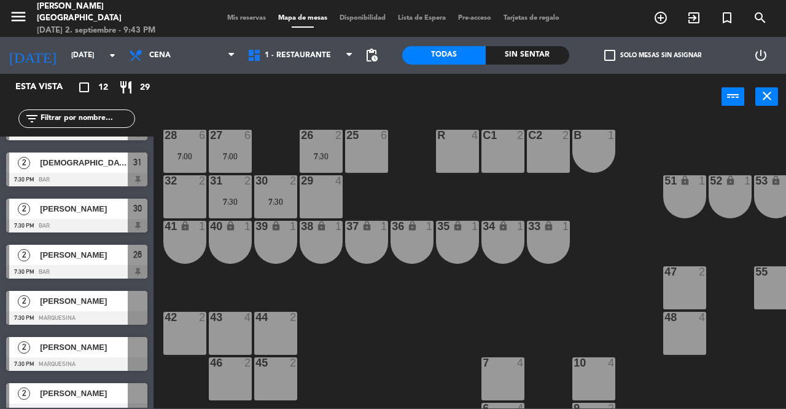
click at [133, 312] on div at bounding box center [76, 318] width 141 height 14
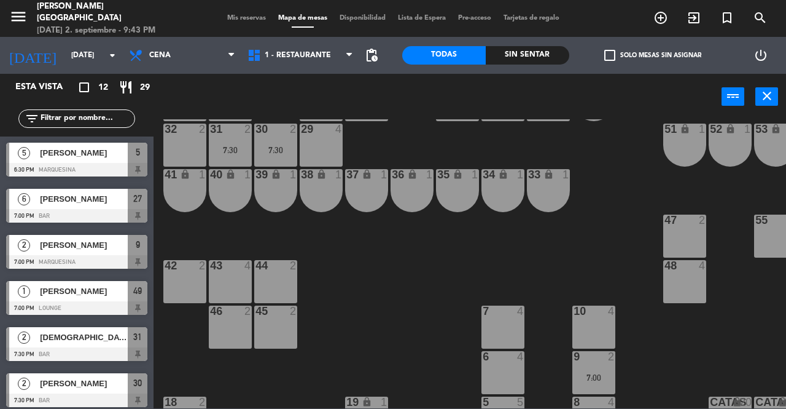
scroll to position [111, 0]
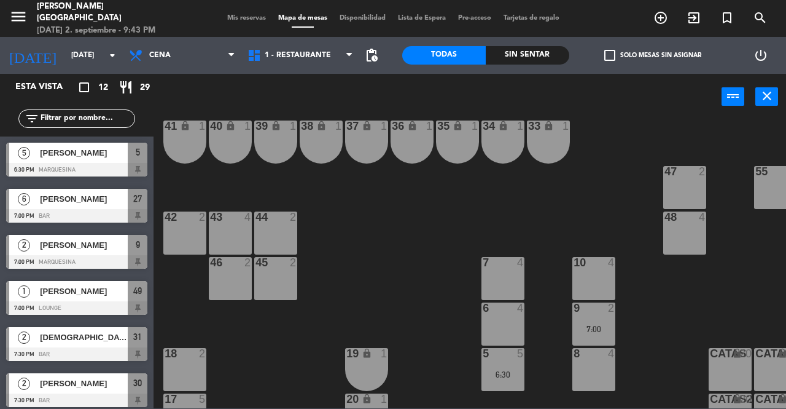
click at [505, 323] on div "6 4" at bounding box center [503, 323] width 43 height 43
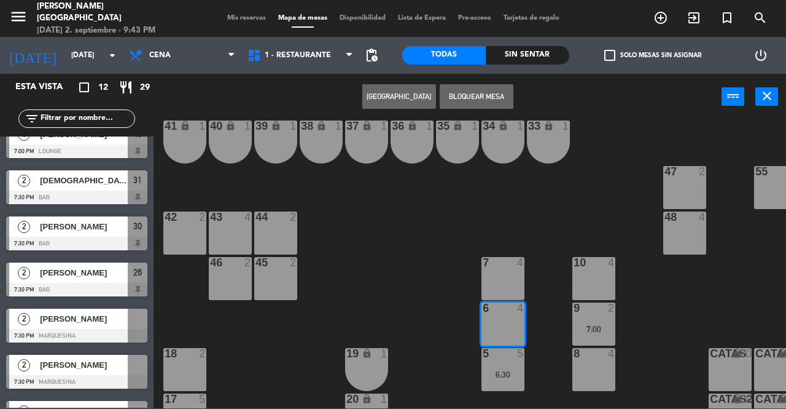
scroll to position [159, 0]
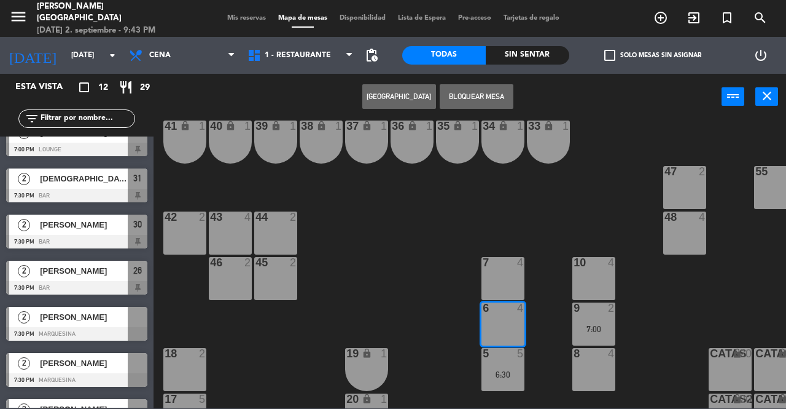
click at [128, 332] on div at bounding box center [76, 334] width 141 height 14
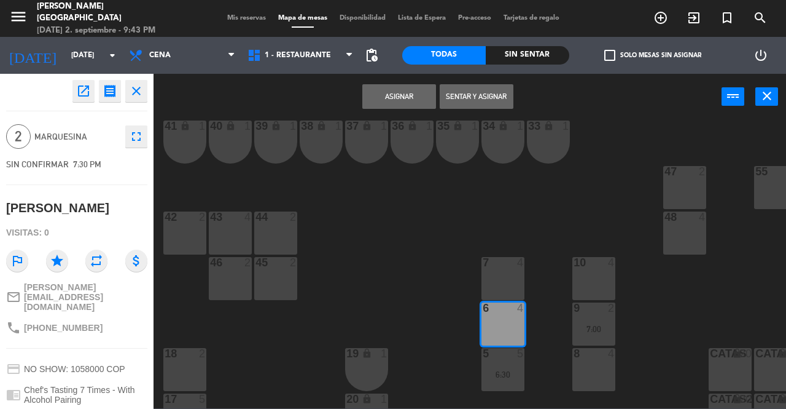
click at [409, 105] on button "Asignar" at bounding box center [399, 96] width 74 height 25
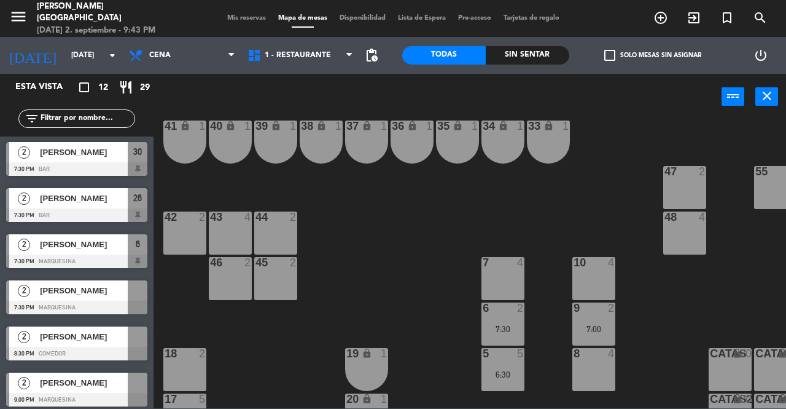
scroll to position [233, 0]
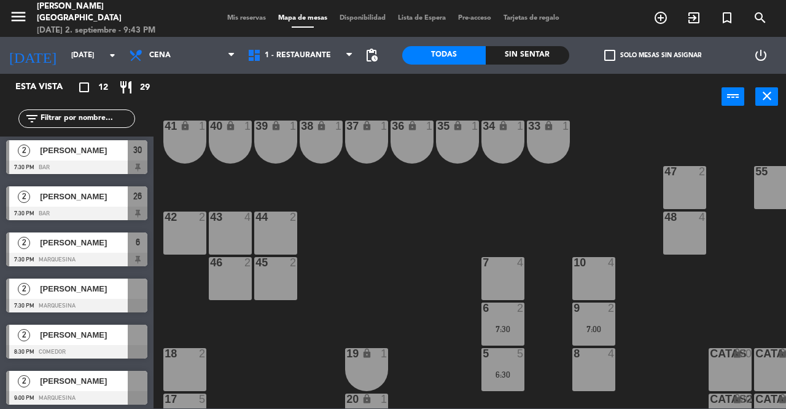
click at [133, 296] on div at bounding box center [138, 288] width 20 height 20
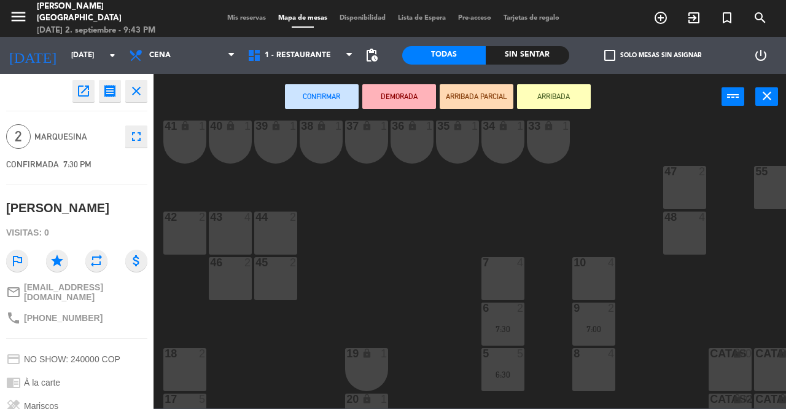
click at [195, 230] on div "42 2" at bounding box center [184, 232] width 43 height 43
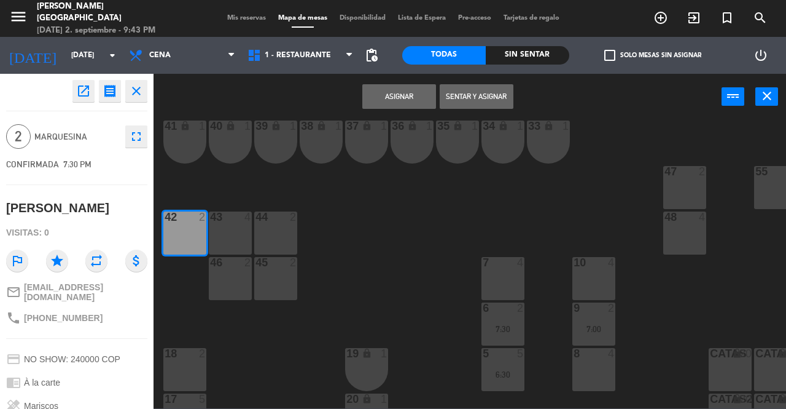
click at [406, 100] on button "Asignar" at bounding box center [399, 96] width 74 height 25
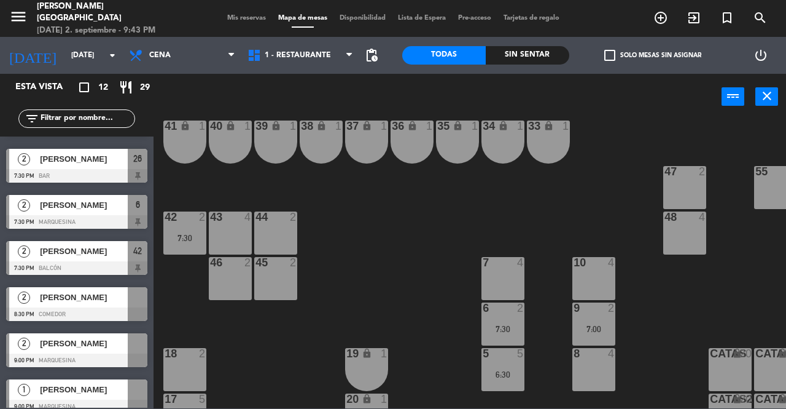
scroll to position [281, 0]
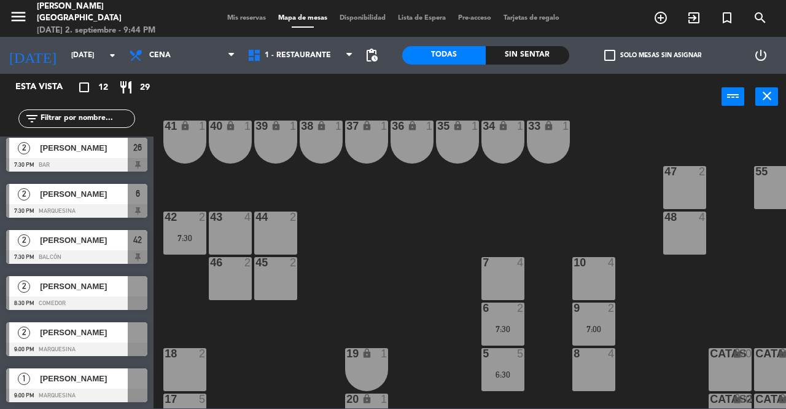
click at [134, 297] on div at bounding box center [76, 303] width 141 height 14
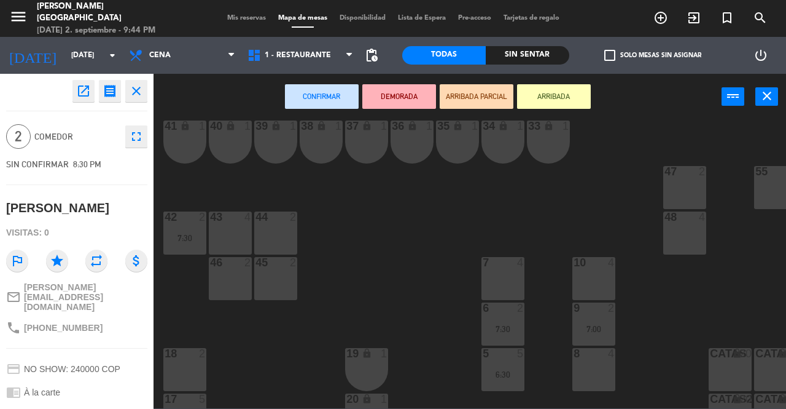
click at [604, 278] on div "10 4" at bounding box center [594, 278] width 43 height 43
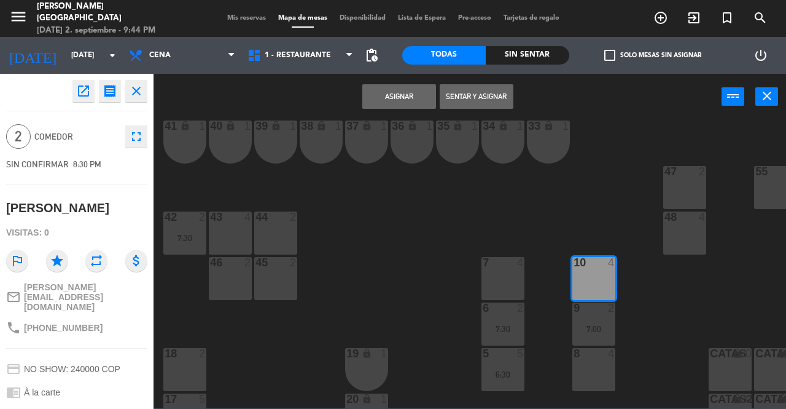
click at [380, 99] on button "Asignar" at bounding box center [399, 96] width 74 height 25
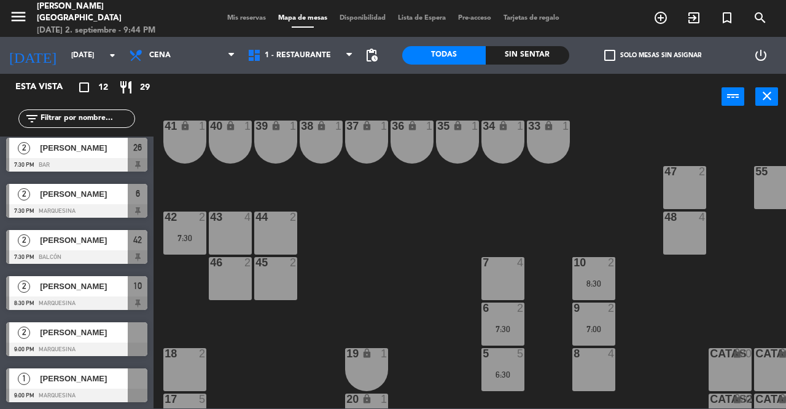
click at [82, 343] on div at bounding box center [76, 349] width 141 height 14
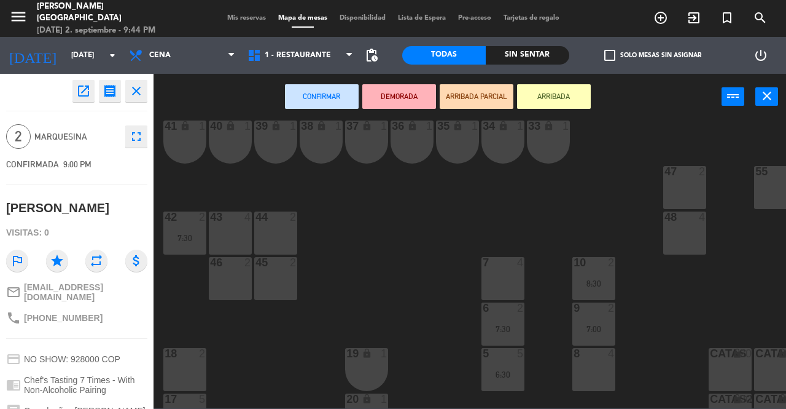
click at [512, 269] on div "7 4" at bounding box center [503, 278] width 43 height 43
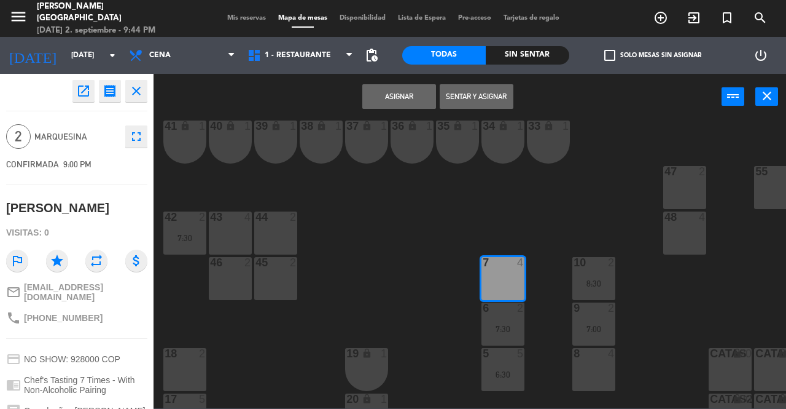
click at [410, 99] on button "Asignar" at bounding box center [399, 96] width 74 height 25
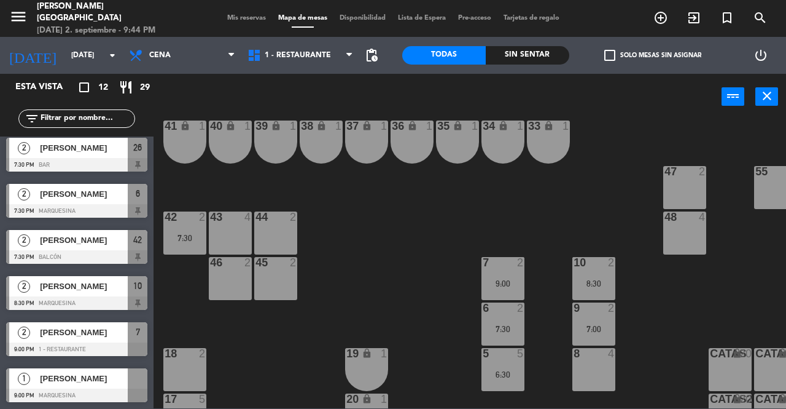
click at [144, 382] on div at bounding box center [138, 378] width 20 height 20
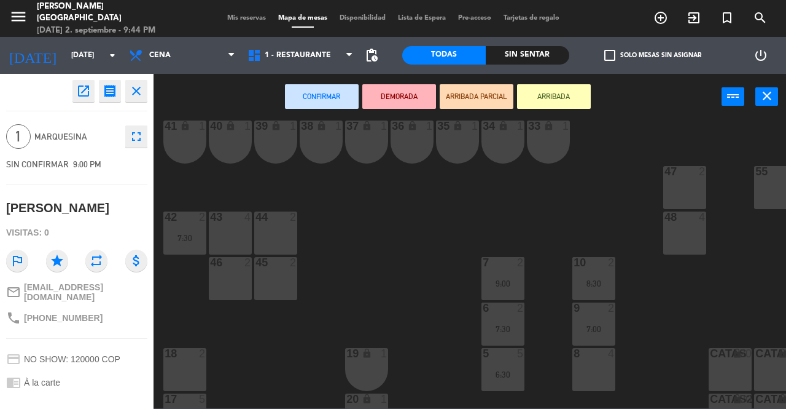
click at [227, 273] on div "46 2" at bounding box center [230, 278] width 43 height 43
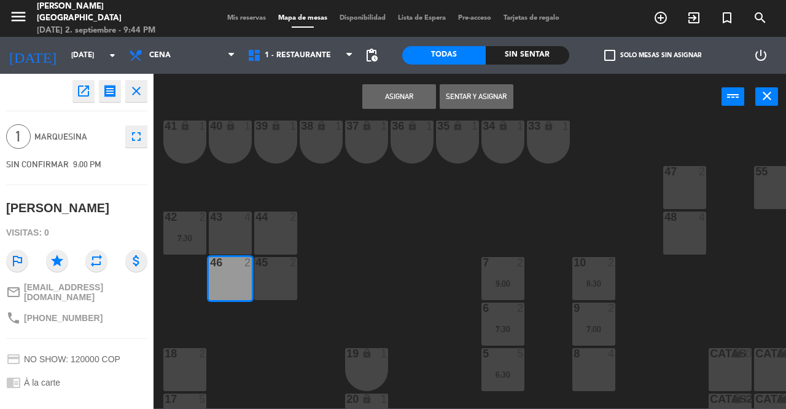
click at [399, 96] on button "Asignar" at bounding box center [399, 96] width 74 height 25
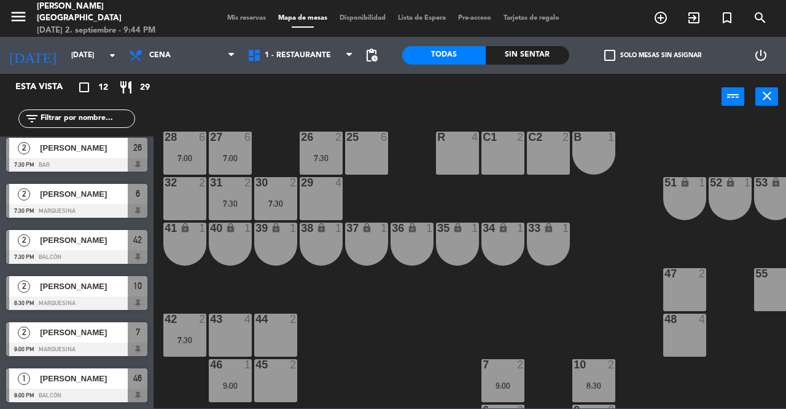
scroll to position [0, 0]
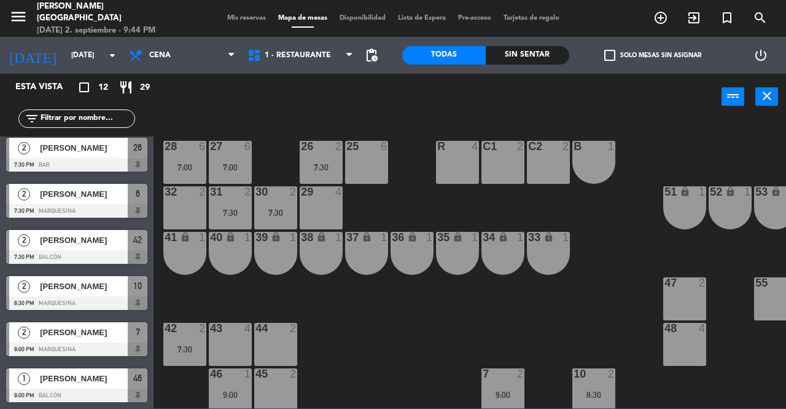
click at [248, 18] on span "Mis reservas" at bounding box center [246, 18] width 51 height 7
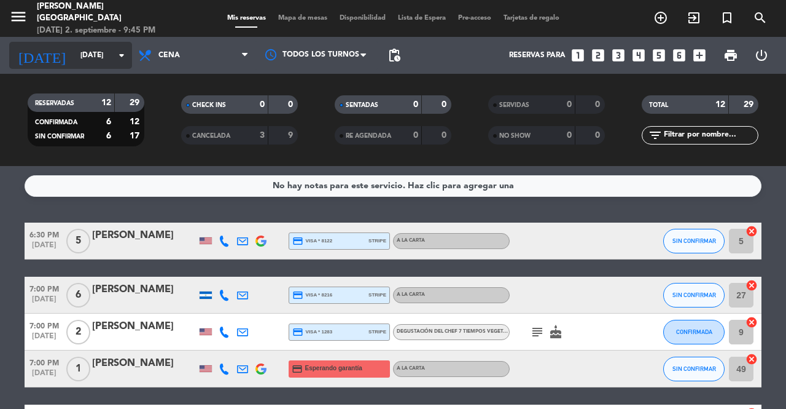
click at [107, 62] on input "[DATE]" at bounding box center [123, 55] width 98 height 21
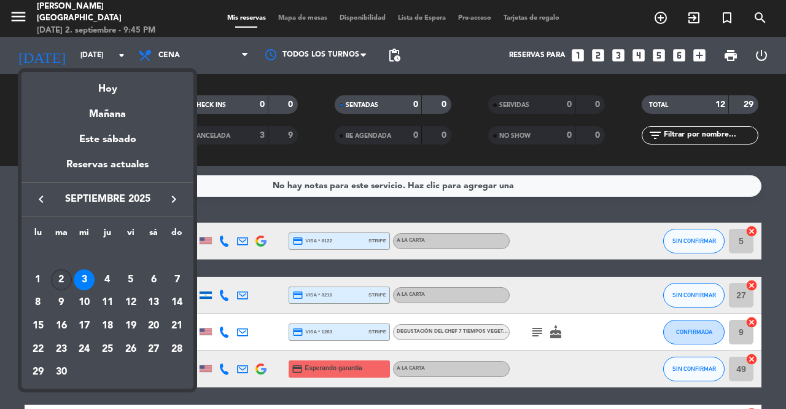
click at [59, 283] on div "2" at bounding box center [61, 279] width 21 height 21
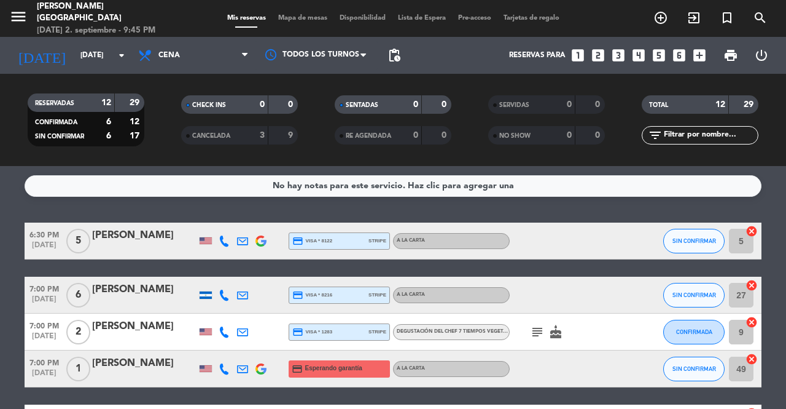
type input "[DATE]"
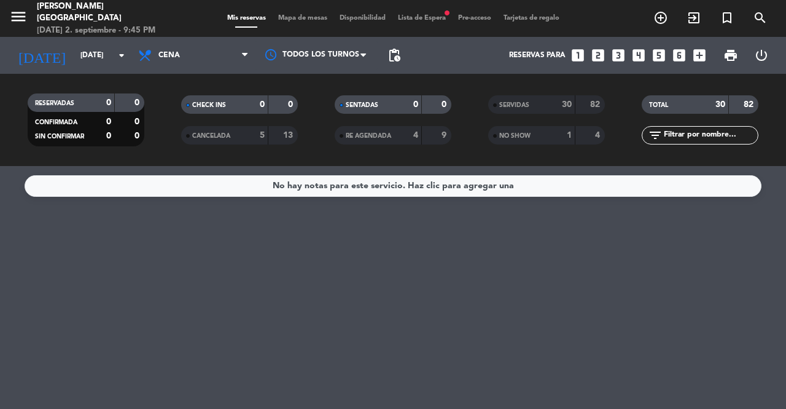
click at [181, 37] on div "Todos los servicios Almuerzo Cena Cena Todos los servicios Almuerzo Cena" at bounding box center [193, 55] width 123 height 37
drag, startPoint x: 181, startPoint y: 42, endPoint x: 200, endPoint y: 53, distance: 21.7
click at [200, 53] on span "Cena" at bounding box center [193, 55] width 123 height 27
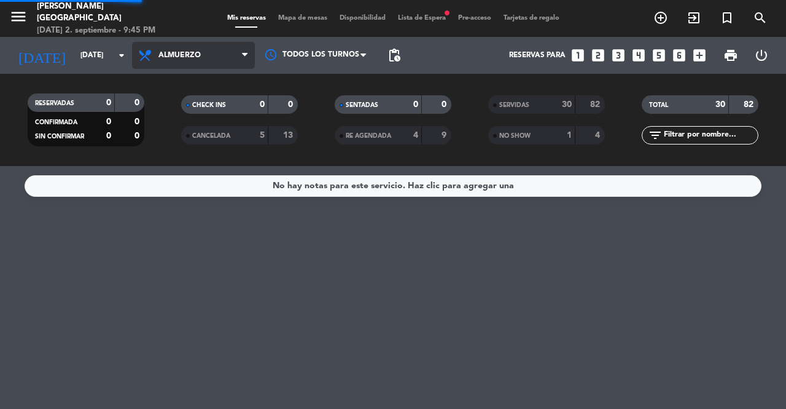
click at [190, 118] on div "menu [PERSON_NAME] Medellín [DATE] 2. septiembre - 9:45 PM Mis reservas Mapa de…" at bounding box center [393, 83] width 786 height 166
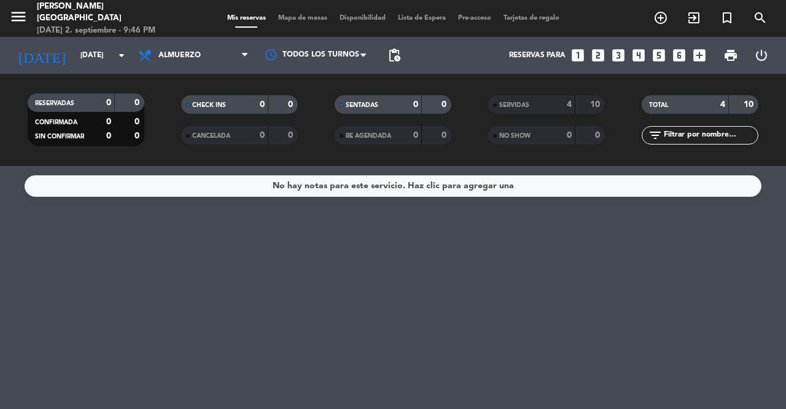
click at [540, 92] on div "SERVIDAS 4 10 NO SHOW 0 0" at bounding box center [547, 120] width 154 height 68
click at [544, 96] on div "SERVIDAS 4 10" at bounding box center [546, 104] width 117 height 18
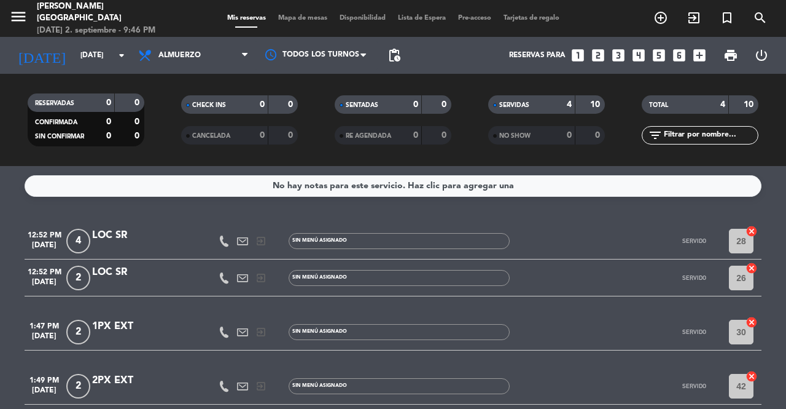
scroll to position [37, 0]
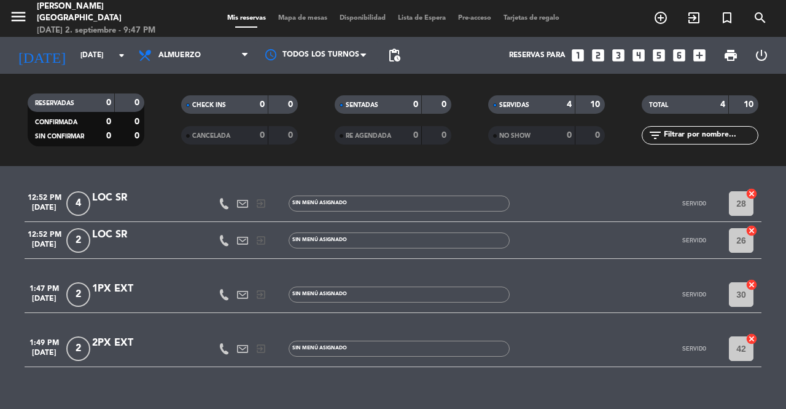
click at [111, 291] on div "1PX EXT" at bounding box center [144, 289] width 104 height 16
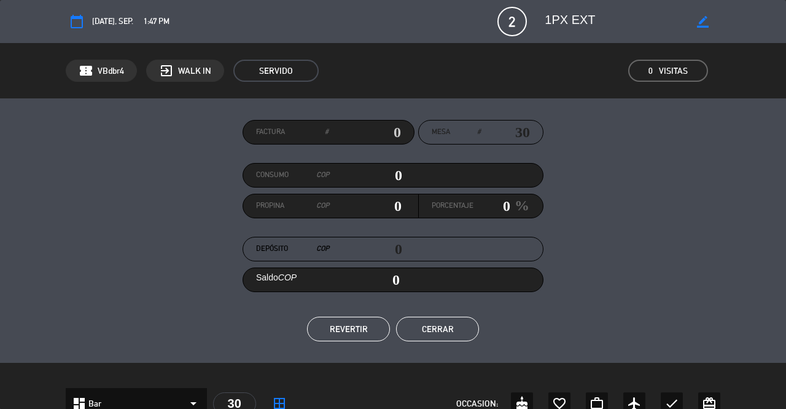
click at [707, 10] on div "calendar_today [DATE], sep. 1:47 PM 2 1PX EXT border_color phone mail_outline" at bounding box center [394, 21] width 656 height 29
click at [705, 17] on icon "border_color" at bounding box center [703, 22] width 12 height 12
click at [646, 138] on div "Factura # Mesa # 30 Consumo COP 0 Propina COP 0 Porcentaje 0 % Depósito COP 0 S…" at bounding box center [394, 230] width 656 height 221
click at [516, 28] on span "2" at bounding box center [512, 21] width 29 height 29
click at [433, 333] on button "Cerrar" at bounding box center [437, 328] width 83 height 25
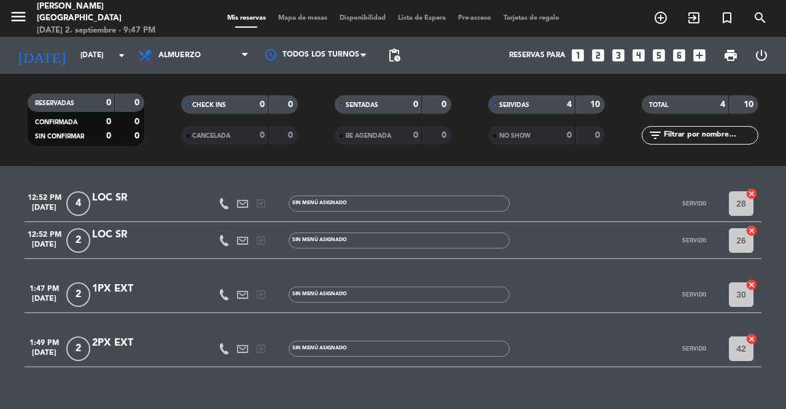
click at [433, 333] on button "Cerrar" at bounding box center [437, 328] width 83 height 25
click at [214, 46] on span "Almuerzo" at bounding box center [193, 55] width 123 height 27
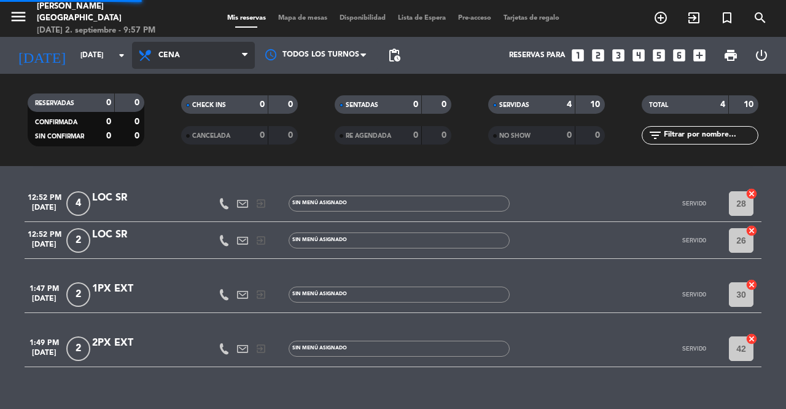
click at [190, 135] on div "menu [PERSON_NAME] Medellín [DATE] 2. septiembre - 9:57 PM Mis reservas Mapa de…" at bounding box center [393, 83] width 786 height 166
